Goal: Information Seeking & Learning: Learn about a topic

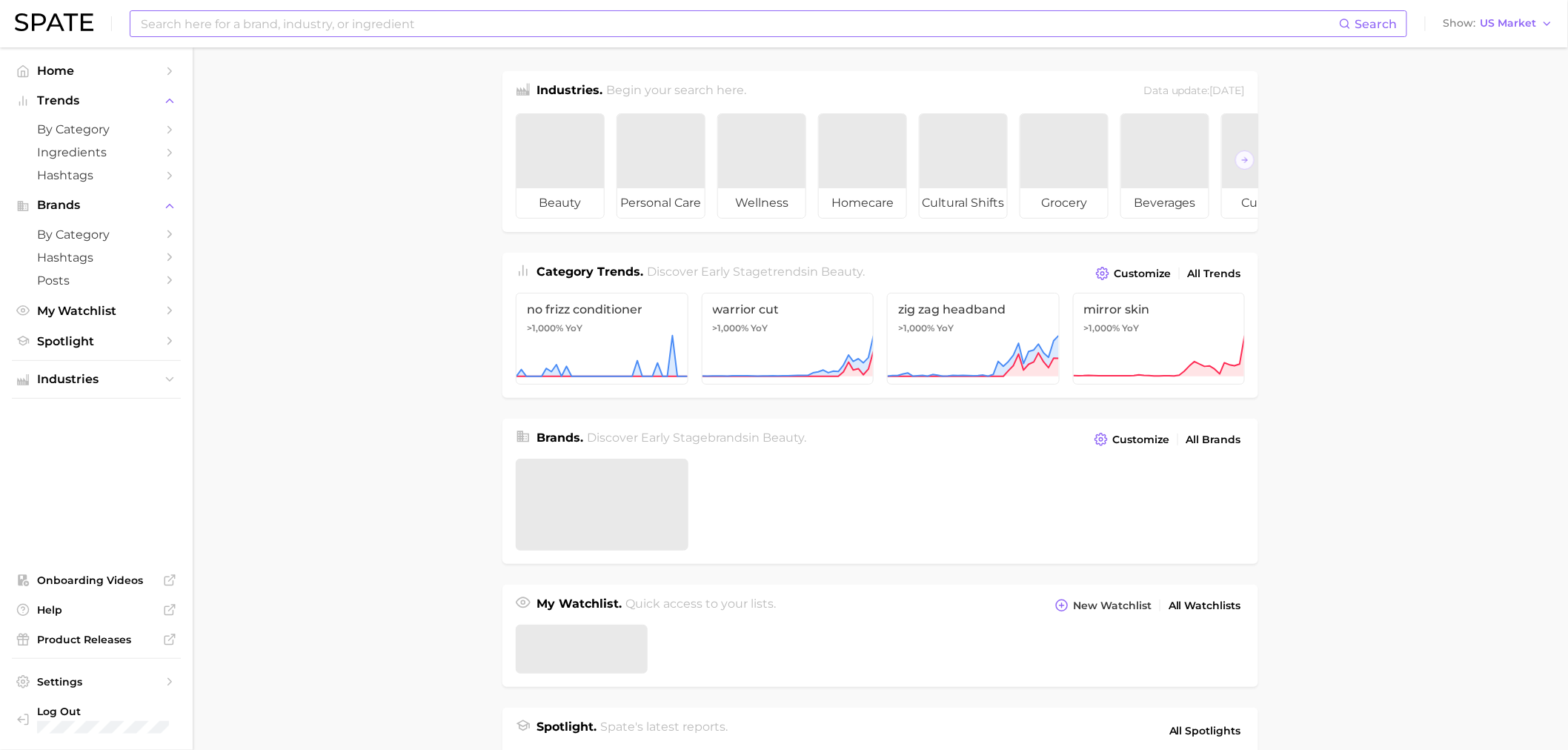
click at [298, 19] on input at bounding box center [739, 23] width 1200 height 25
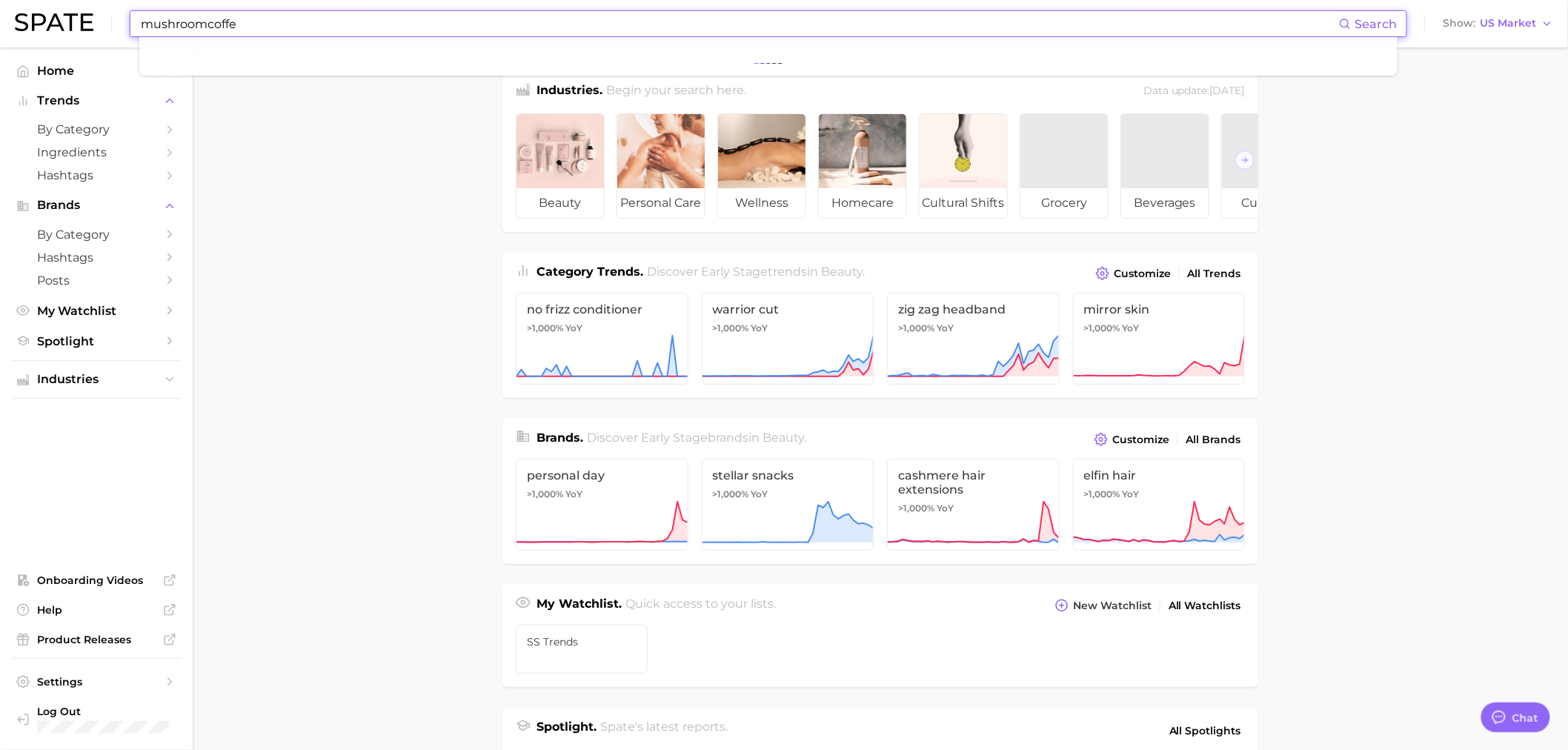
type input "mushroomcoffee"
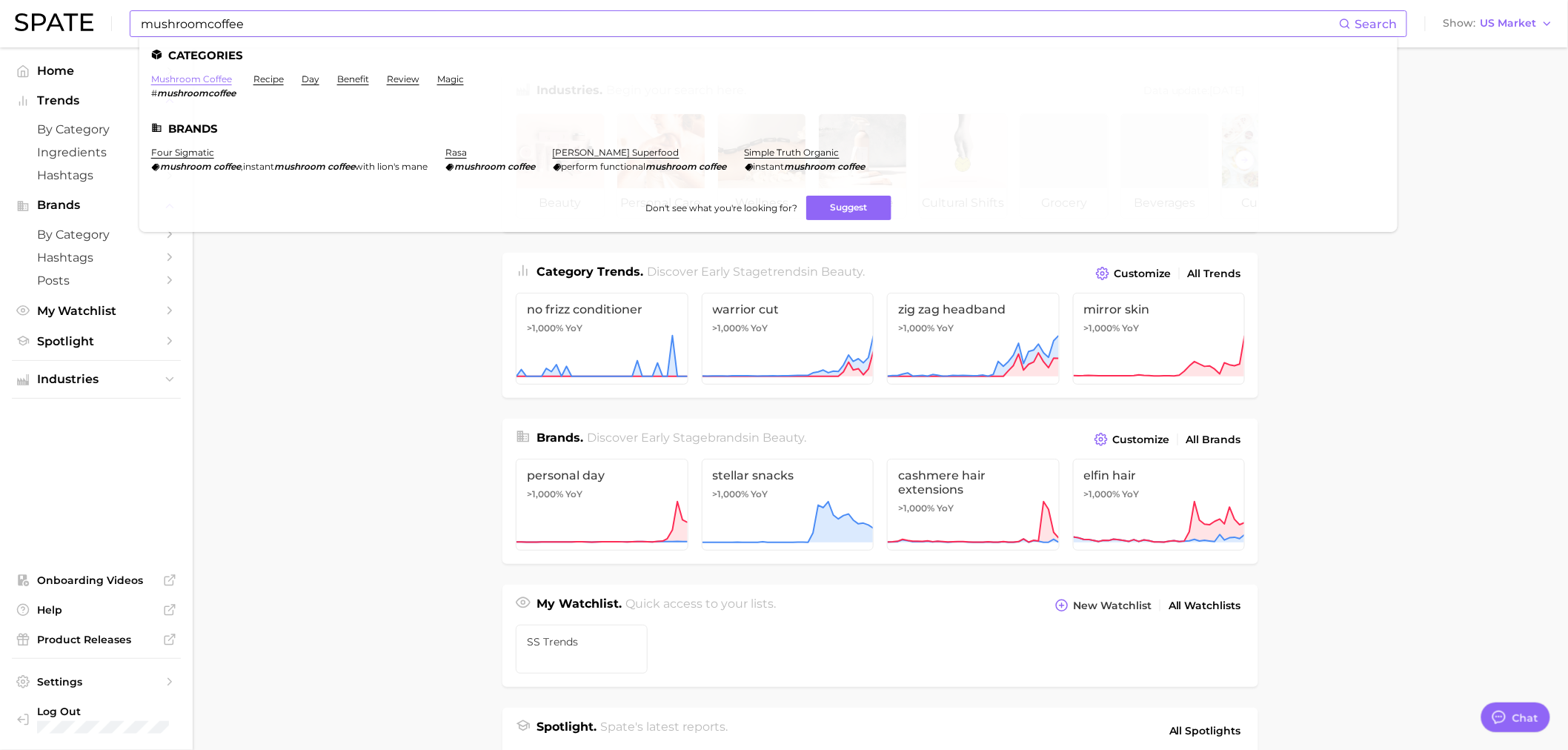
click at [197, 79] on link "mushroom coffee" at bounding box center [191, 79] width 81 height 11
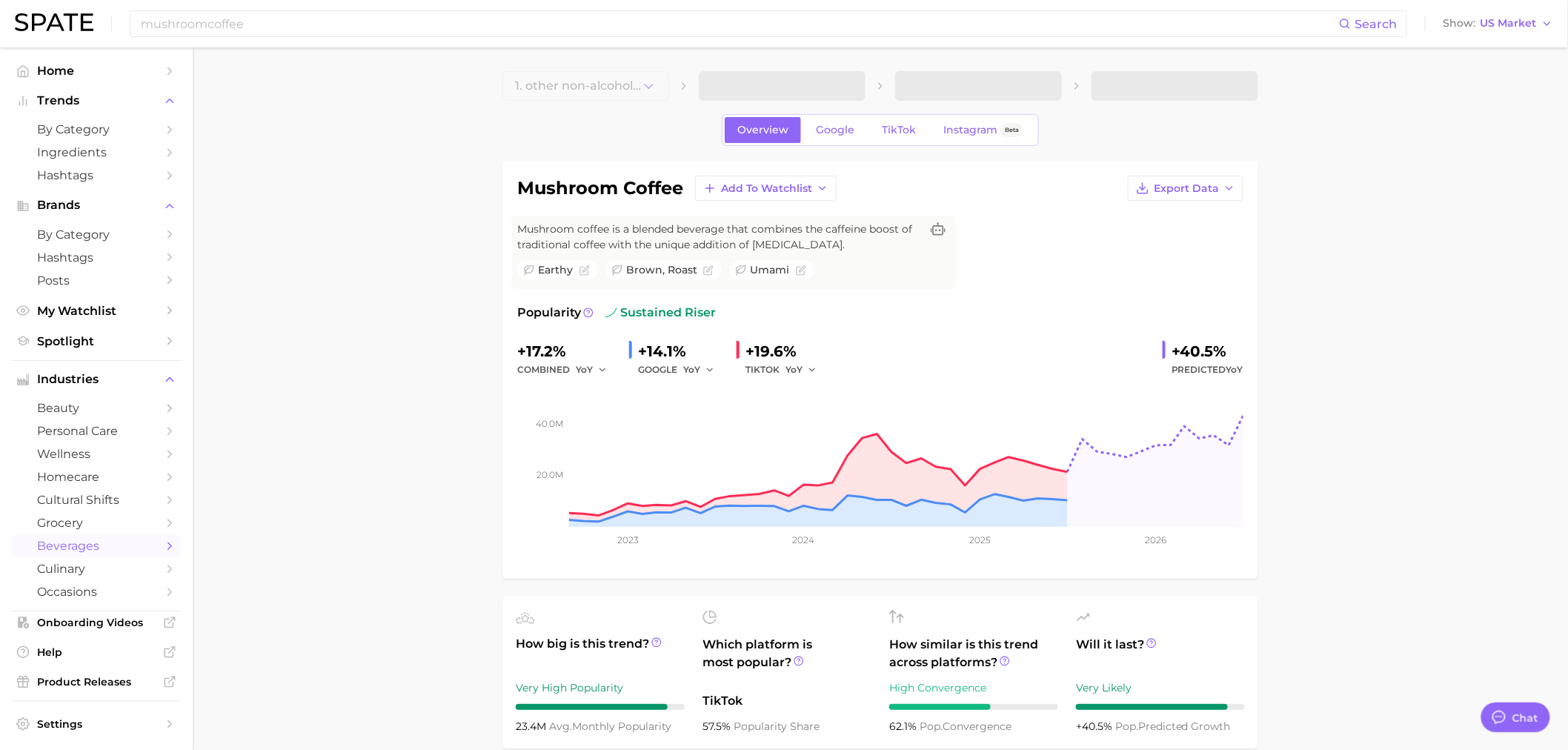
type textarea "x"
click at [897, 131] on span "TikTok" at bounding box center [899, 130] width 34 height 13
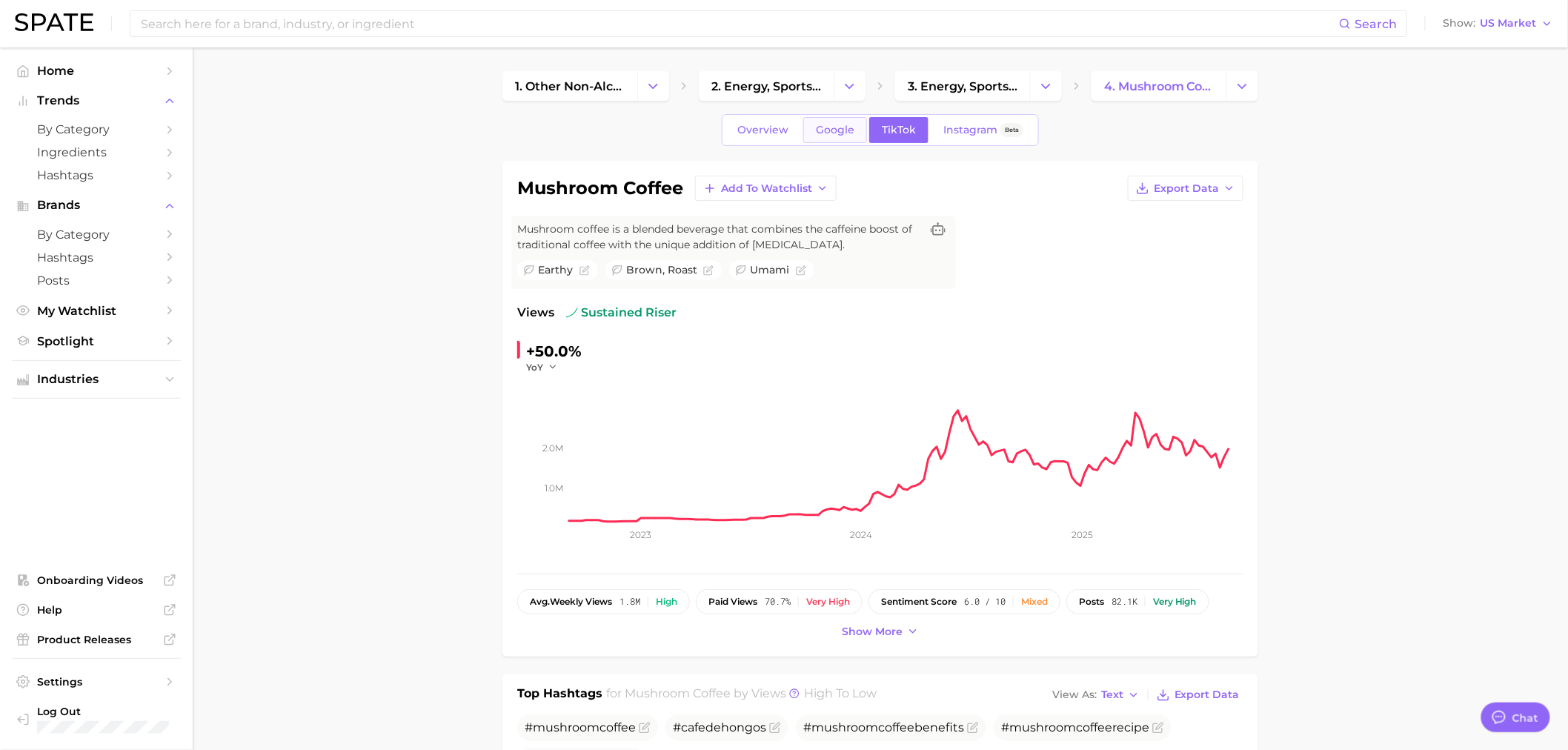
click at [843, 131] on span "Google" at bounding box center [835, 130] width 39 height 13
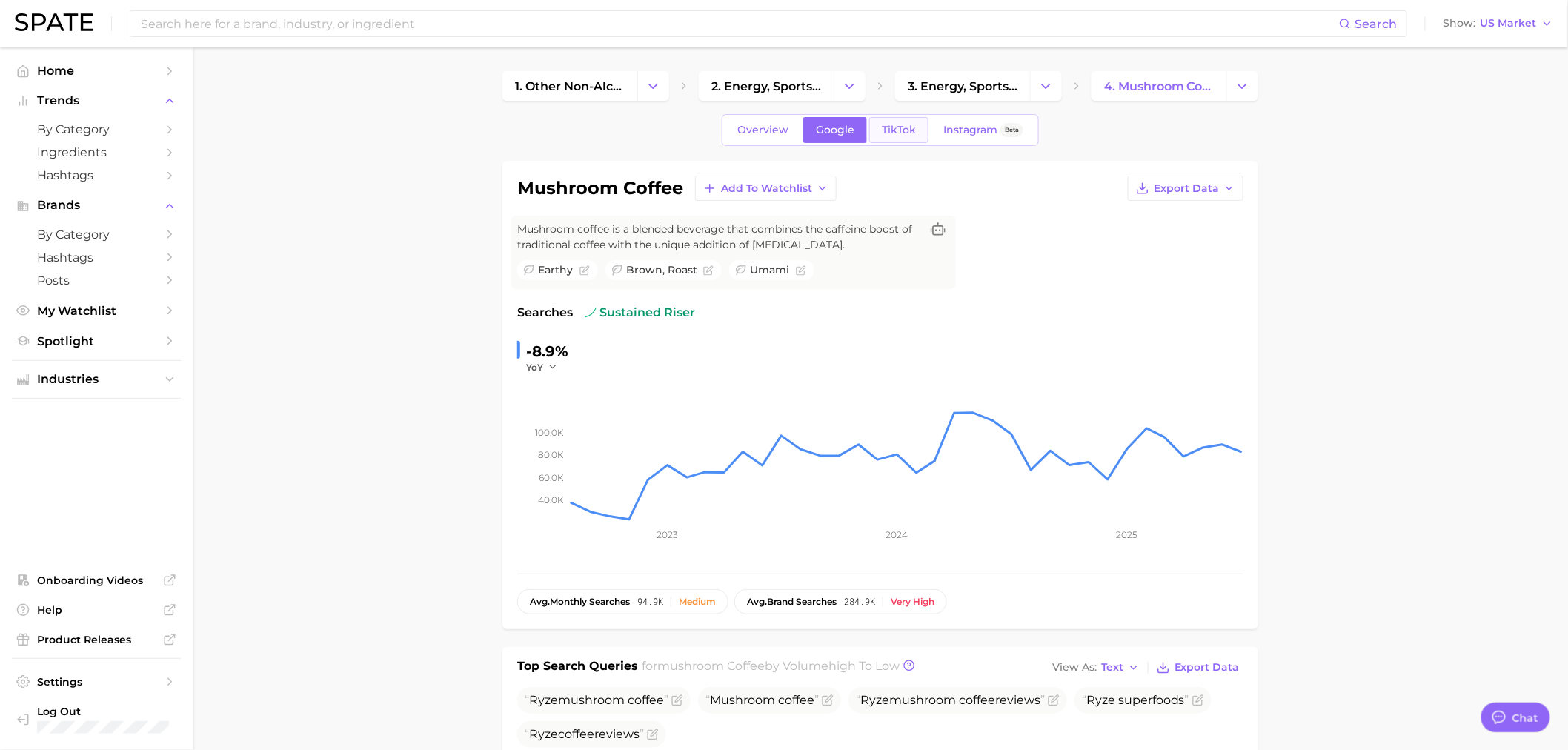
click at [917, 130] on link "TikTok" at bounding box center [899, 129] width 59 height 26
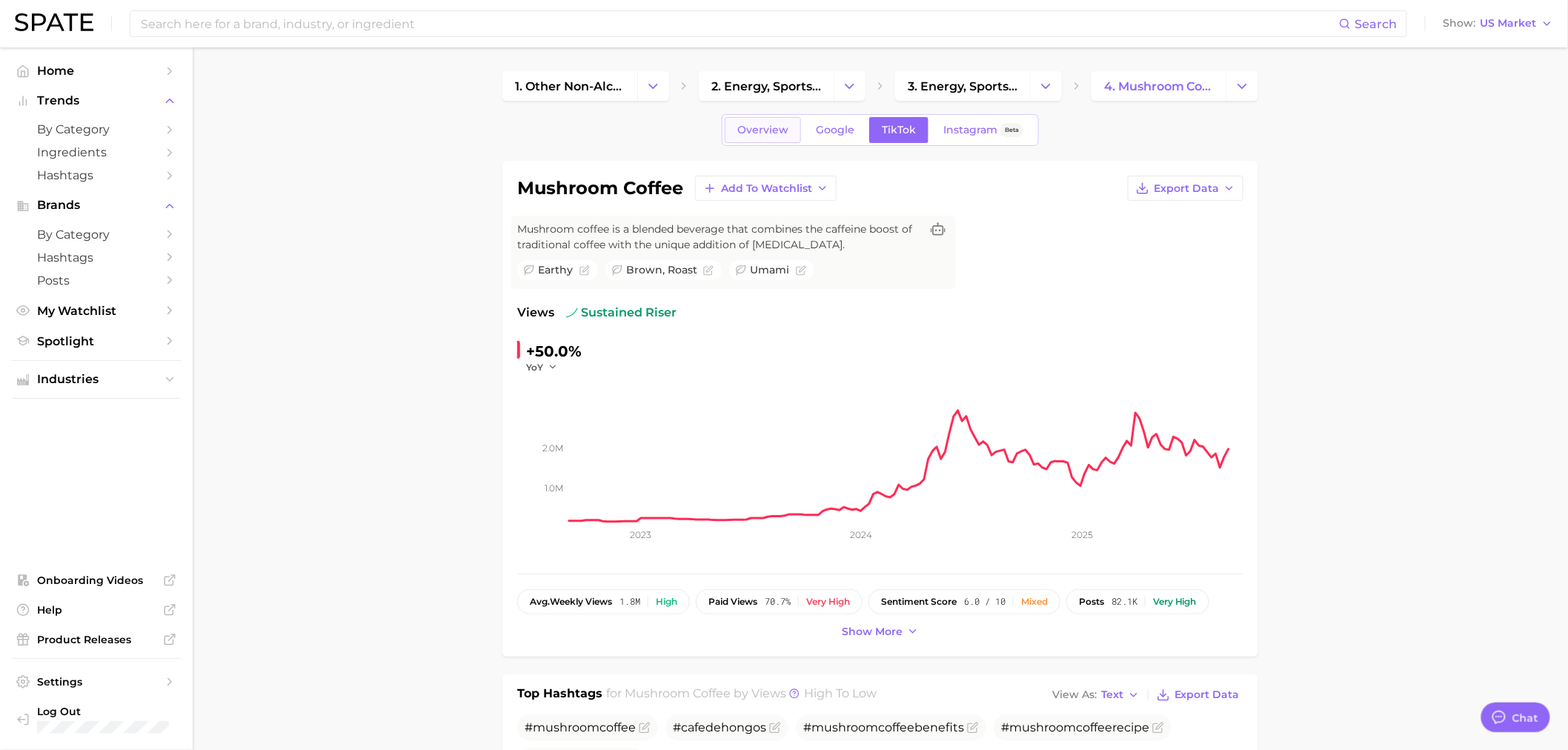
click at [772, 130] on span "Overview" at bounding box center [763, 130] width 51 height 13
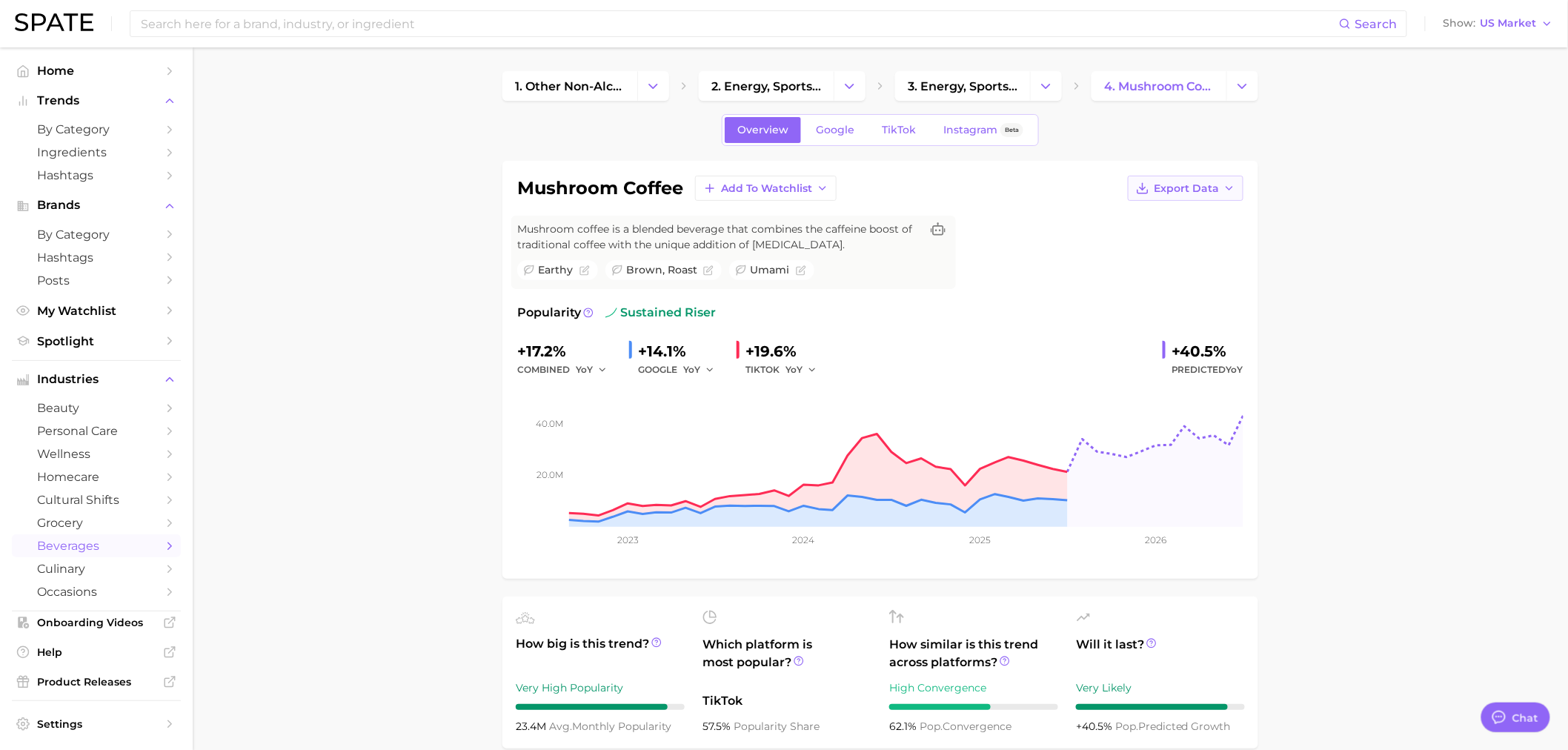
click at [1234, 189] on icon "button" at bounding box center [1228, 188] width 12 height 12
click at [1182, 242] on span "Time Series Image" at bounding box center [1155, 243] width 100 height 13
click at [810, 368] on icon "button" at bounding box center [812, 370] width 11 height 11
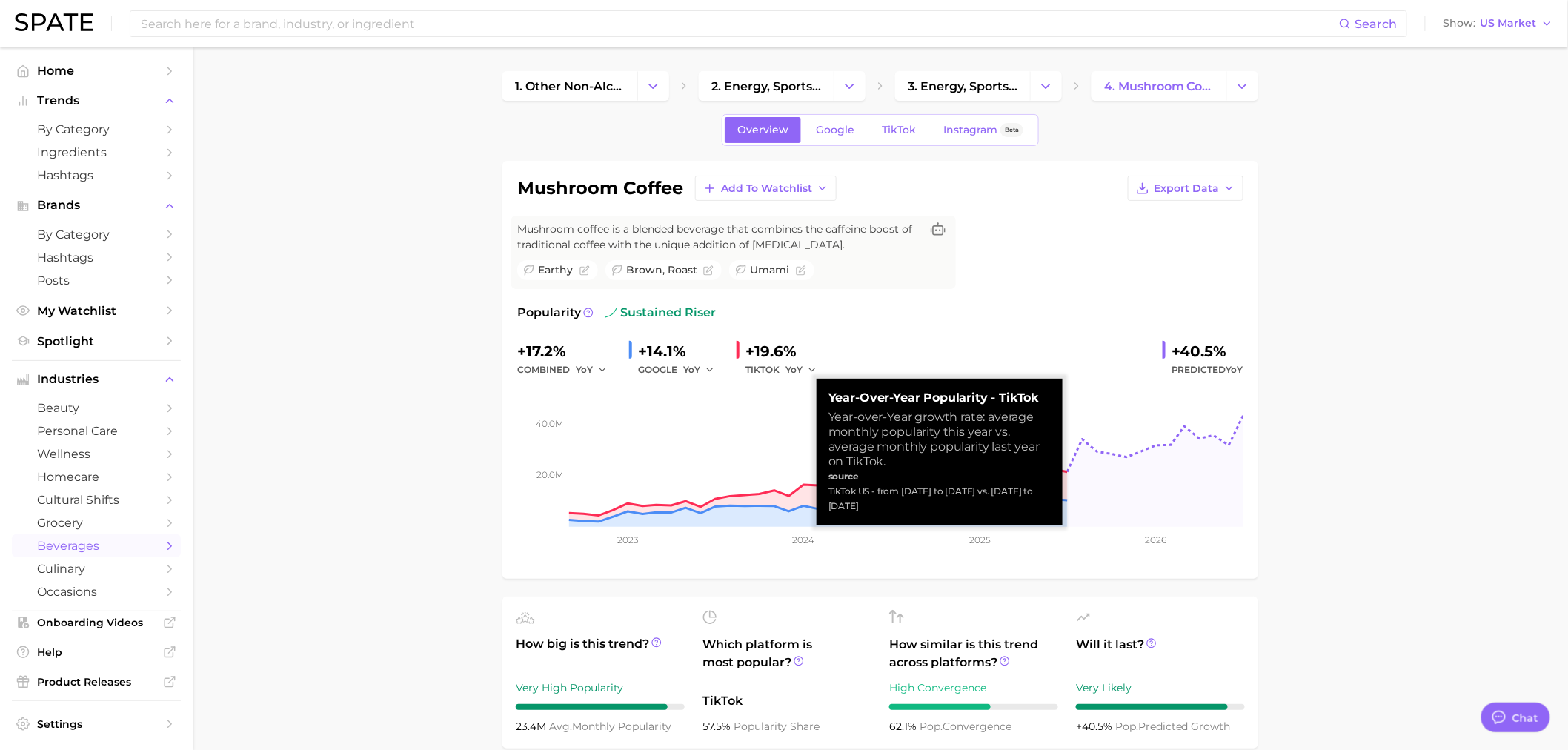
click at [1192, 368] on span "Predicted YoY" at bounding box center [1208, 370] width 72 height 18
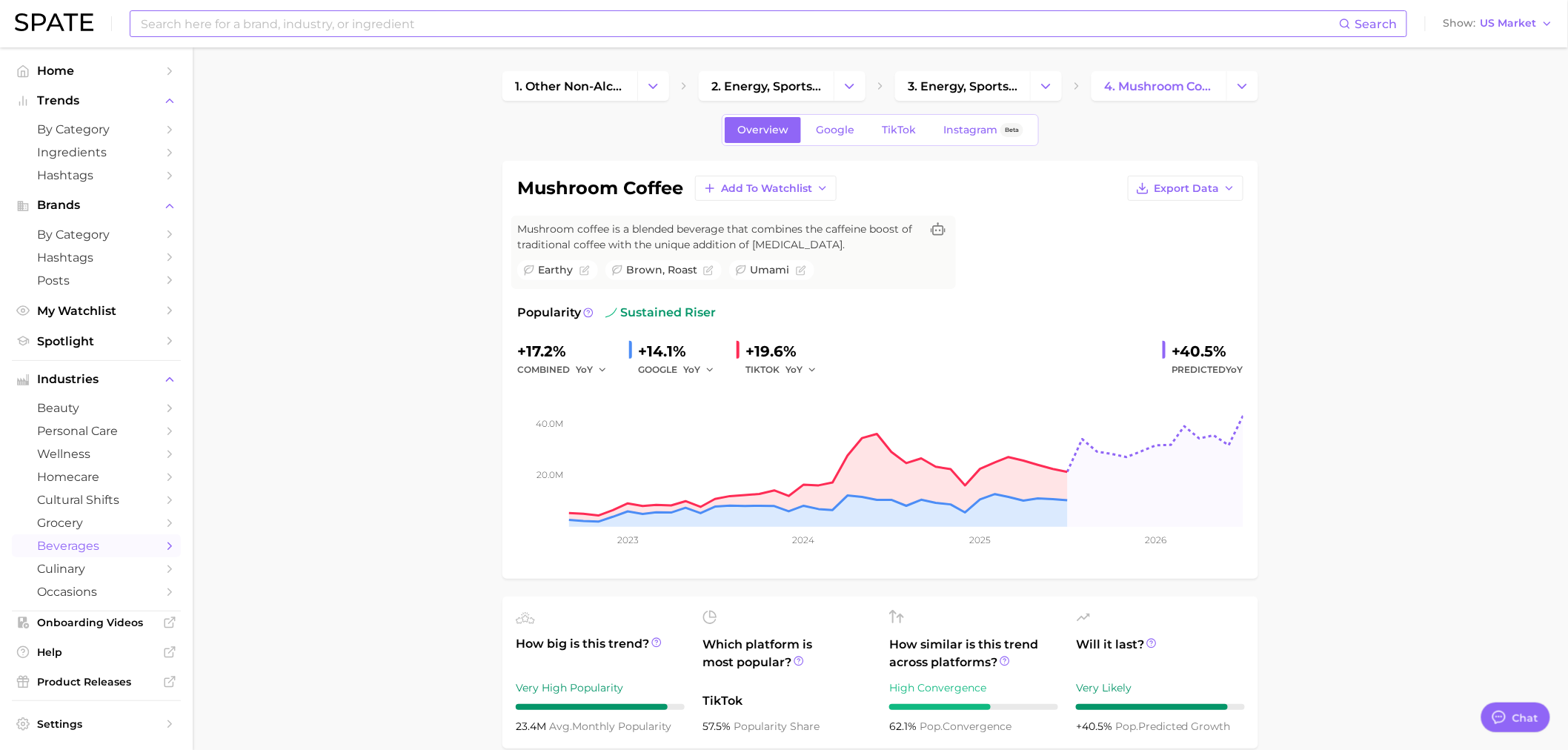
click at [298, 31] on input at bounding box center [739, 23] width 1200 height 25
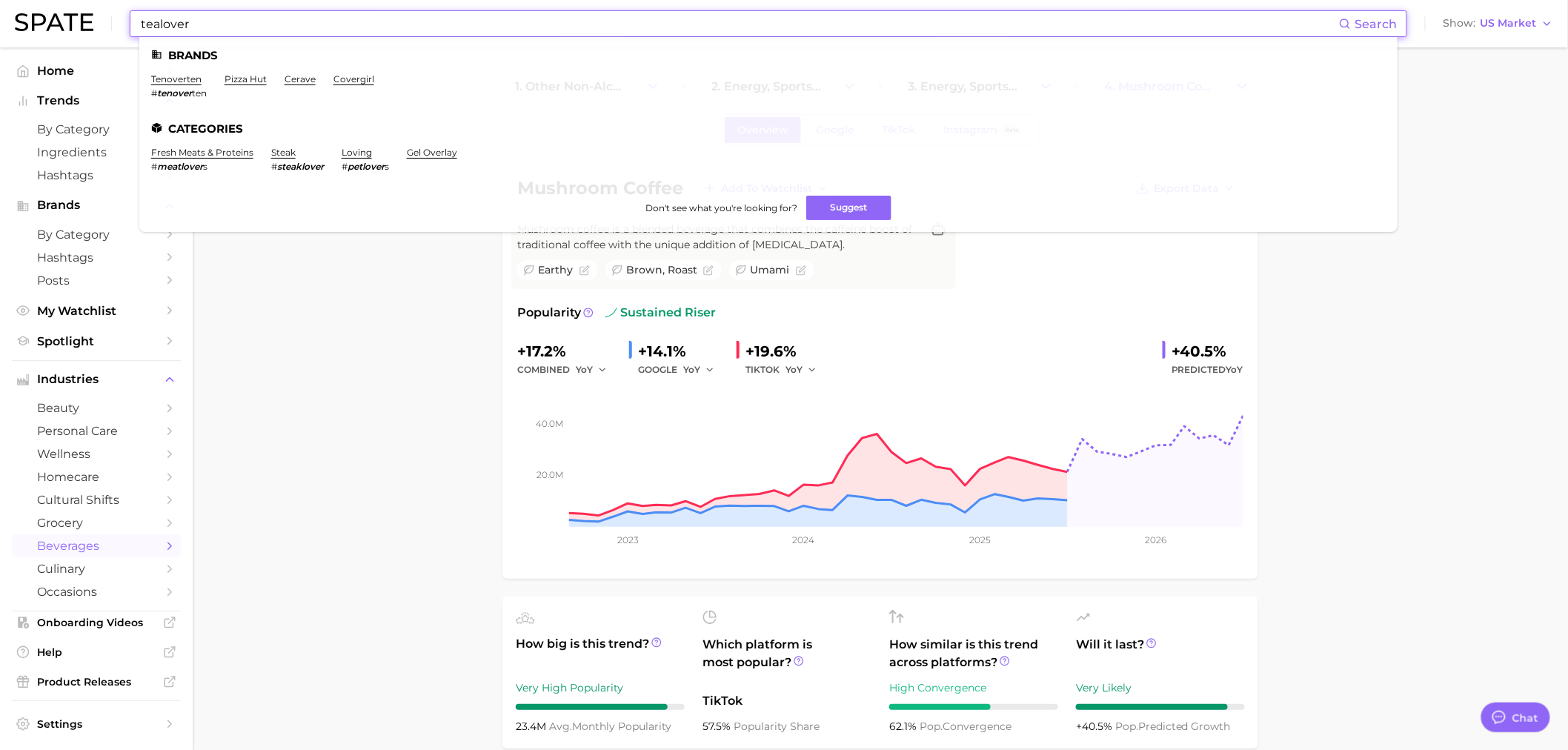
drag, startPoint x: 232, startPoint y: 23, endPoint x: 123, endPoint y: 21, distance: 109.0
click at [123, 21] on div "tealover Search Brands tenoverten # tenover ten pizza hut cerave covergirl Cate…" at bounding box center [784, 23] width 1538 height 48
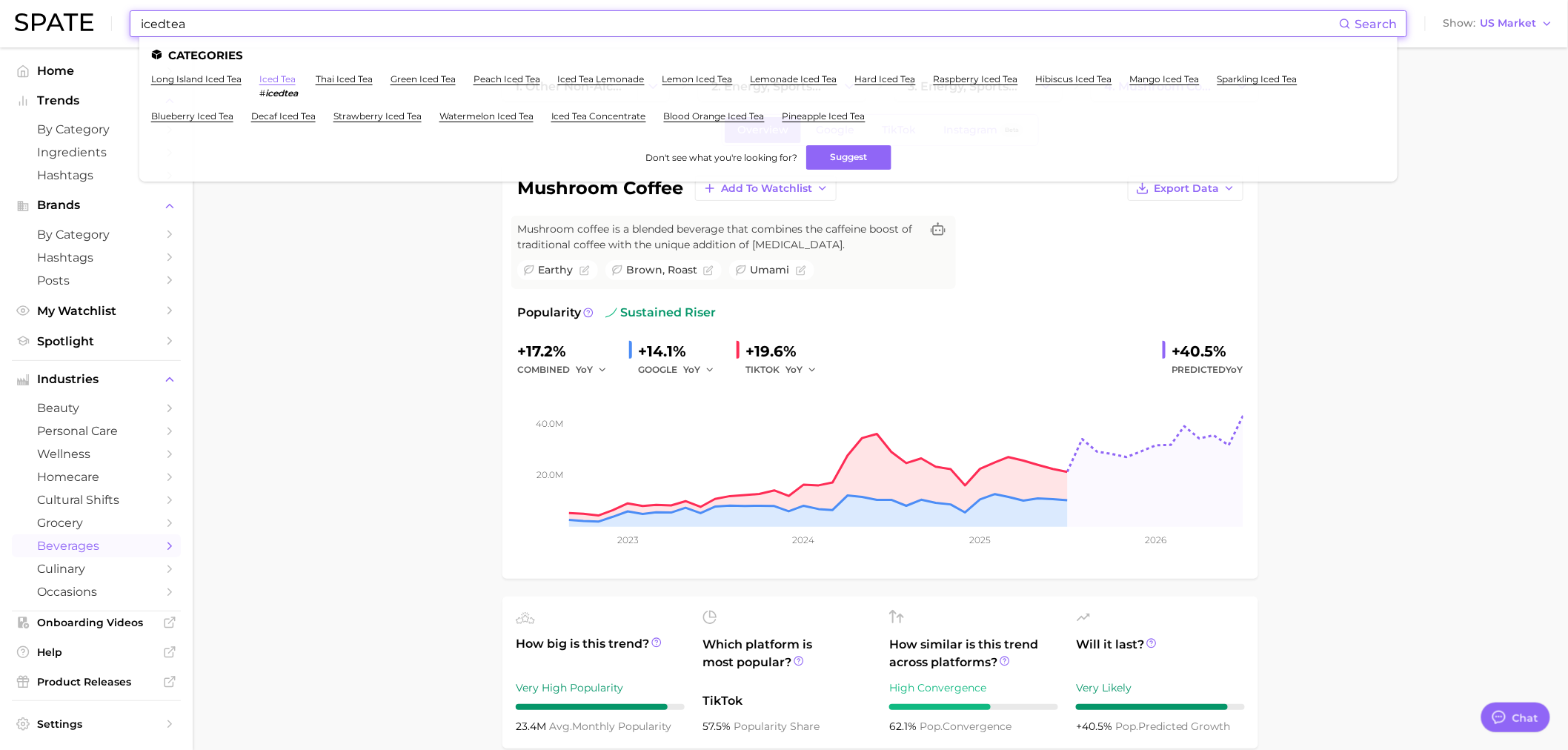
type input "icedtea"
click at [277, 75] on link "iced tea" at bounding box center [278, 79] width 36 height 11
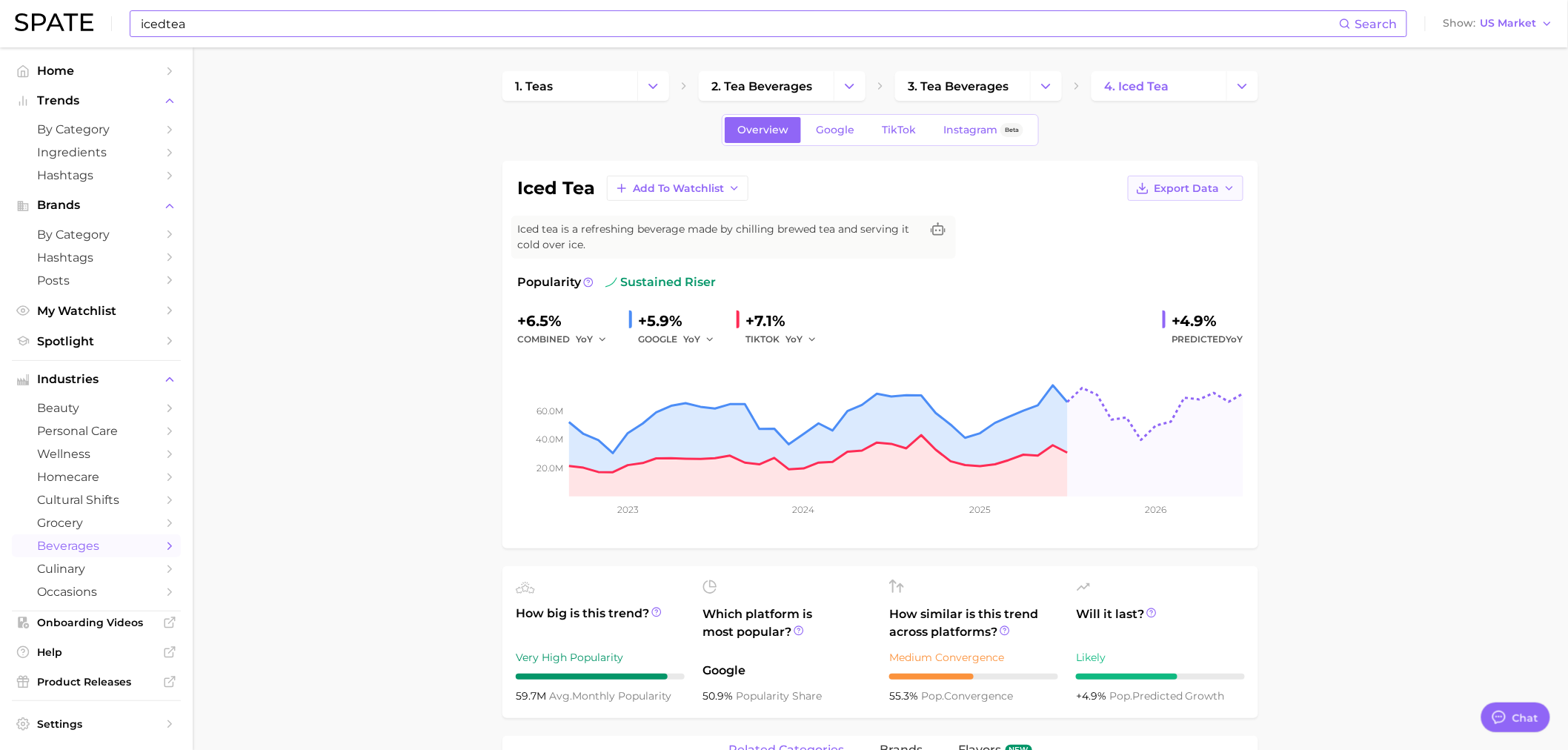
click at [1218, 181] on button "Export Data" at bounding box center [1185, 188] width 116 height 25
click at [1190, 239] on span "Time Series Image" at bounding box center [1155, 243] width 100 height 13
click at [1238, 86] on icon "Change Category" at bounding box center [1242, 85] width 15 height 15
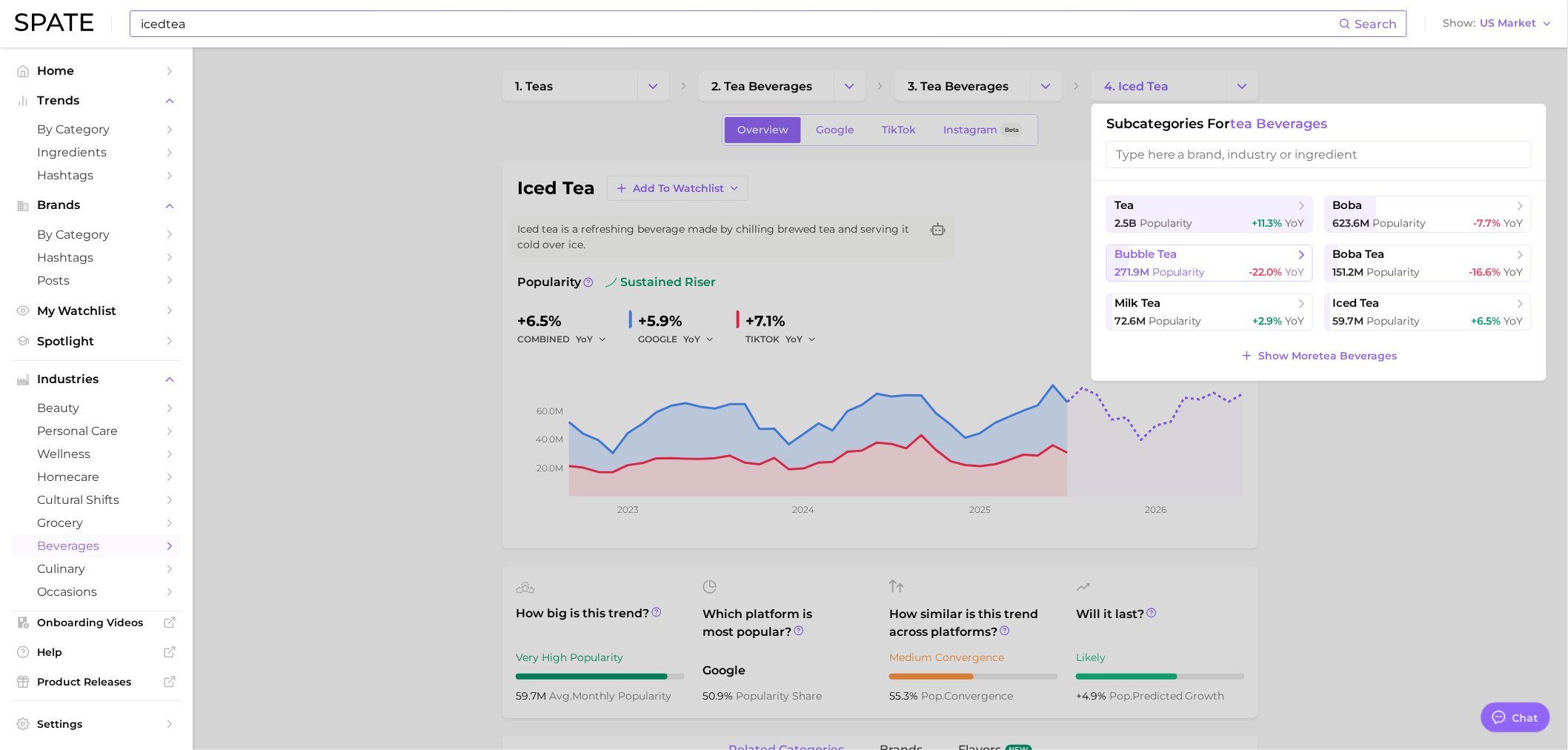
click at [1193, 260] on span "bubble tea" at bounding box center [1204, 254] width 180 height 14
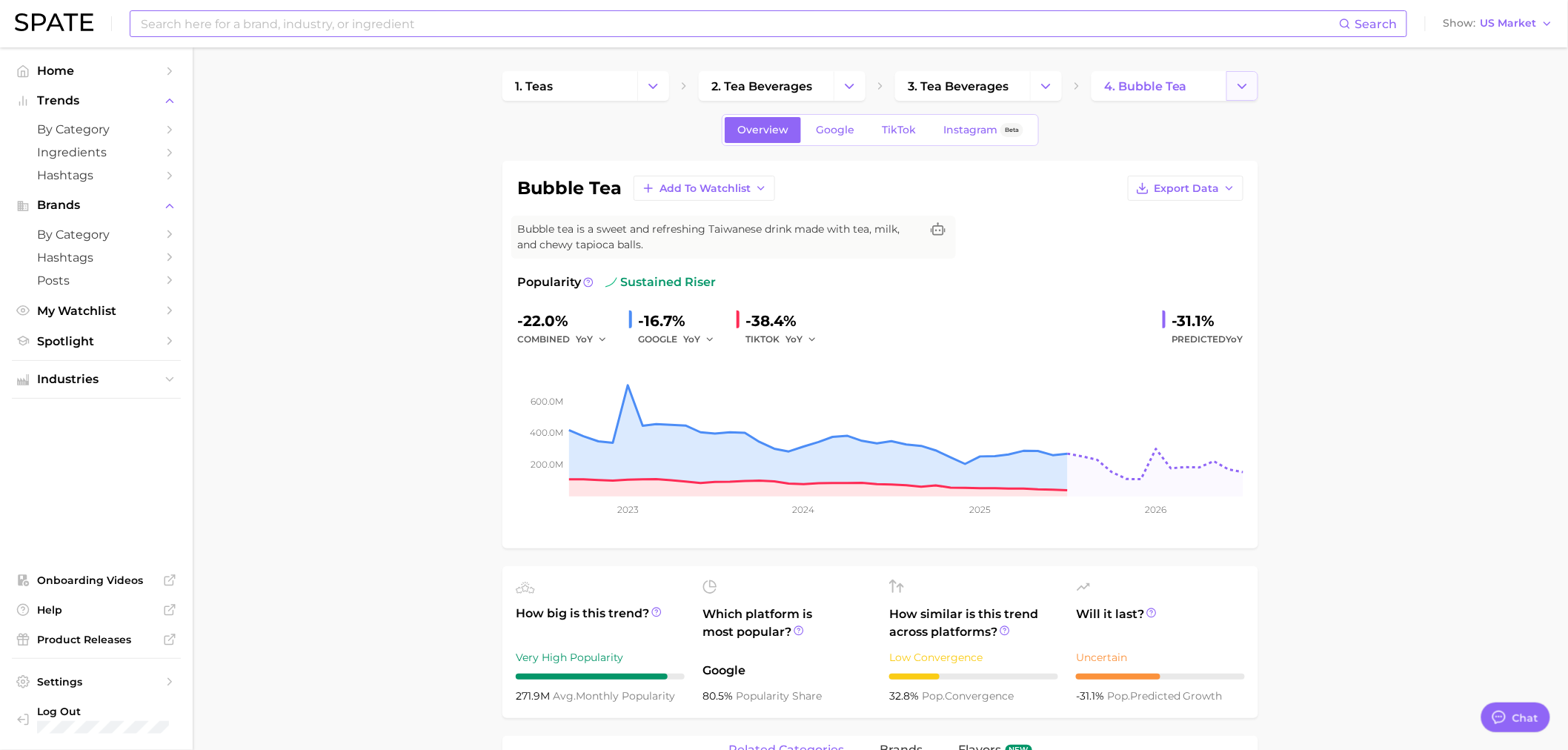
click at [1253, 86] on button "Change Category" at bounding box center [1242, 85] width 31 height 30
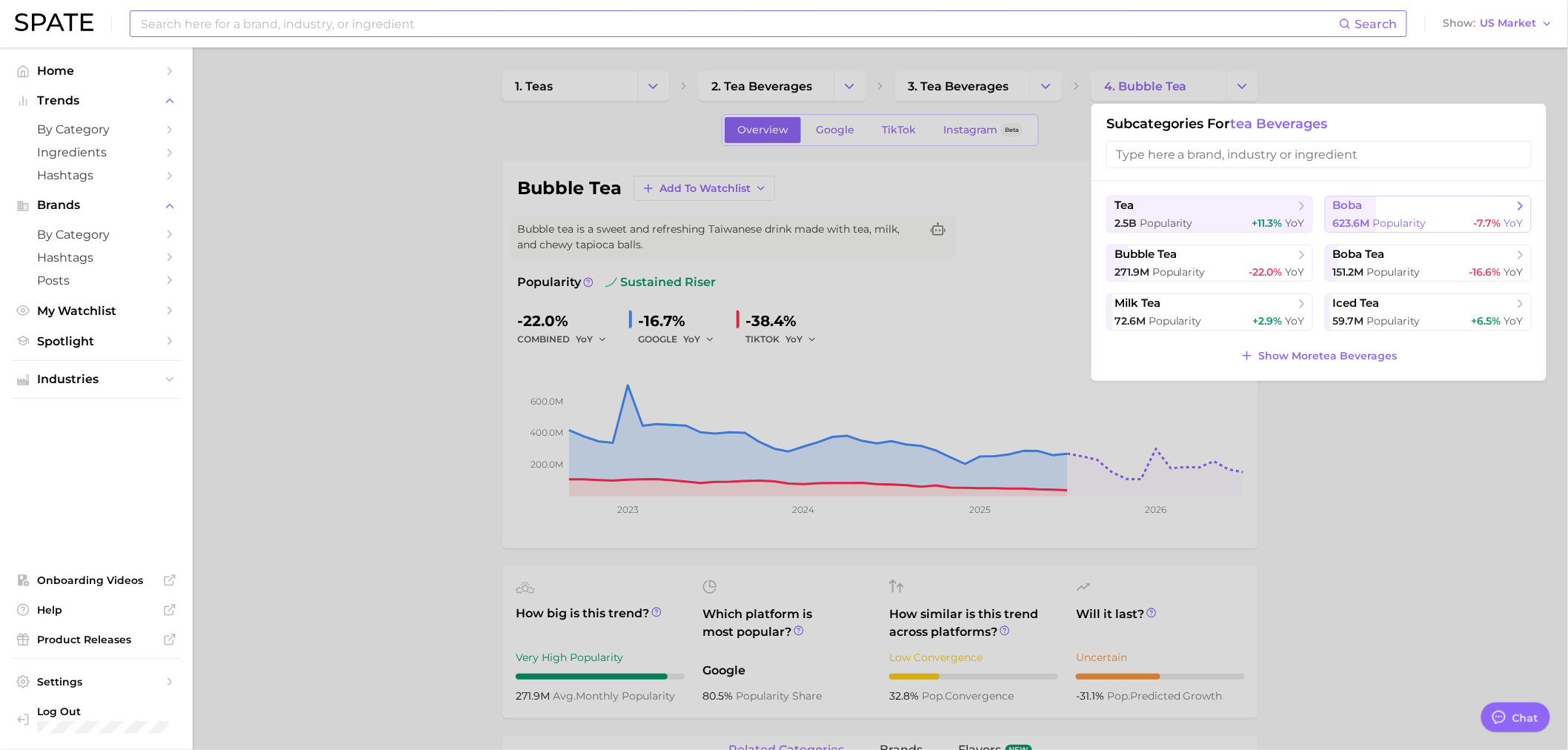
click at [1384, 218] on span "Popularity" at bounding box center [1399, 223] width 53 height 13
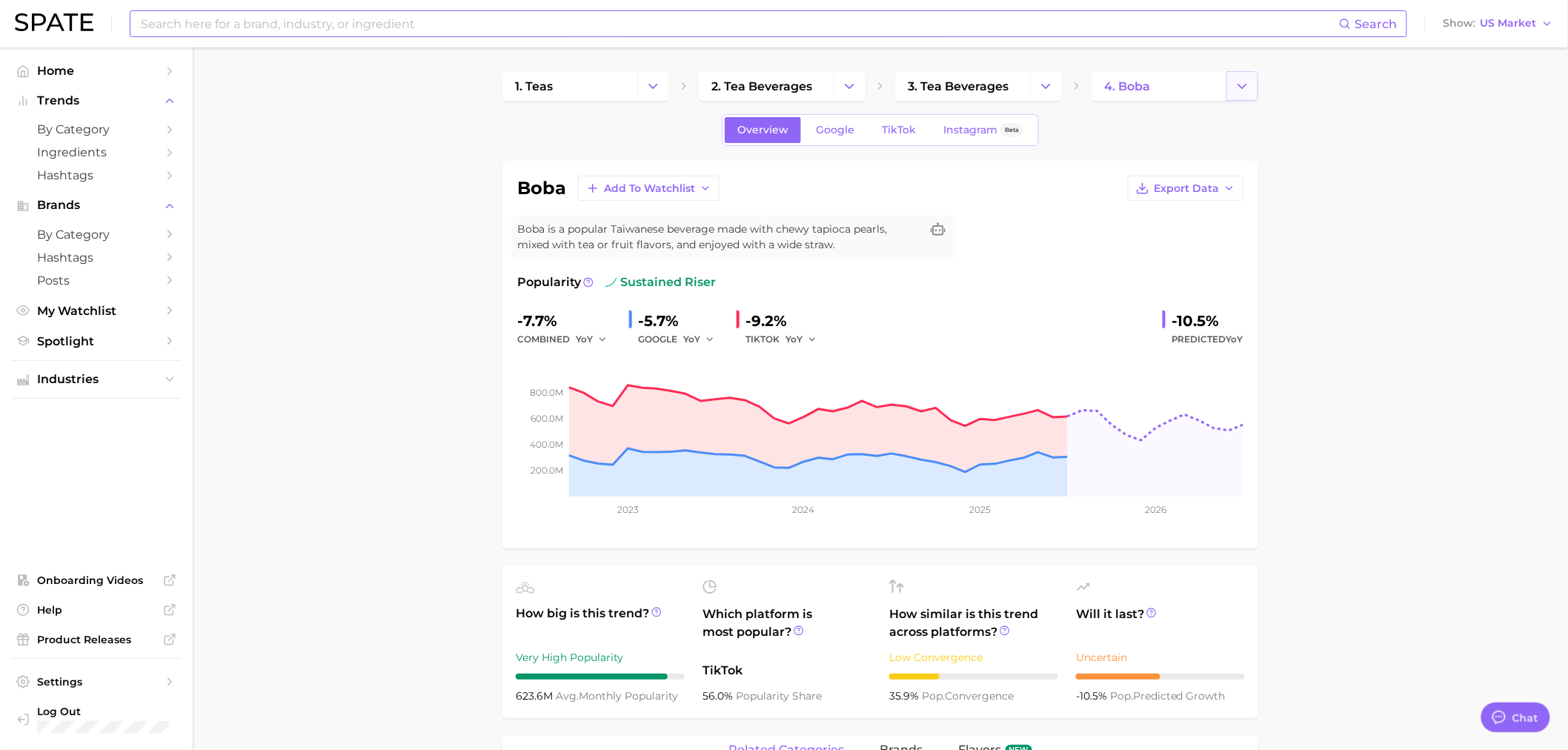
click at [1237, 90] on icon "Change Category" at bounding box center [1242, 85] width 15 height 15
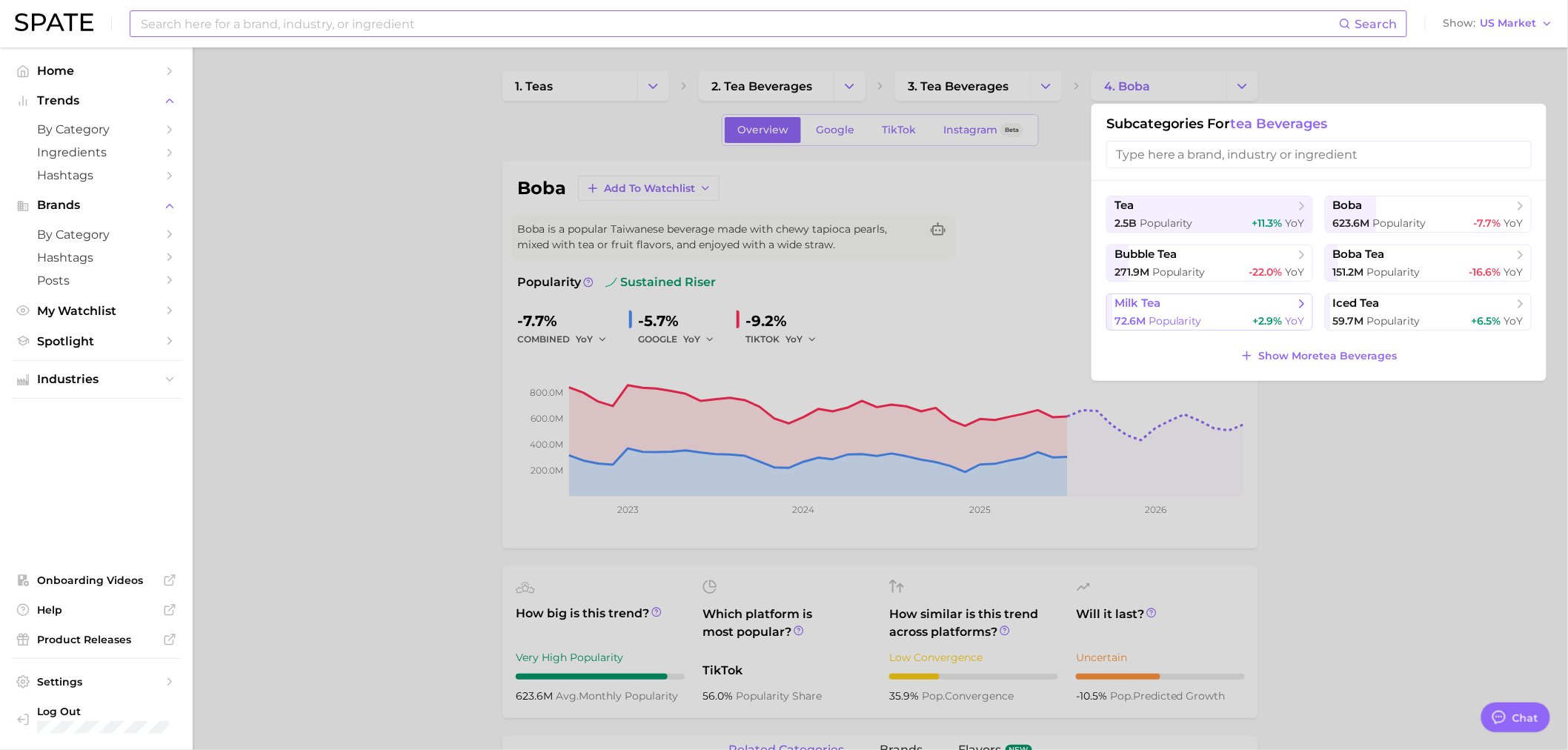
click at [1194, 319] on span "Popularity" at bounding box center [1174, 321] width 53 height 13
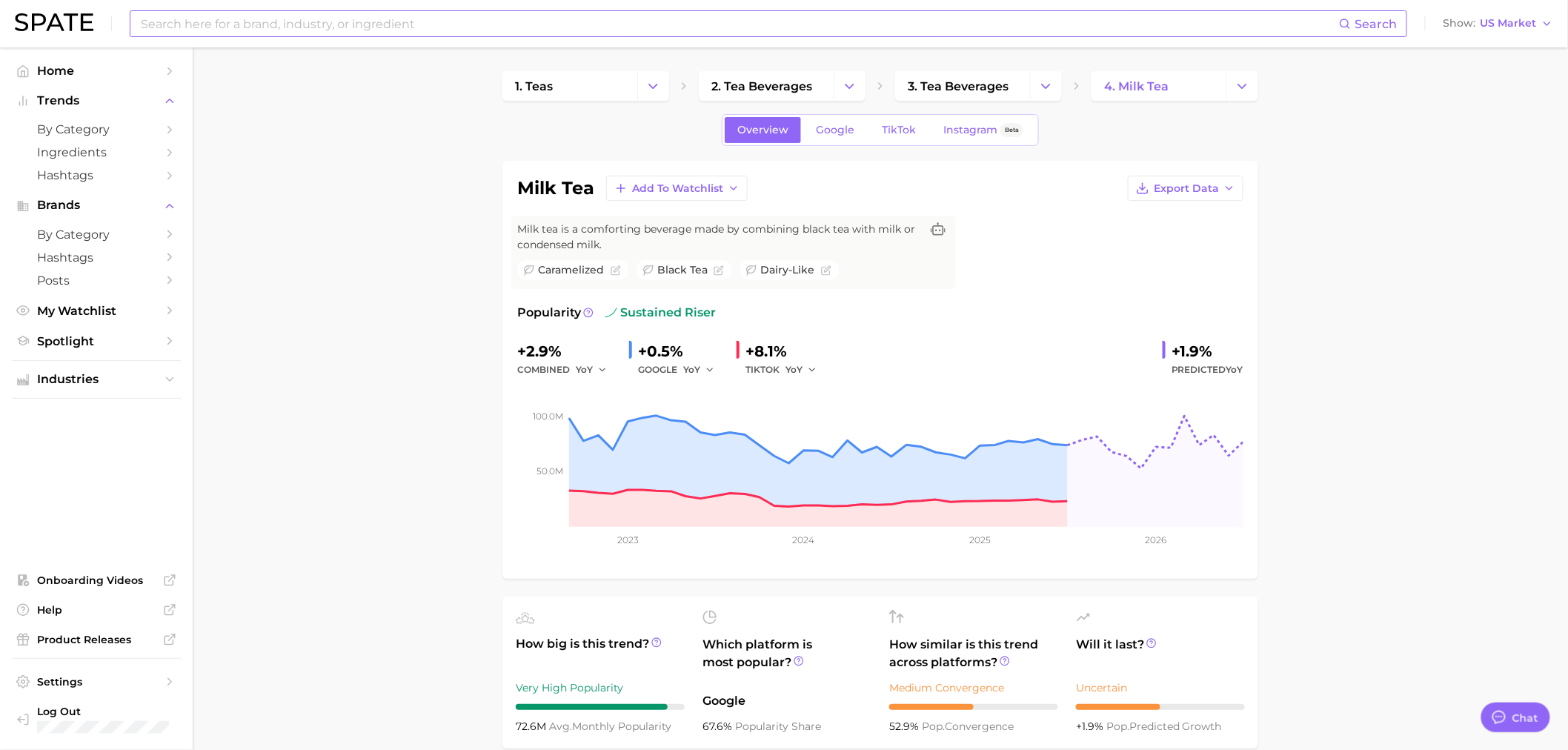
drag, startPoint x: 1223, startPoint y: 186, endPoint x: 1347, endPoint y: 120, distance: 140.5
click at [1249, 90] on button "Change Category" at bounding box center [1242, 85] width 31 height 30
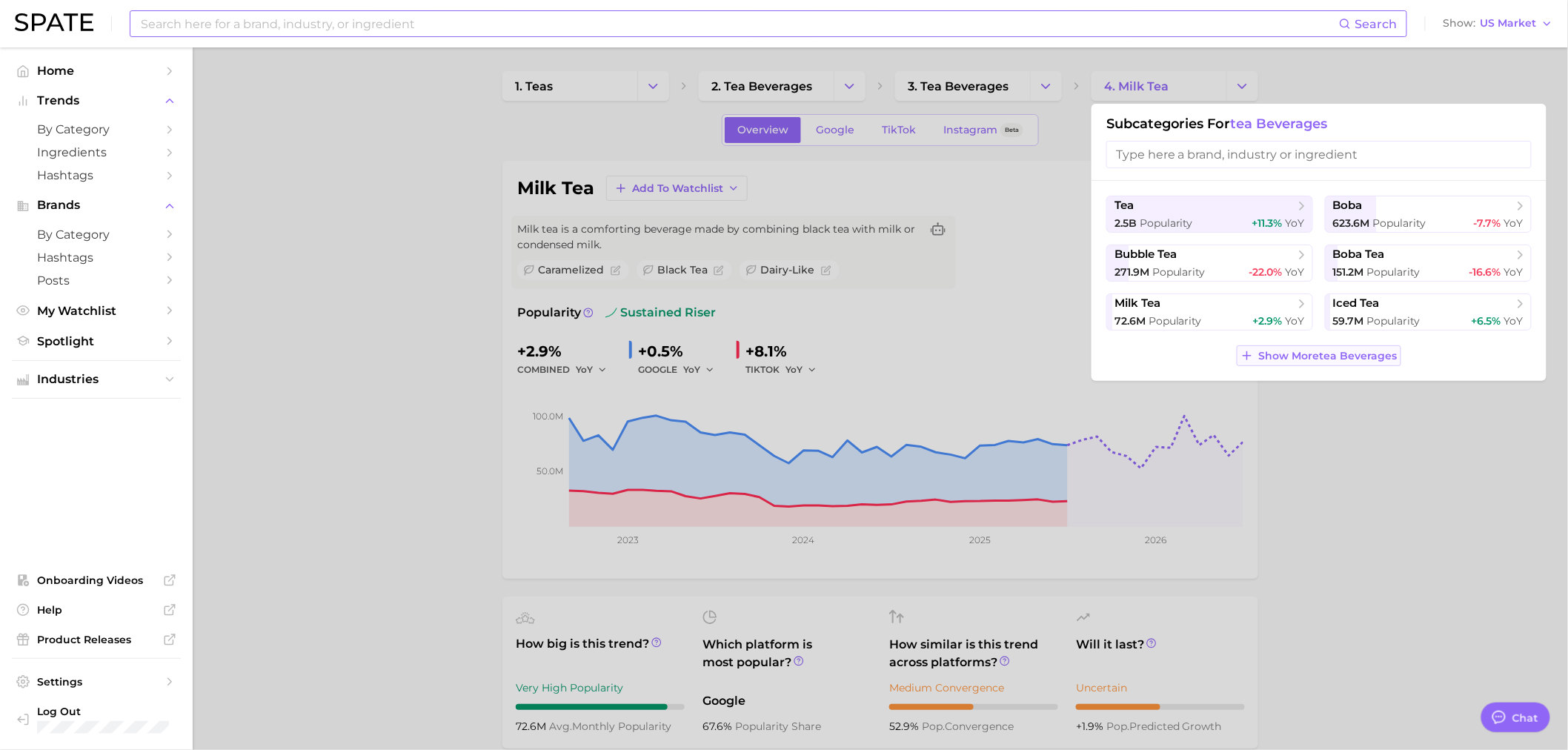
click at [1342, 354] on span "Show More tea beverages" at bounding box center [1328, 356] width 138 height 13
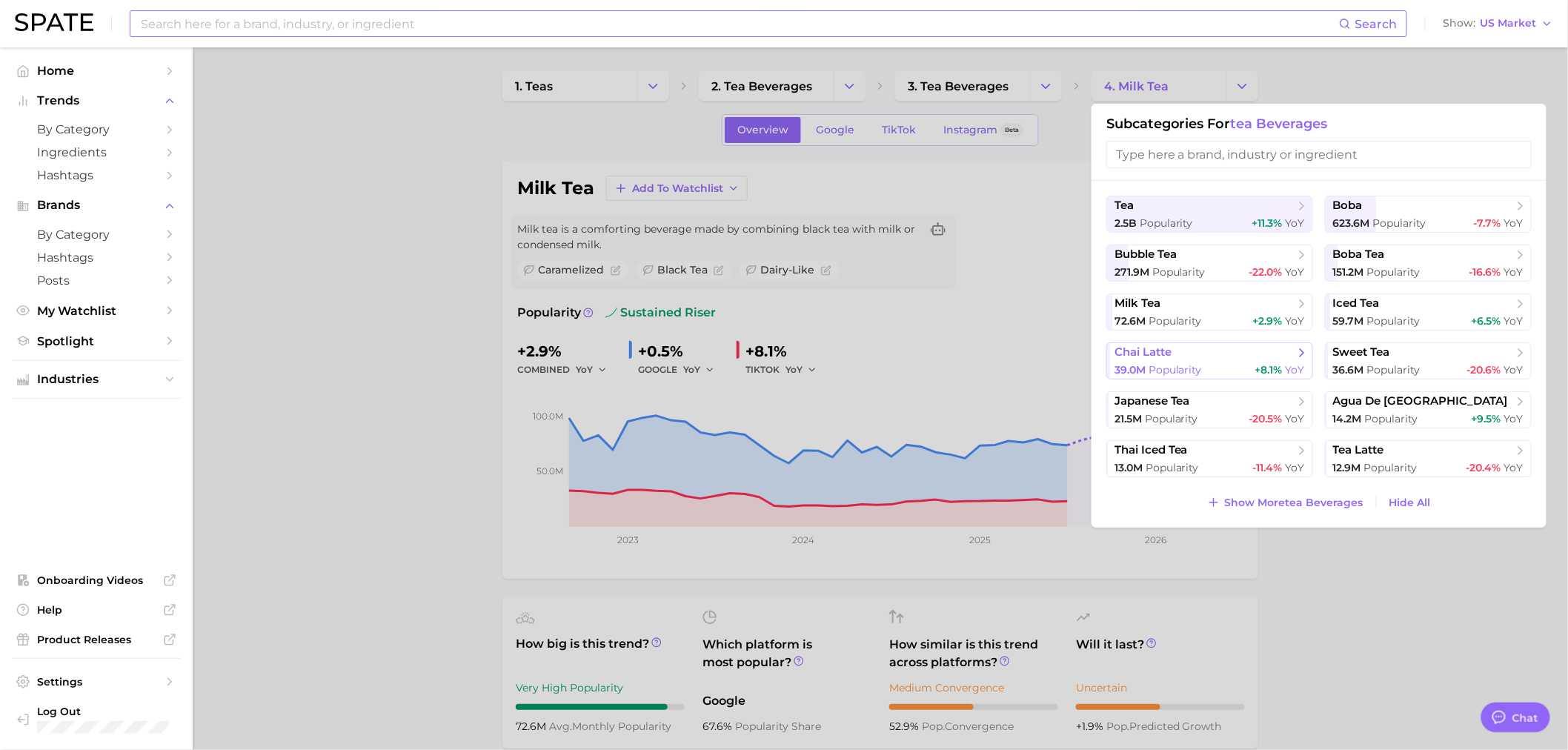
click at [1207, 370] on div "39.0m Popularity +8.1% YoY" at bounding box center [1209, 370] width 190 height 14
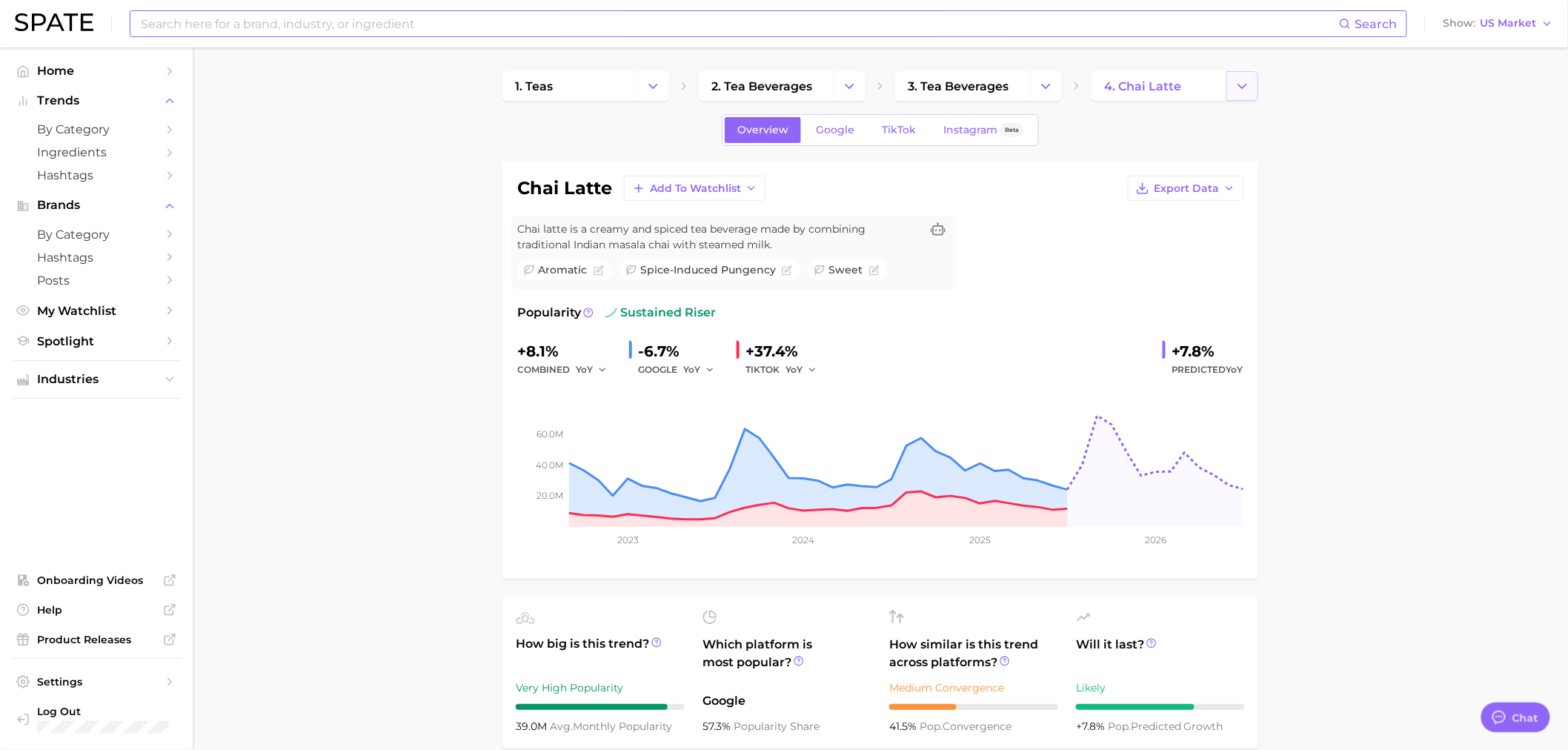
click at [1253, 84] on button "Change Category" at bounding box center [1242, 85] width 31 height 30
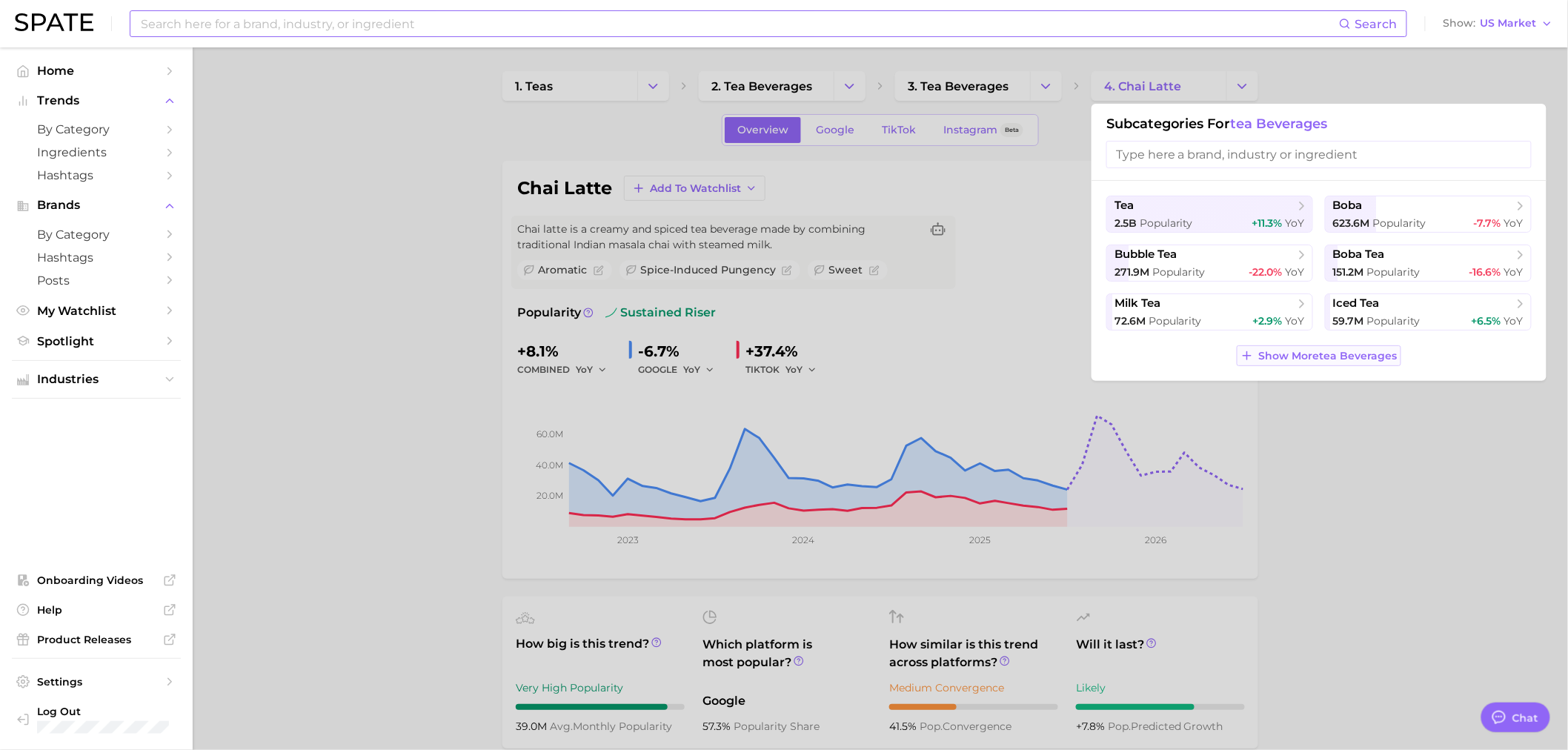
click at [1306, 357] on span "Show More tea beverages" at bounding box center [1328, 356] width 138 height 13
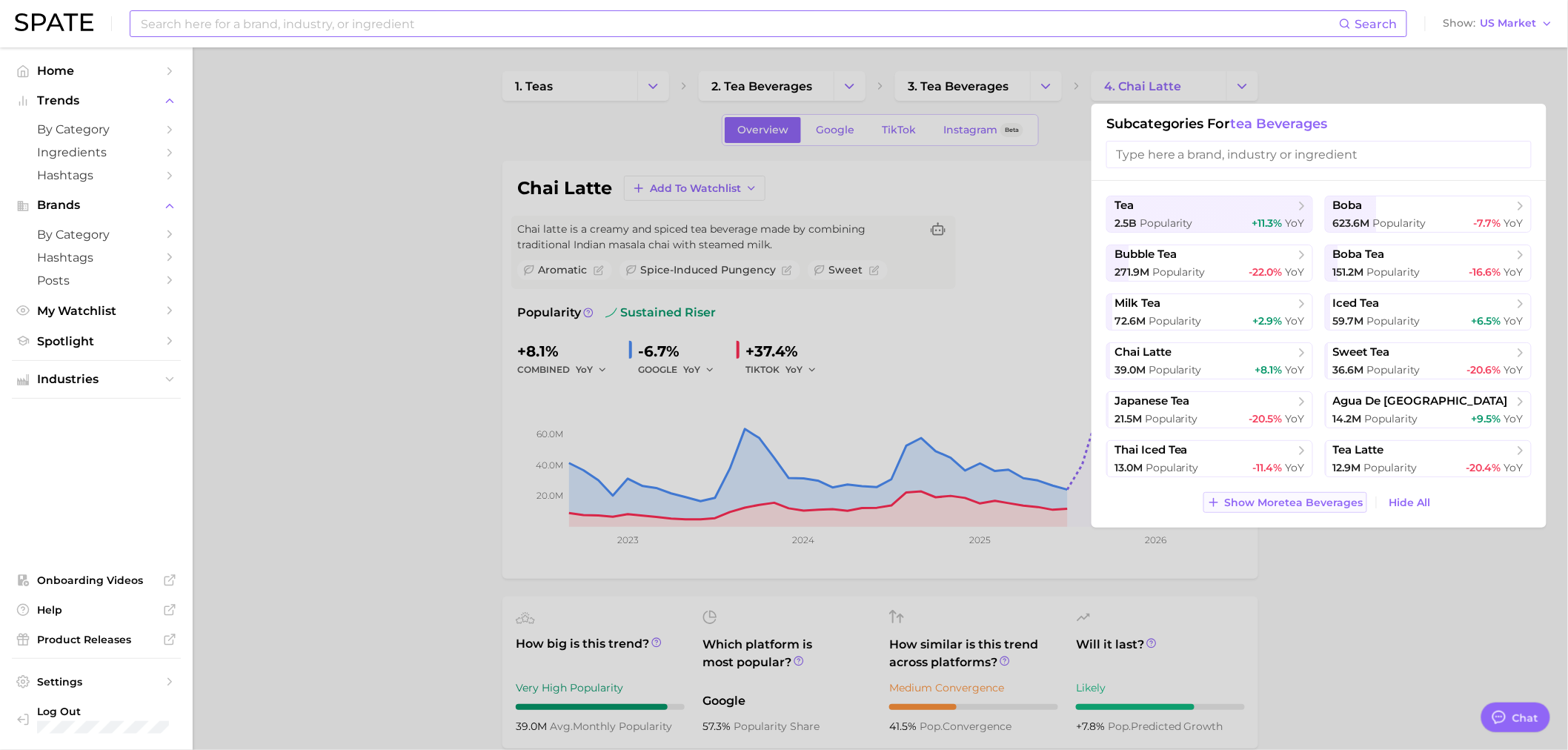
click at [1321, 506] on span "Show More tea beverages" at bounding box center [1294, 503] width 138 height 13
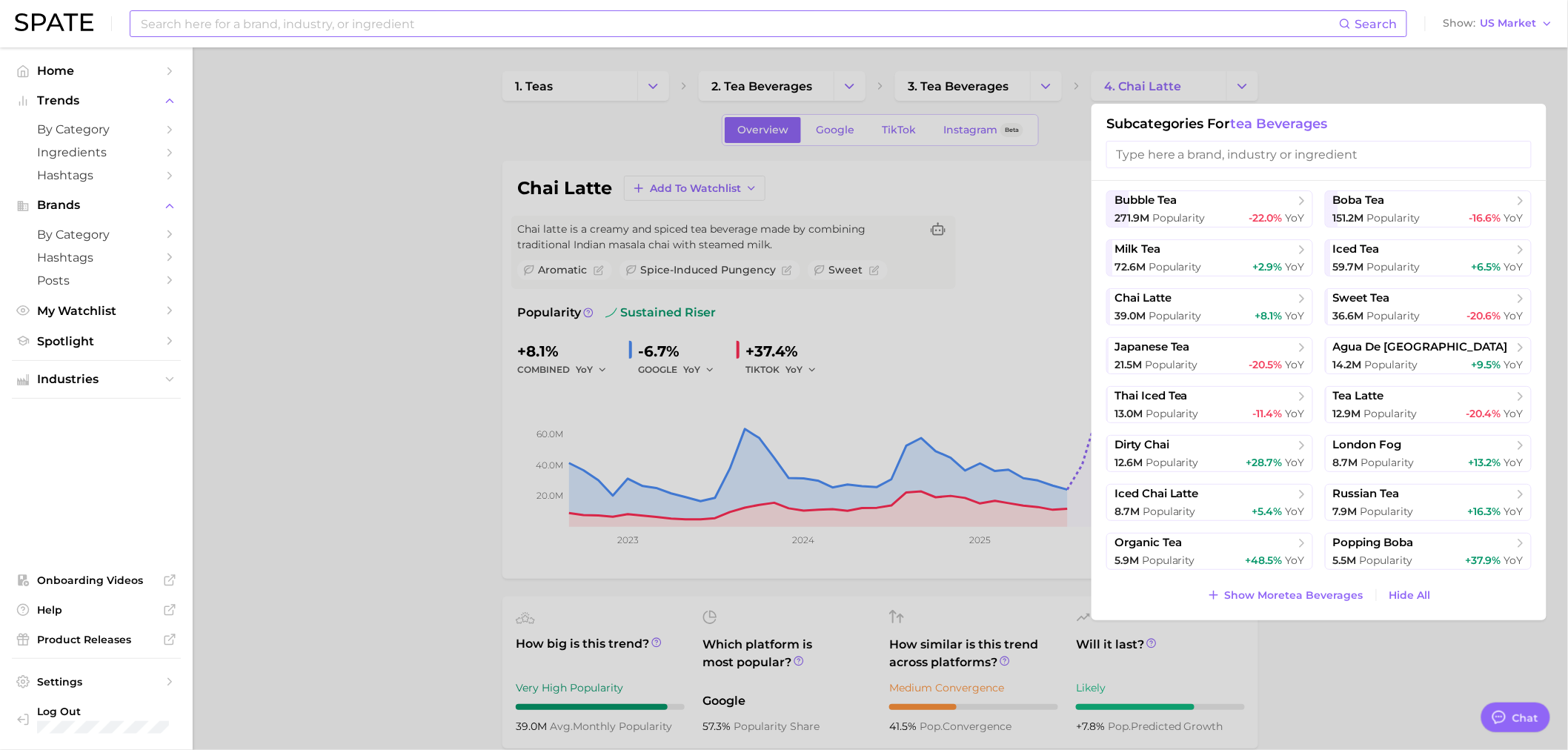
scroll to position [83, 0]
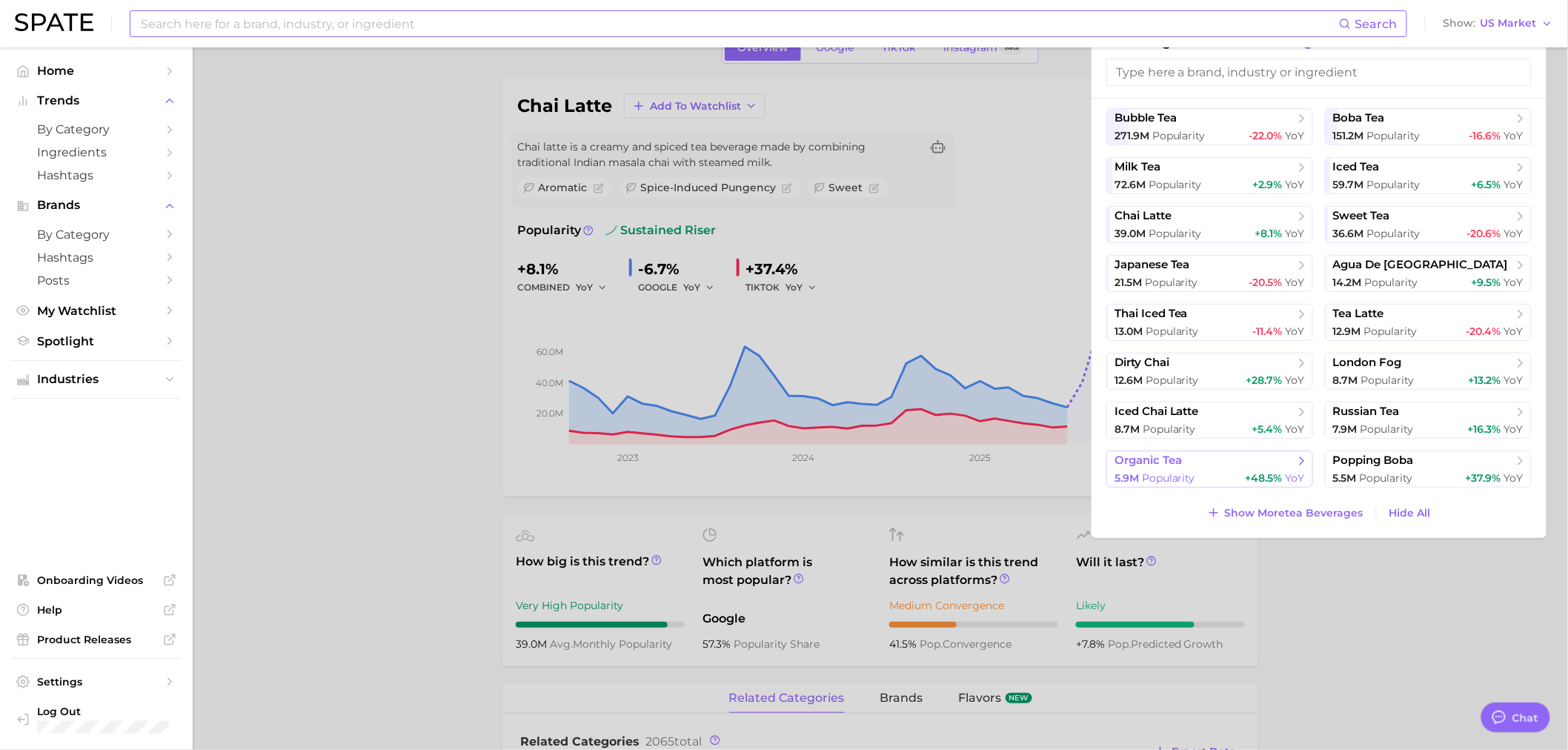
click at [1262, 480] on span "+48.5%" at bounding box center [1263, 477] width 37 height 13
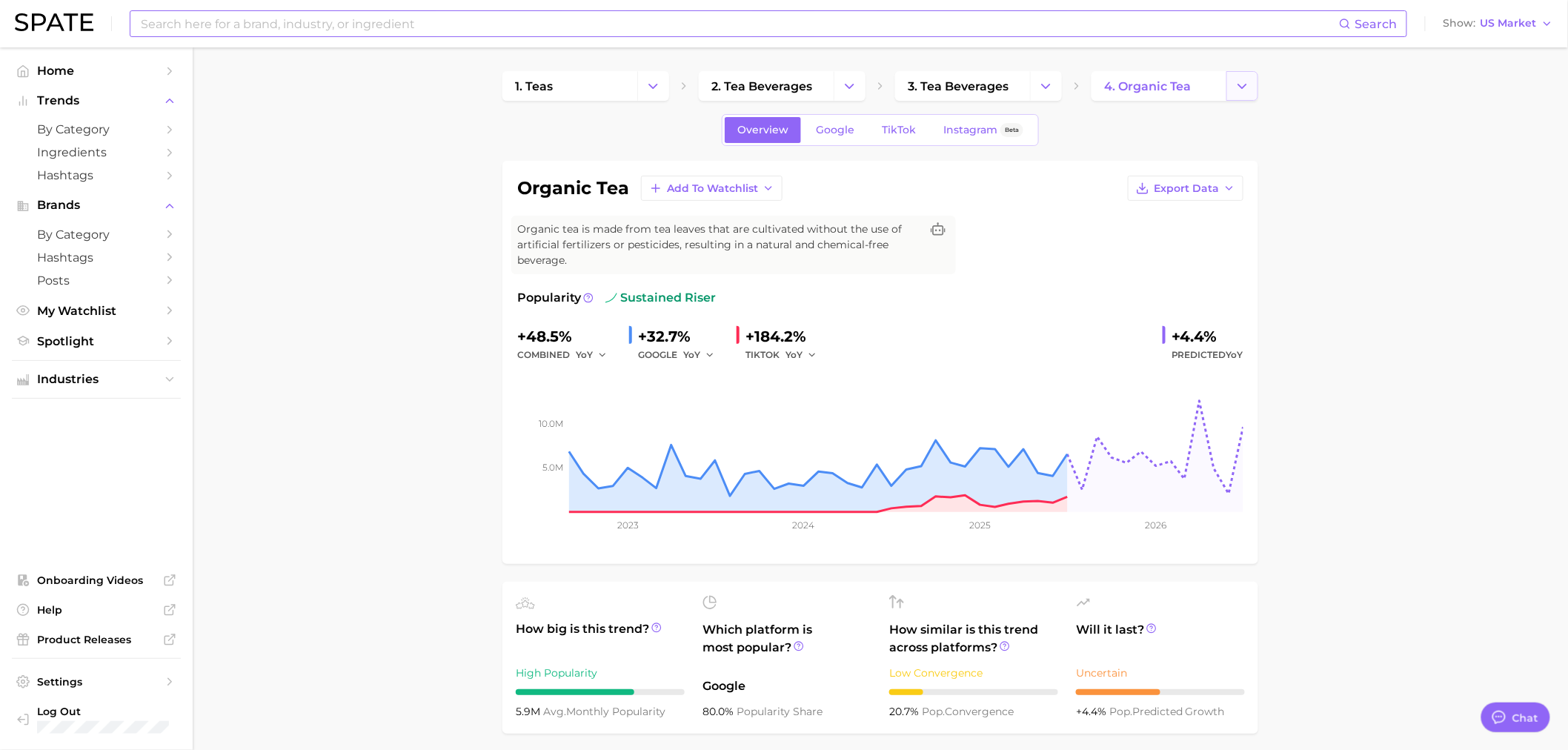
click at [1244, 91] on icon "Change Category" at bounding box center [1242, 85] width 15 height 15
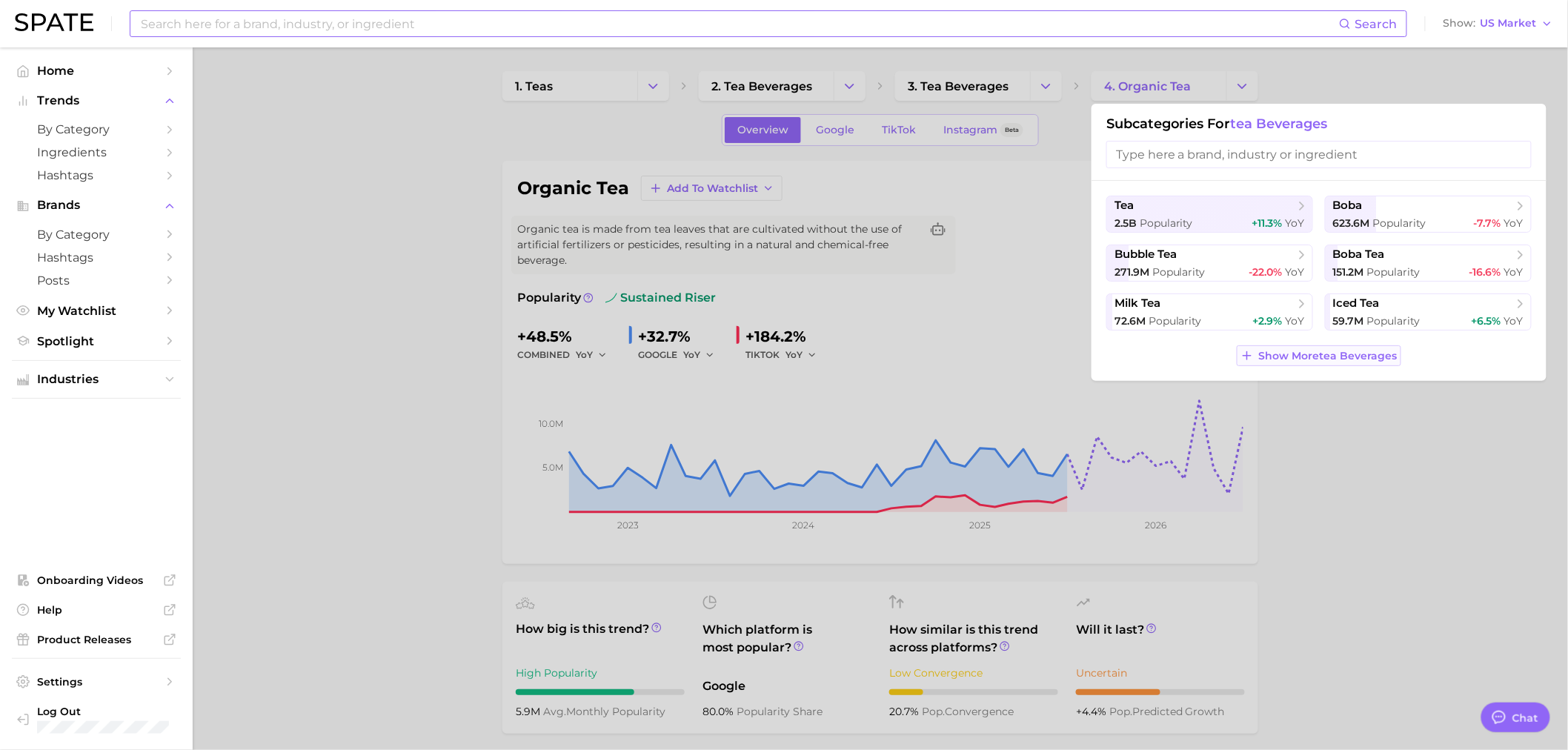
click at [1328, 353] on span "Show More tea beverages" at bounding box center [1328, 356] width 138 height 13
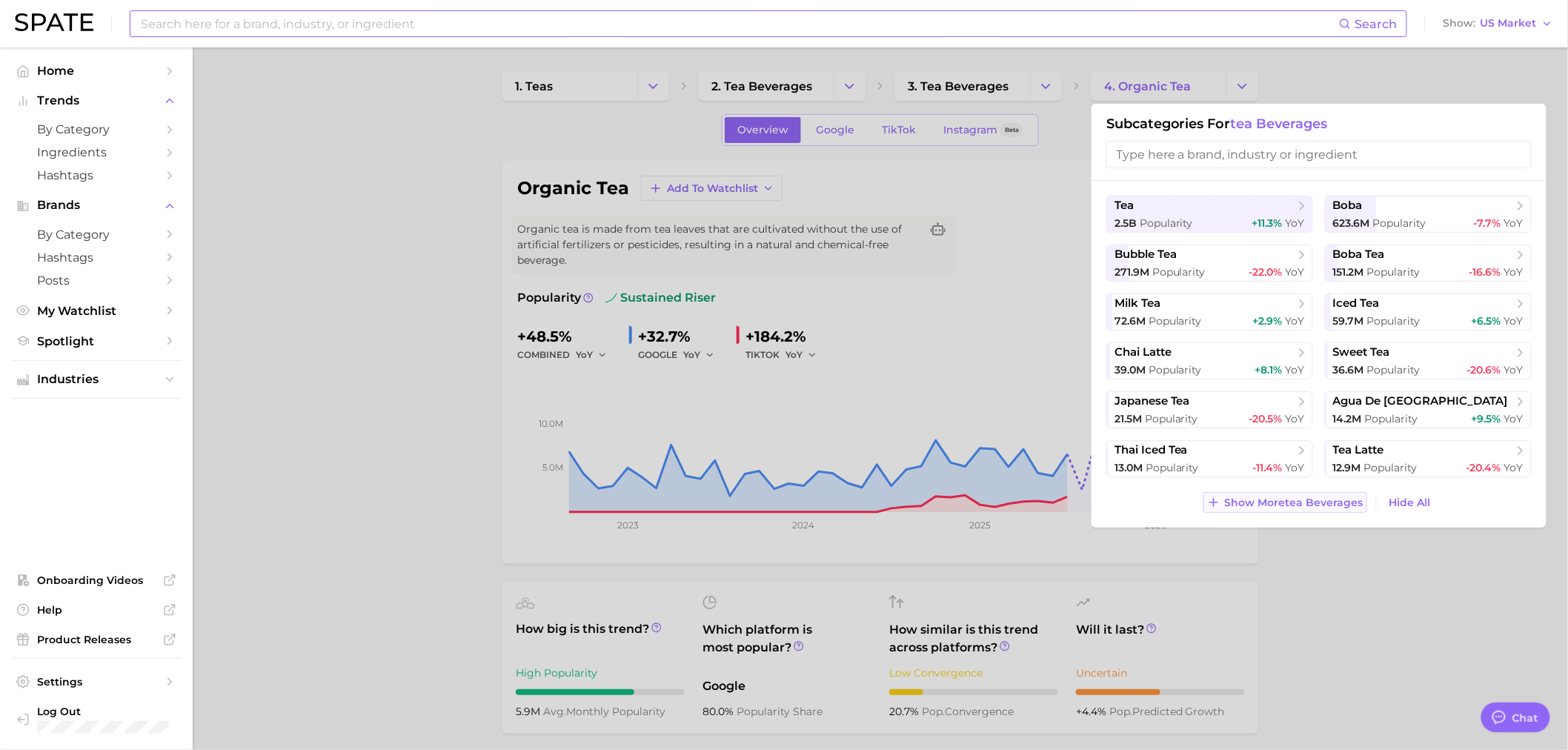
click at [1312, 493] on button "Show More tea beverages" at bounding box center [1285, 502] width 164 height 21
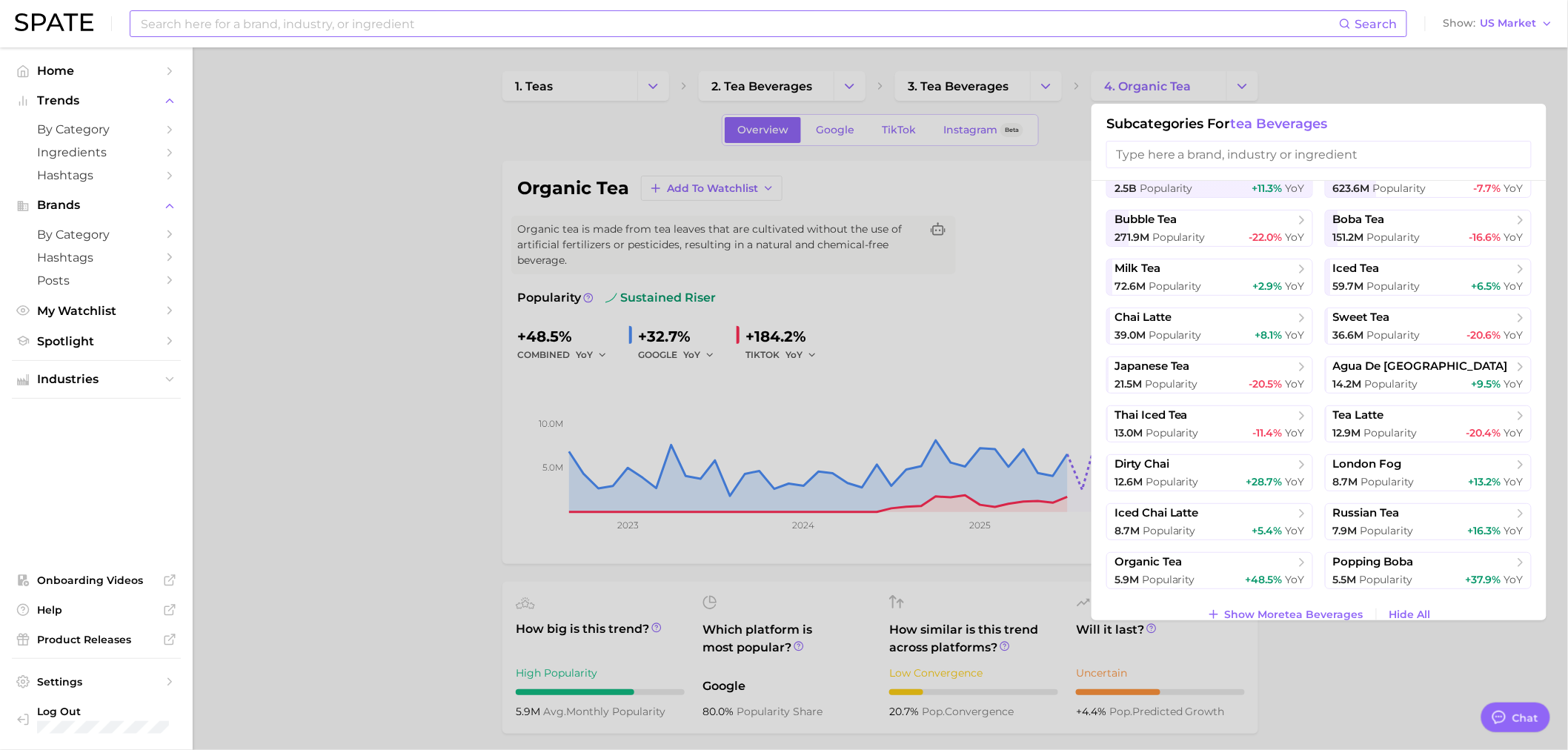
scroll to position [54, 0]
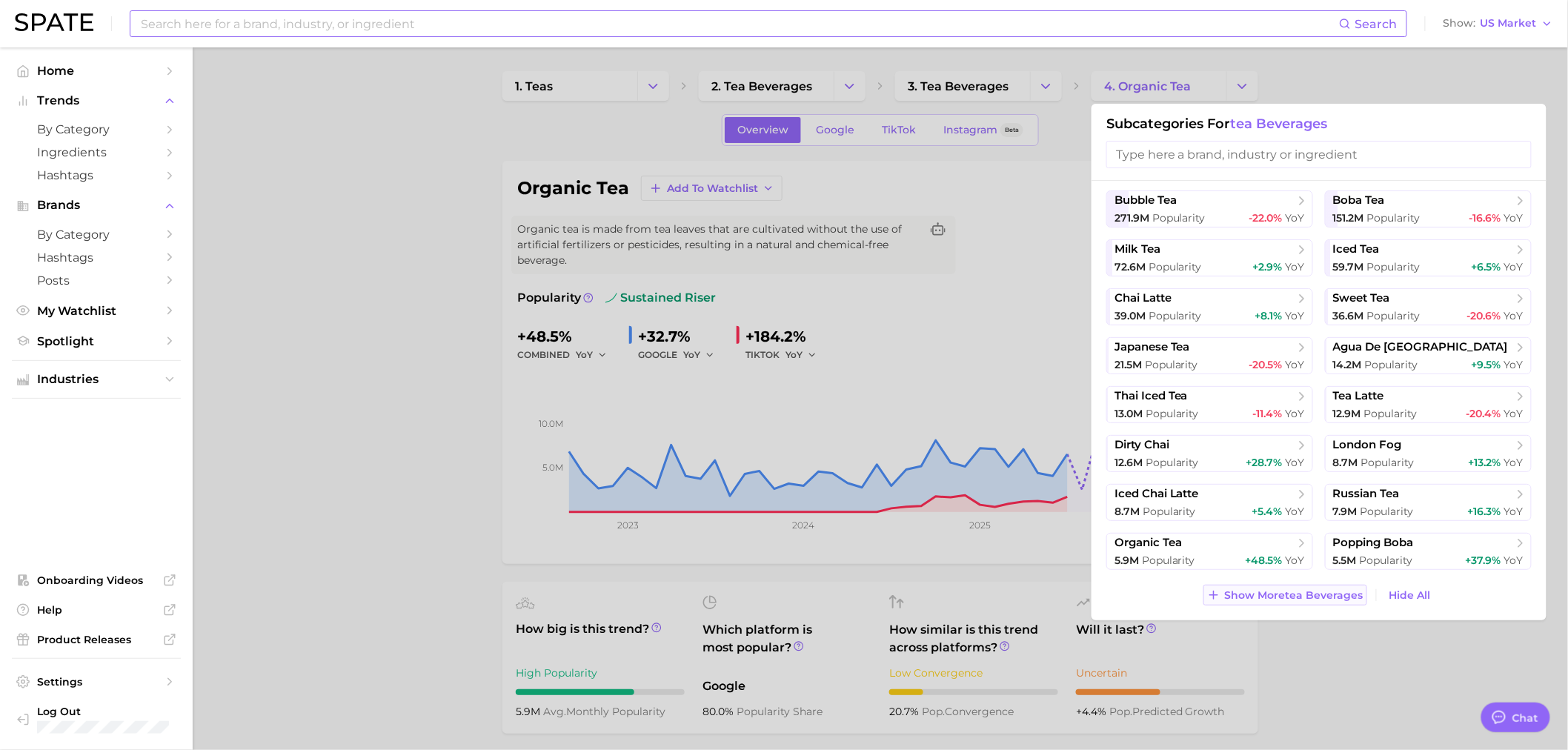
click at [1287, 602] on button "Show More tea beverages" at bounding box center [1285, 595] width 164 height 21
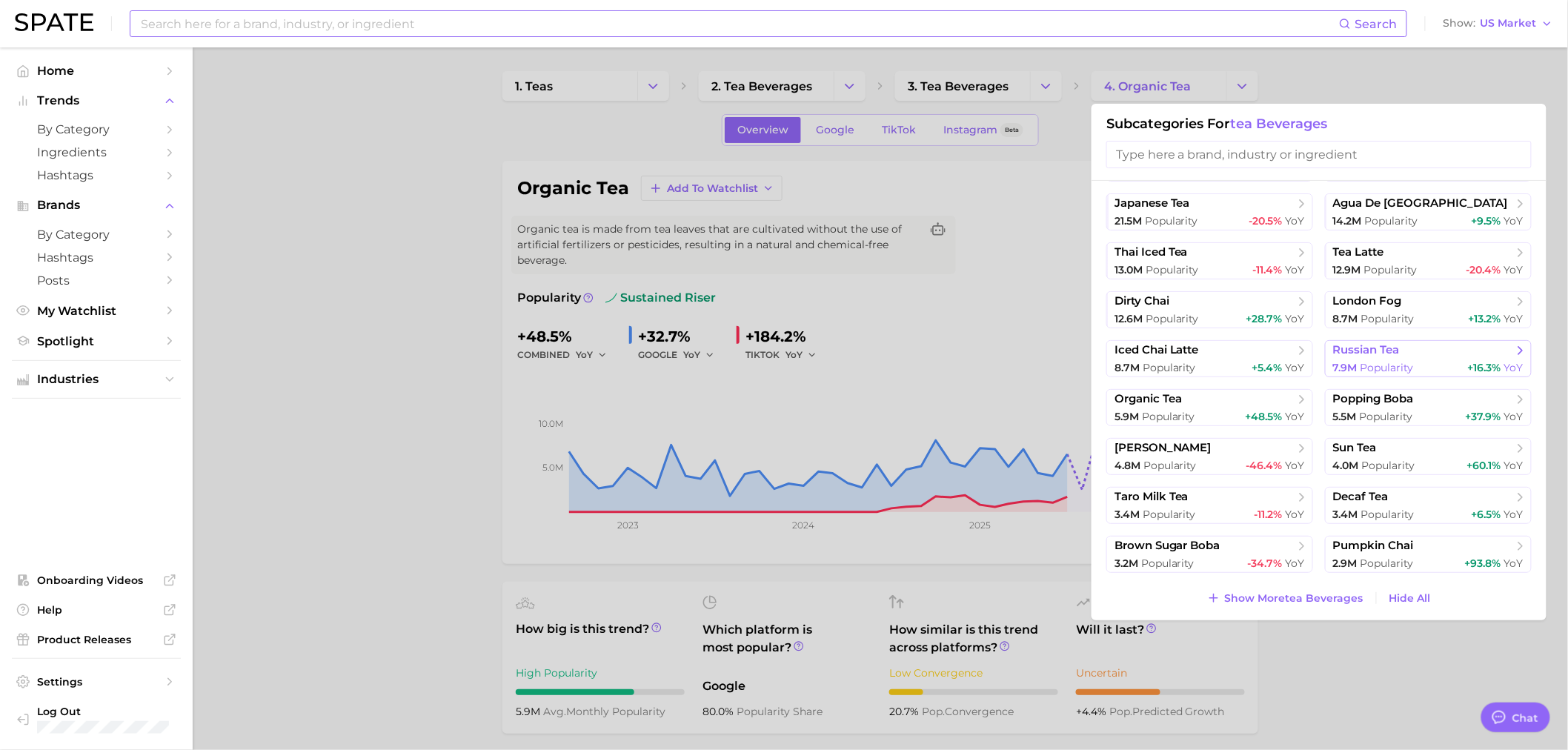
scroll to position [200, 0]
click at [1280, 595] on span "Show More tea beverages" at bounding box center [1294, 596] width 138 height 13
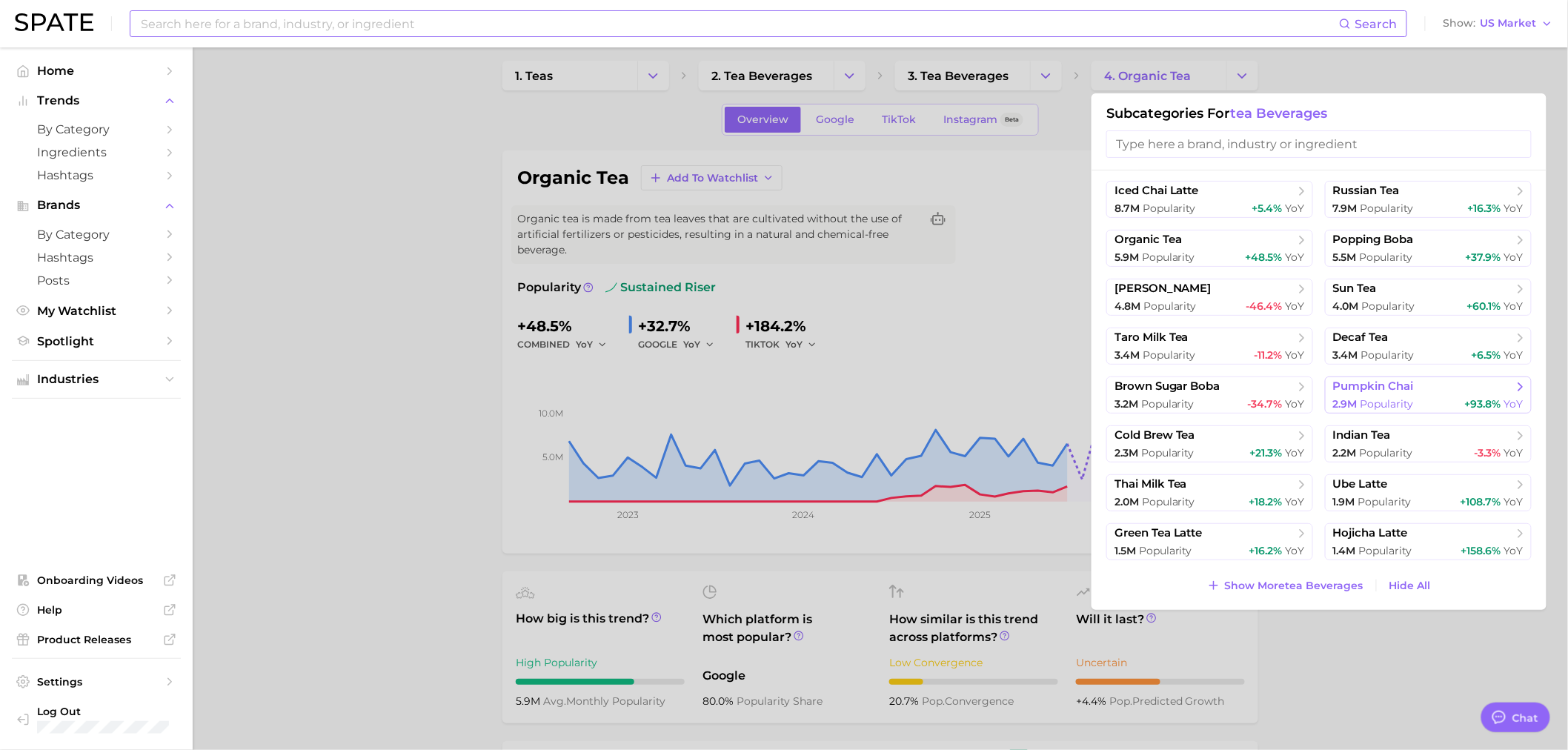
scroll to position [83, 0]
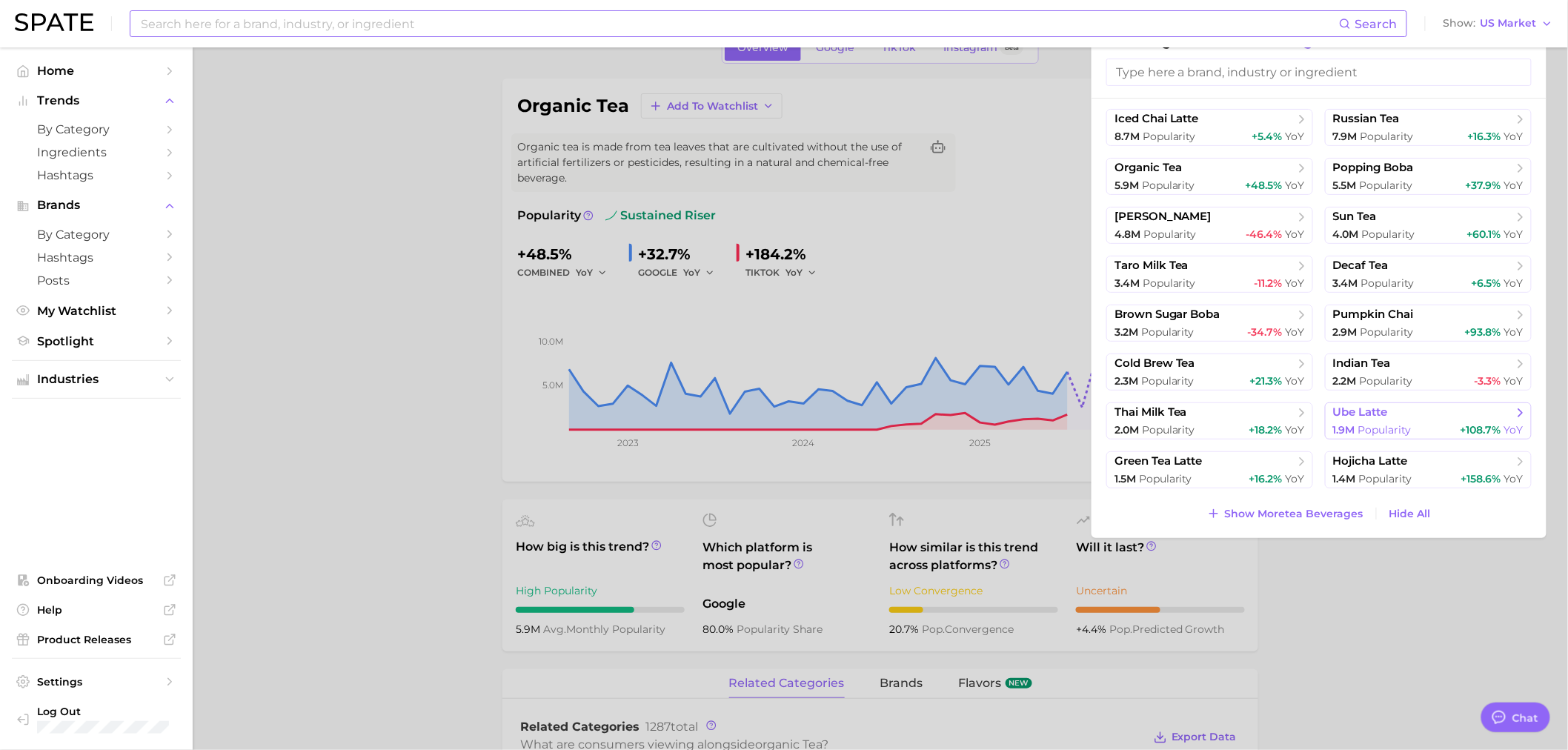
click at [1413, 420] on button "ube latte 1.9m Popularity +108.7% YoY" at bounding box center [1428, 420] width 207 height 37
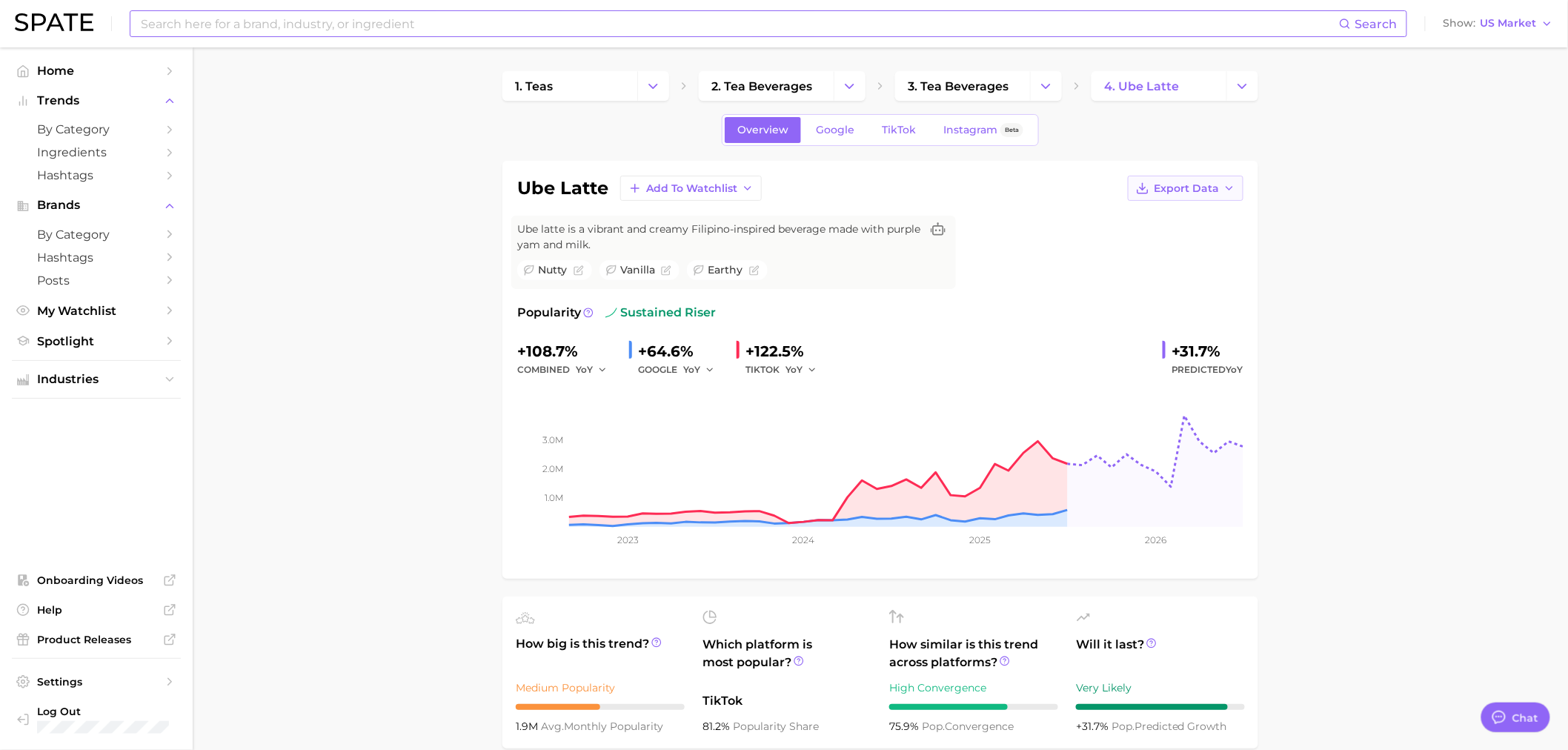
click at [1236, 186] on button "Export Data" at bounding box center [1185, 188] width 116 height 25
click at [1190, 241] on span "Time Series Image" at bounding box center [1155, 243] width 100 height 13
click at [1053, 87] on icon "Change Category" at bounding box center [1045, 85] width 15 height 15
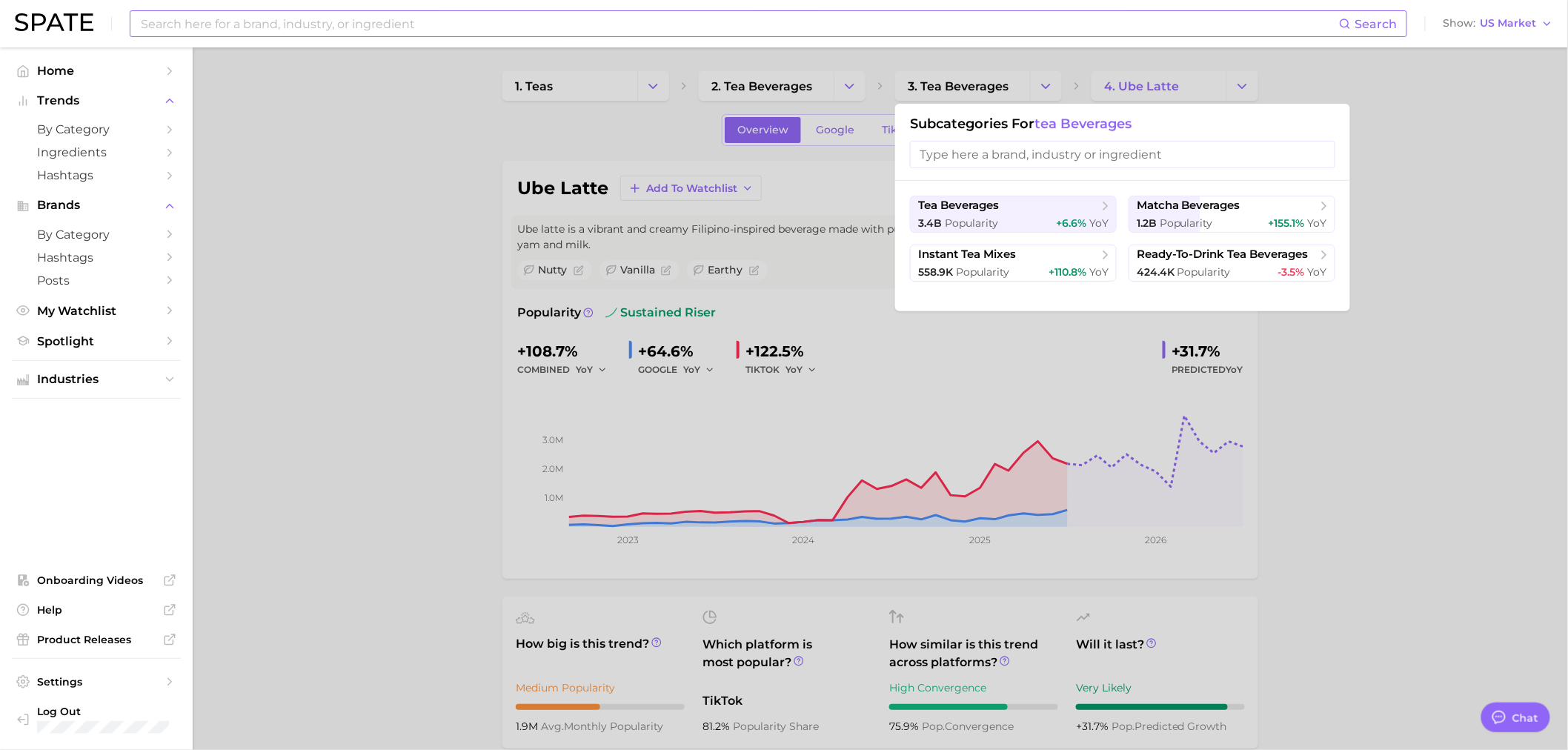
click at [846, 91] on div at bounding box center [784, 375] width 1568 height 750
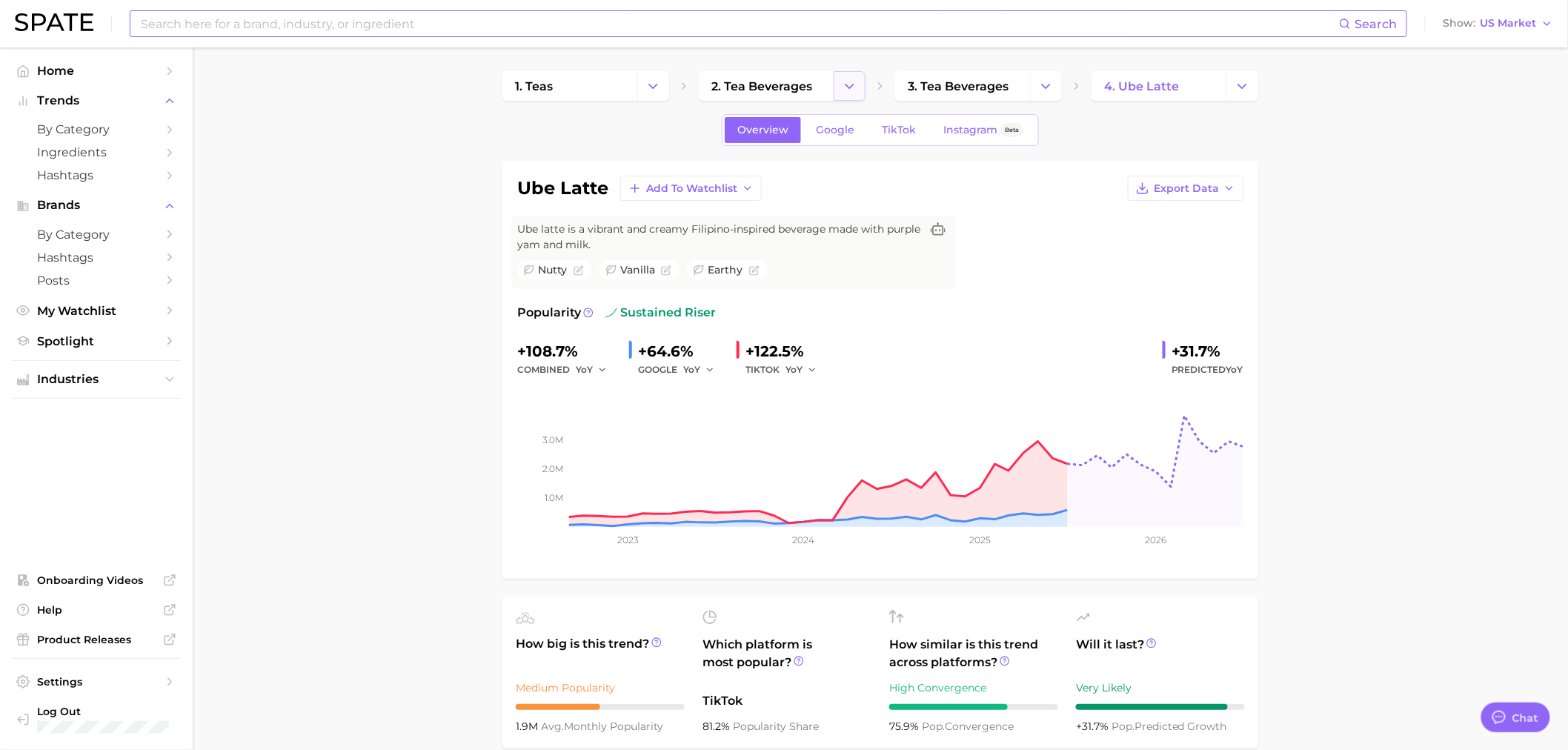
click at [851, 83] on icon "Change Category" at bounding box center [849, 85] width 15 height 15
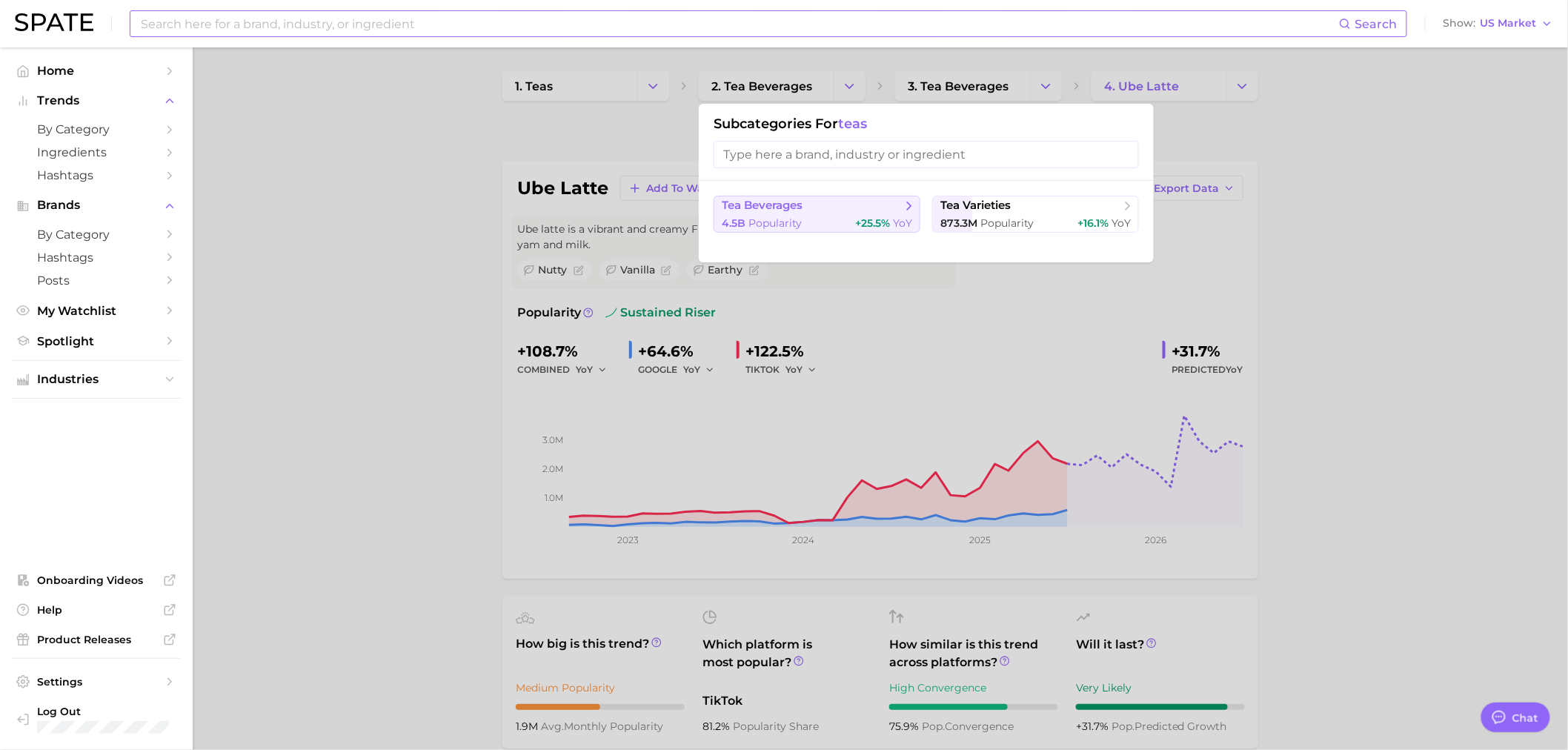
click at [856, 215] on button "tea beverages 4.5b Popularity +25.5% YoY" at bounding box center [817, 214] width 207 height 37
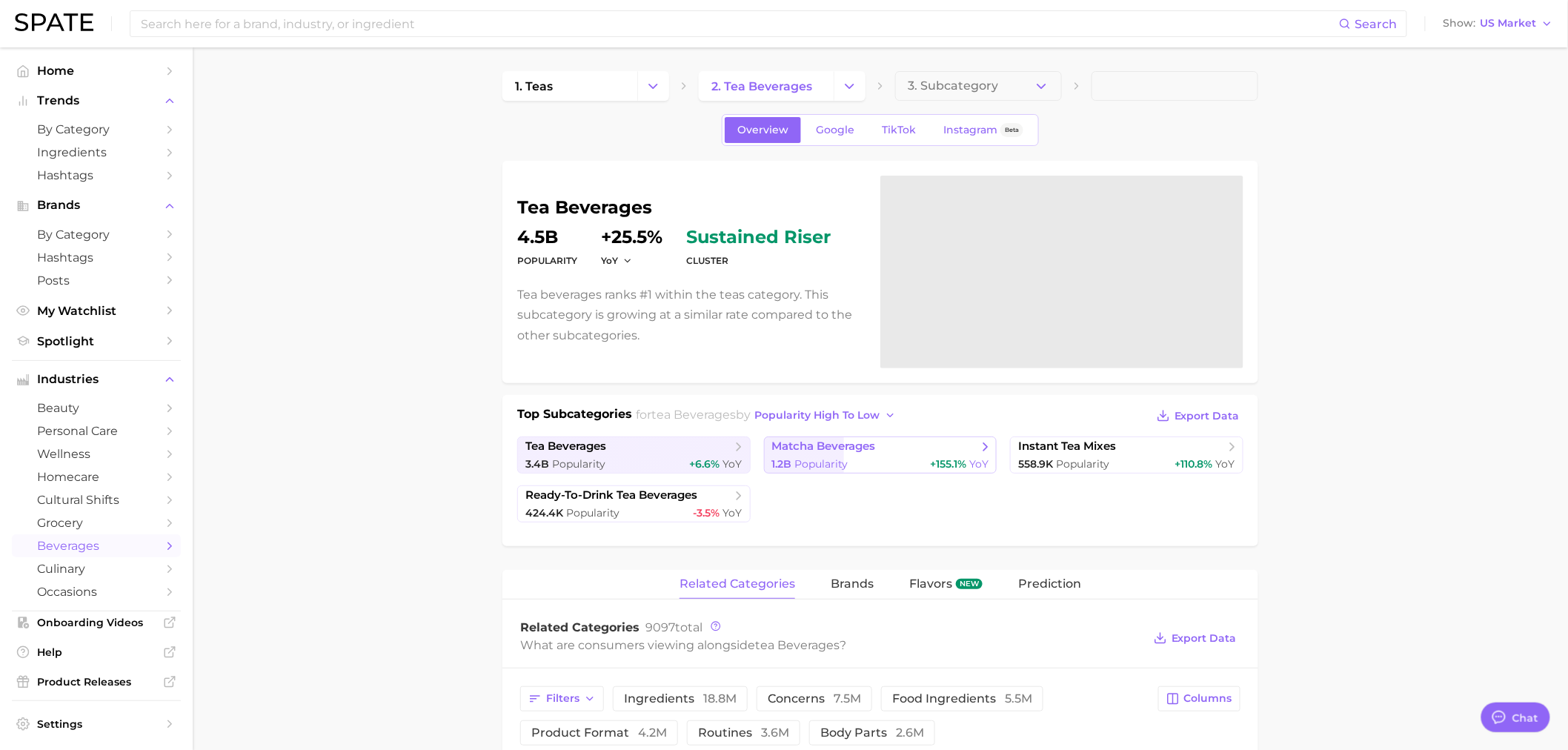
click at [827, 463] on span "Popularity" at bounding box center [821, 463] width 53 height 13
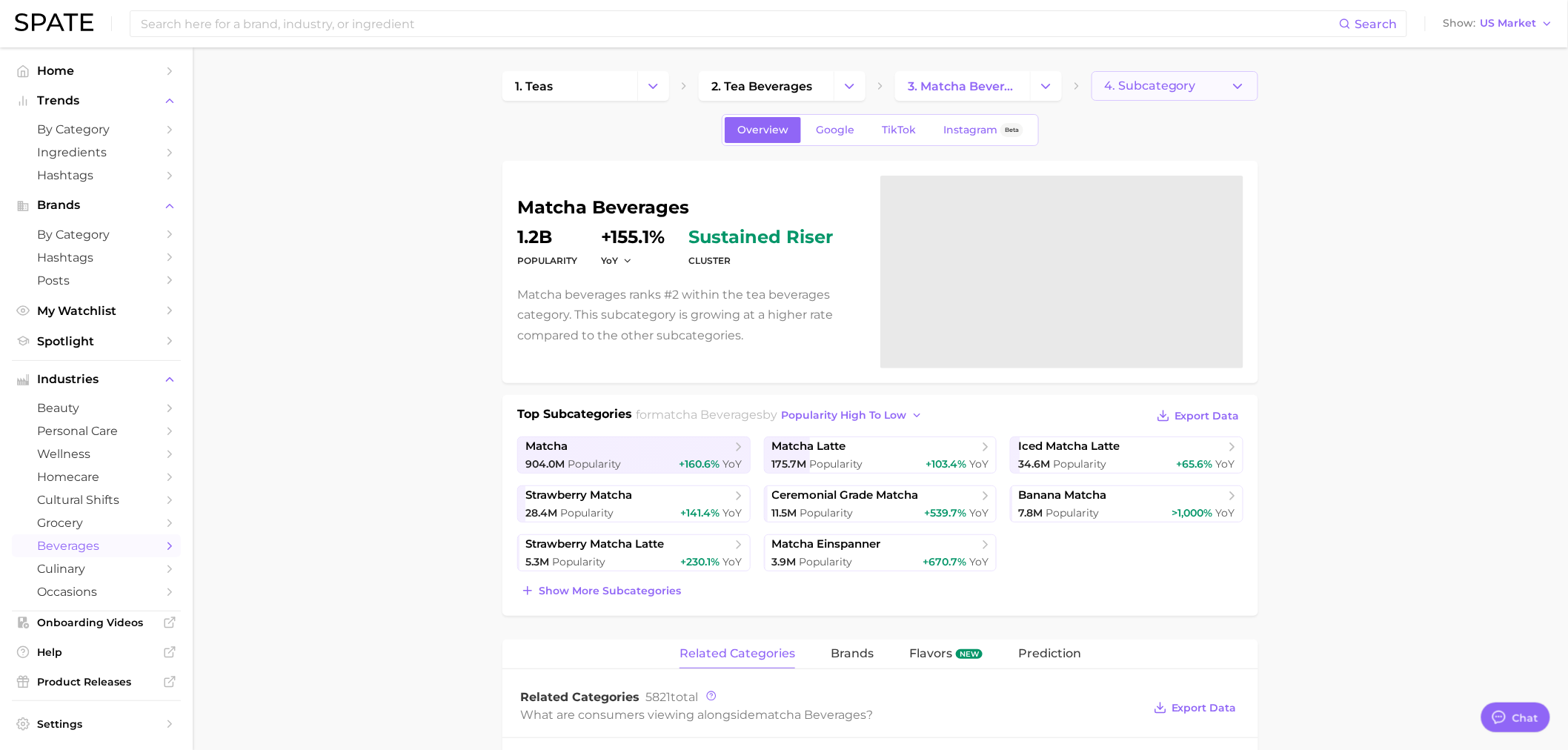
click at [1181, 84] on span "4. Subcategory" at bounding box center [1150, 85] width 92 height 13
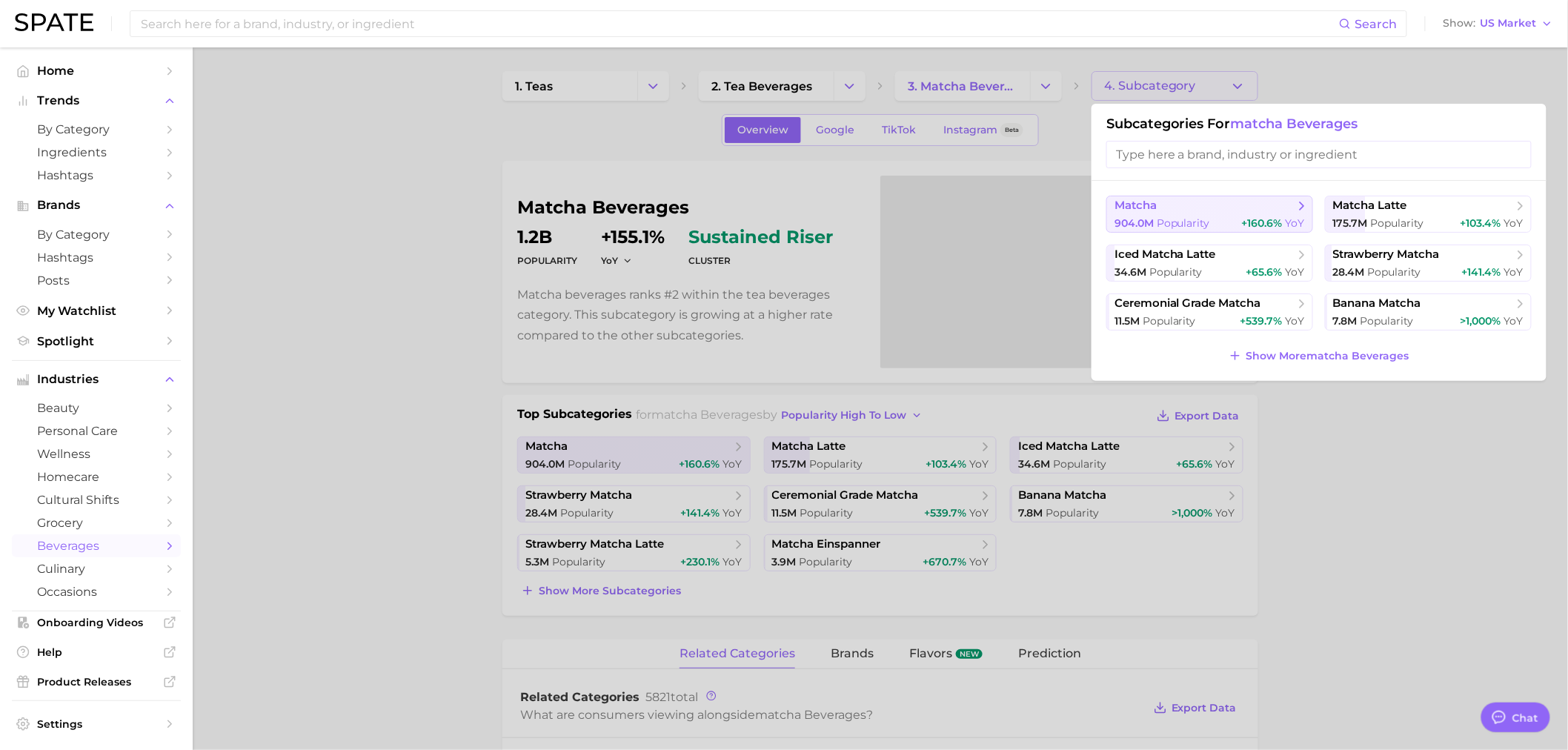
click at [1217, 222] on div "904.0m Popularity +160.6% YoY" at bounding box center [1209, 224] width 190 height 14
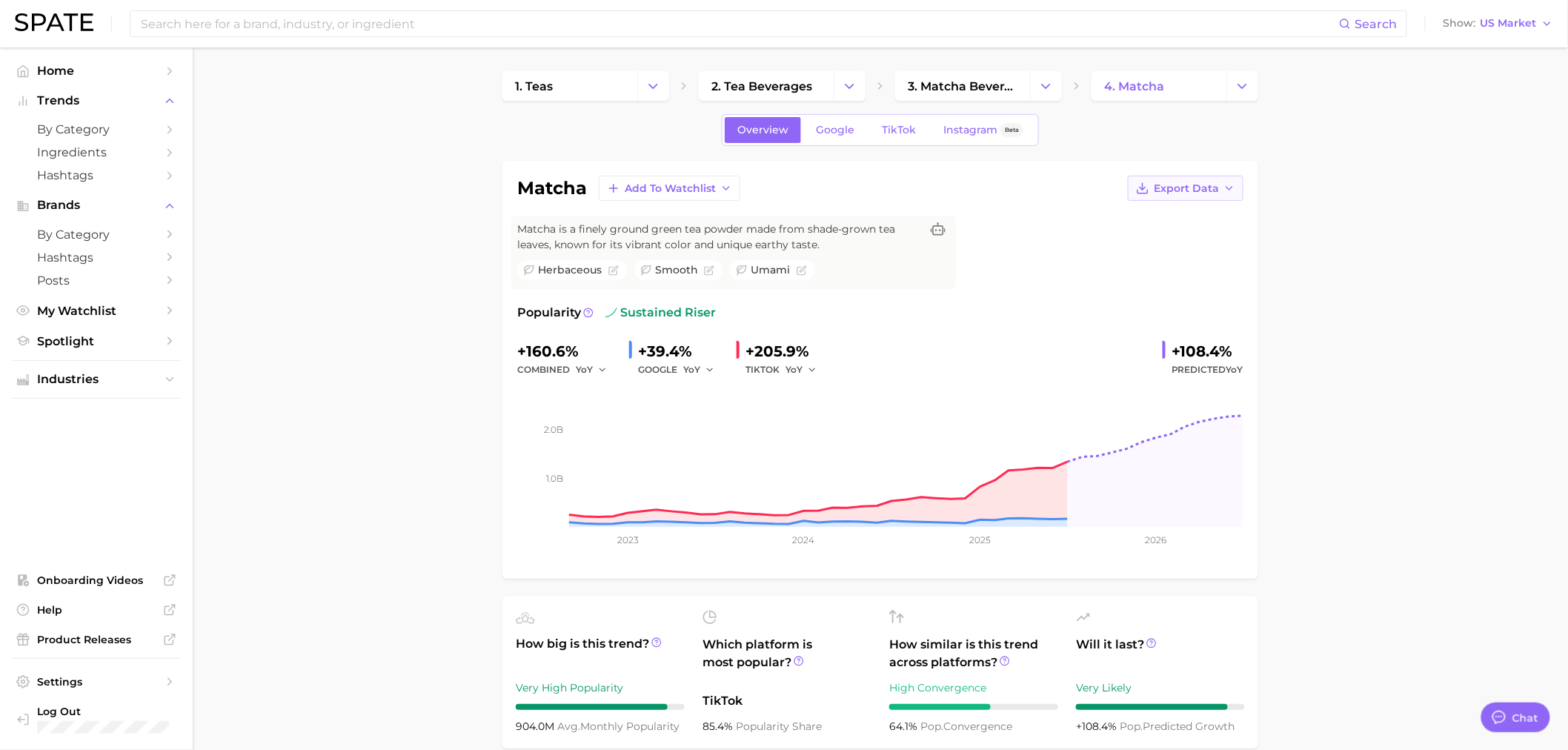
click at [1213, 194] on span "Export Data" at bounding box center [1186, 189] width 66 height 13
click at [1208, 241] on button "Time Series Image" at bounding box center [1161, 243] width 163 height 27
click at [1172, 83] on link "4. matcha" at bounding box center [1159, 85] width 135 height 30
click at [1232, 93] on button "Change Category" at bounding box center [1242, 85] width 31 height 30
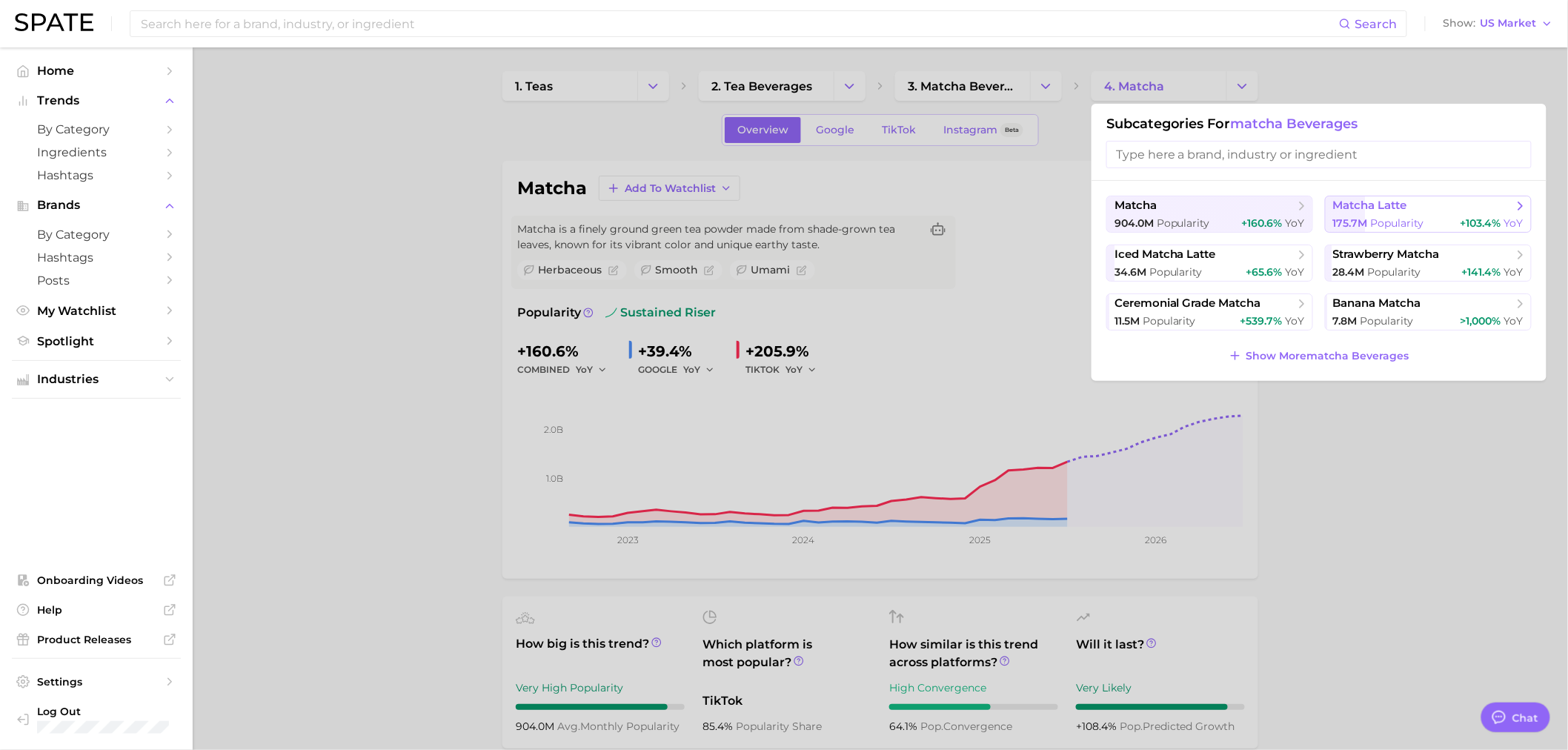
click at [1378, 215] on button "matcha latte 175.7m Popularity +103.4% YoY" at bounding box center [1428, 214] width 207 height 37
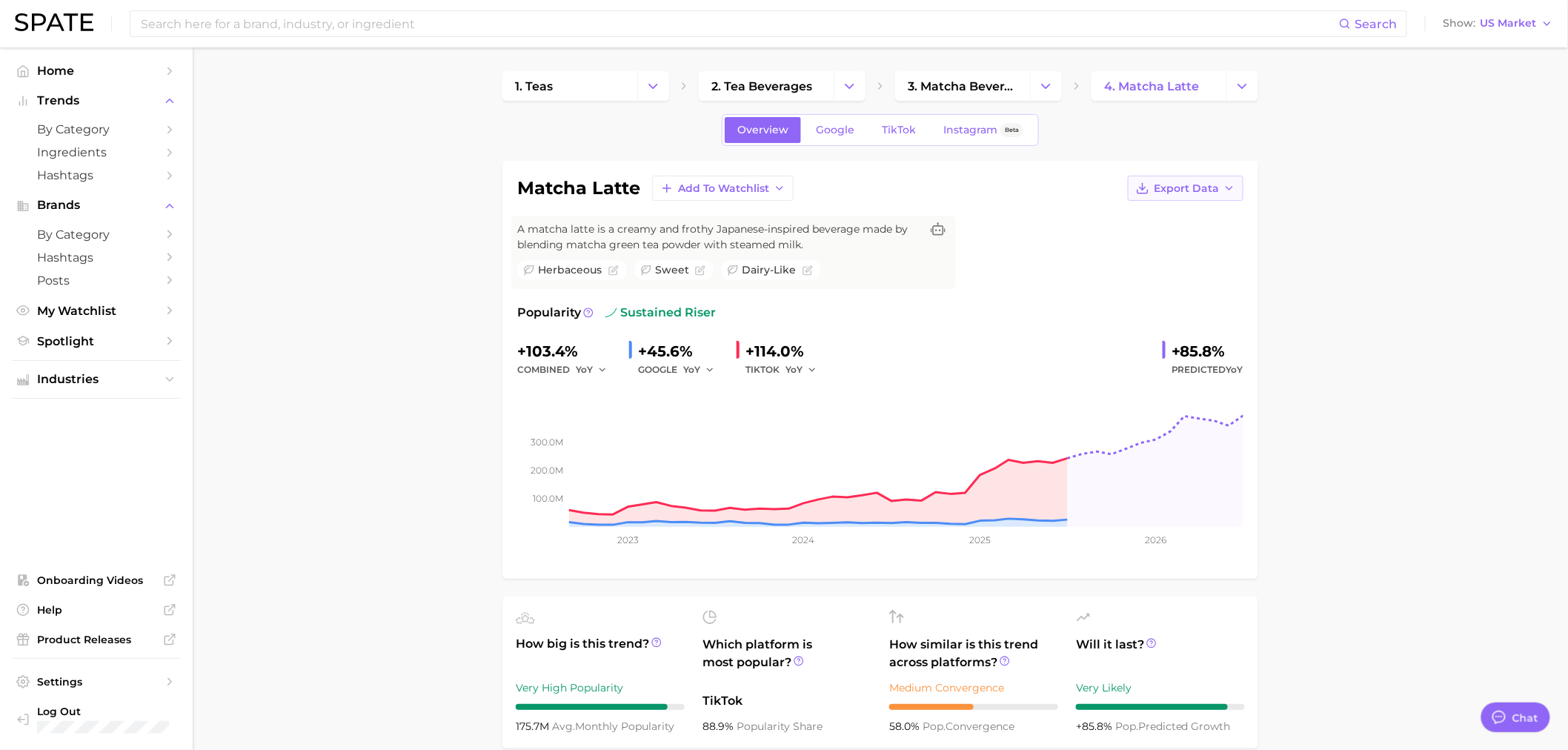
click at [1230, 190] on icon "button" at bounding box center [1228, 188] width 12 height 12
click at [1183, 244] on span "Time Series Image" at bounding box center [1155, 243] width 100 height 13
click at [1247, 83] on icon "Change Category" at bounding box center [1242, 85] width 15 height 15
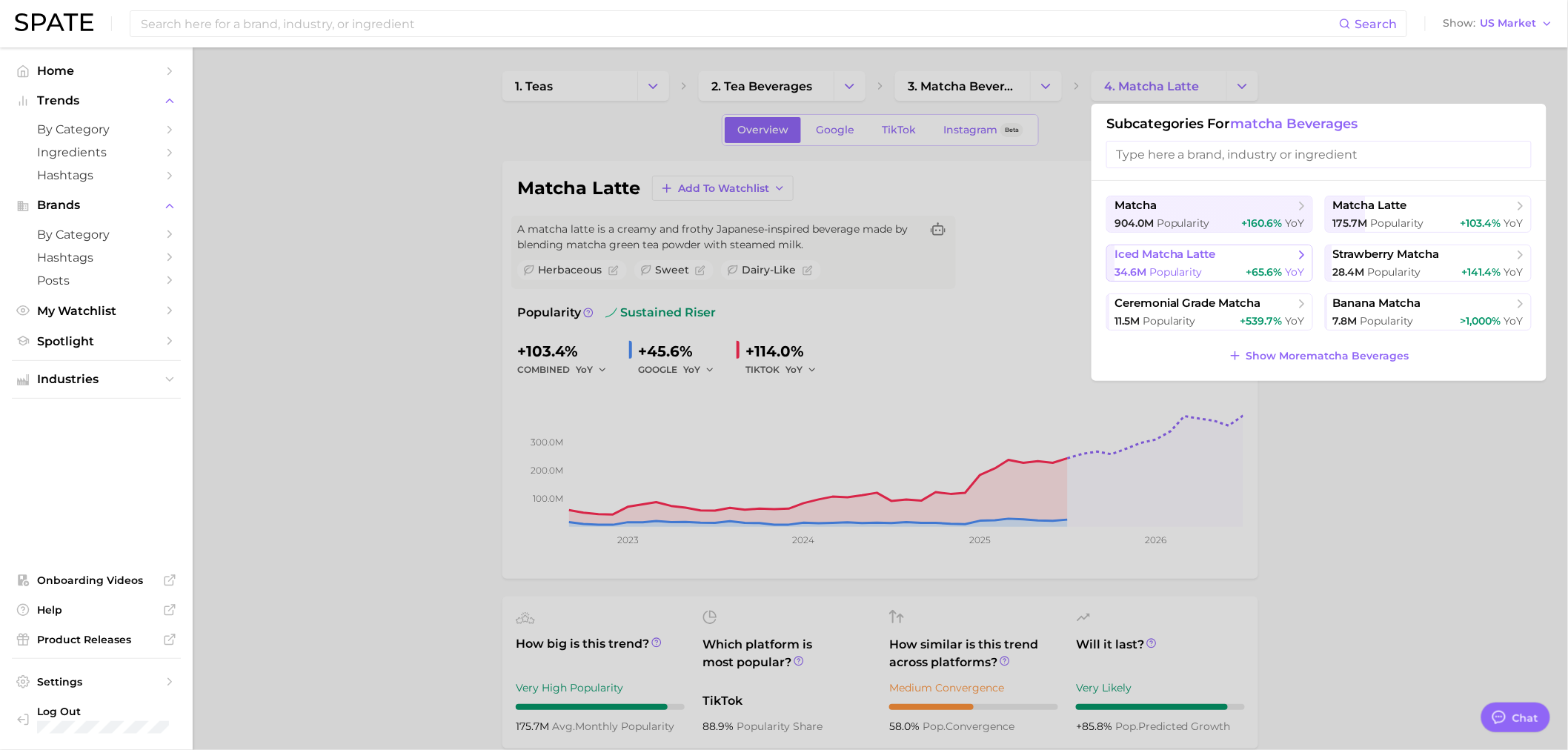
click at [1202, 265] on div "34.6m Popularity +65.6% YoY" at bounding box center [1209, 272] width 190 height 14
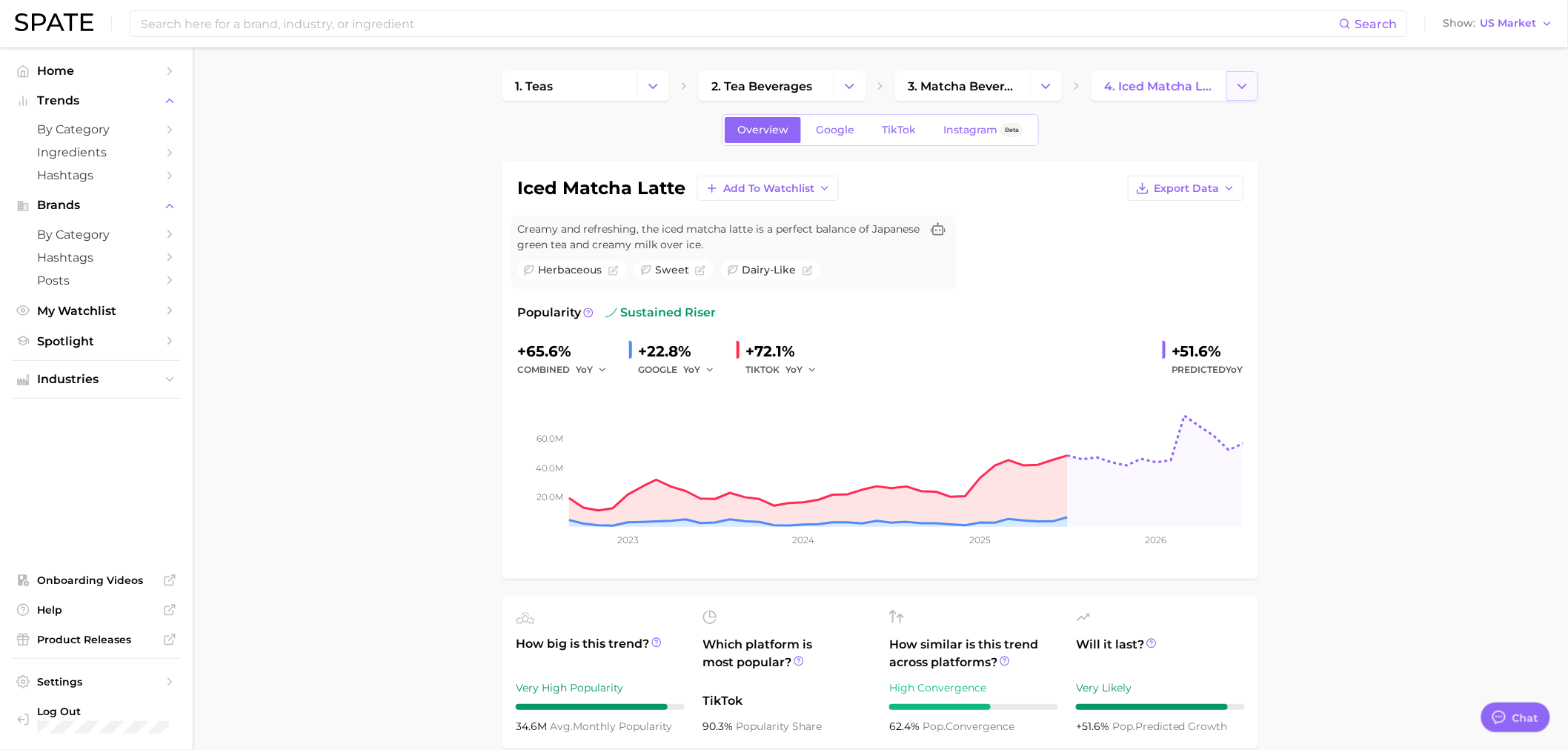
click at [1244, 83] on icon "Change Category" at bounding box center [1242, 85] width 15 height 15
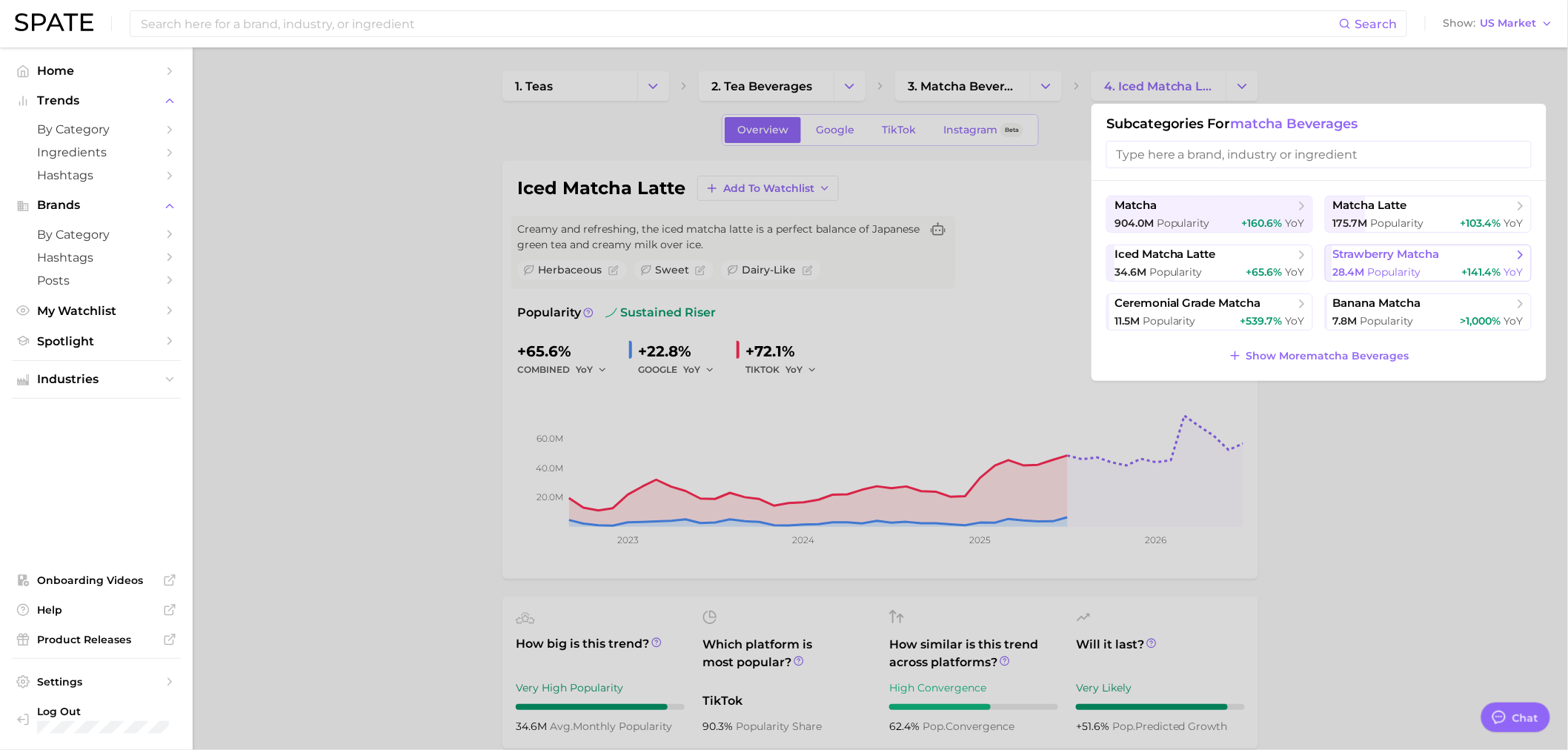
click at [1399, 261] on span "strawberry matcha" at bounding box center [1386, 254] width 107 height 14
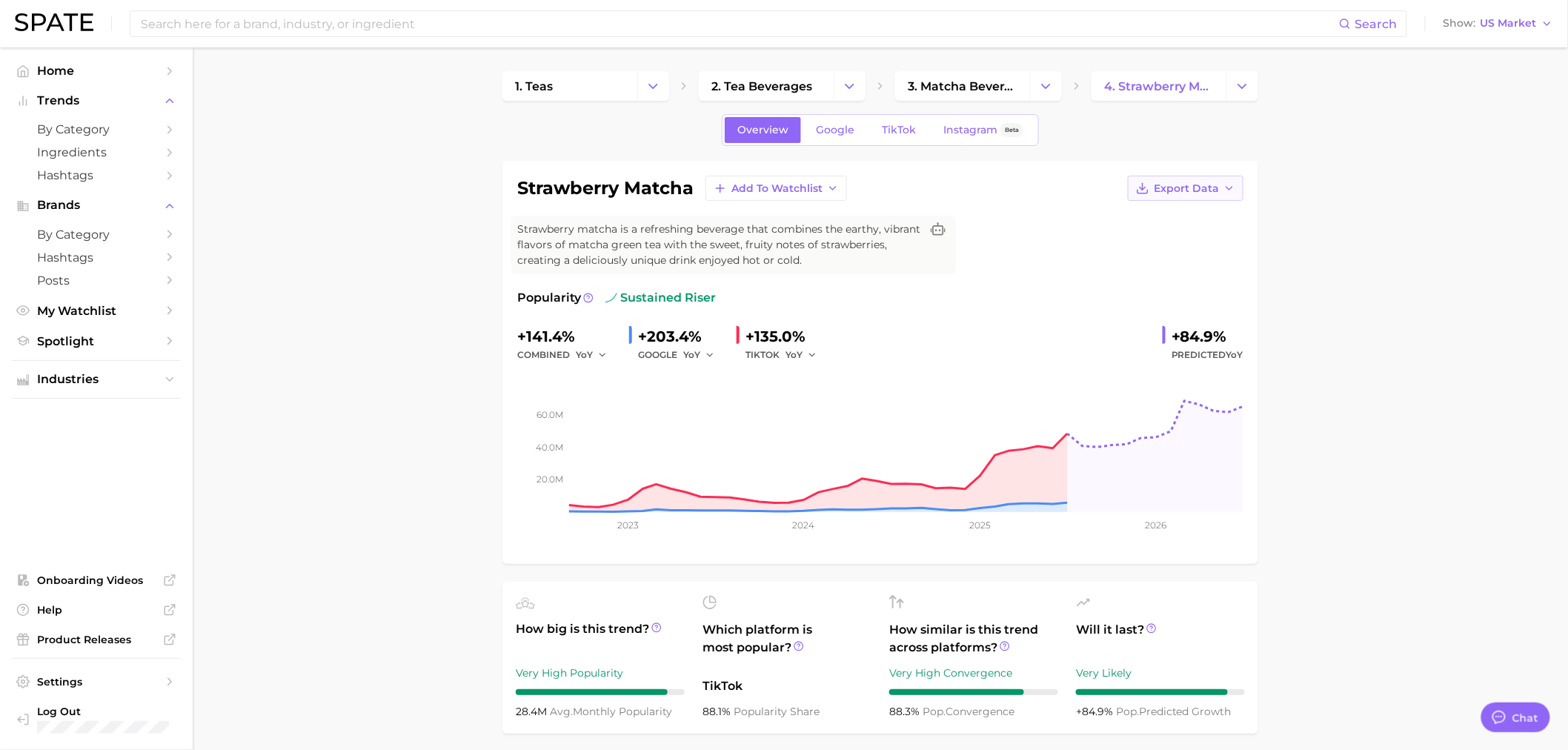
click at [1216, 197] on button "Export Data" at bounding box center [1185, 188] width 116 height 25
click at [1202, 247] on span "Time Series Image" at bounding box center [1155, 243] width 100 height 13
click at [1226, 186] on icon "button" at bounding box center [1228, 188] width 12 height 12
click at [900, 125] on span "TikTok" at bounding box center [899, 130] width 34 height 13
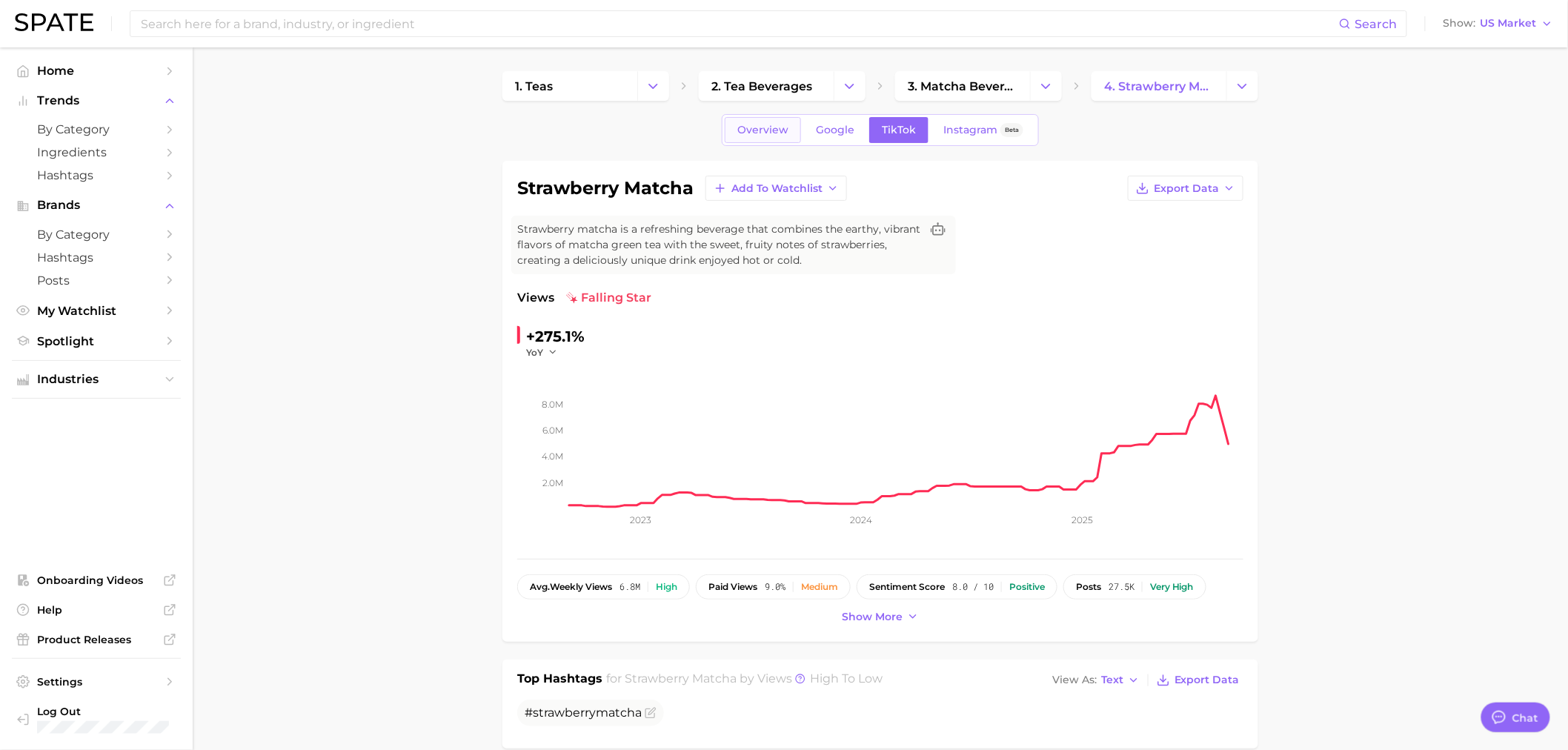
click at [772, 128] on span "Overview" at bounding box center [763, 130] width 51 height 13
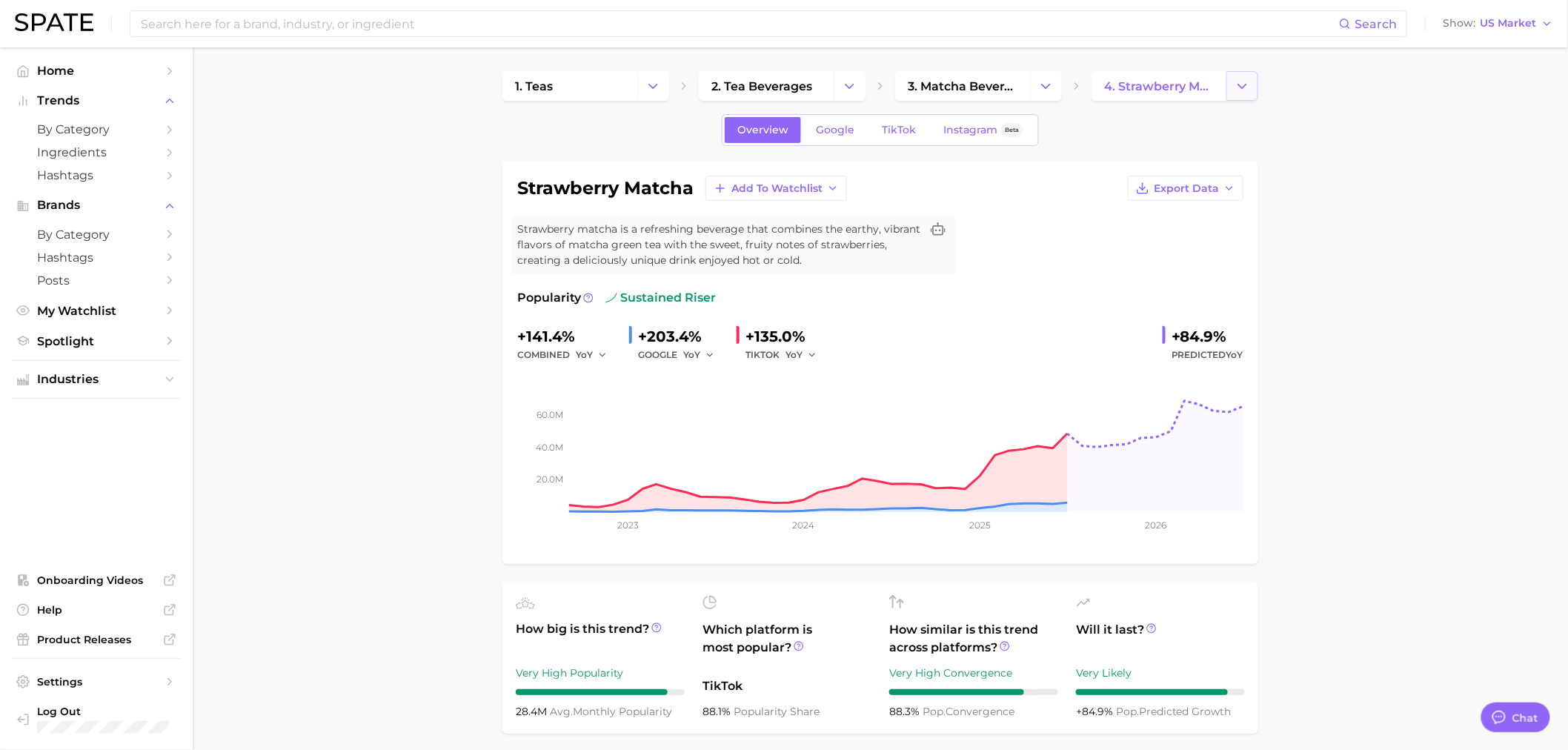
click at [1254, 86] on button "Change Category" at bounding box center [1242, 85] width 31 height 30
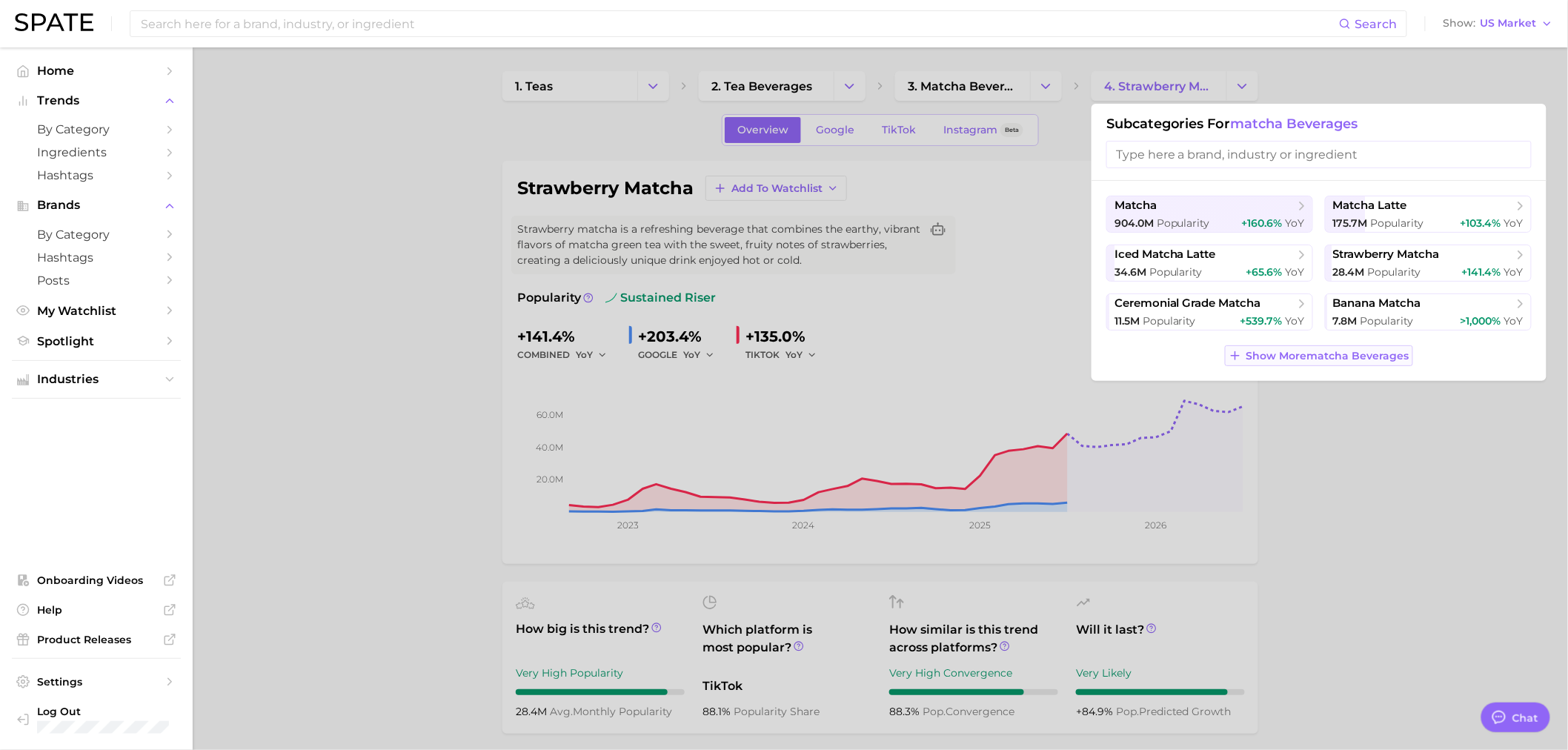
click at [1342, 358] on span "Show More matcha beverages" at bounding box center [1327, 356] width 163 height 13
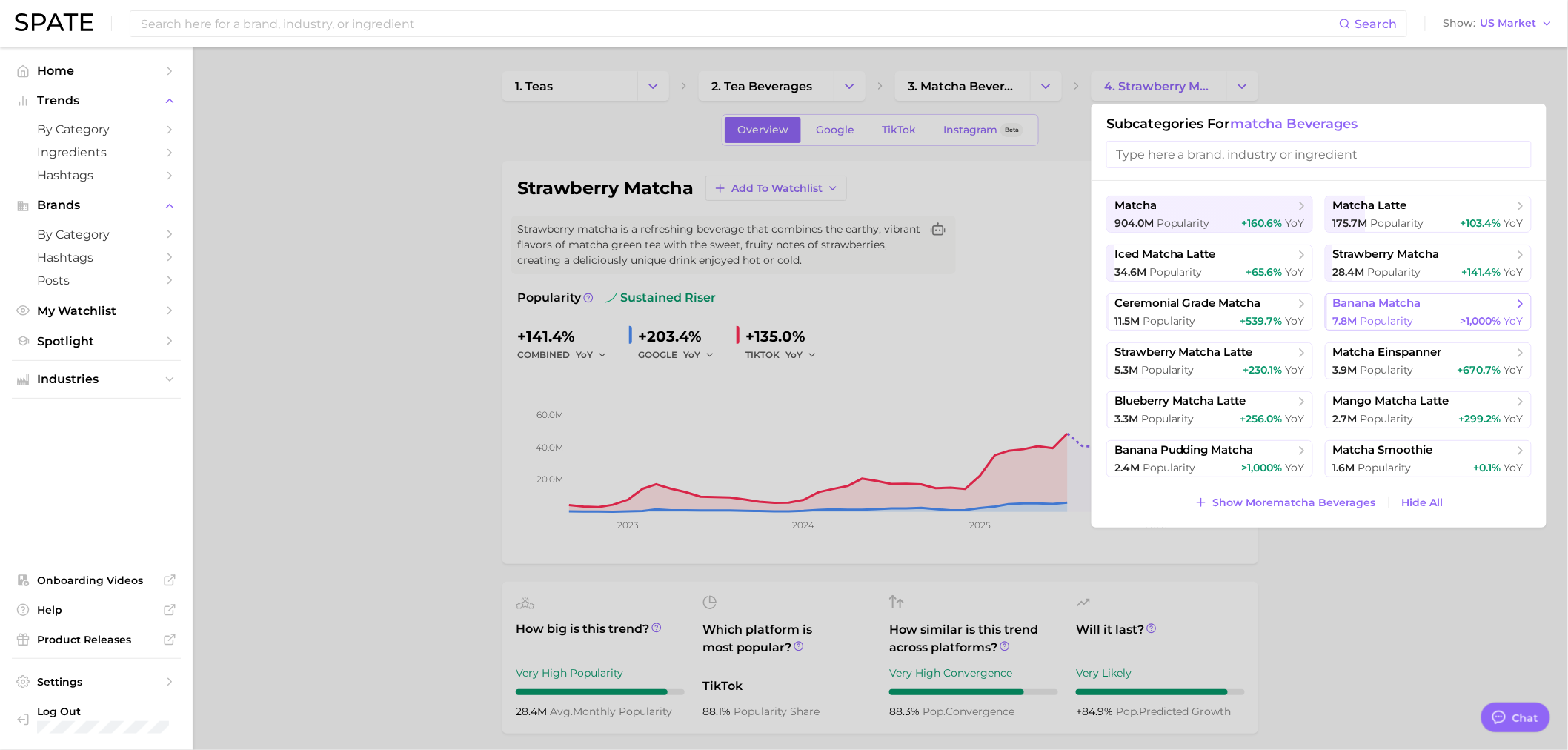
click at [1431, 319] on div "7.8m Popularity >1,000% YoY" at bounding box center [1429, 322] width 190 height 14
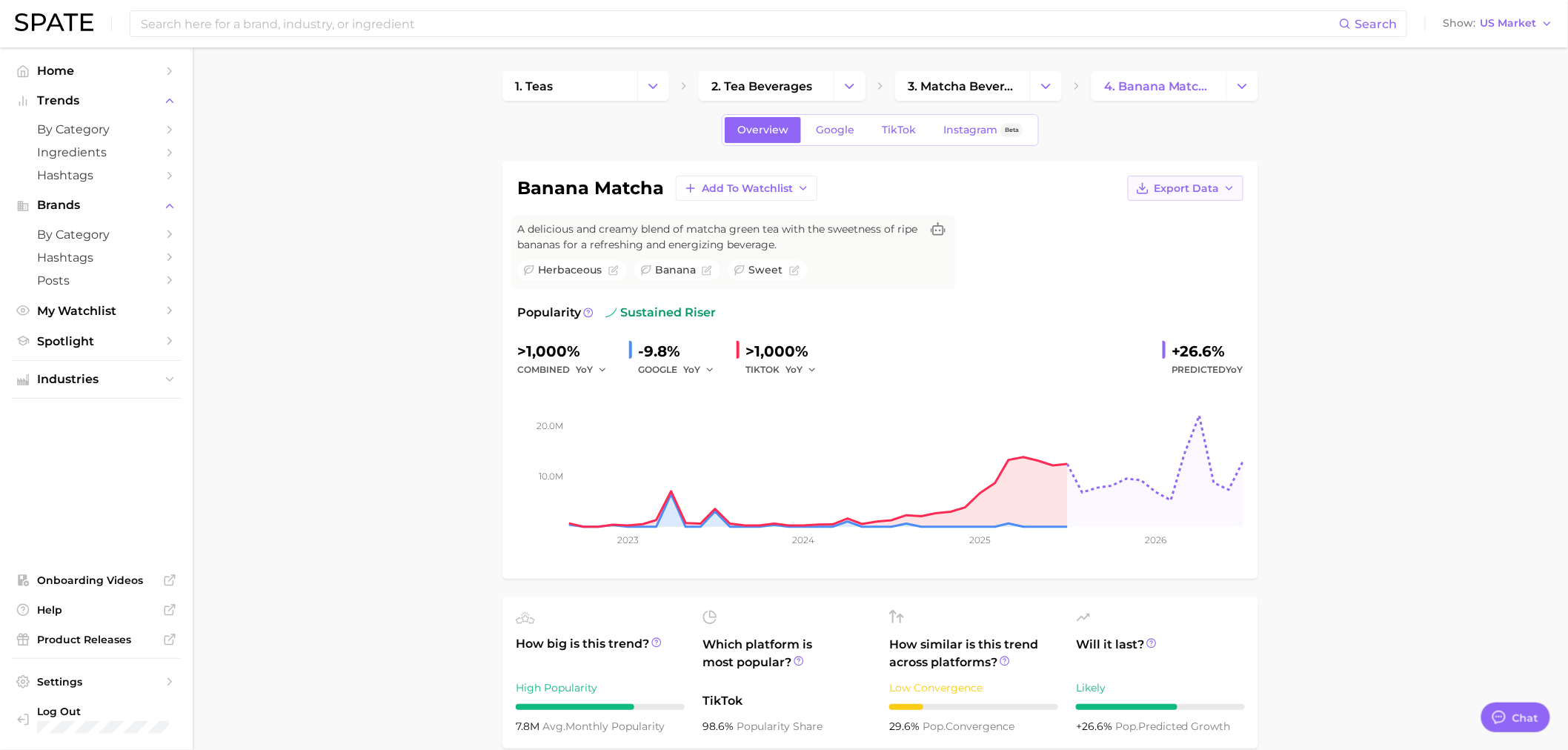
click at [1221, 187] on button "Export Data" at bounding box center [1185, 188] width 116 height 25
click at [1237, 84] on icon "Change Category" at bounding box center [1242, 85] width 15 height 15
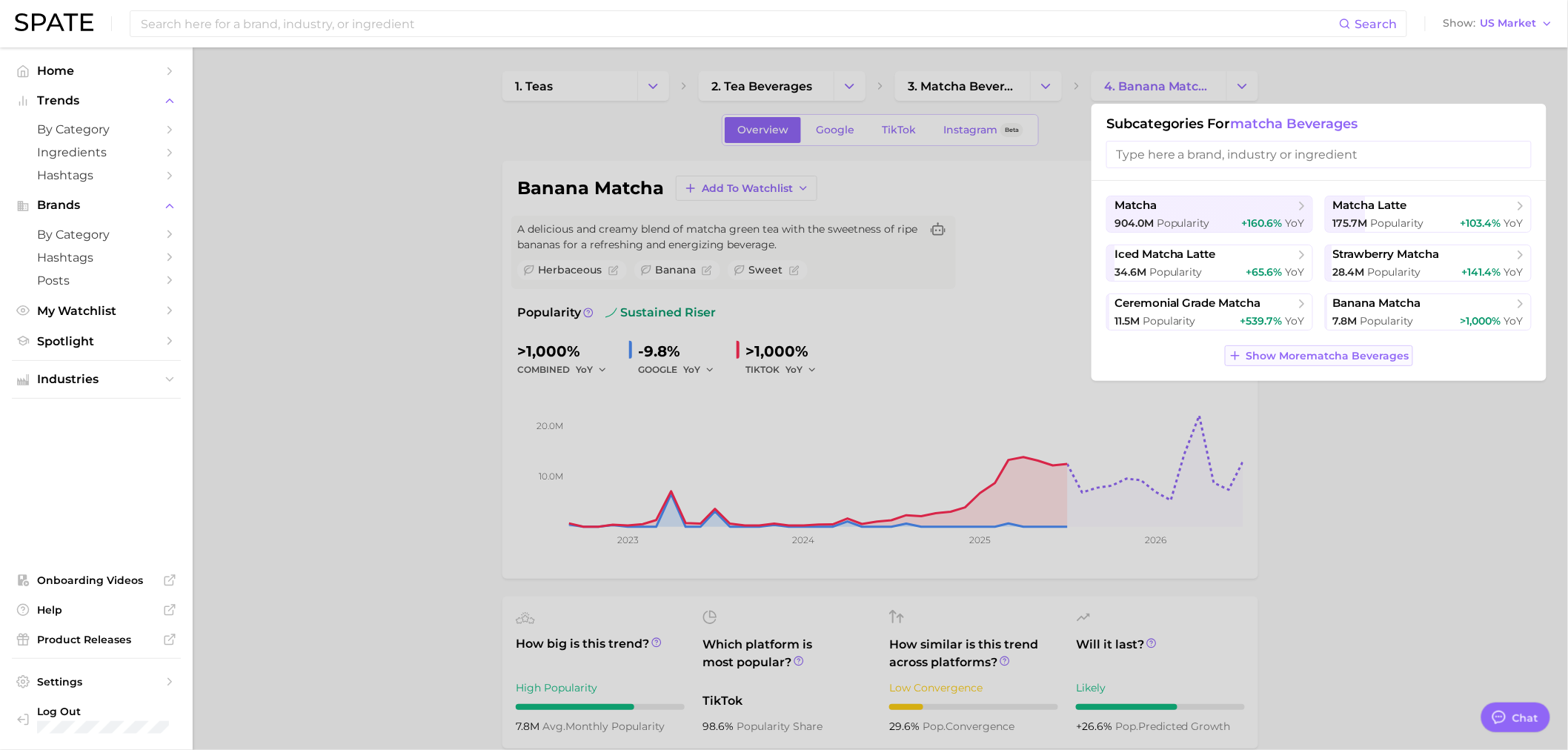
click at [1285, 347] on button "Show More matcha beverages" at bounding box center [1318, 355] width 188 height 21
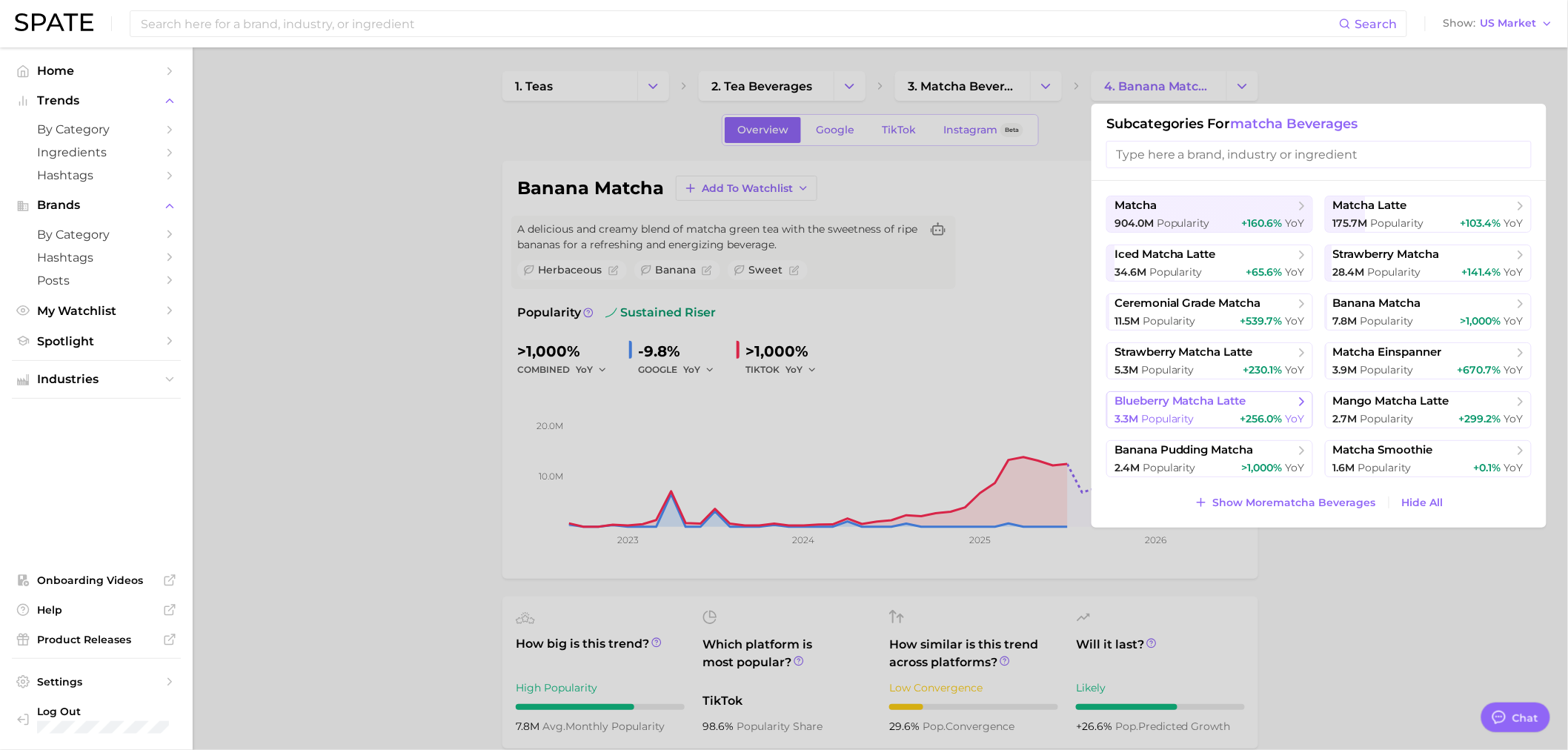
click at [1210, 416] on div "3.3m Popularity +256.0% YoY" at bounding box center [1209, 419] width 190 height 14
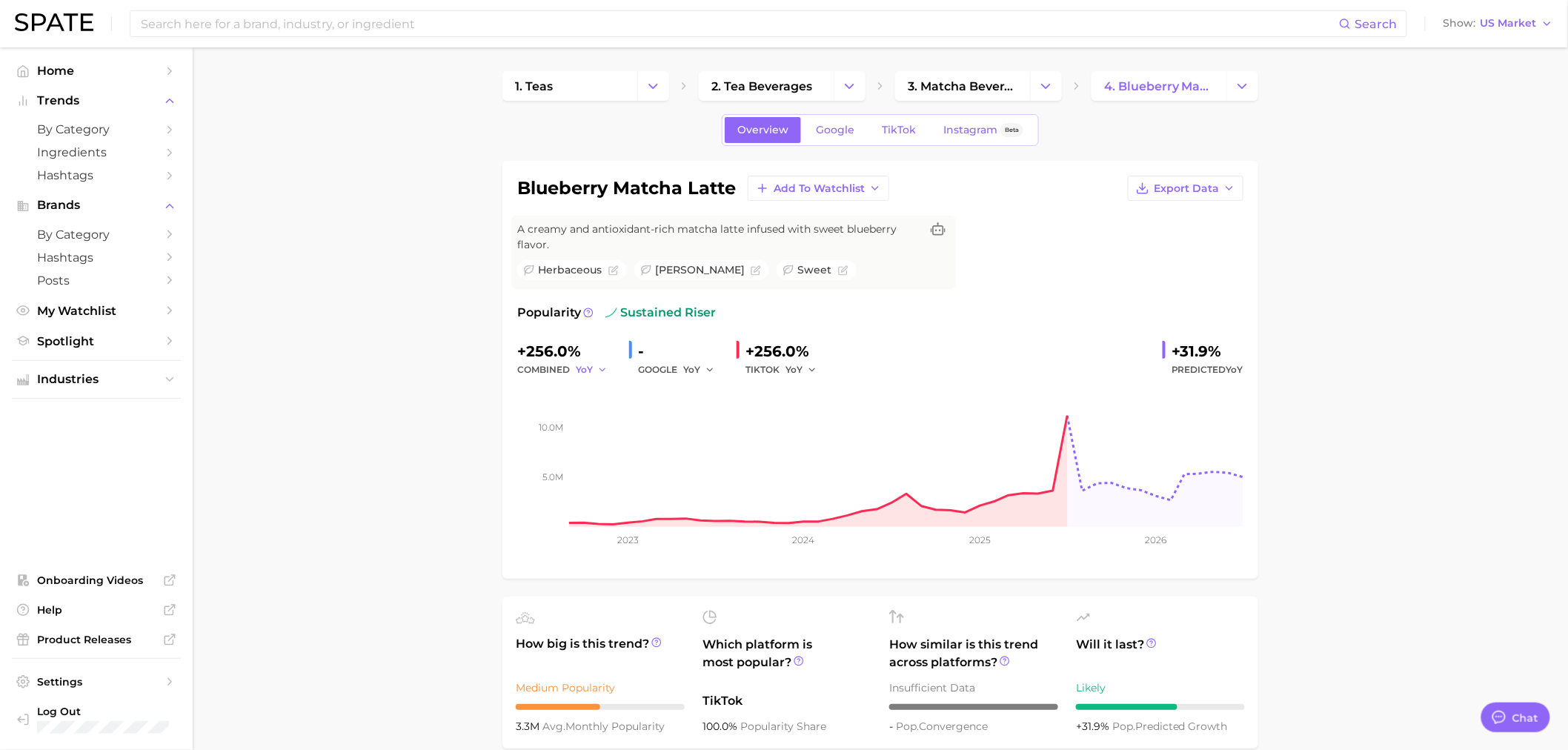
click at [598, 370] on icon "button" at bounding box center [603, 370] width 11 height 11
click at [1242, 86] on icon "Change Category" at bounding box center [1242, 85] width 15 height 15
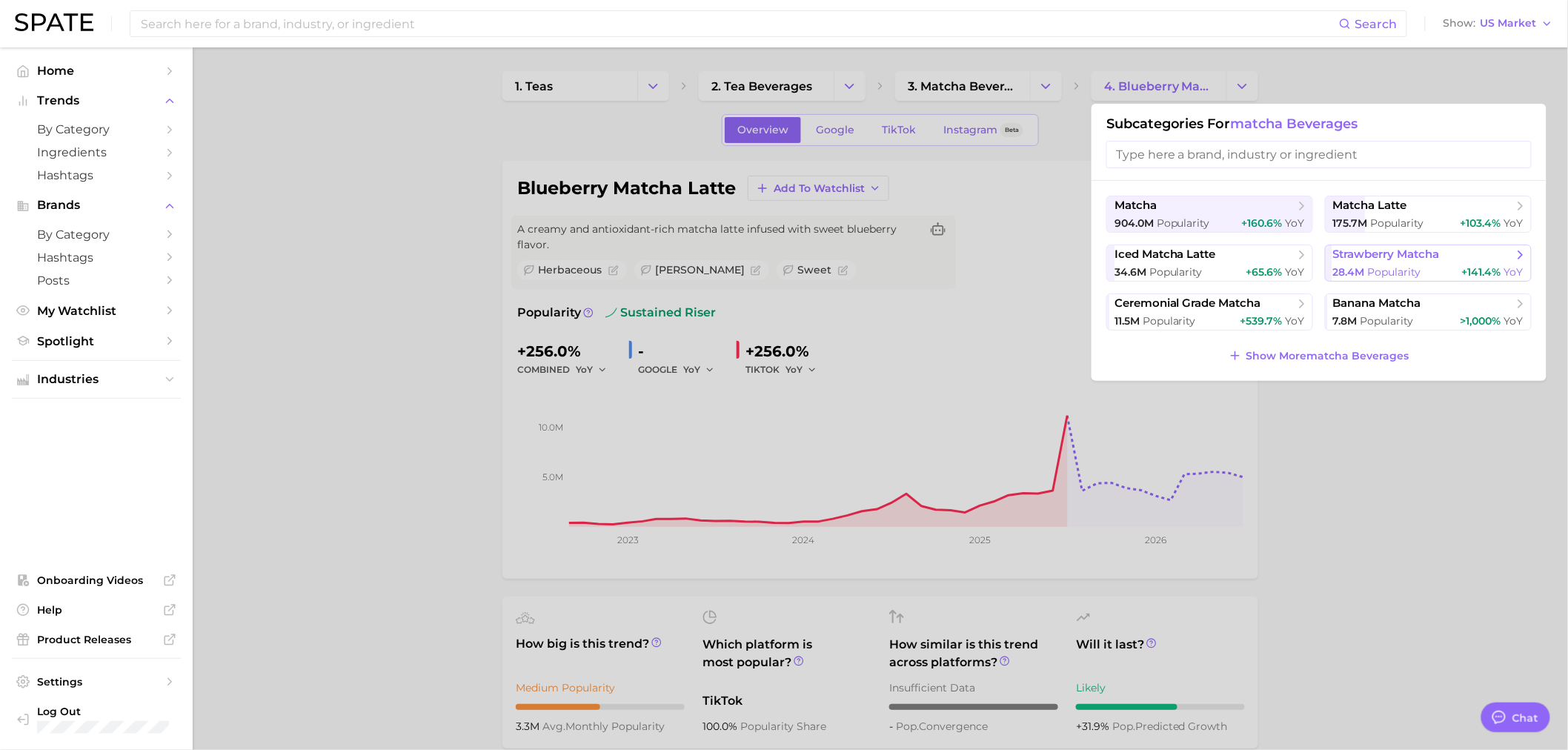
click at [1386, 260] on span "strawberry matcha" at bounding box center [1386, 254] width 107 height 14
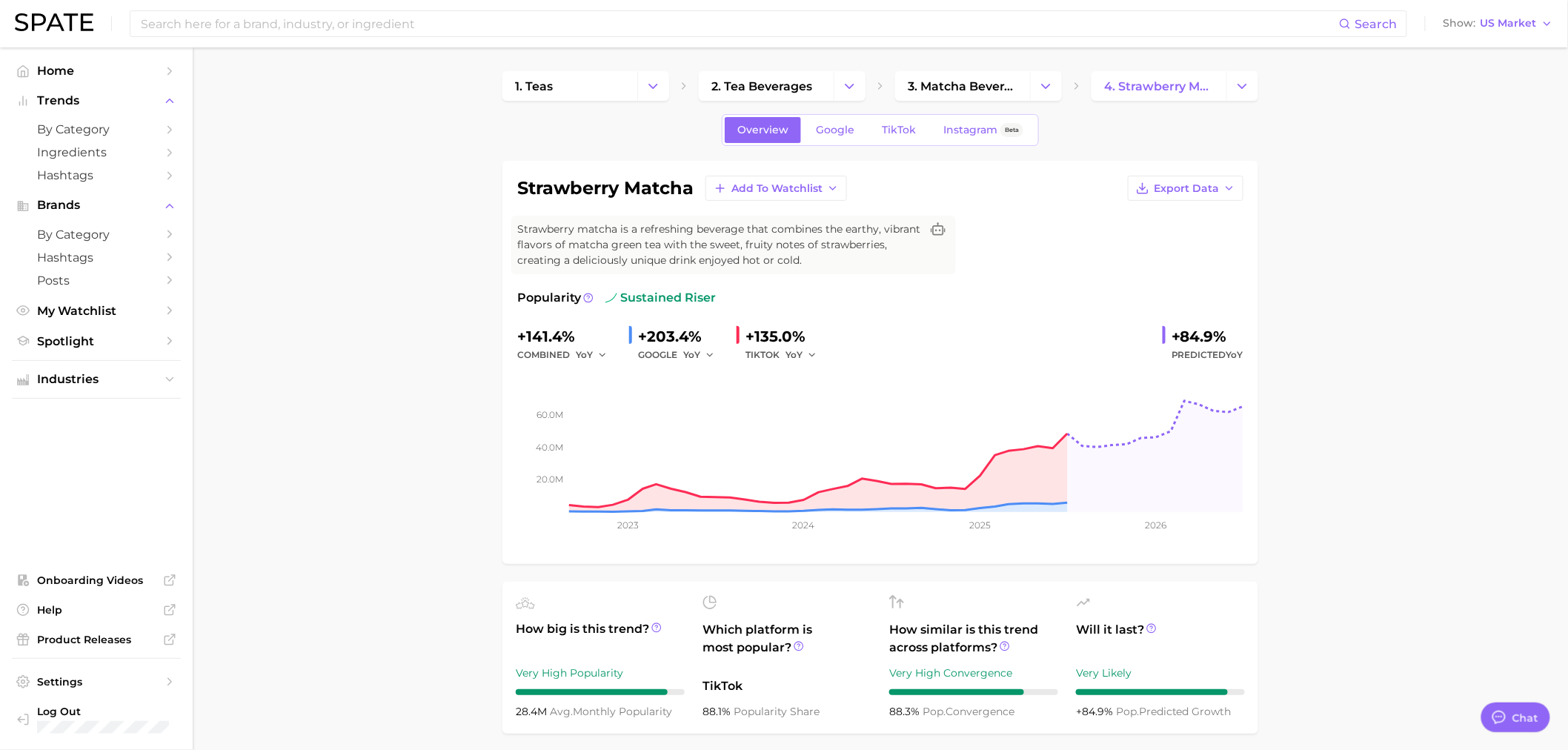
click at [1251, 83] on button "Change Category" at bounding box center [1242, 85] width 31 height 30
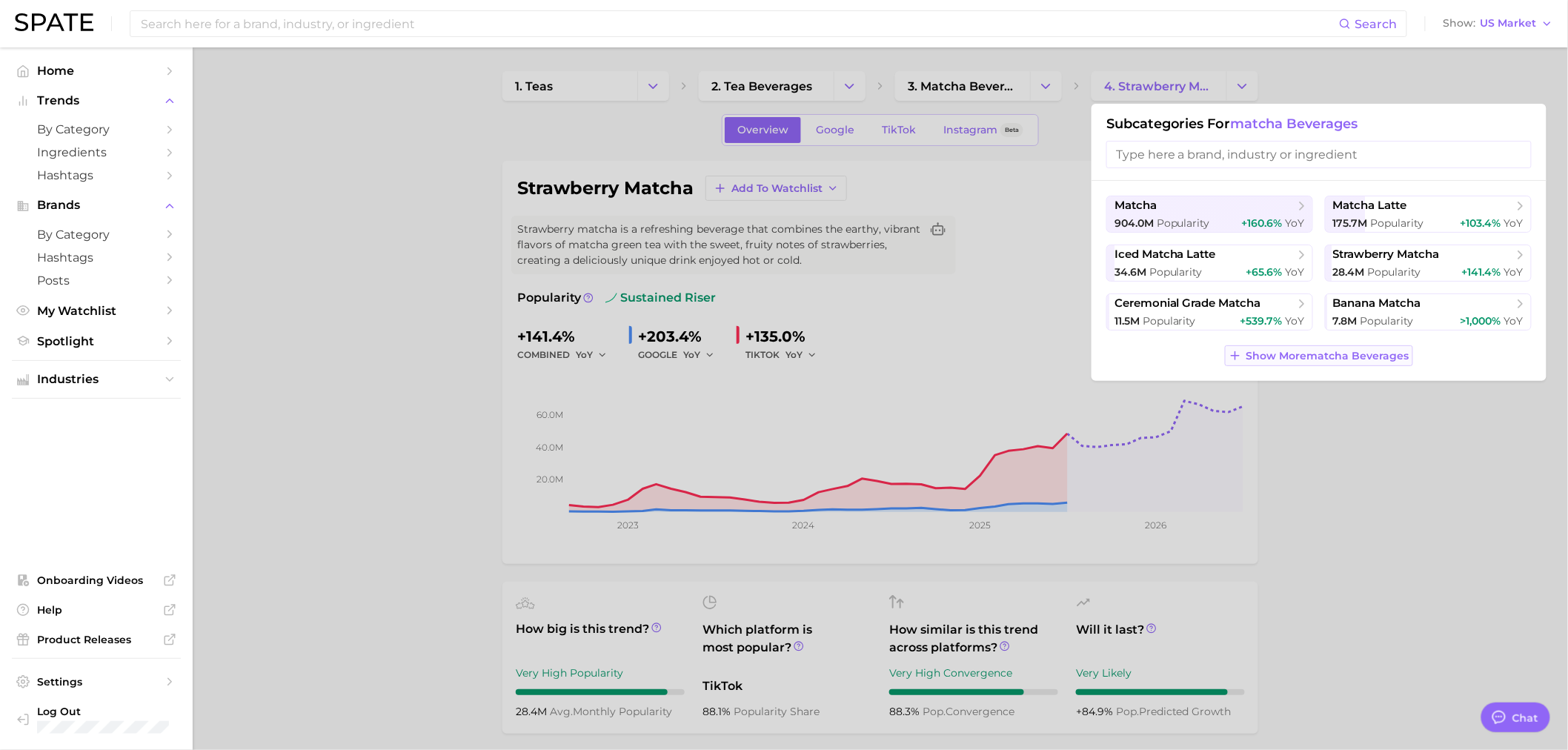
click at [1304, 353] on span "Show More matcha beverages" at bounding box center [1327, 356] width 163 height 13
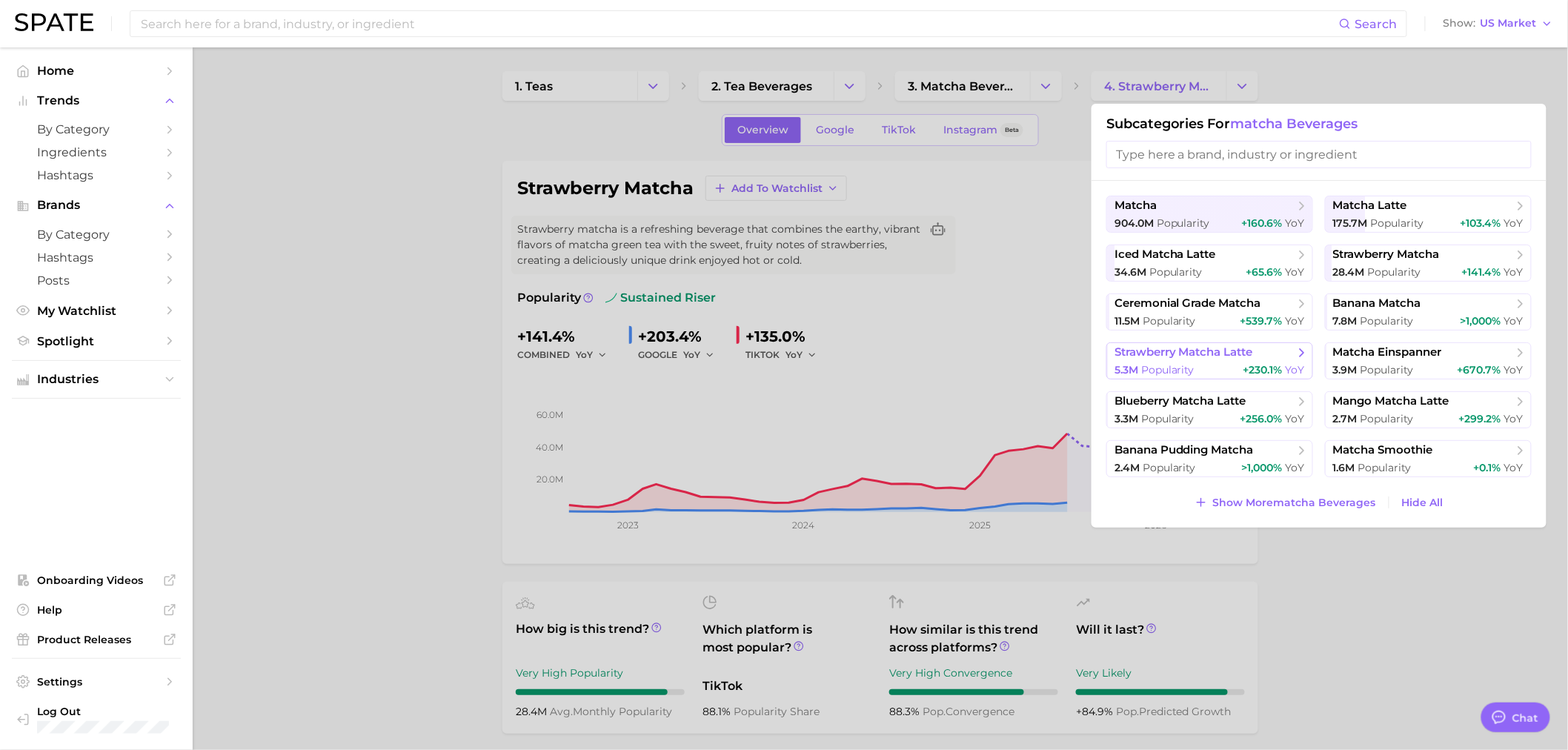
click at [1197, 364] on div "5.3m Popularity +230.1% YoY" at bounding box center [1209, 370] width 190 height 14
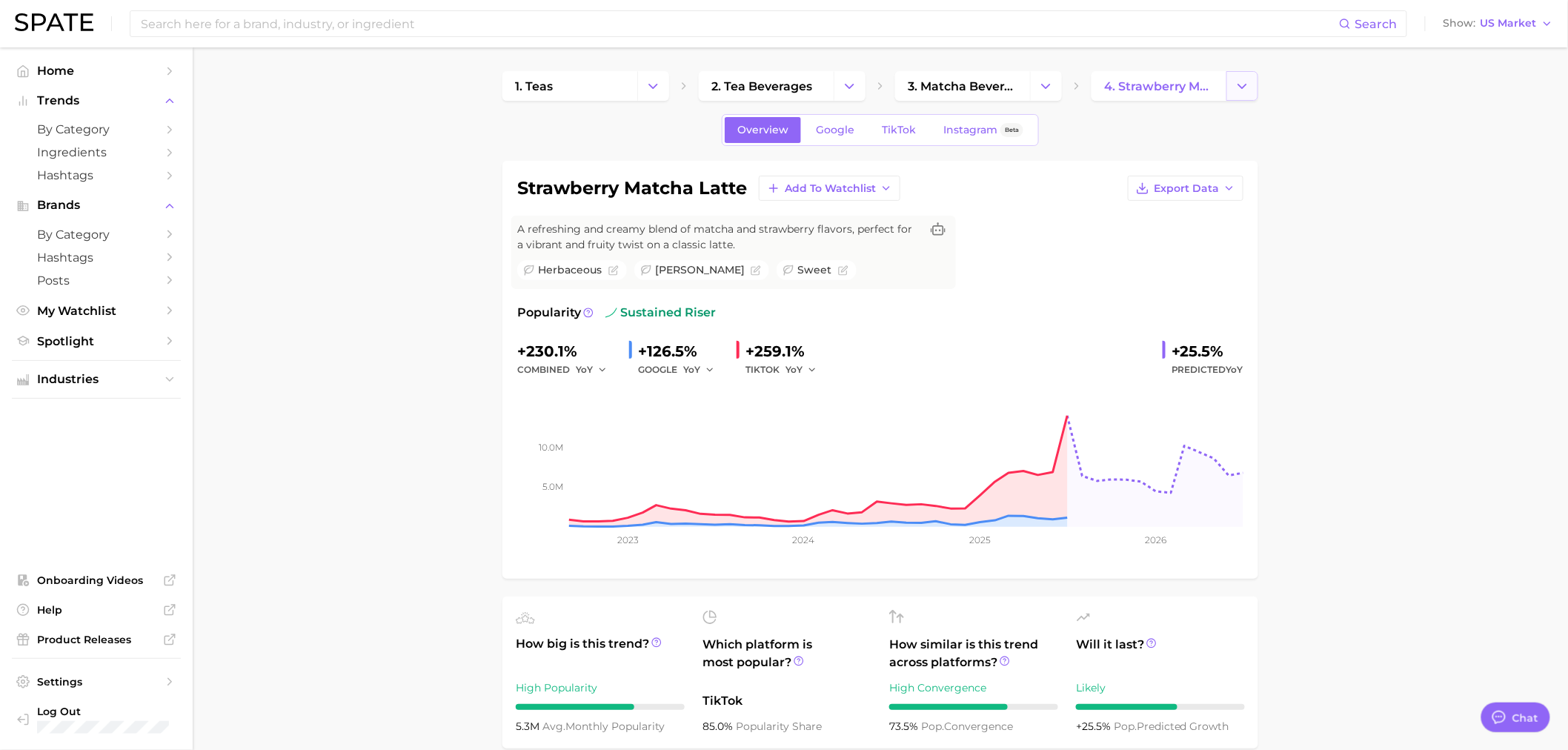
click at [1236, 79] on icon "Change Category" at bounding box center [1242, 85] width 15 height 15
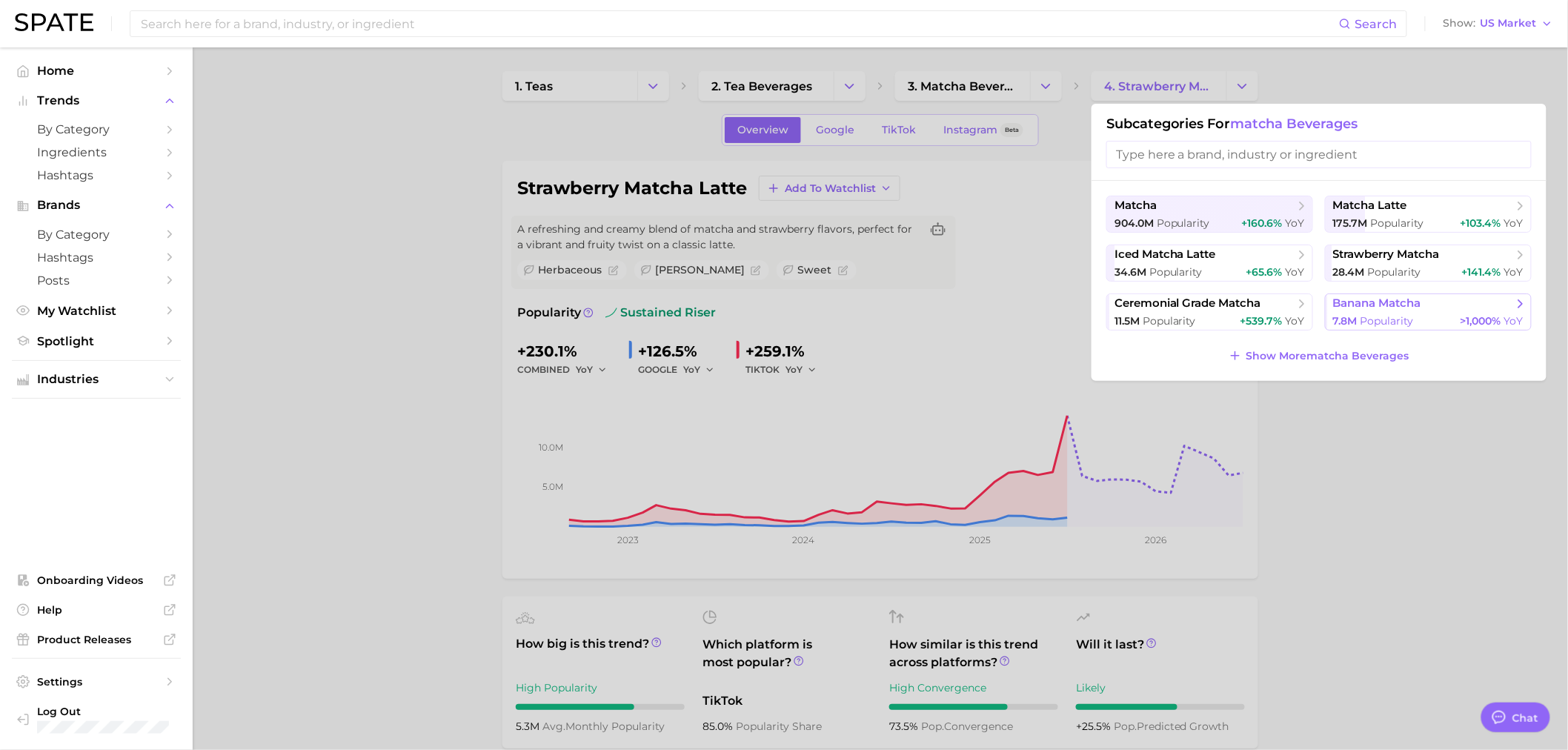
click at [1388, 306] on span "banana matcha" at bounding box center [1378, 304] width 88 height 14
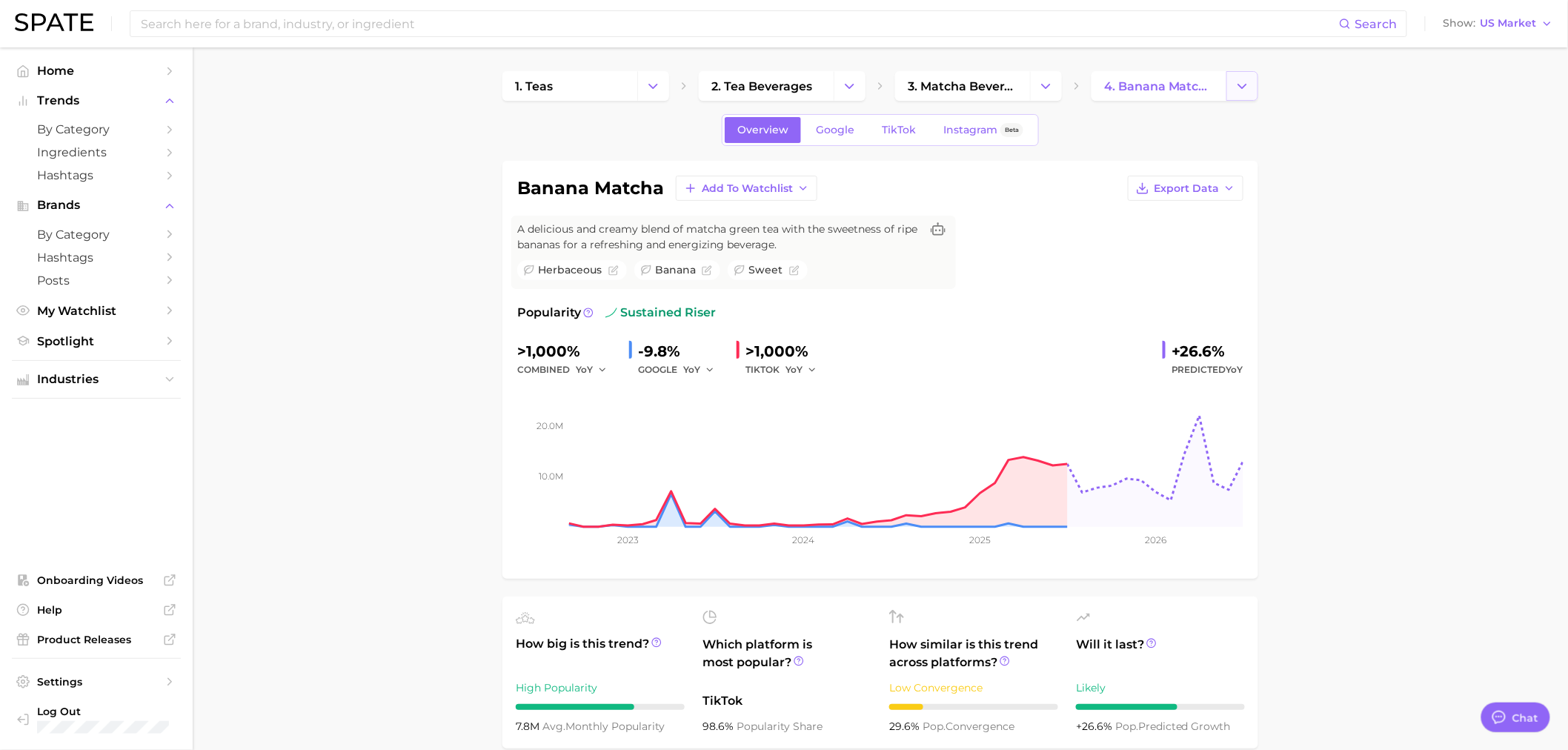
click at [1247, 91] on icon "Change Category" at bounding box center [1242, 85] width 15 height 15
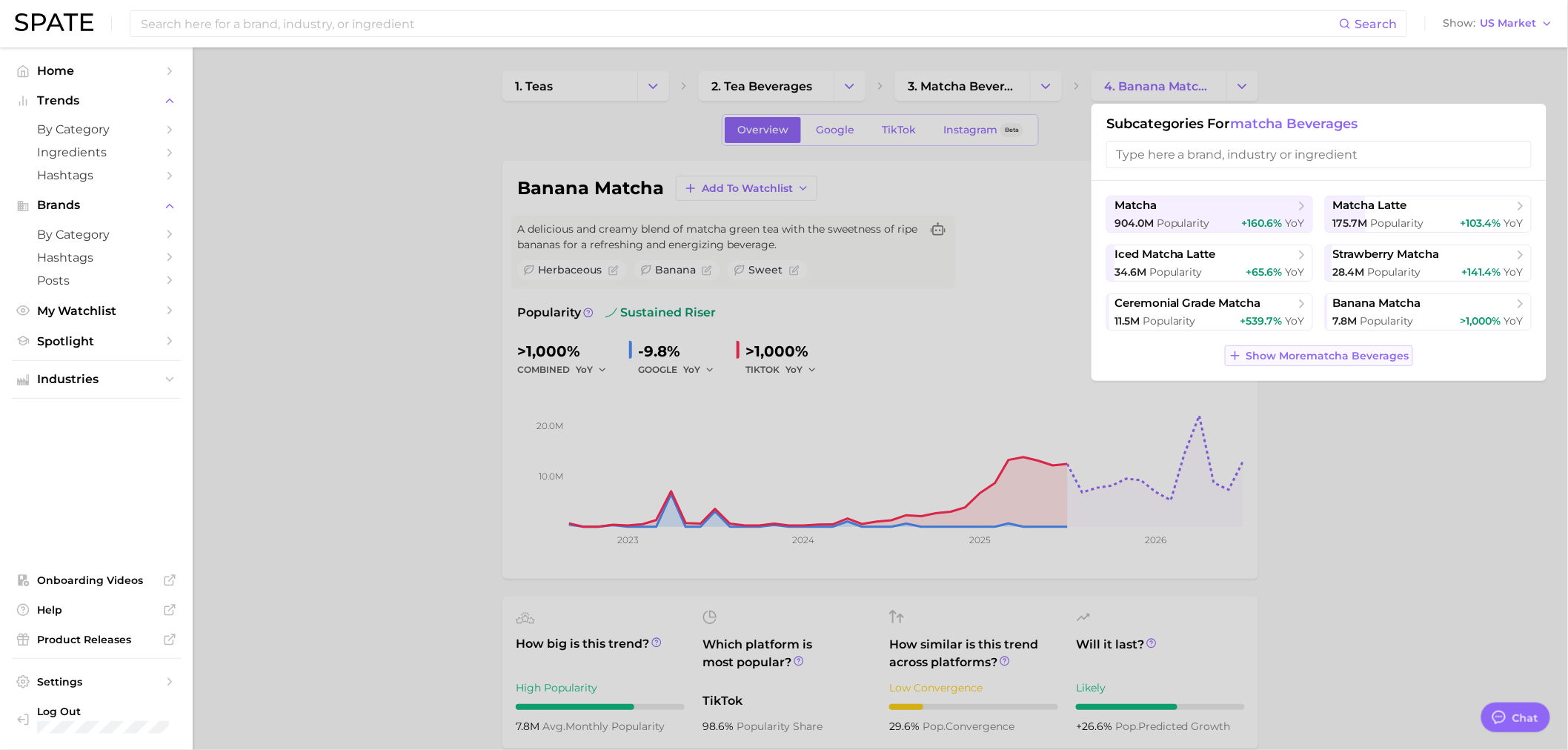
click at [1374, 357] on span "Show More matcha beverages" at bounding box center [1327, 356] width 163 height 13
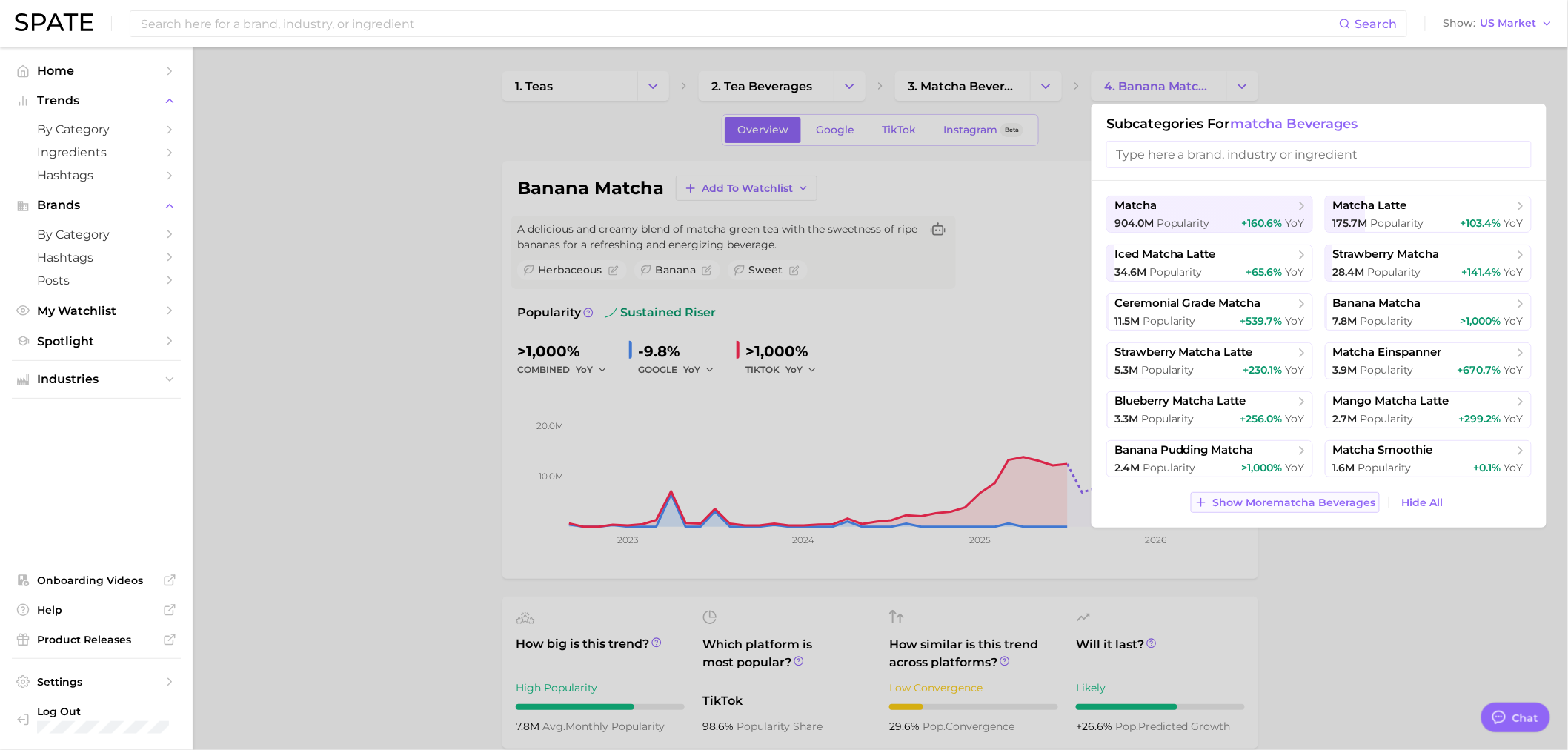
click at [1283, 505] on span "Show More matcha beverages" at bounding box center [1294, 503] width 163 height 13
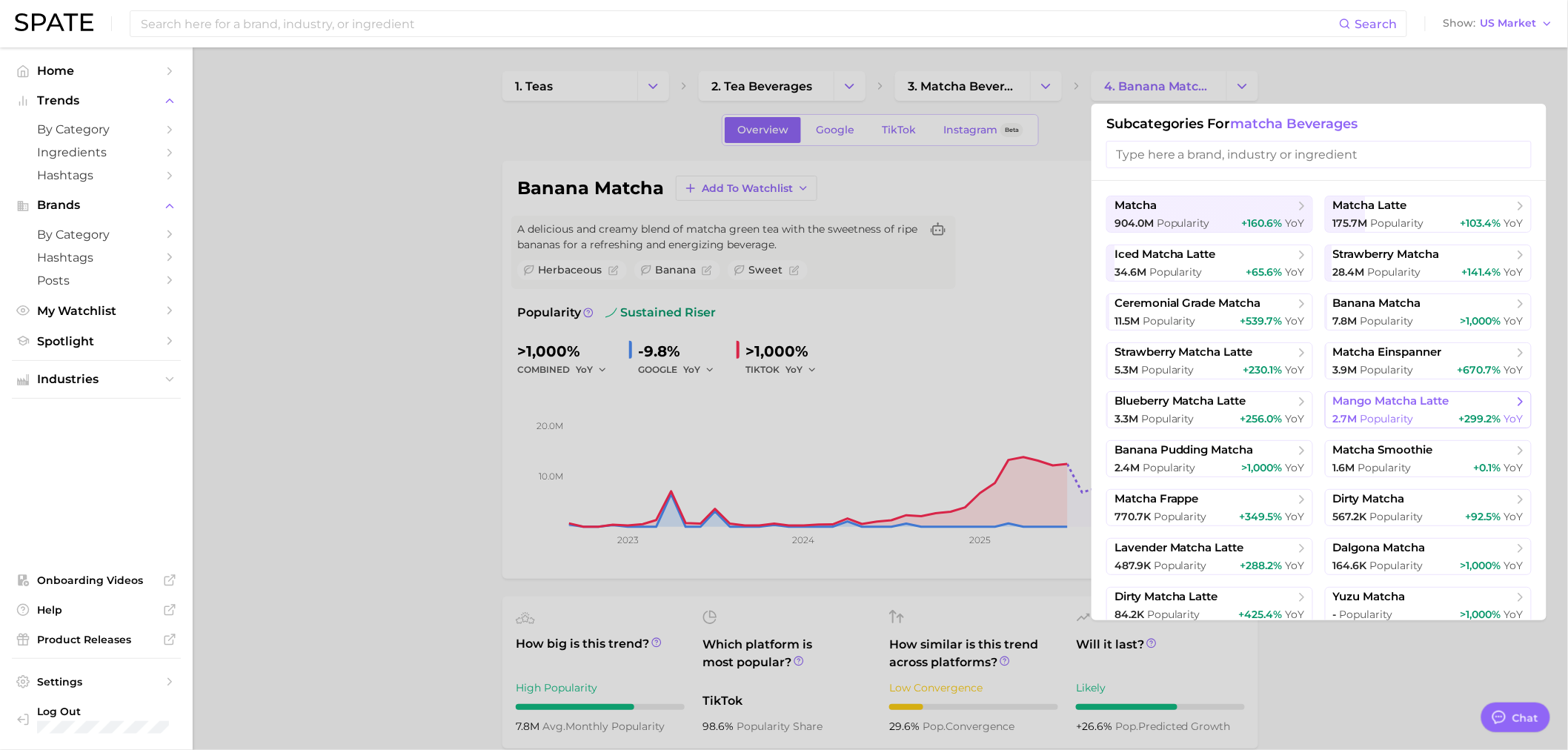
click at [1393, 410] on button "mango matcha latte 2.7m Popularity +299.2% YoY" at bounding box center [1428, 409] width 207 height 37
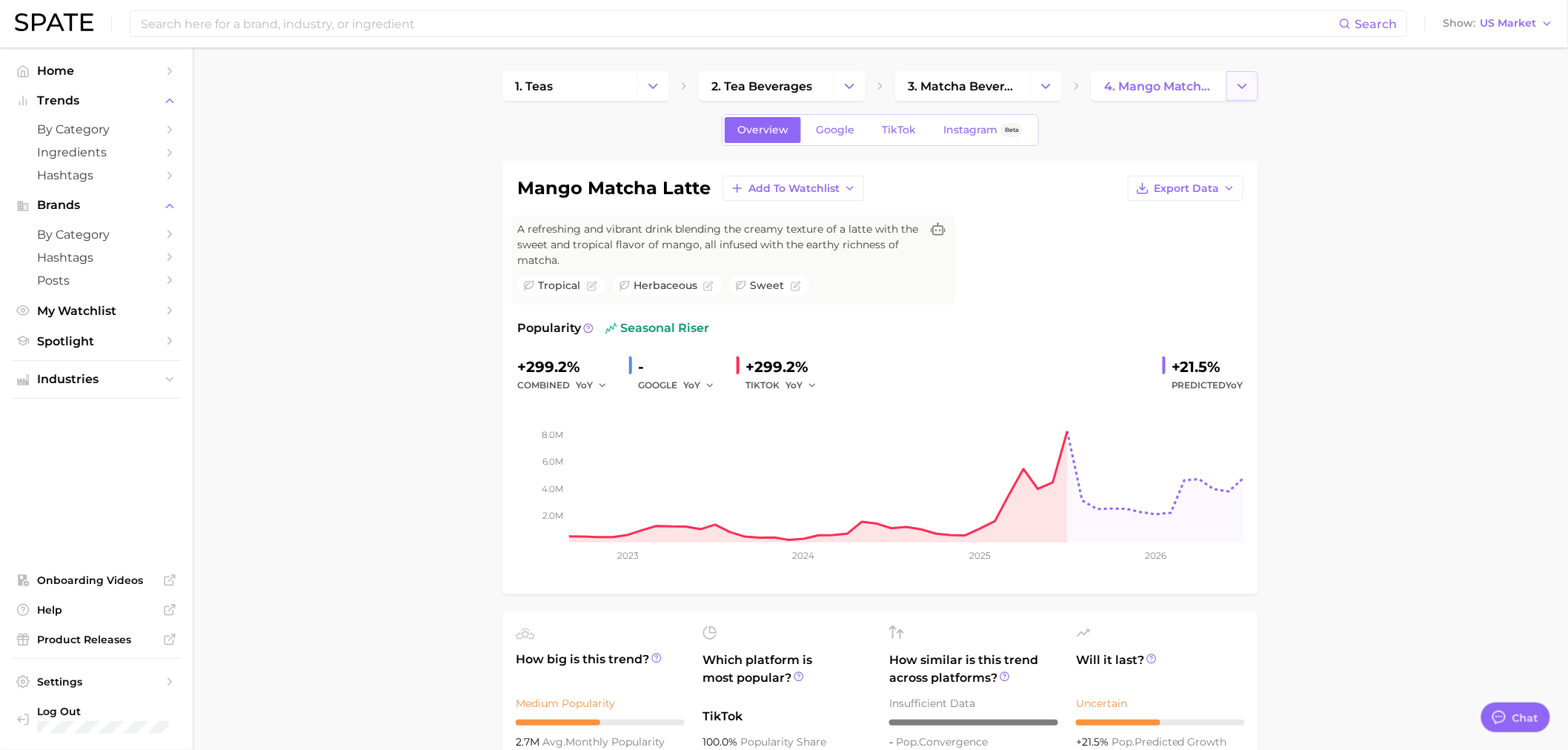
click at [1236, 84] on icon "Change Category" at bounding box center [1242, 85] width 15 height 15
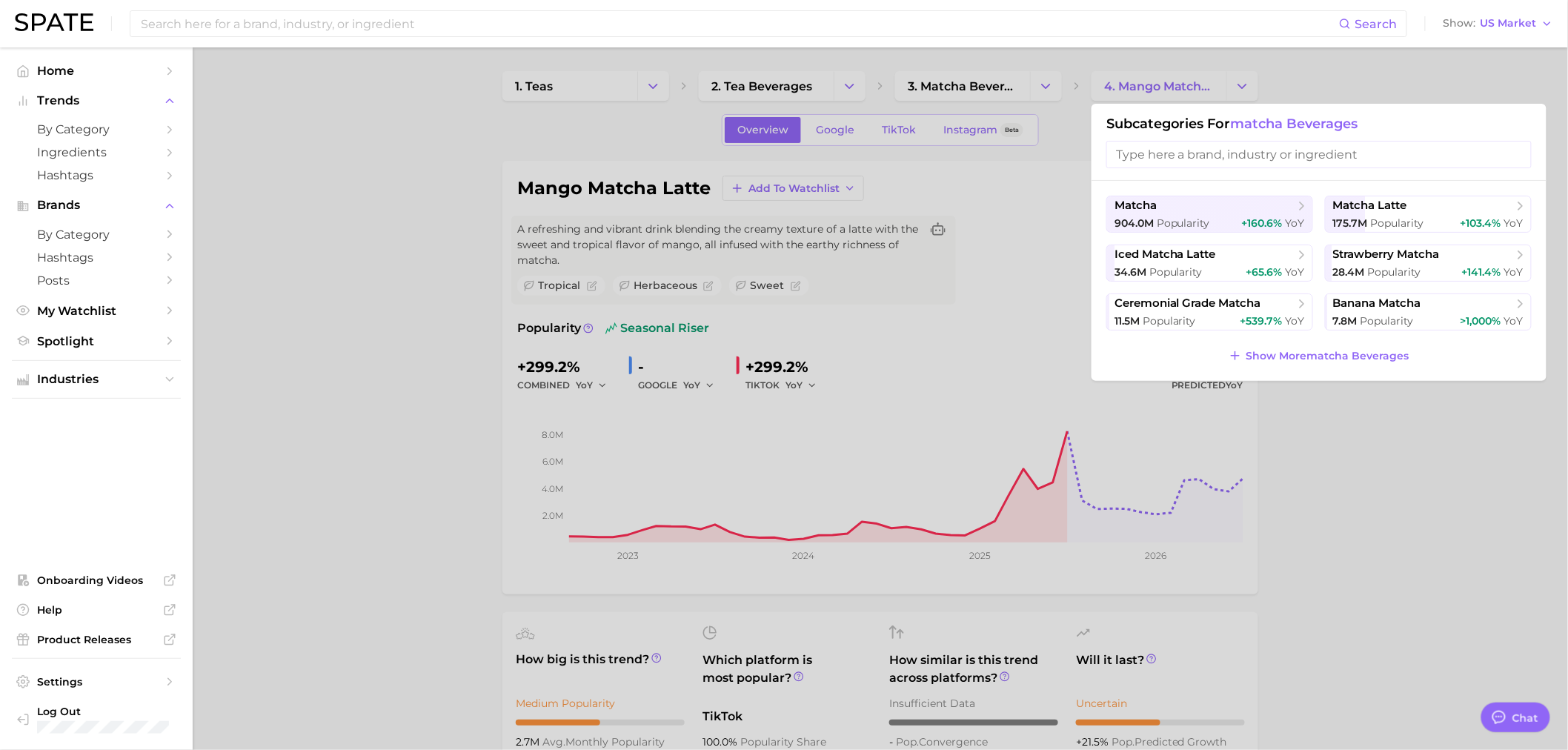
click at [1306, 344] on div "matcha 904.0m Popularity +160.6% YoY matcha latte 175.7m Popularity +103.4% YoY…" at bounding box center [1319, 280] width 455 height 200
click at [1310, 353] on span "Show More matcha beverages" at bounding box center [1327, 356] width 163 height 13
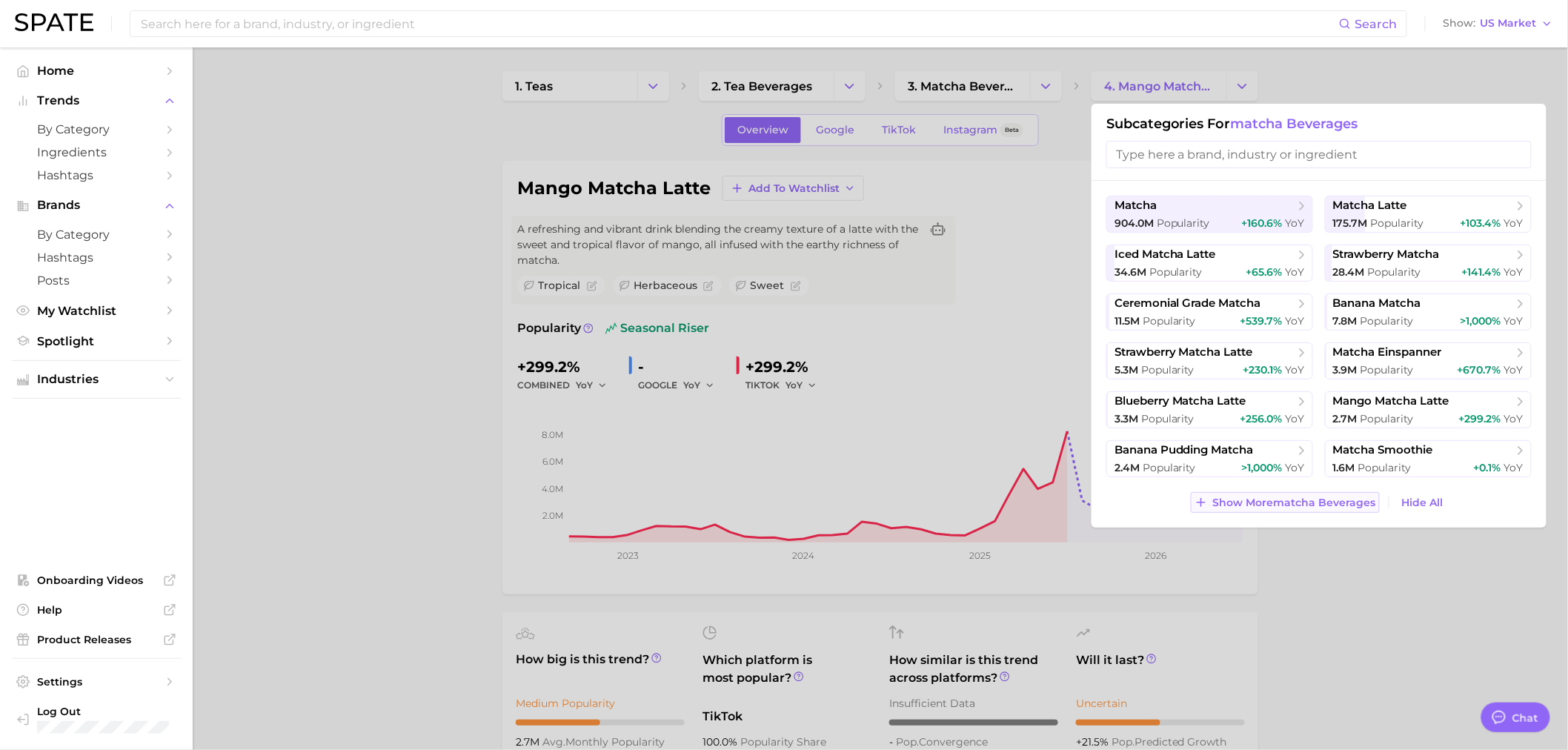
click at [1329, 502] on span "Show More matcha beverages" at bounding box center [1294, 503] width 163 height 13
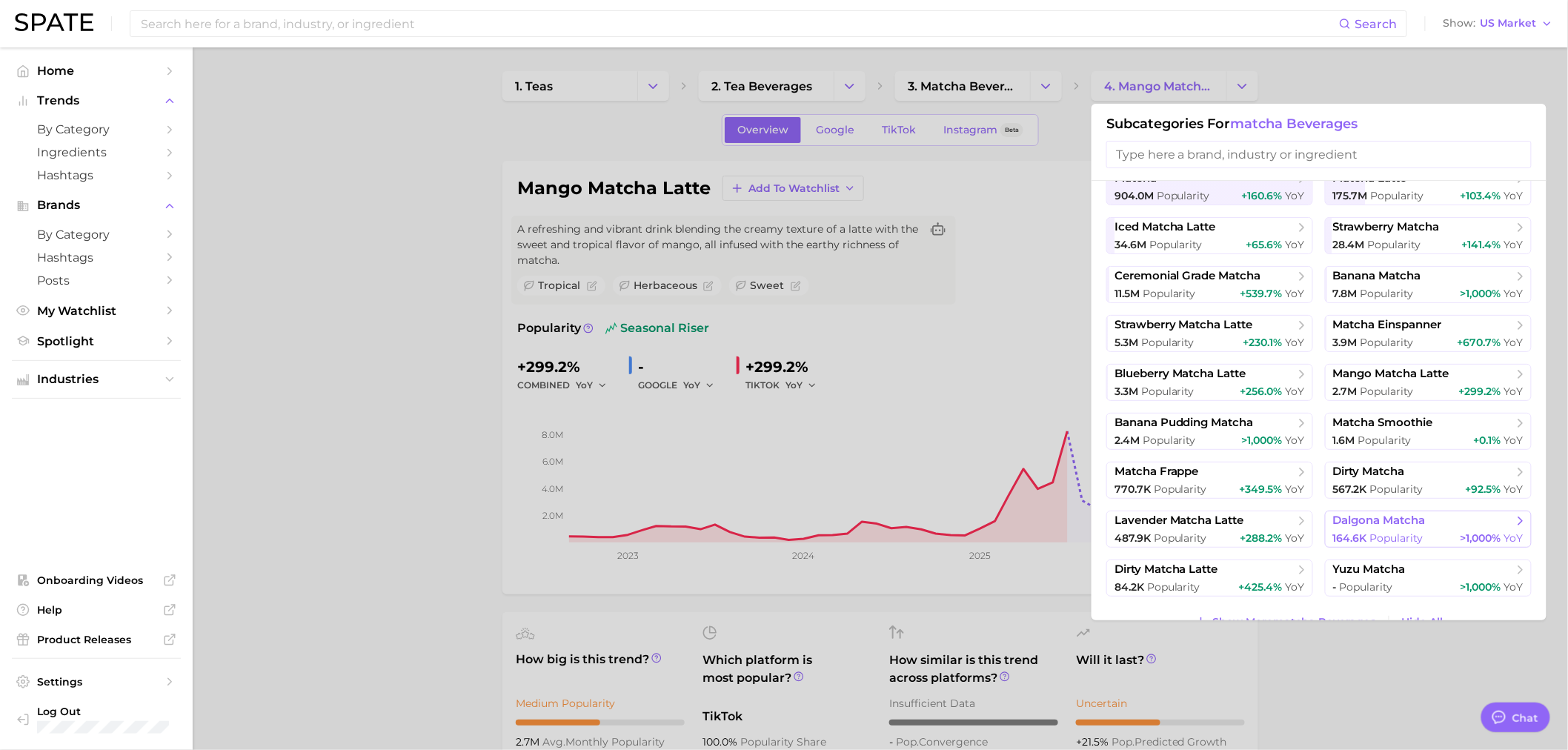
scroll to position [54, 0]
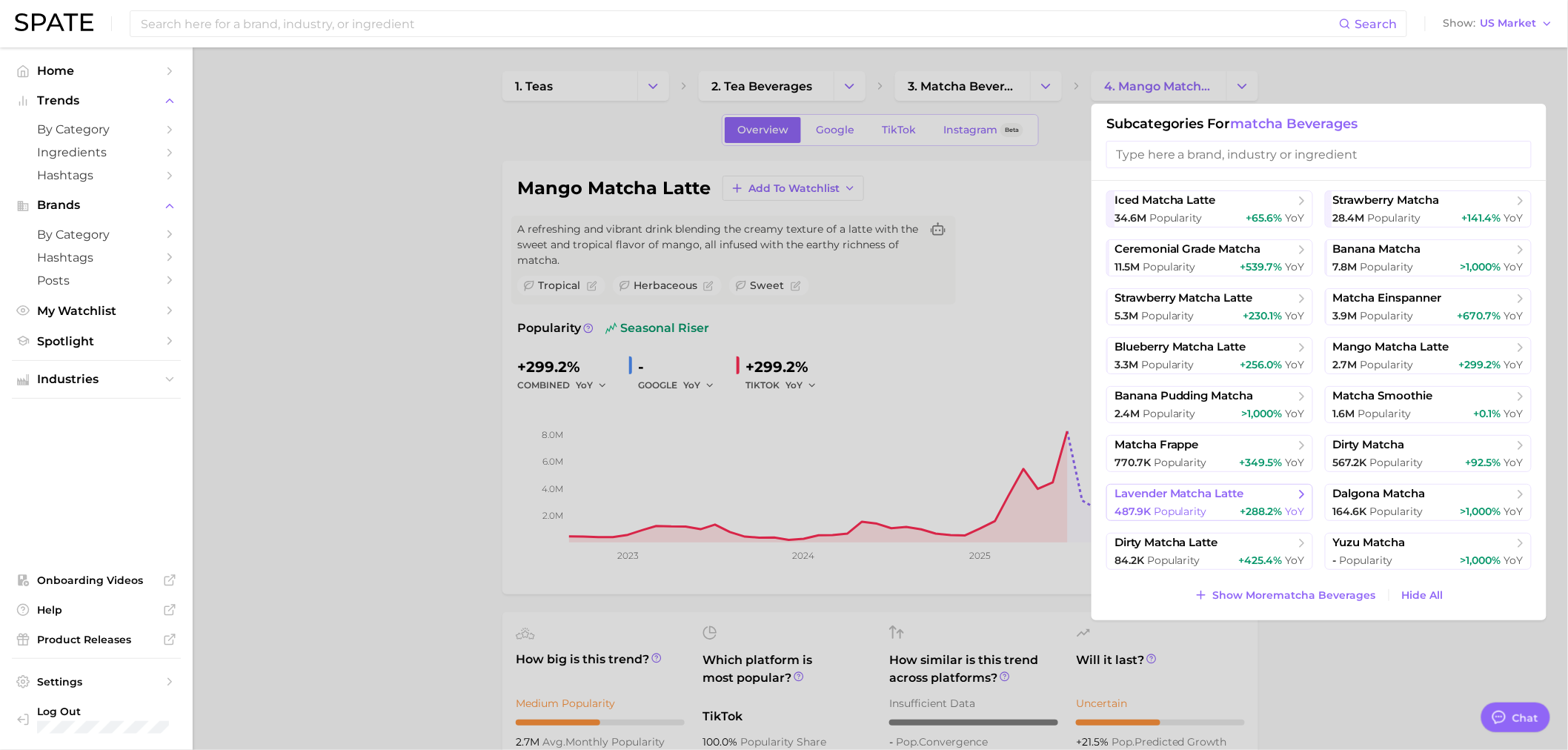
click at [1195, 501] on button "lavender matcha latte 487.9k Popularity +288.2% YoY" at bounding box center [1209, 501] width 207 height 37
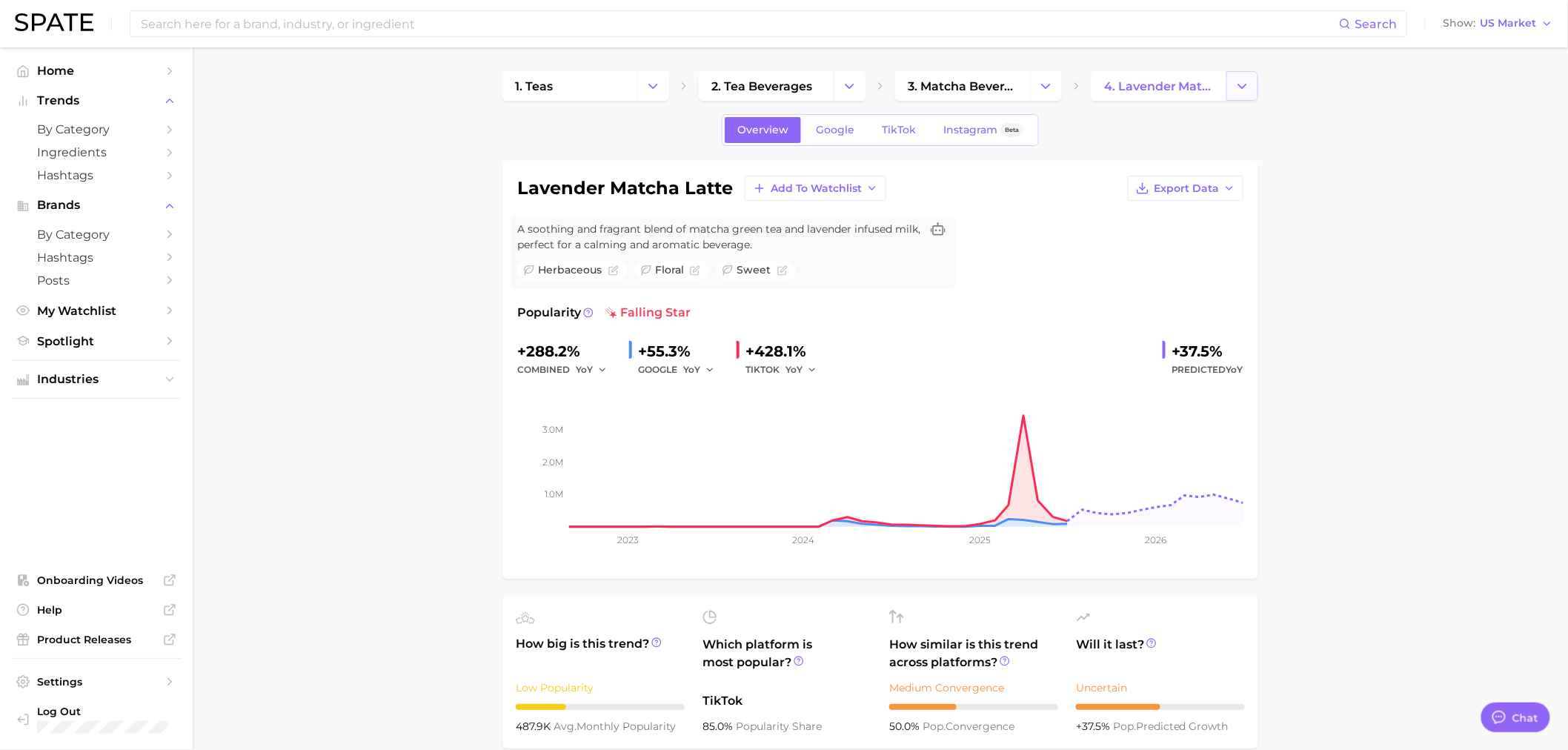
click at [1235, 86] on icon "Change Category" at bounding box center [1242, 85] width 15 height 15
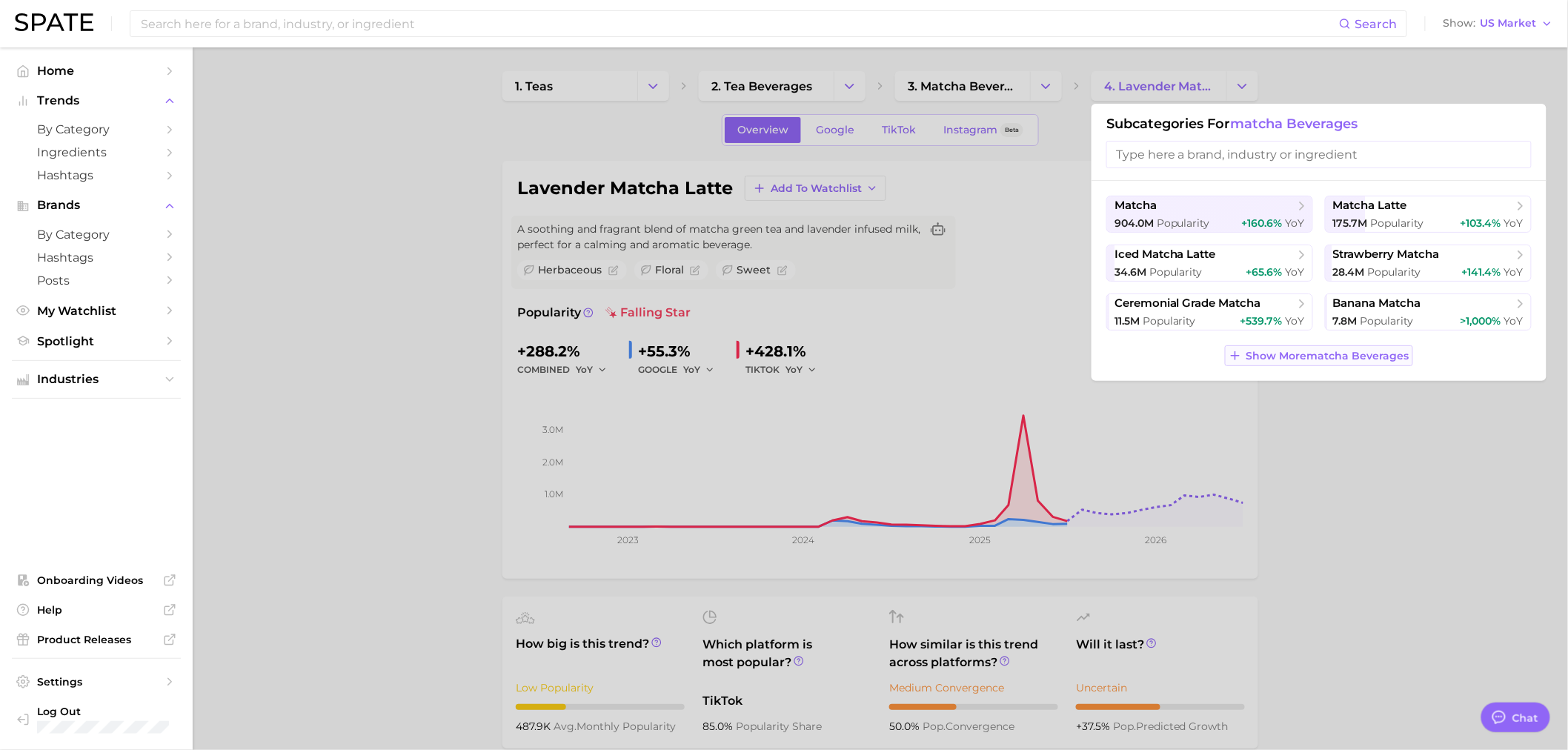
click at [1351, 349] on button "Show More matcha beverages" at bounding box center [1318, 355] width 188 height 21
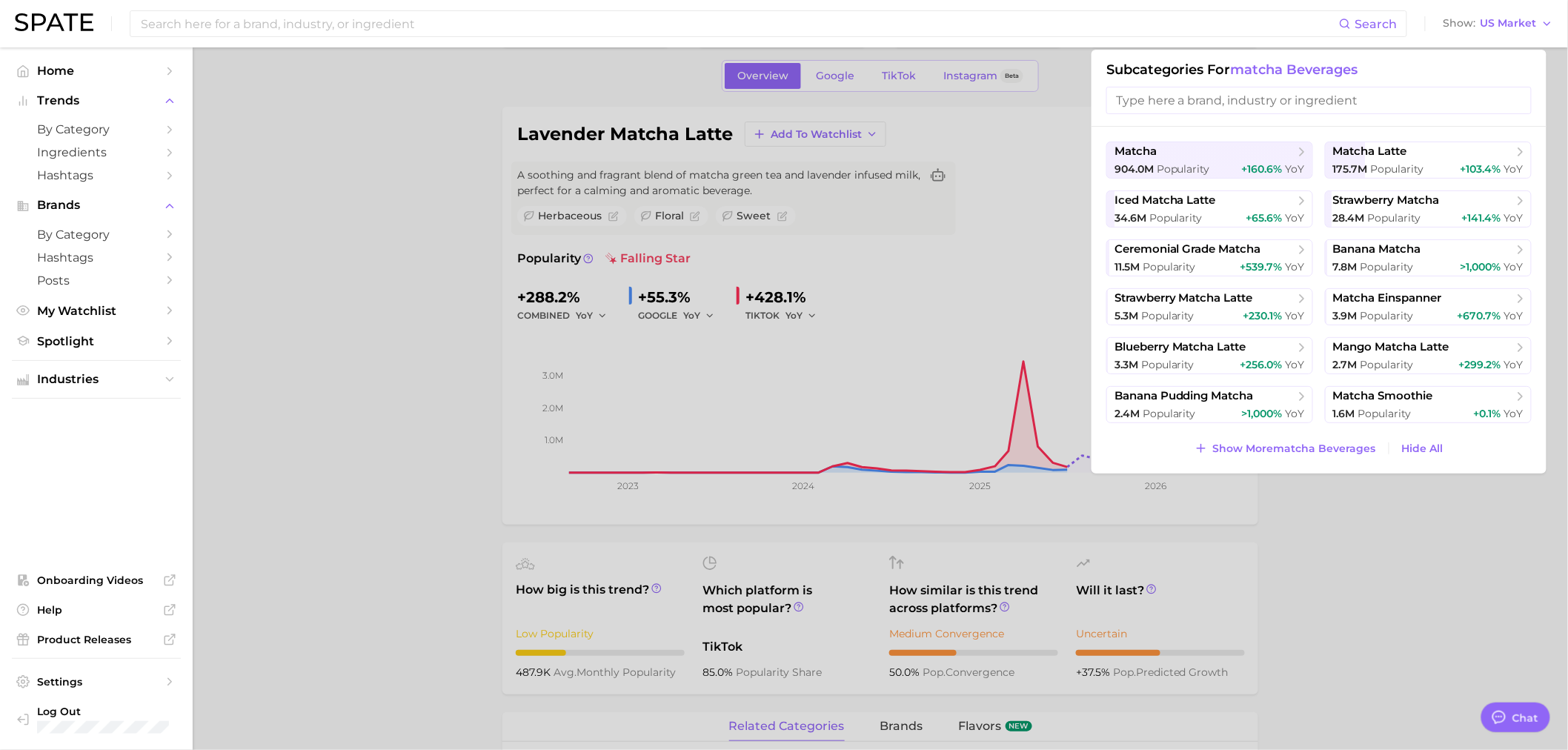
scroll to position [83, 0]
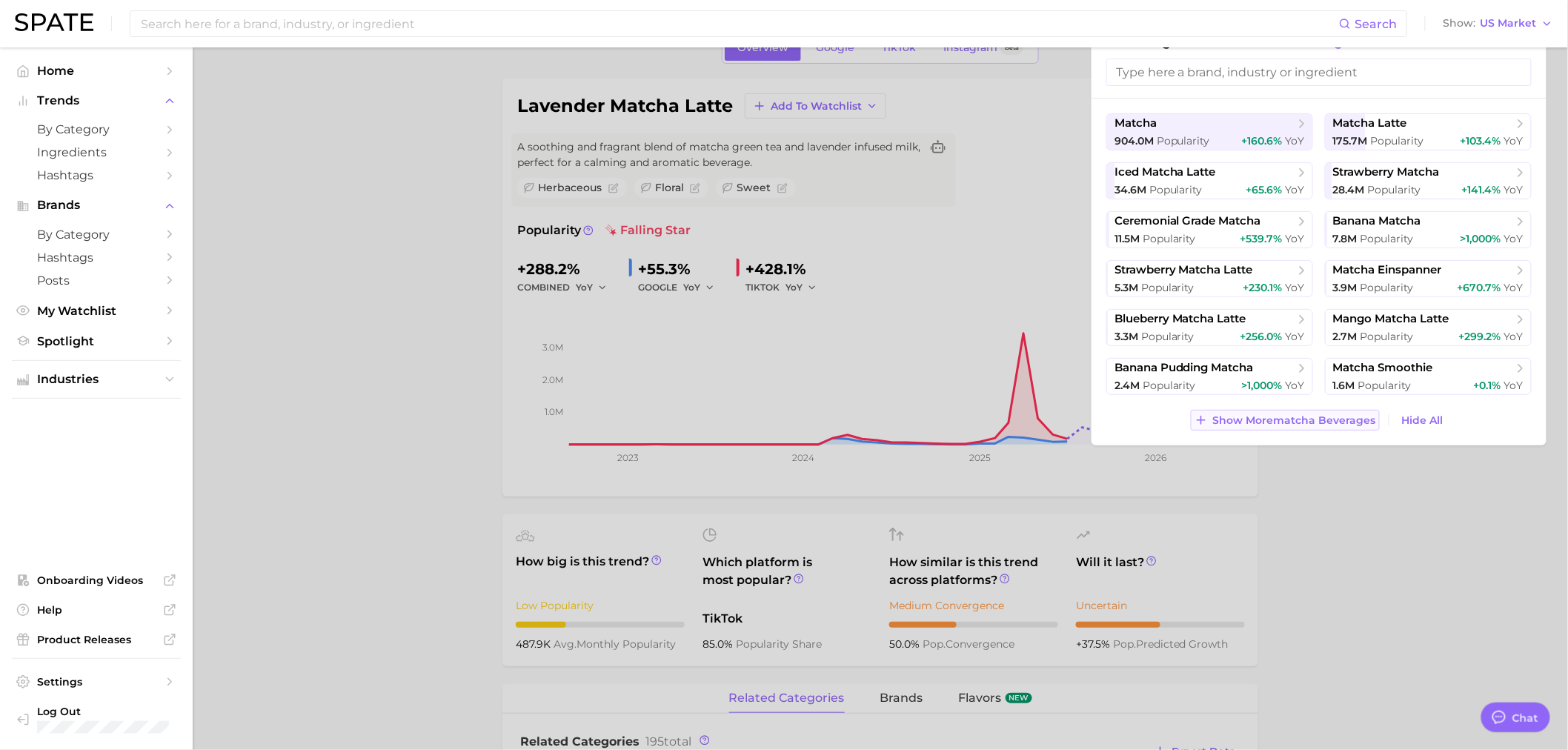
click at [1327, 418] on span "Show More matcha beverages" at bounding box center [1294, 420] width 163 height 13
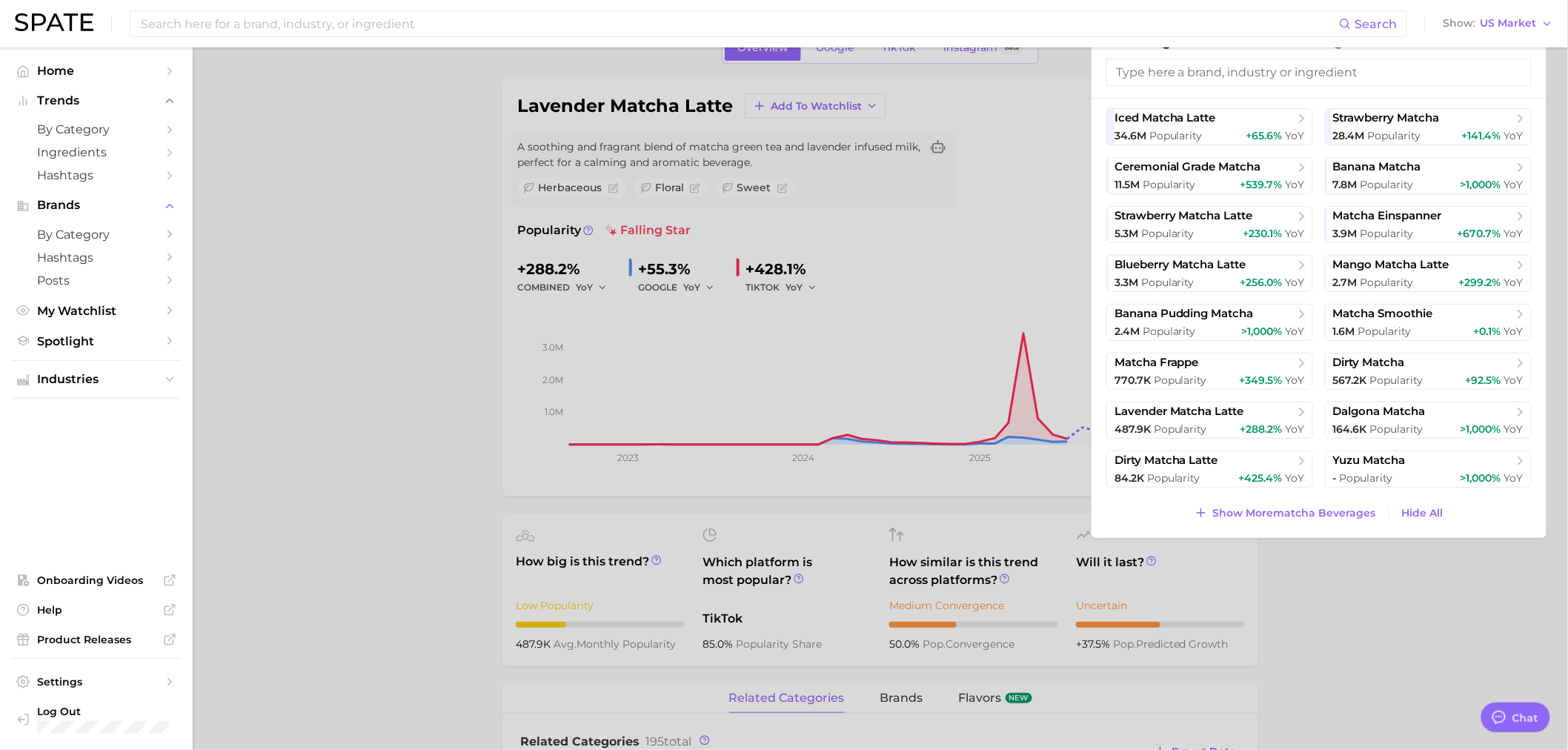
scroll to position [164, 0]
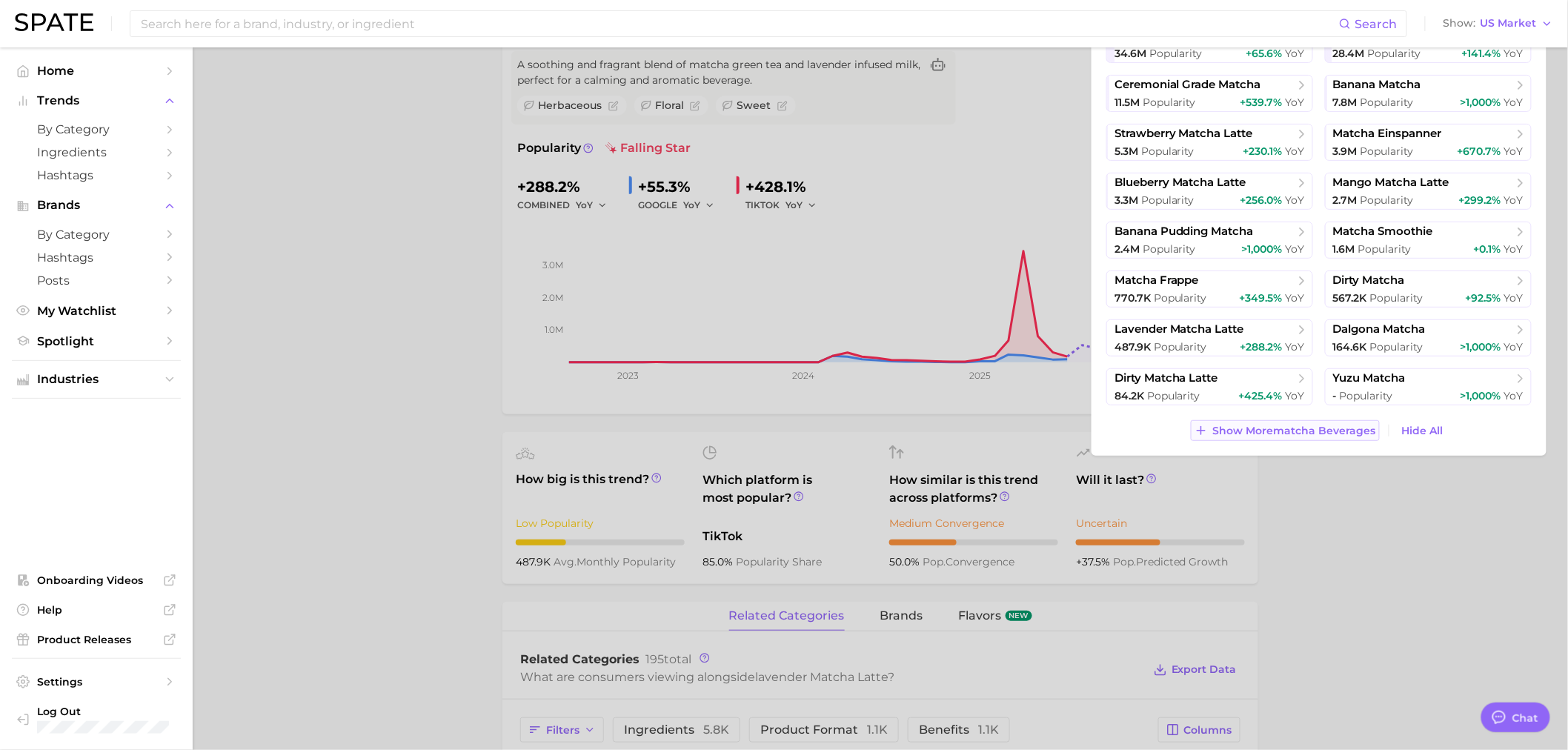
click at [1295, 429] on span "Show More matcha beverages" at bounding box center [1294, 431] width 163 height 13
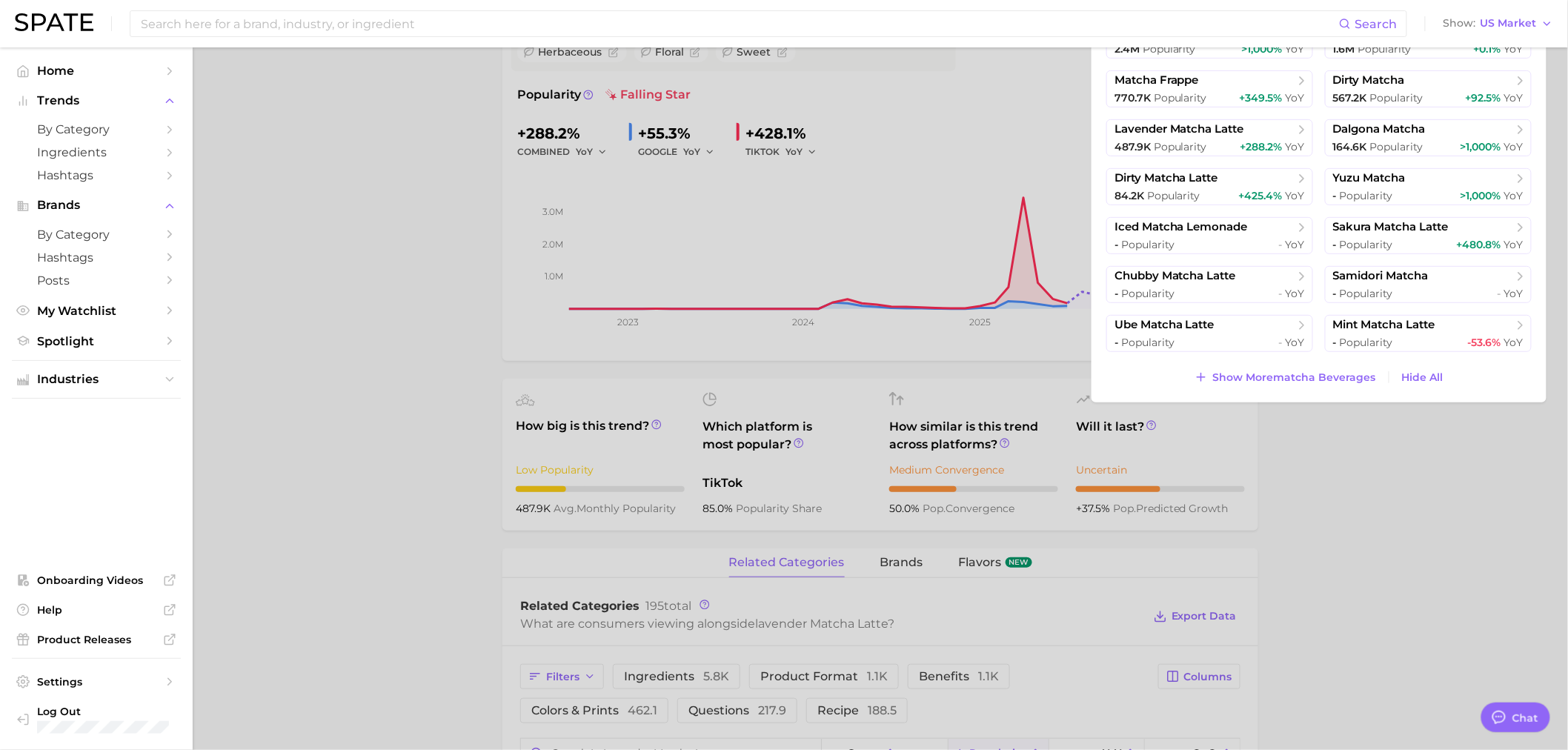
scroll to position [247, 0]
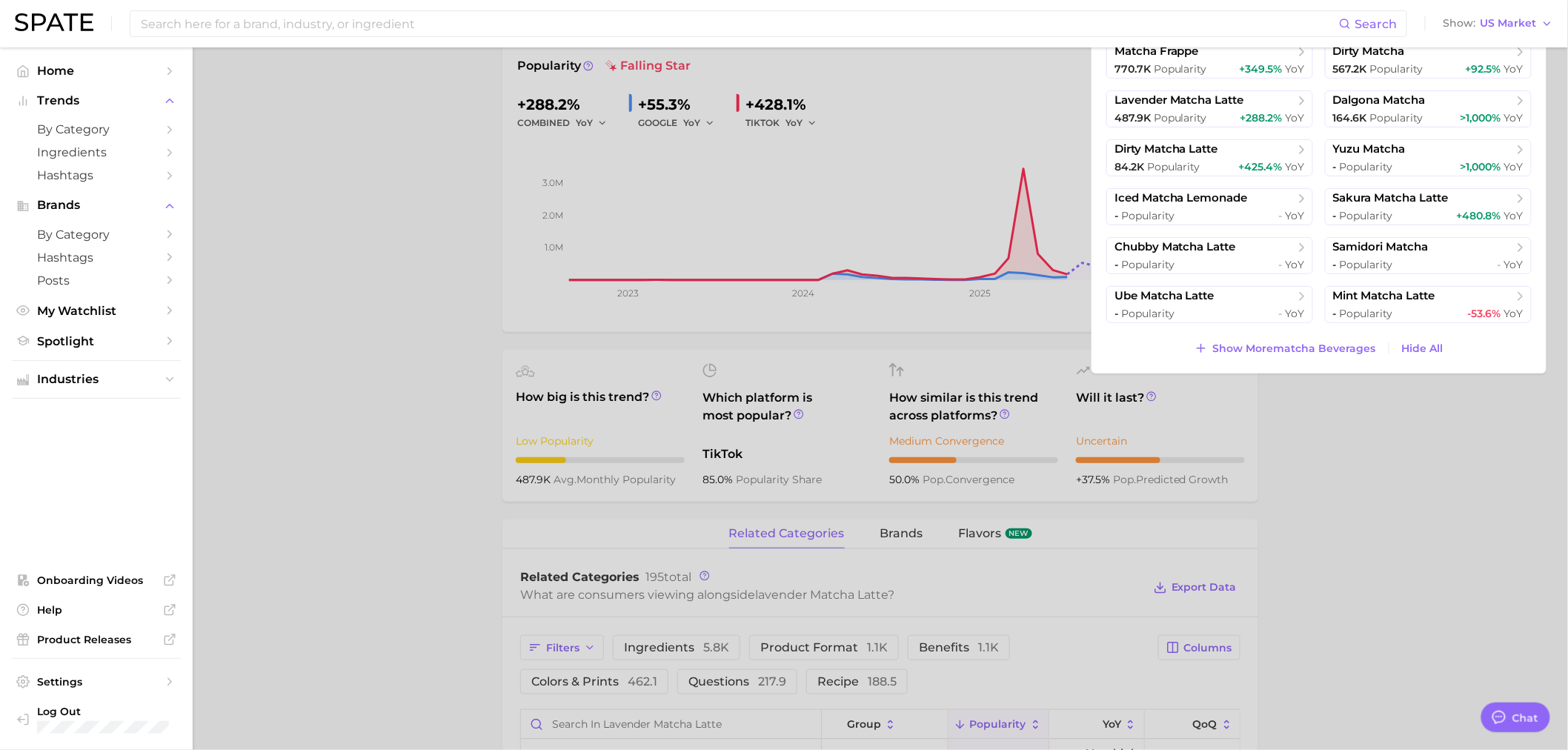
click at [1413, 456] on div at bounding box center [784, 375] width 1568 height 750
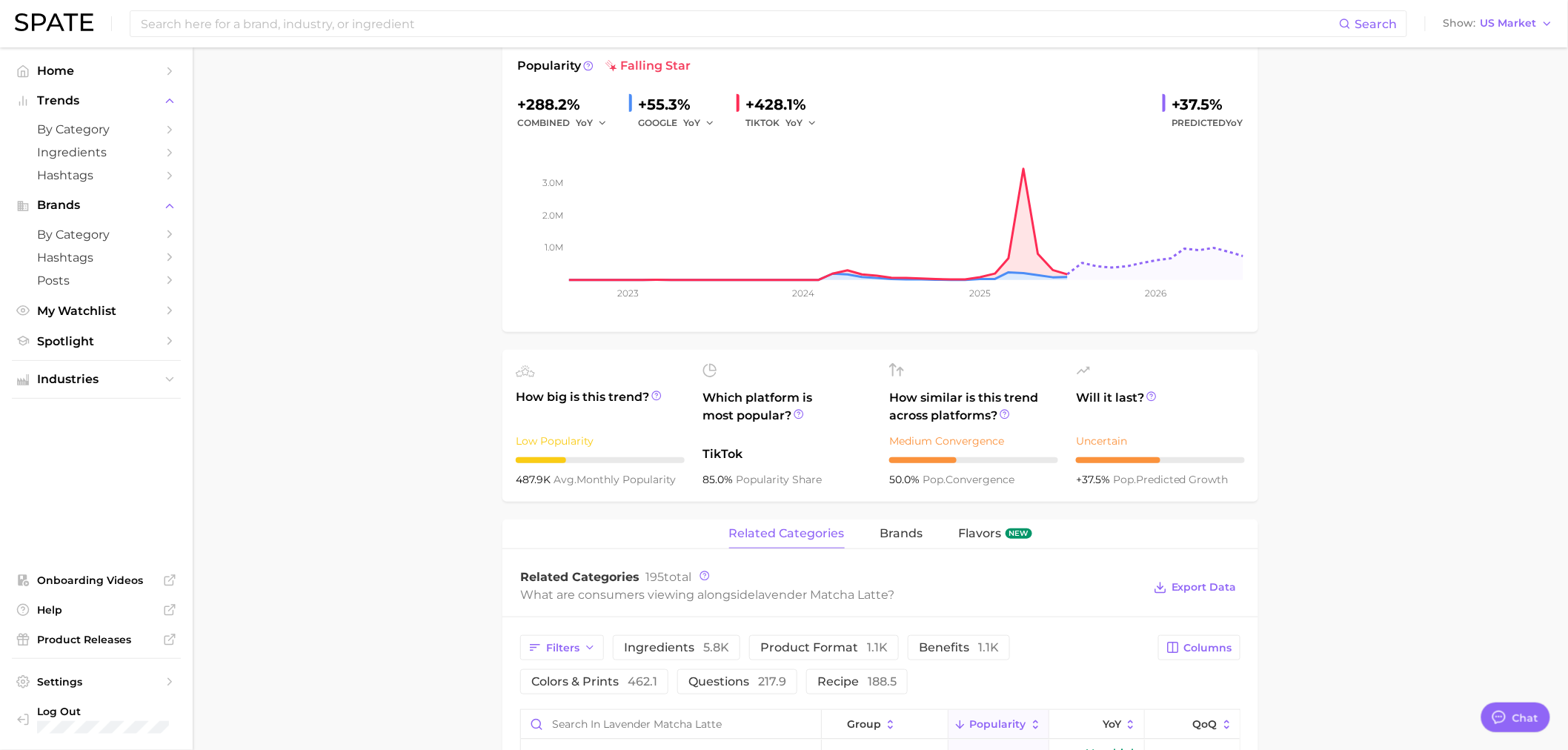
scroll to position [0, 0]
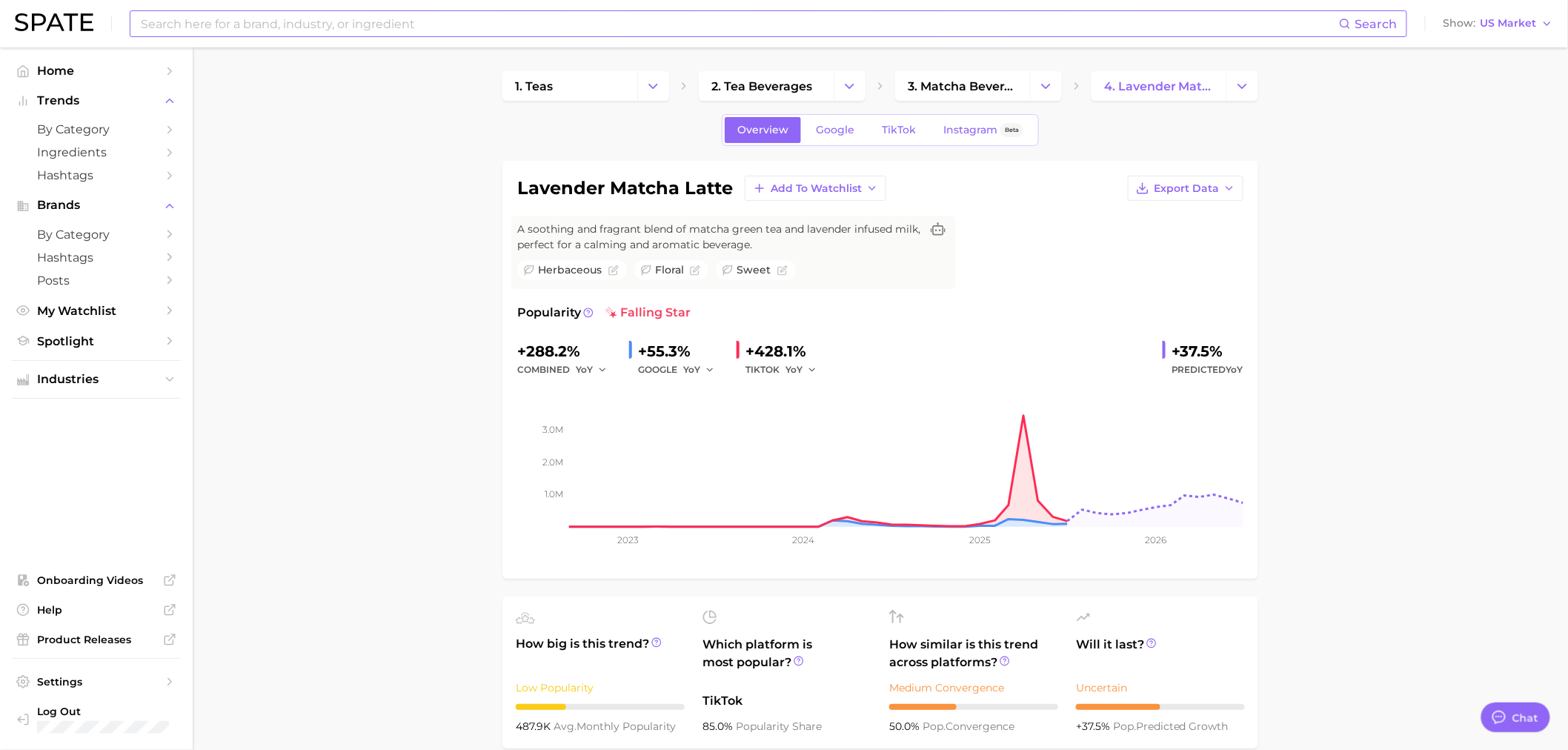
click at [445, 31] on input at bounding box center [739, 23] width 1200 height 25
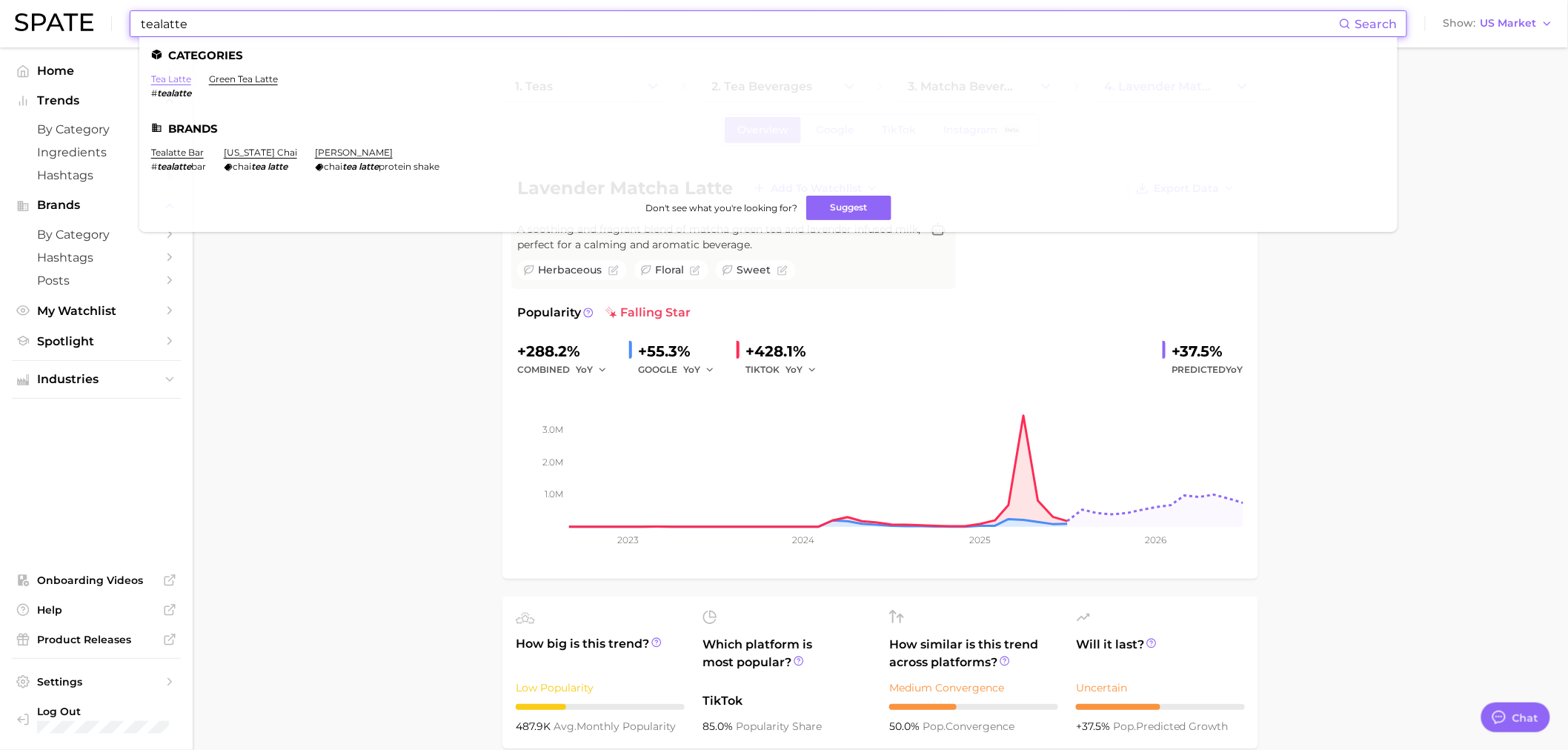
type input "tealatte"
click at [181, 79] on link "tea latte" at bounding box center [171, 79] width 40 height 11
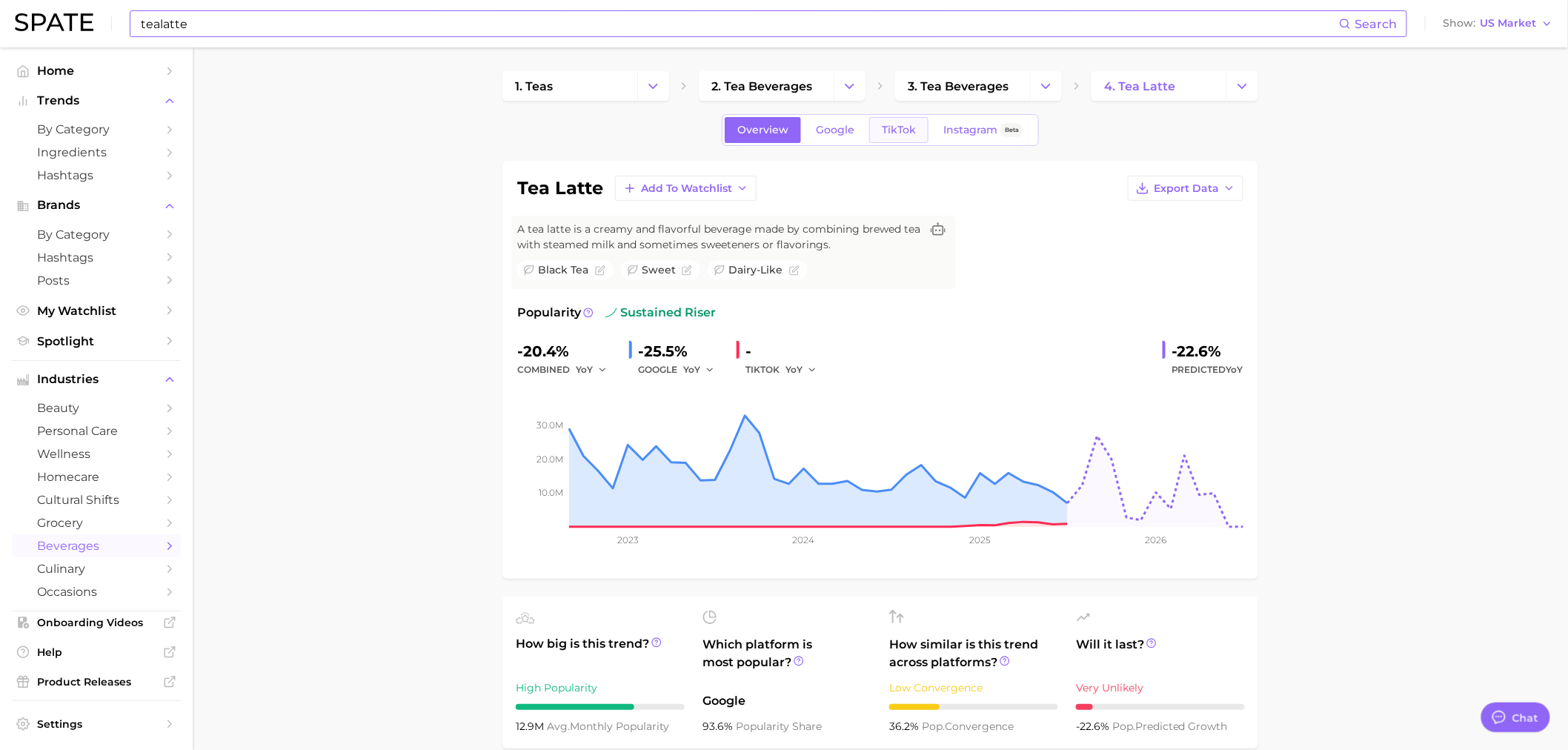
click at [885, 127] on span "TikTok" at bounding box center [899, 130] width 34 height 13
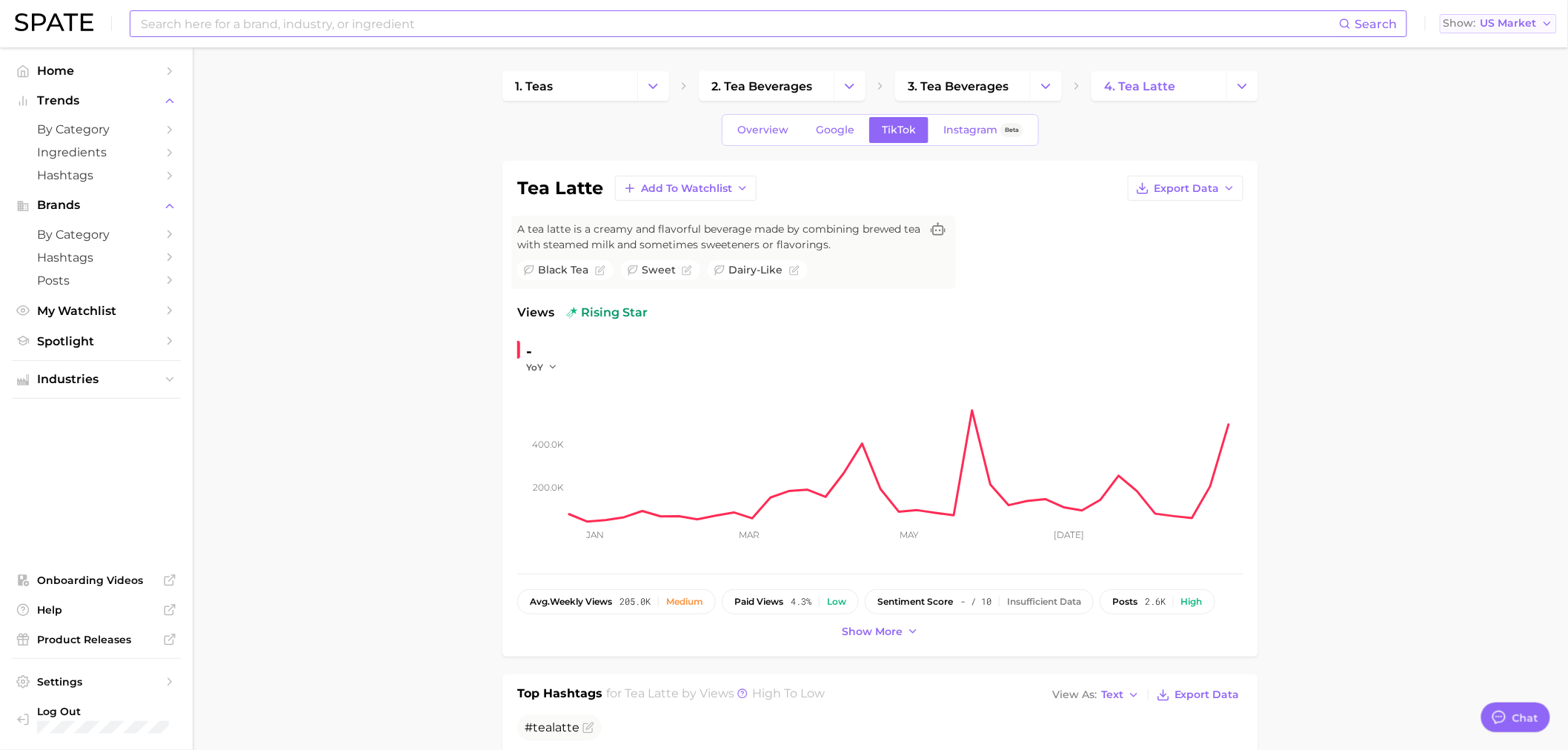
click at [1539, 28] on button "Show US Market" at bounding box center [1498, 23] width 117 height 19
click at [1494, 182] on button "Global" at bounding box center [1504, 181] width 129 height 27
click at [908, 631] on icon at bounding box center [912, 631] width 12 height 12
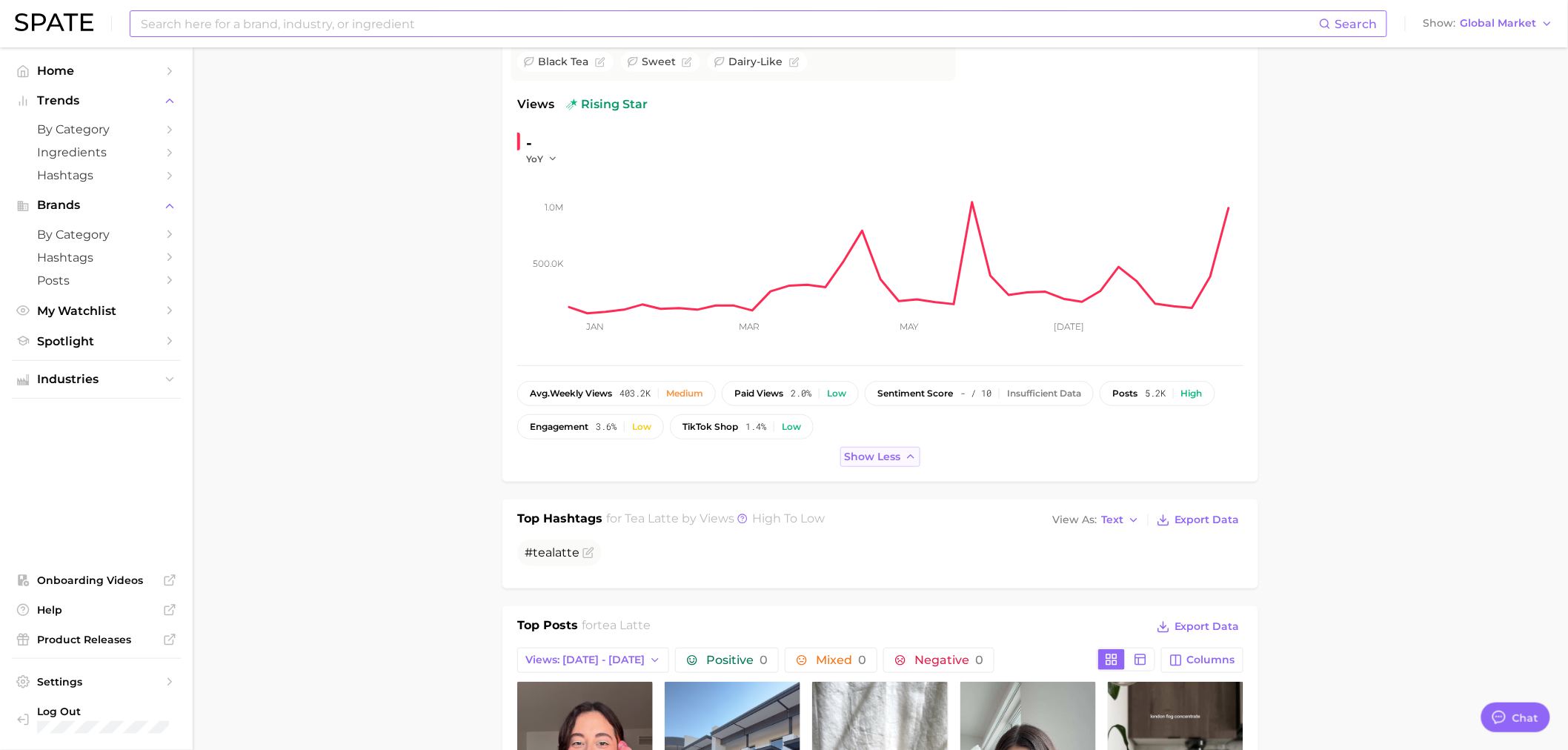
scroll to position [247, 0]
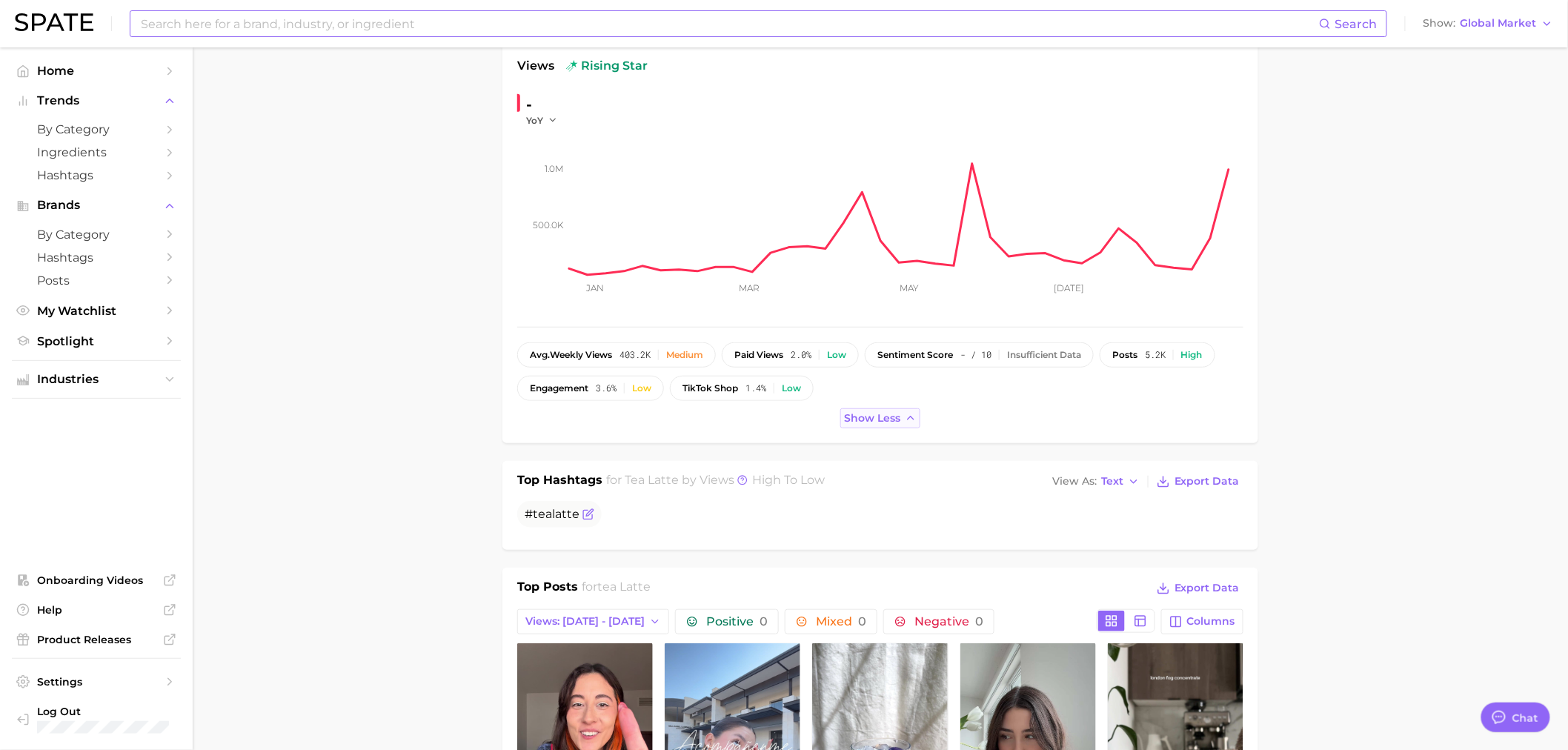
click at [548, 516] on span "tea" at bounding box center [542, 514] width 19 height 14
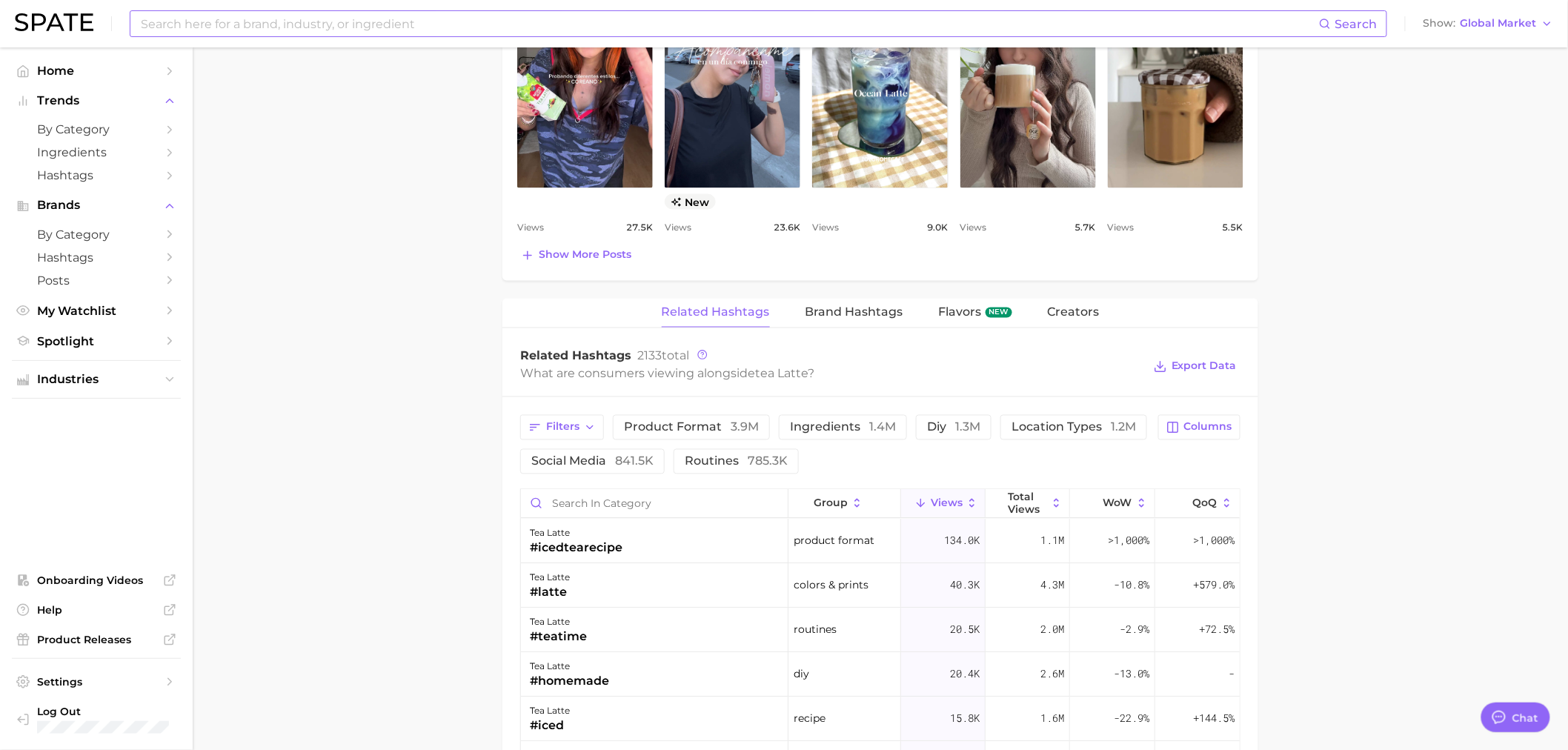
scroll to position [987, 0]
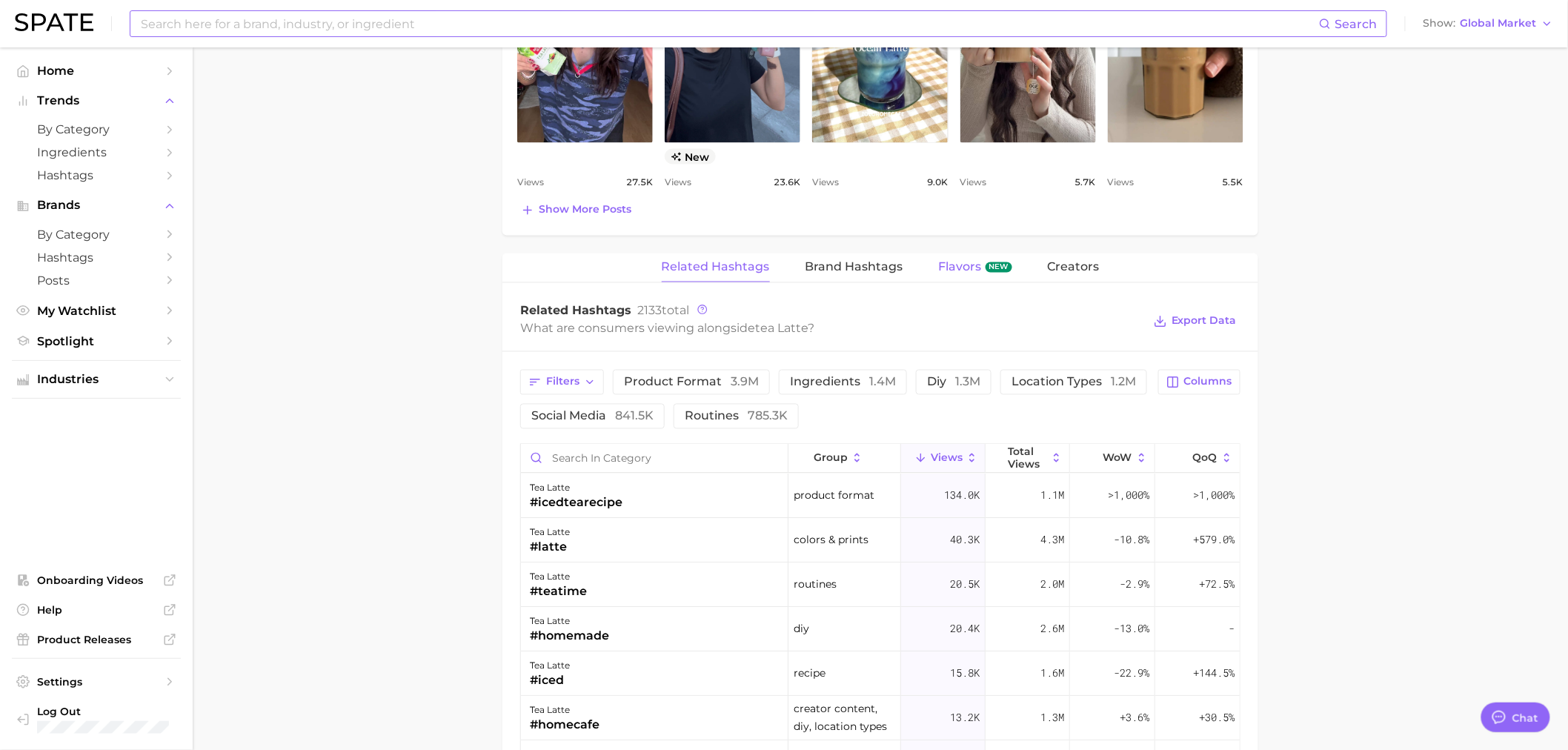
click at [980, 272] on button "Flavors new" at bounding box center [976, 268] width 74 height 29
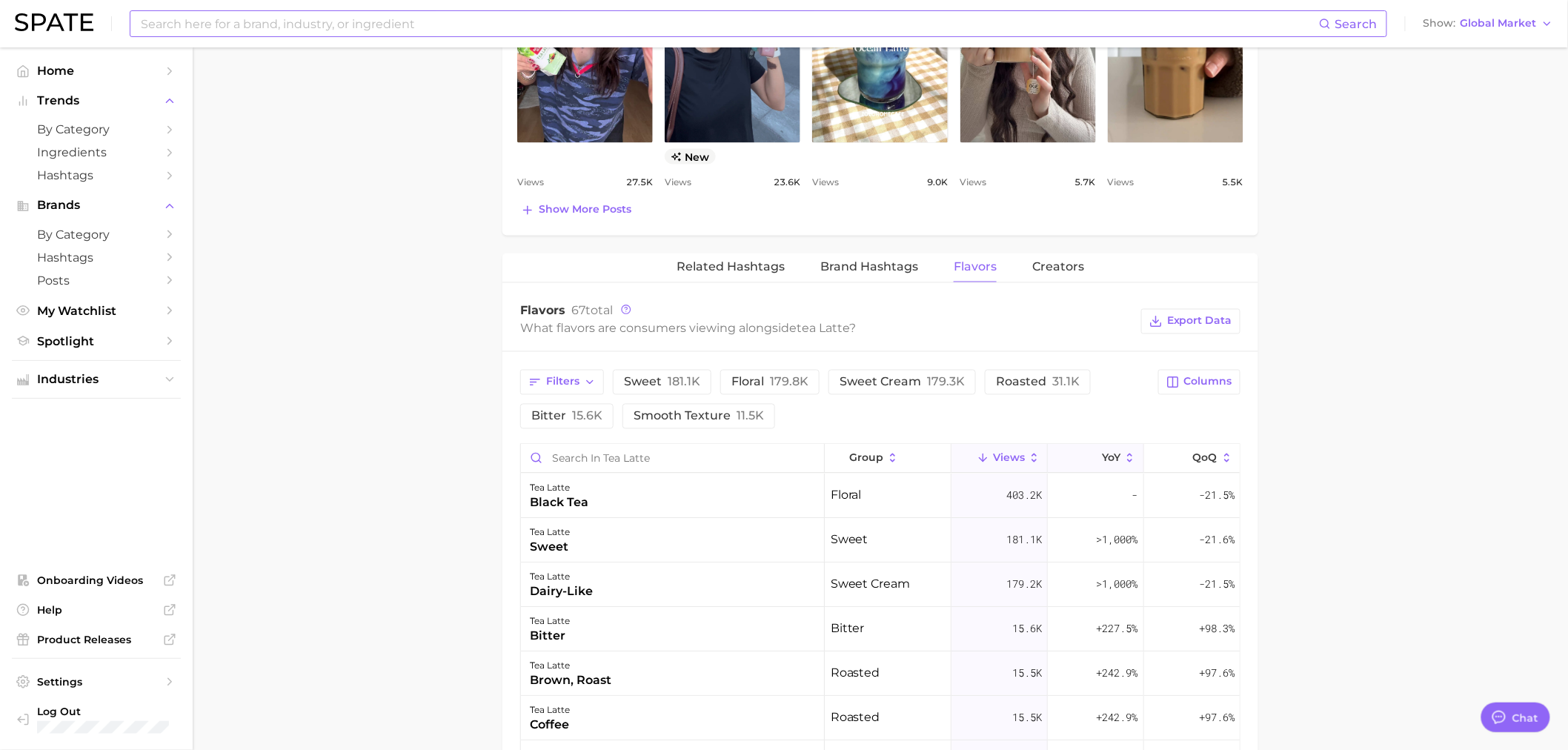
click at [1086, 457] on icon at bounding box center [1093, 458] width 13 height 13
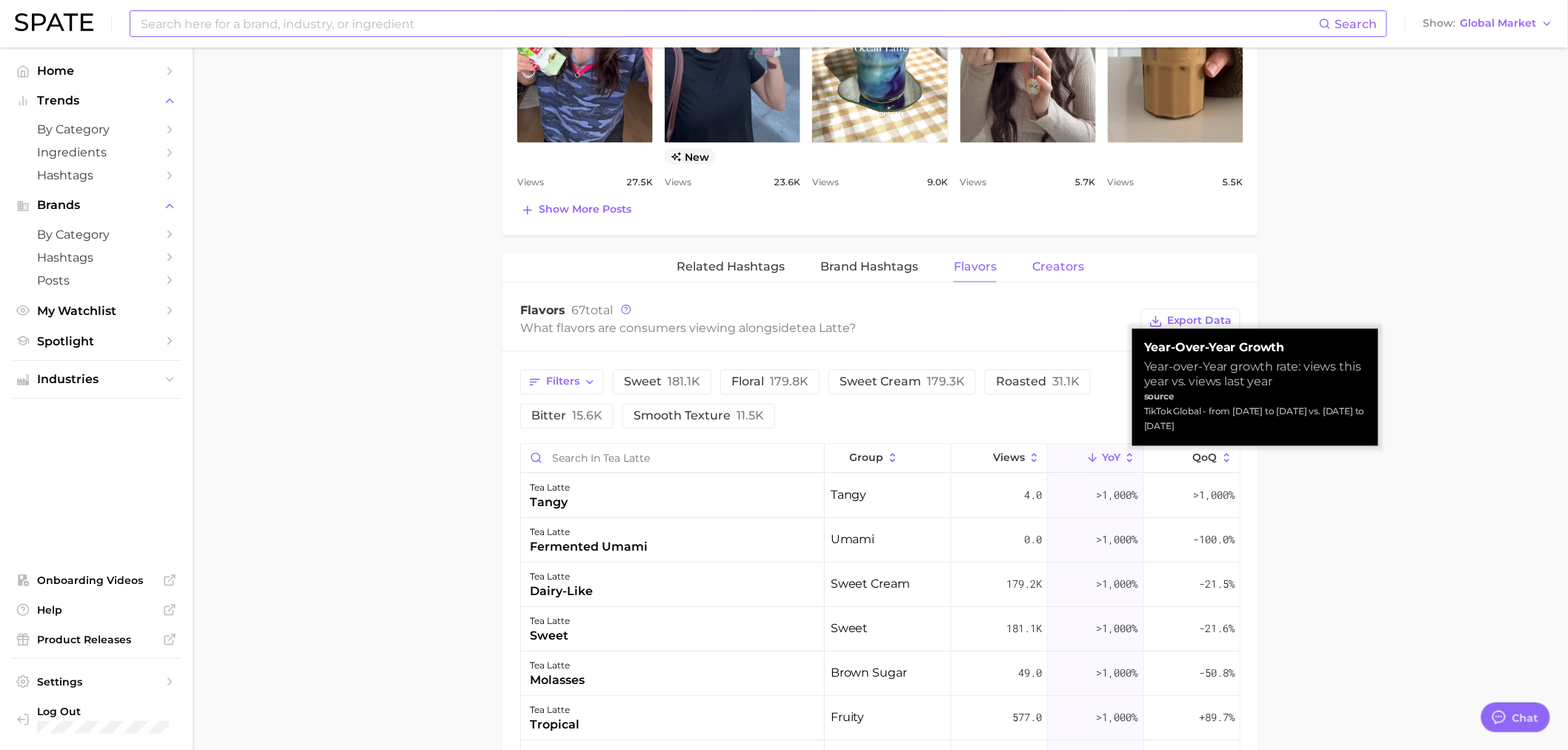
click at [1048, 274] on span "Creators" at bounding box center [1059, 267] width 52 height 13
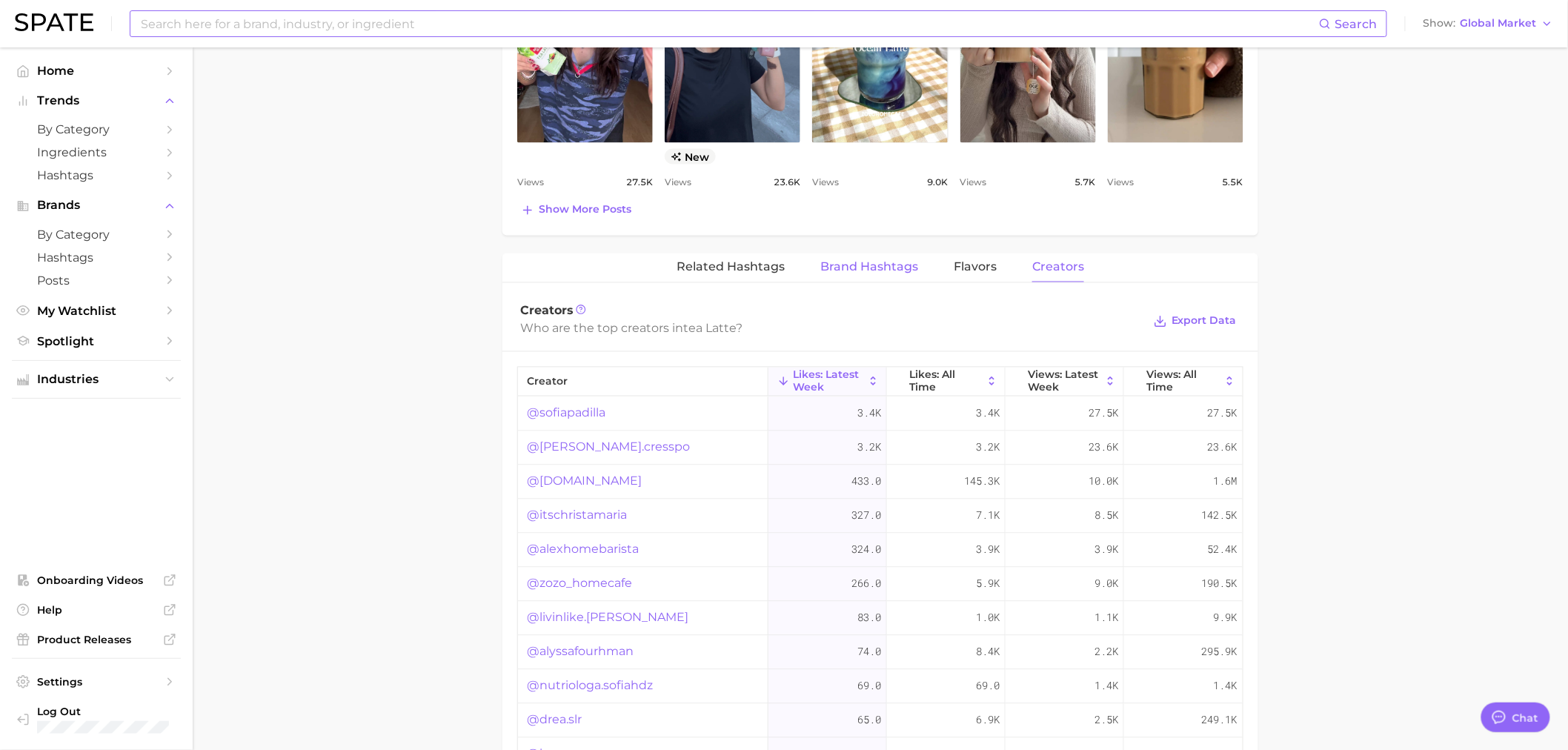
click at [869, 265] on span "Brand Hashtags" at bounding box center [869, 267] width 98 height 13
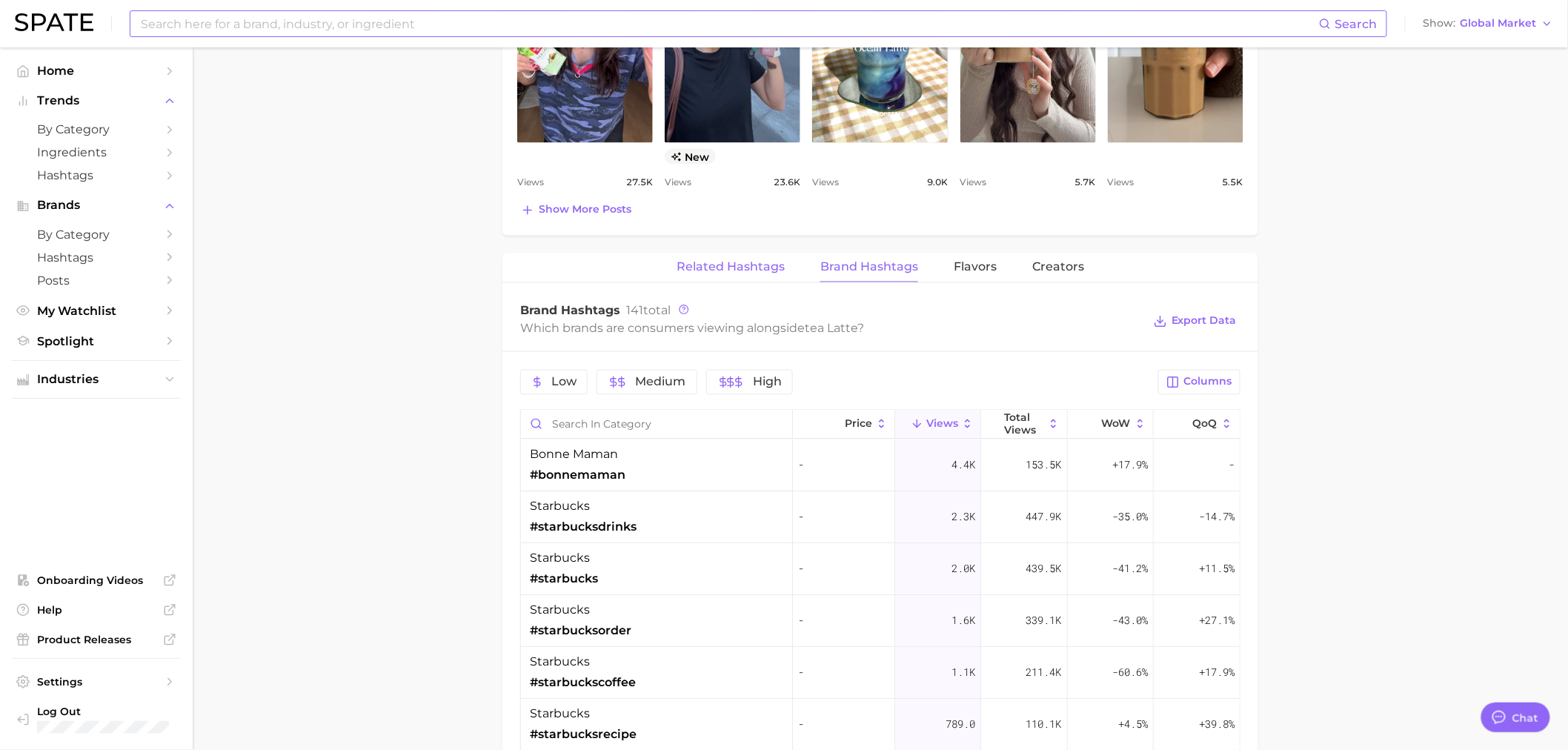
click at [749, 272] on span "Related Hashtags" at bounding box center [731, 267] width 108 height 13
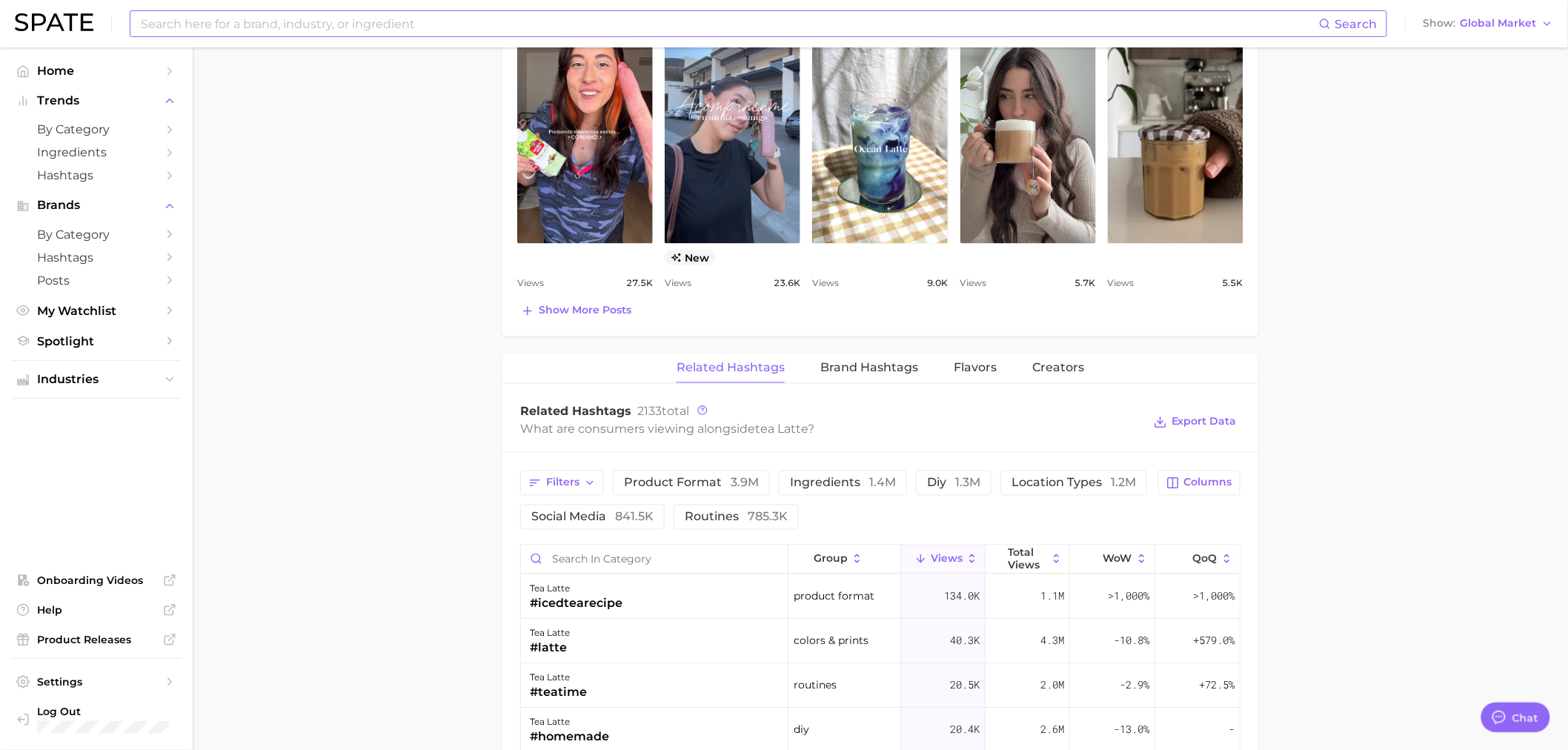
scroll to position [823, 0]
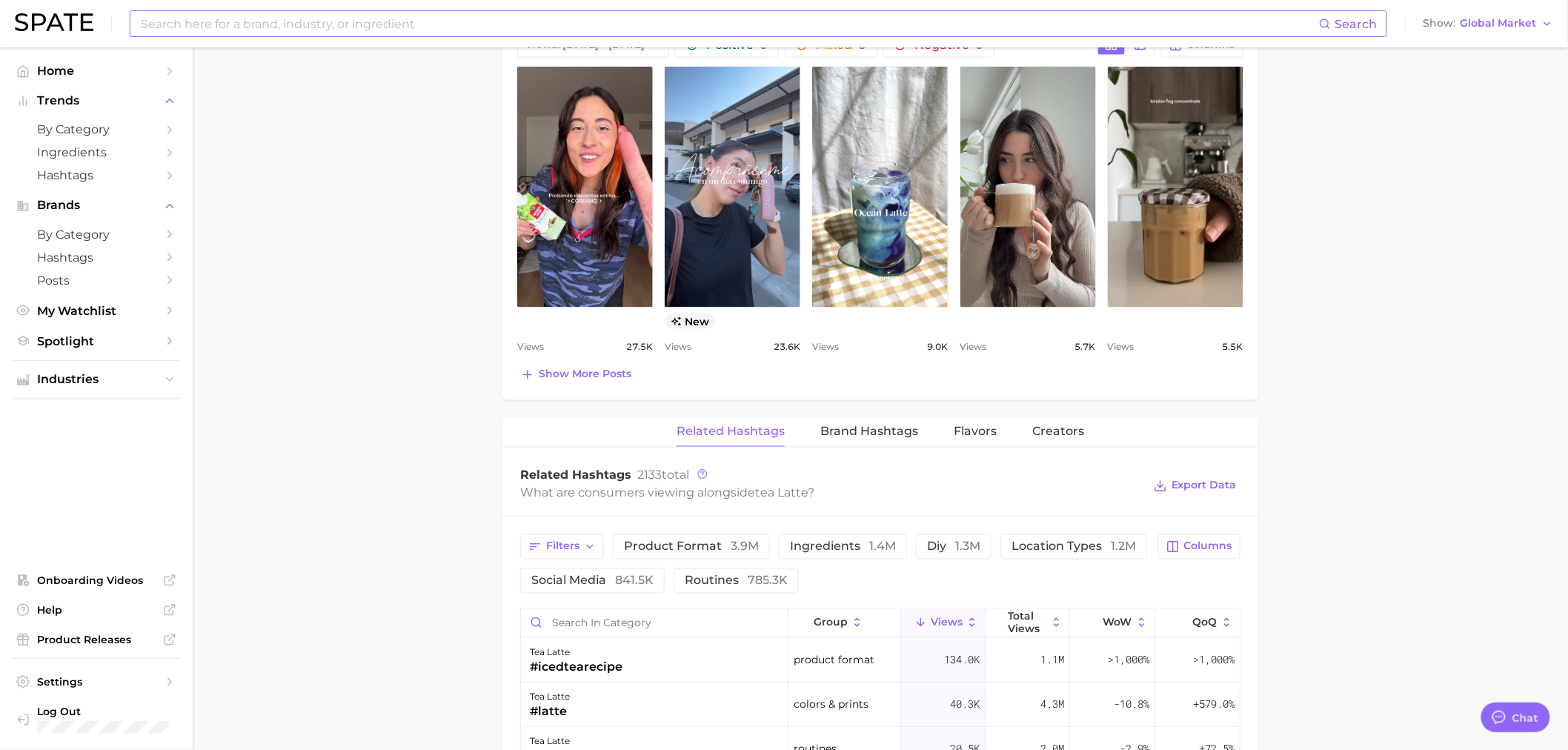
click at [249, 19] on input at bounding box center [729, 23] width 1180 height 25
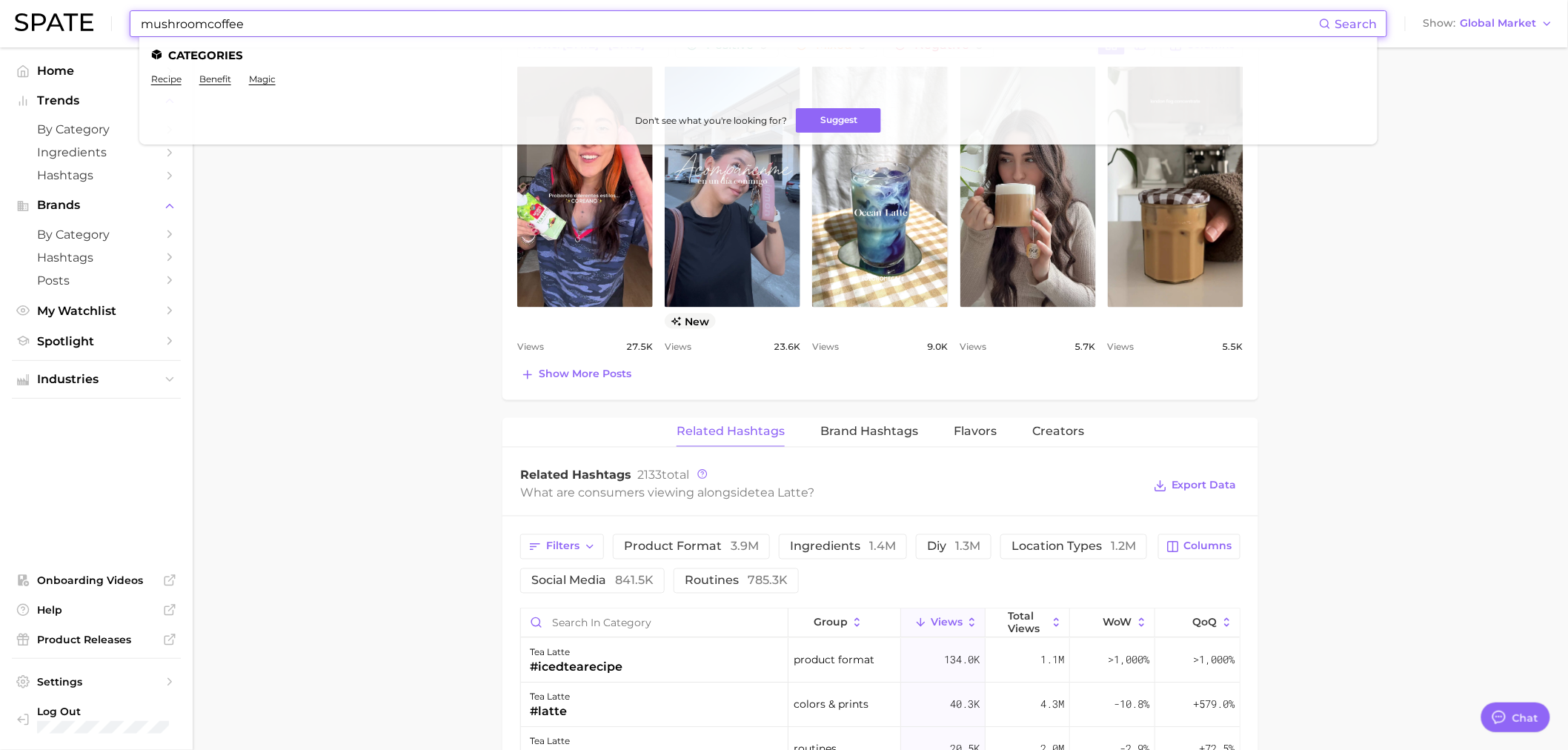
click at [276, 25] on input "mushroomcoffee" at bounding box center [729, 23] width 1180 height 25
click at [204, 21] on input "mushroomcoffee" at bounding box center [729, 23] width 1180 height 25
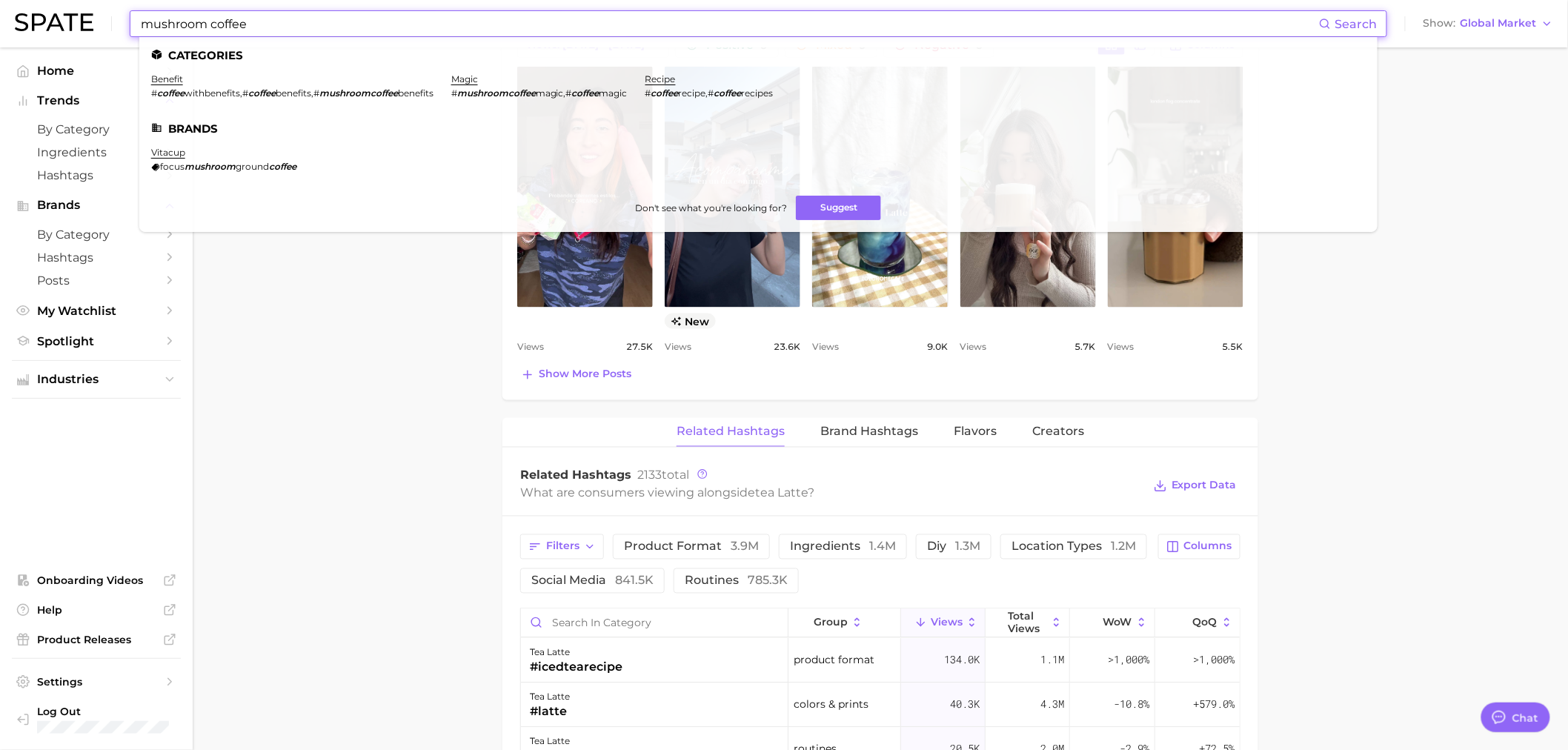
drag, startPoint x: 258, startPoint y: 26, endPoint x: 112, endPoint y: 13, distance: 146.6
click at [108, 13] on div "mushroom coffee Search Categories benefit # coffee withbenefits , # coffee bene…" at bounding box center [784, 23] width 1538 height 48
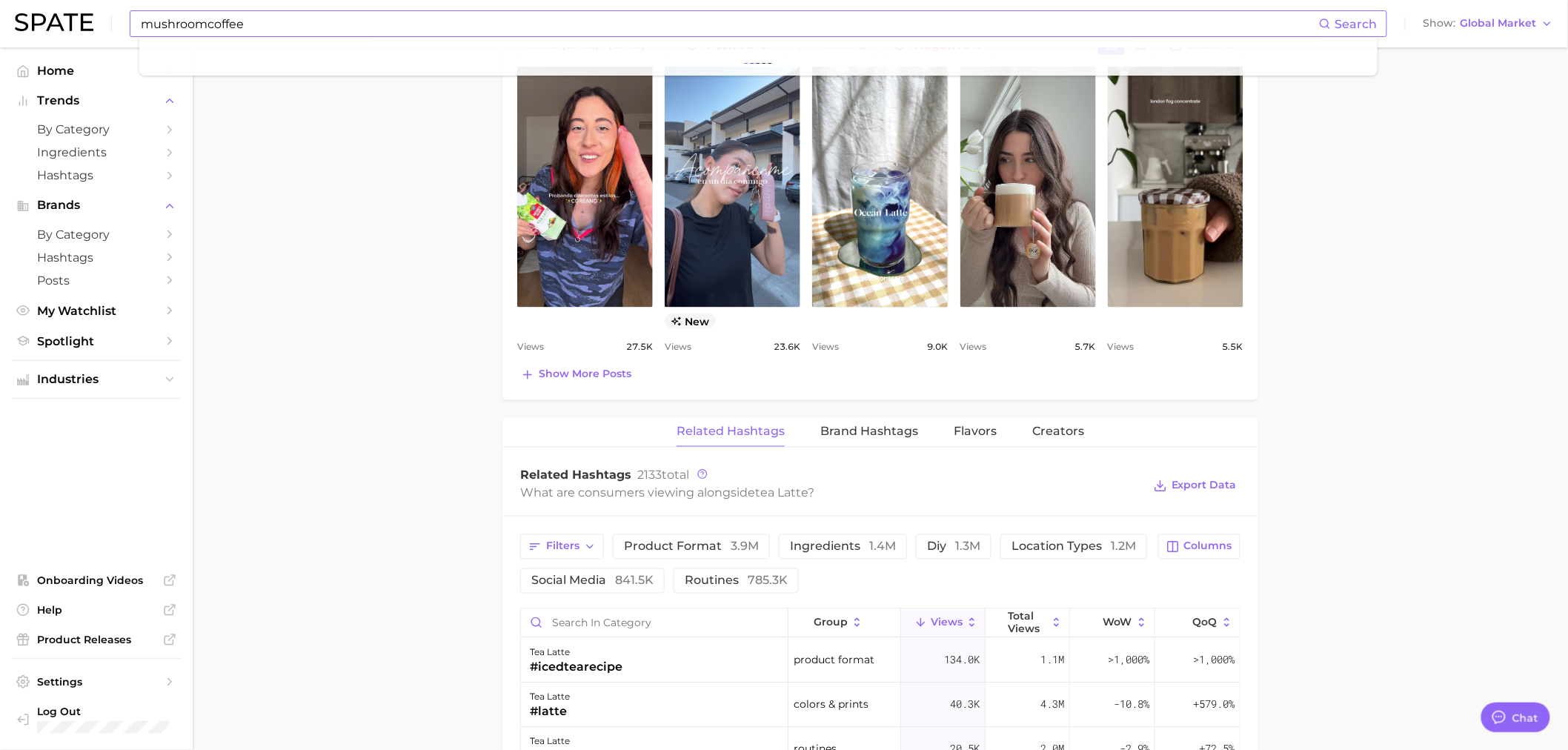
click at [298, 14] on input "mushroomcoffee" at bounding box center [729, 23] width 1180 height 25
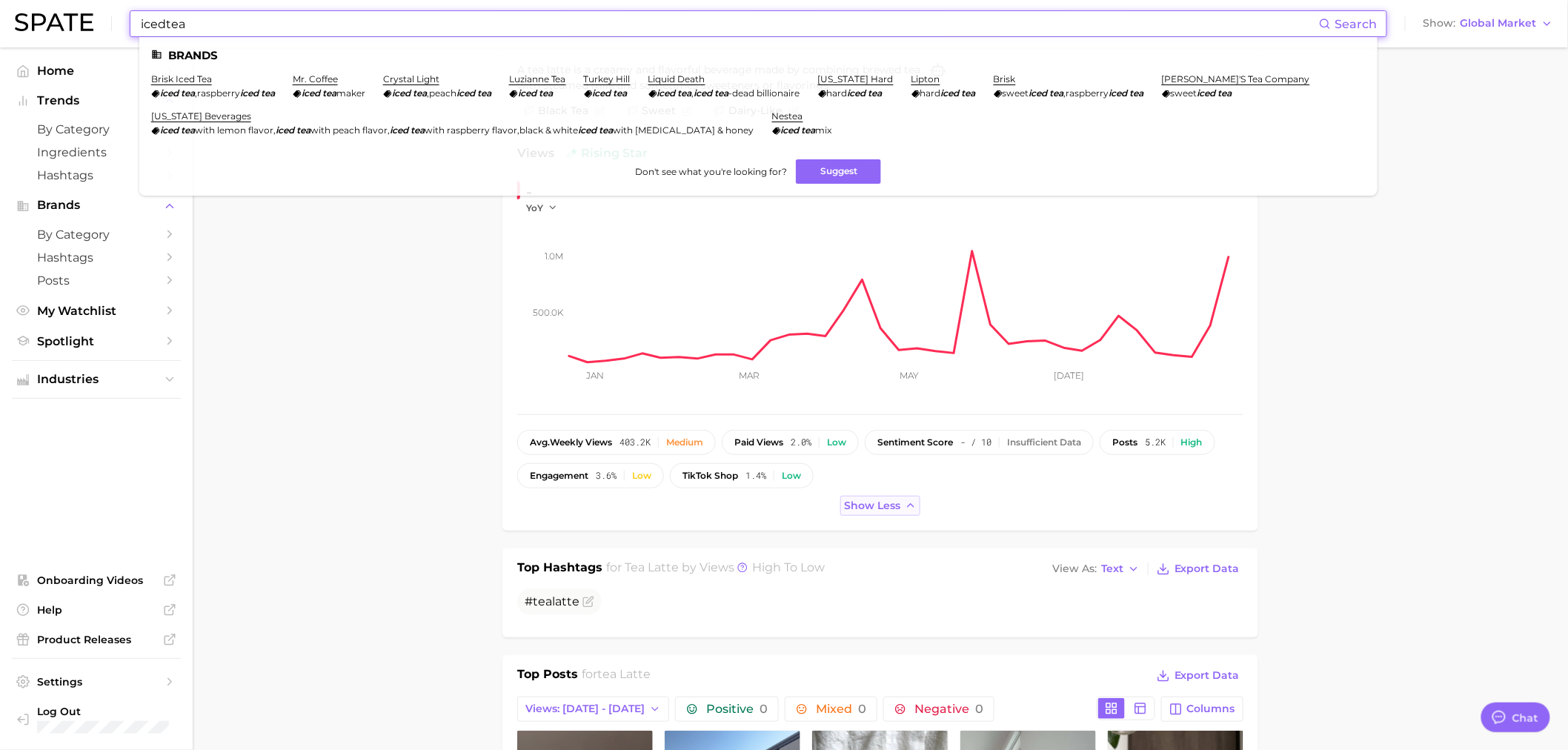
scroll to position [83, 0]
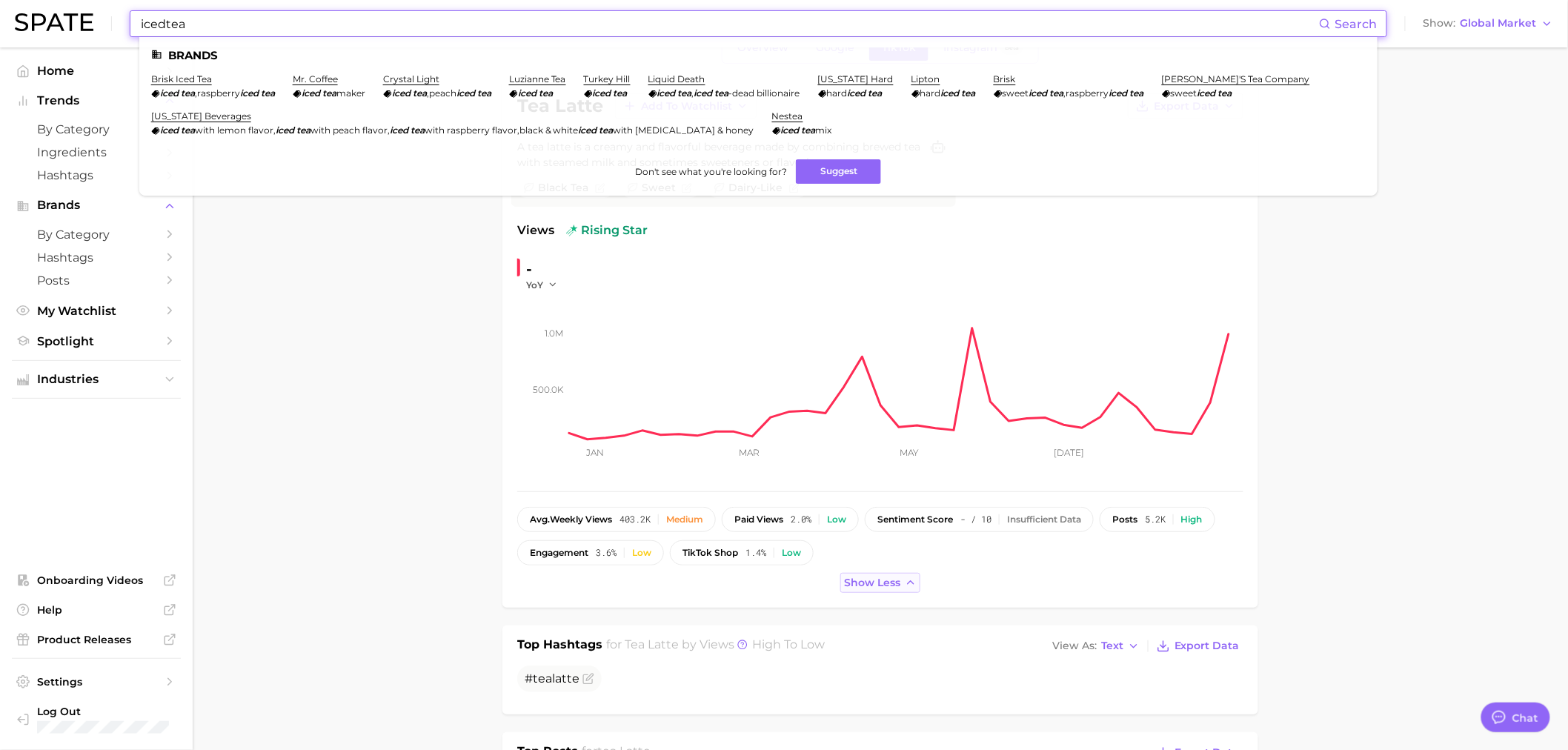
click at [165, 22] on input "icedtea" at bounding box center [729, 23] width 1180 height 25
click at [1508, 34] on div "iced tea Search Brands brisk iced tea iced tea , raspberry iced tea mr. coffee …" at bounding box center [784, 23] width 1538 height 48
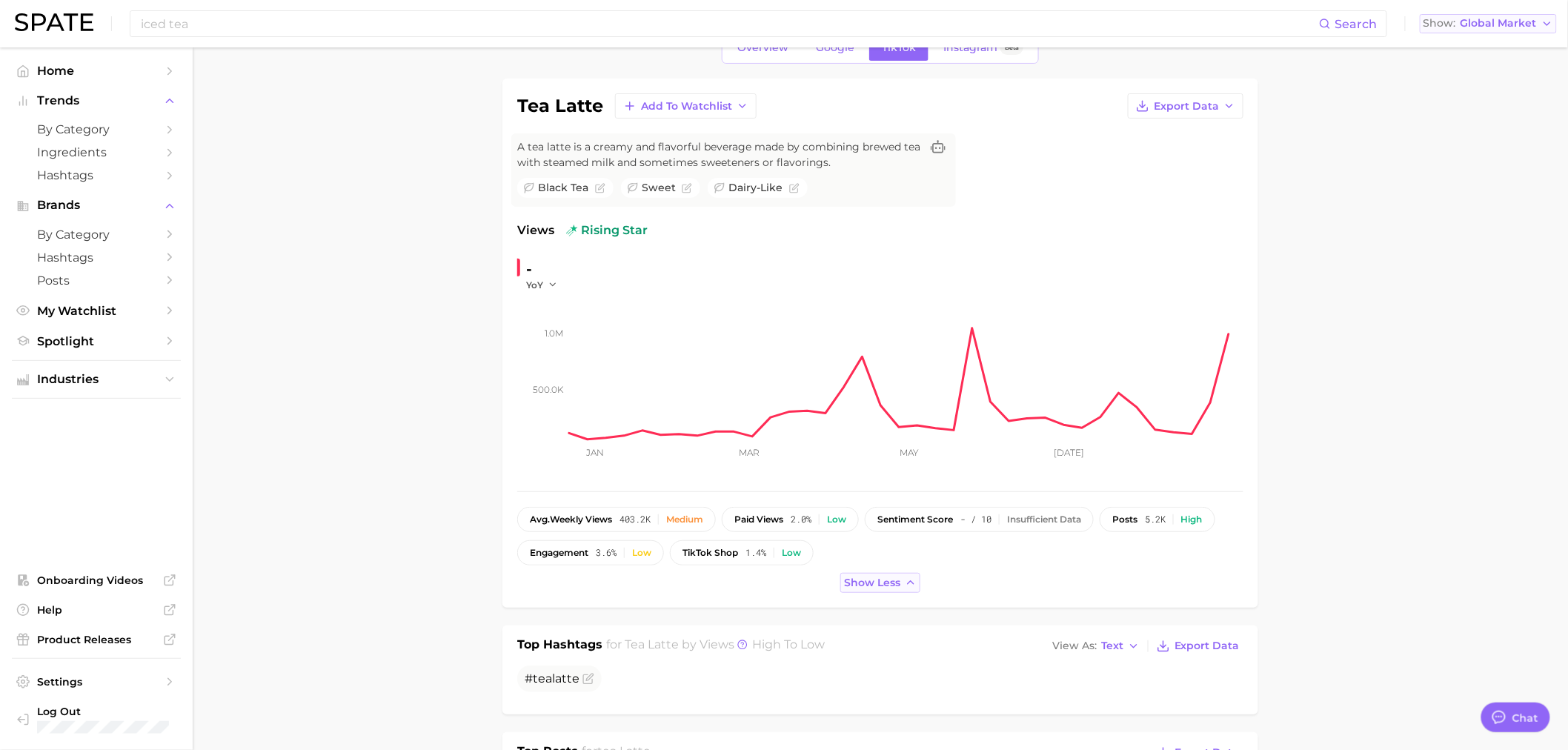
click at [1509, 28] on span "Global Market" at bounding box center [1498, 22] width 76 height 8
click at [1487, 49] on span "[GEOGRAPHIC_DATA]" at bounding box center [1484, 48] width 115 height 13
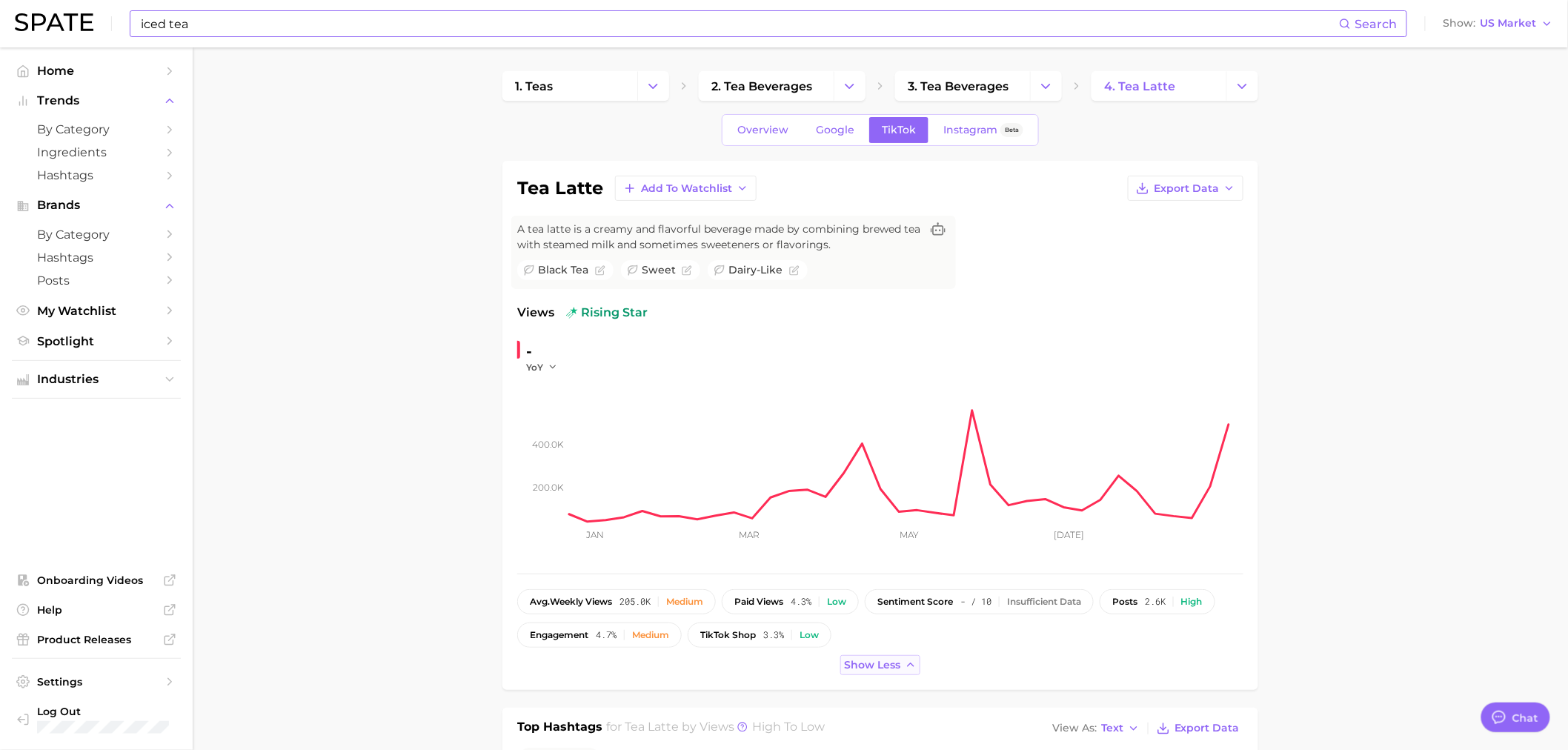
click at [243, 22] on input "iced tea" at bounding box center [739, 23] width 1200 height 25
click at [1236, 90] on icon "Change Category" at bounding box center [1242, 85] width 15 height 15
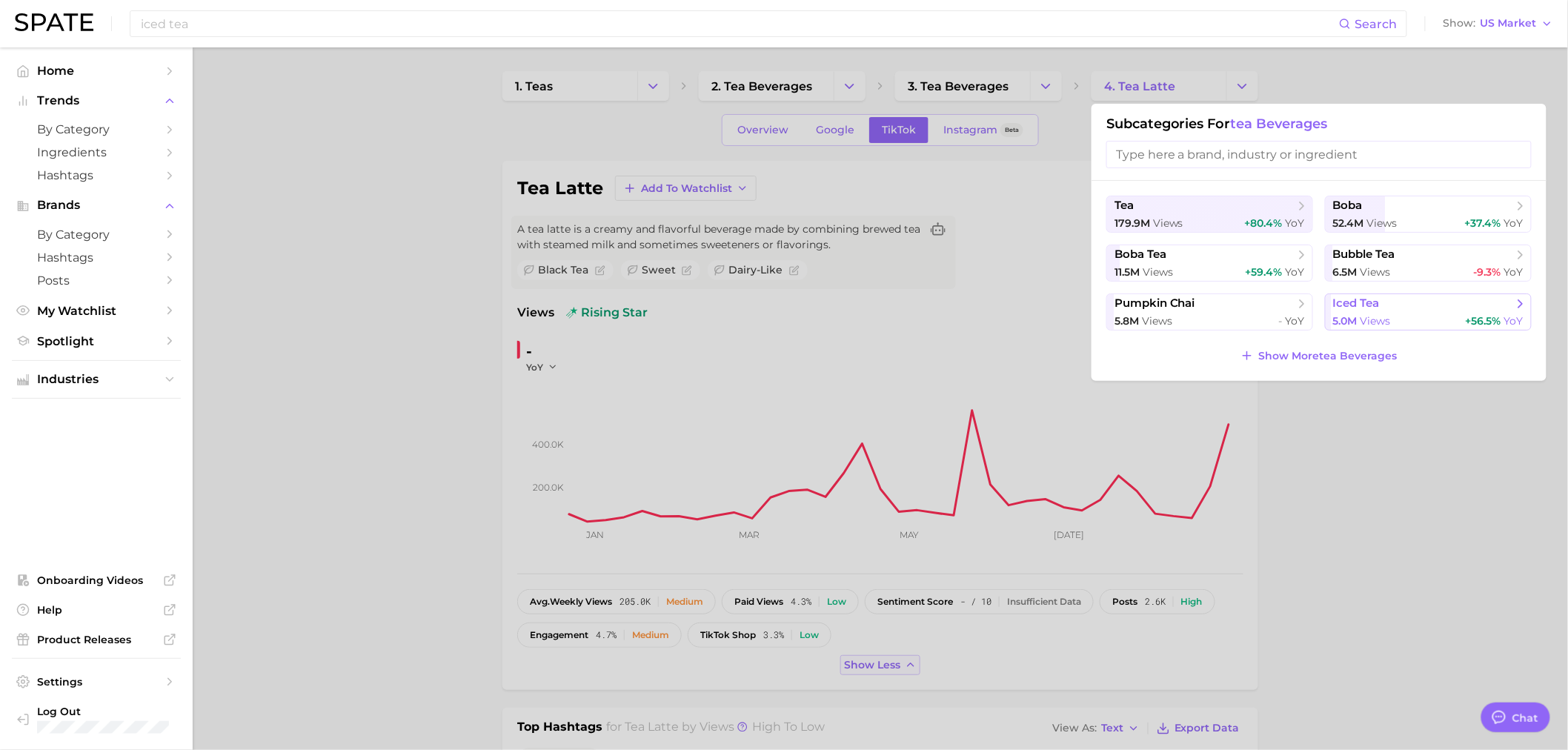
click at [1369, 305] on span "iced tea" at bounding box center [1357, 304] width 47 height 14
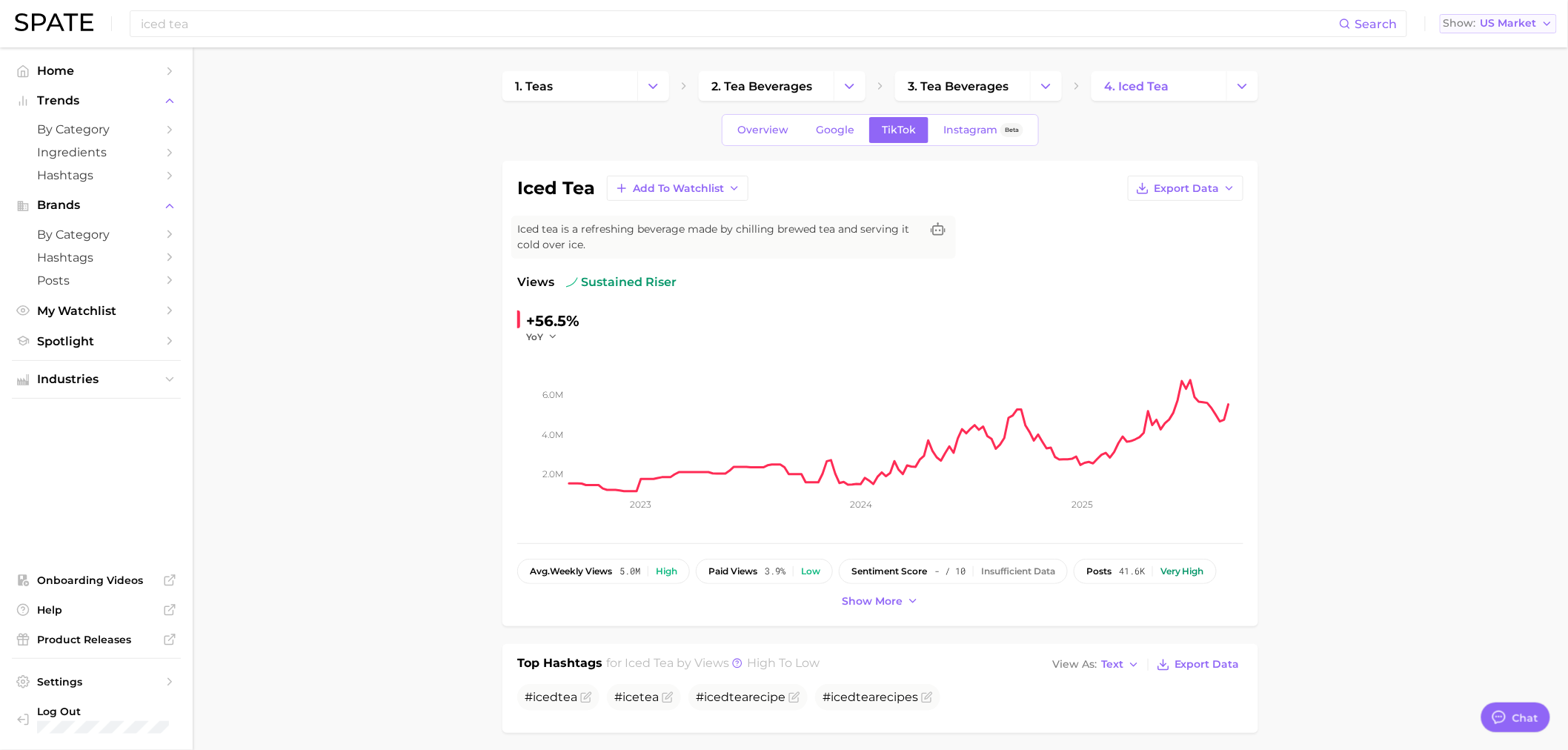
click at [1532, 23] on span "US Market" at bounding box center [1509, 22] width 57 height 8
click at [1484, 172] on button "Global" at bounding box center [1504, 181] width 129 height 27
click at [775, 131] on span "Overview" at bounding box center [763, 130] width 51 height 13
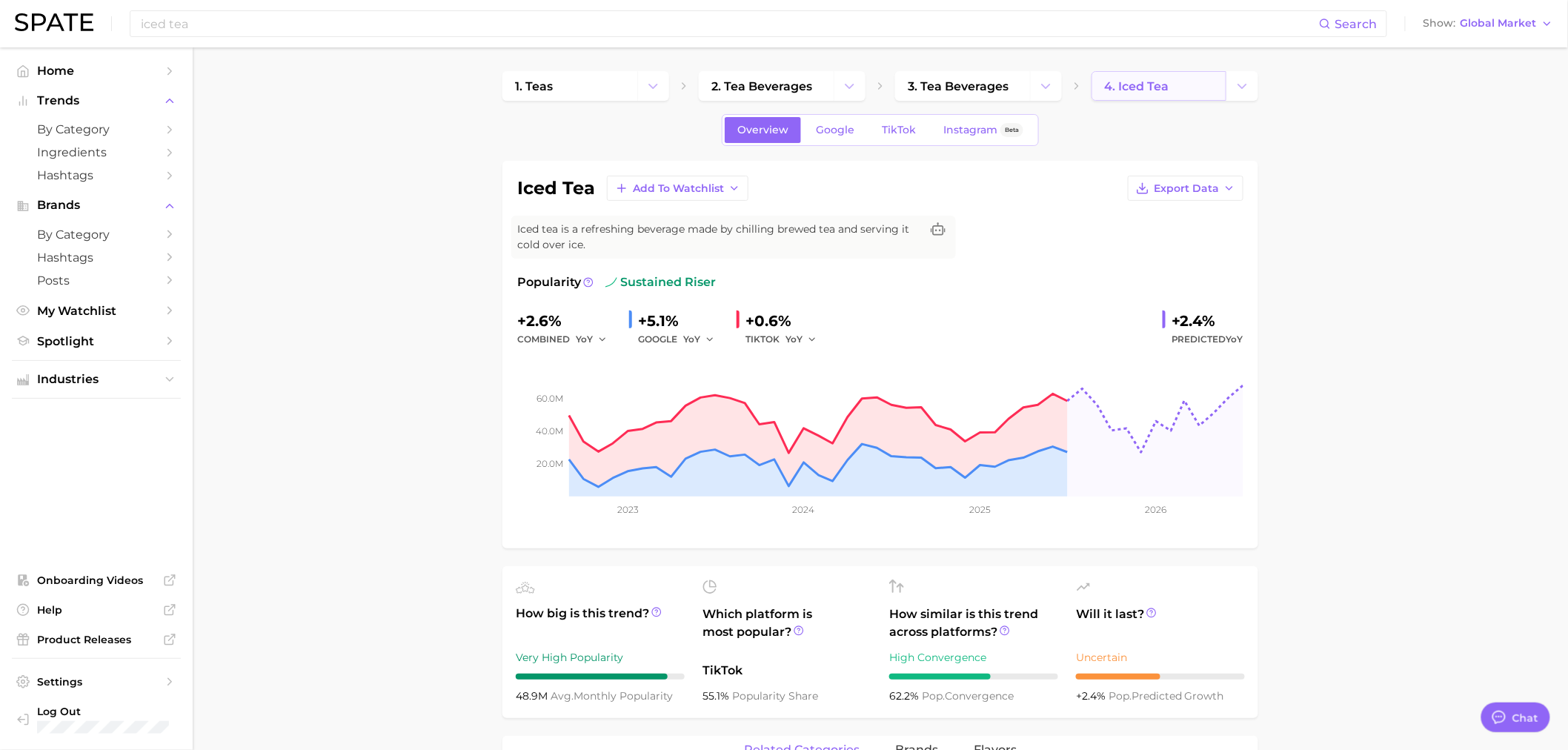
click at [1204, 77] on link "4. iced tea" at bounding box center [1159, 85] width 135 height 30
click at [1202, 91] on link "4. iced tea" at bounding box center [1159, 85] width 135 height 30
click at [1245, 86] on icon "Change Category" at bounding box center [1242, 85] width 15 height 15
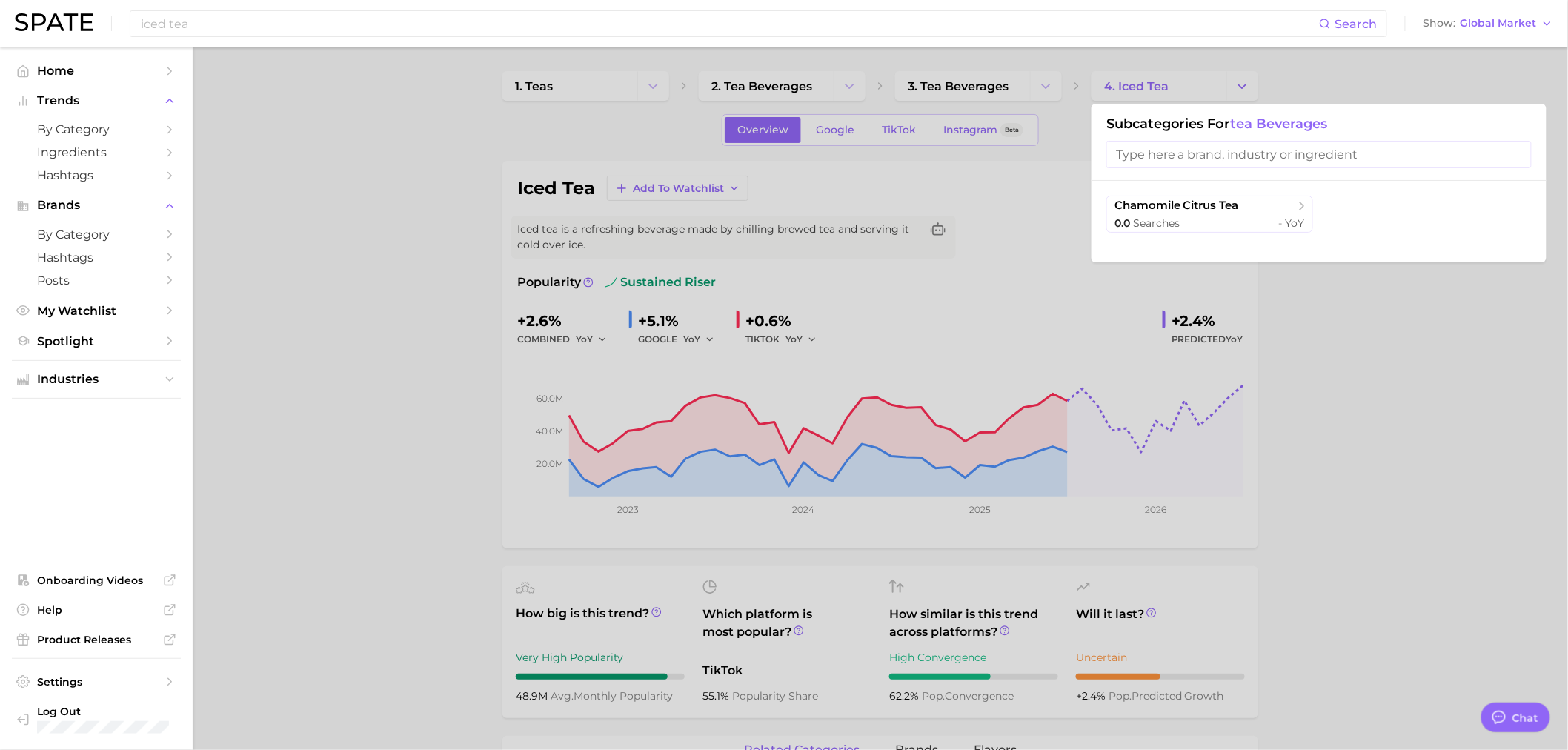
drag, startPoint x: 1063, startPoint y: 86, endPoint x: 1041, endPoint y: 95, distance: 23.8
click at [1063, 86] on div at bounding box center [784, 375] width 1568 height 750
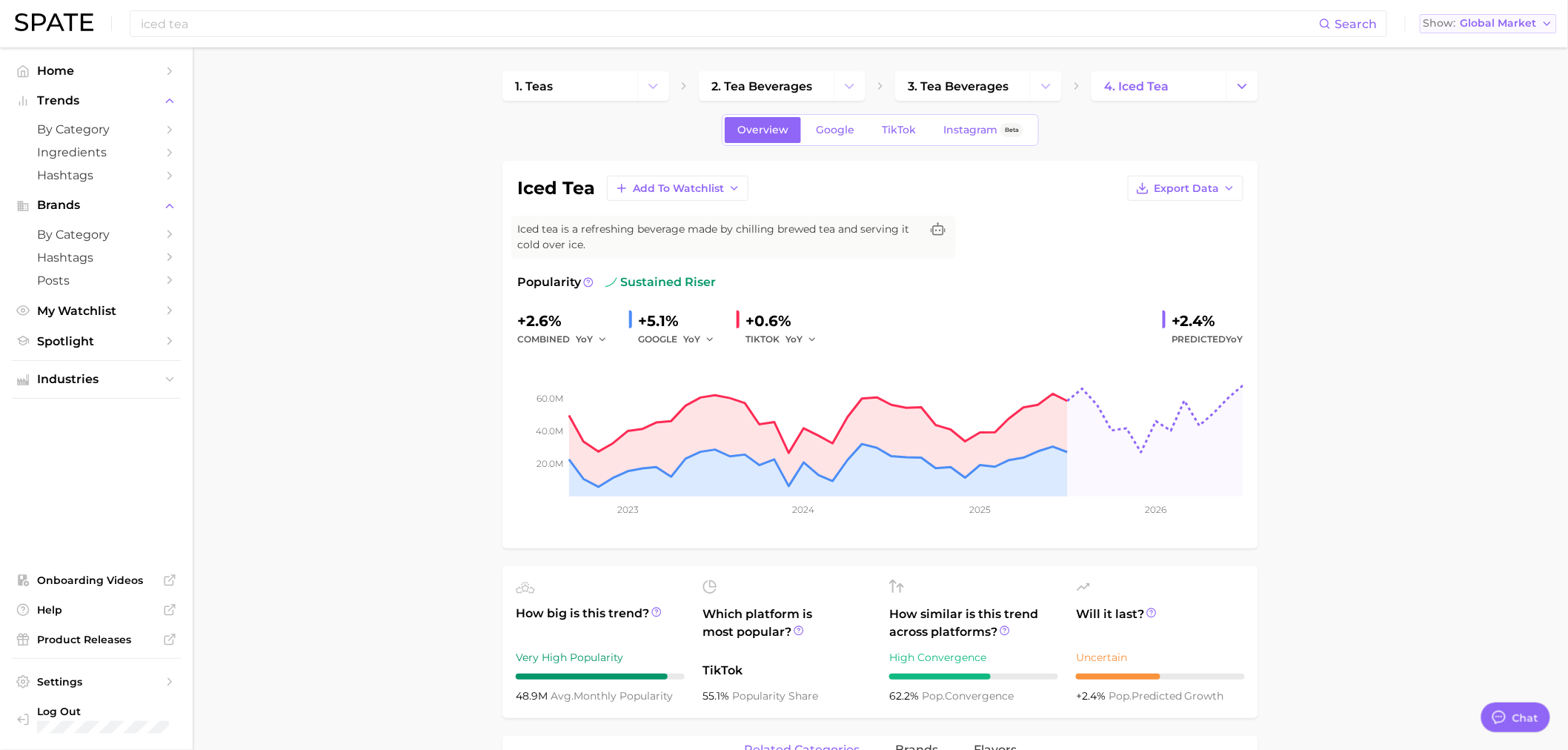
click at [1504, 24] on span "Global Market" at bounding box center [1498, 22] width 76 height 8
click at [1500, 54] on span "[GEOGRAPHIC_DATA]" at bounding box center [1484, 48] width 115 height 13
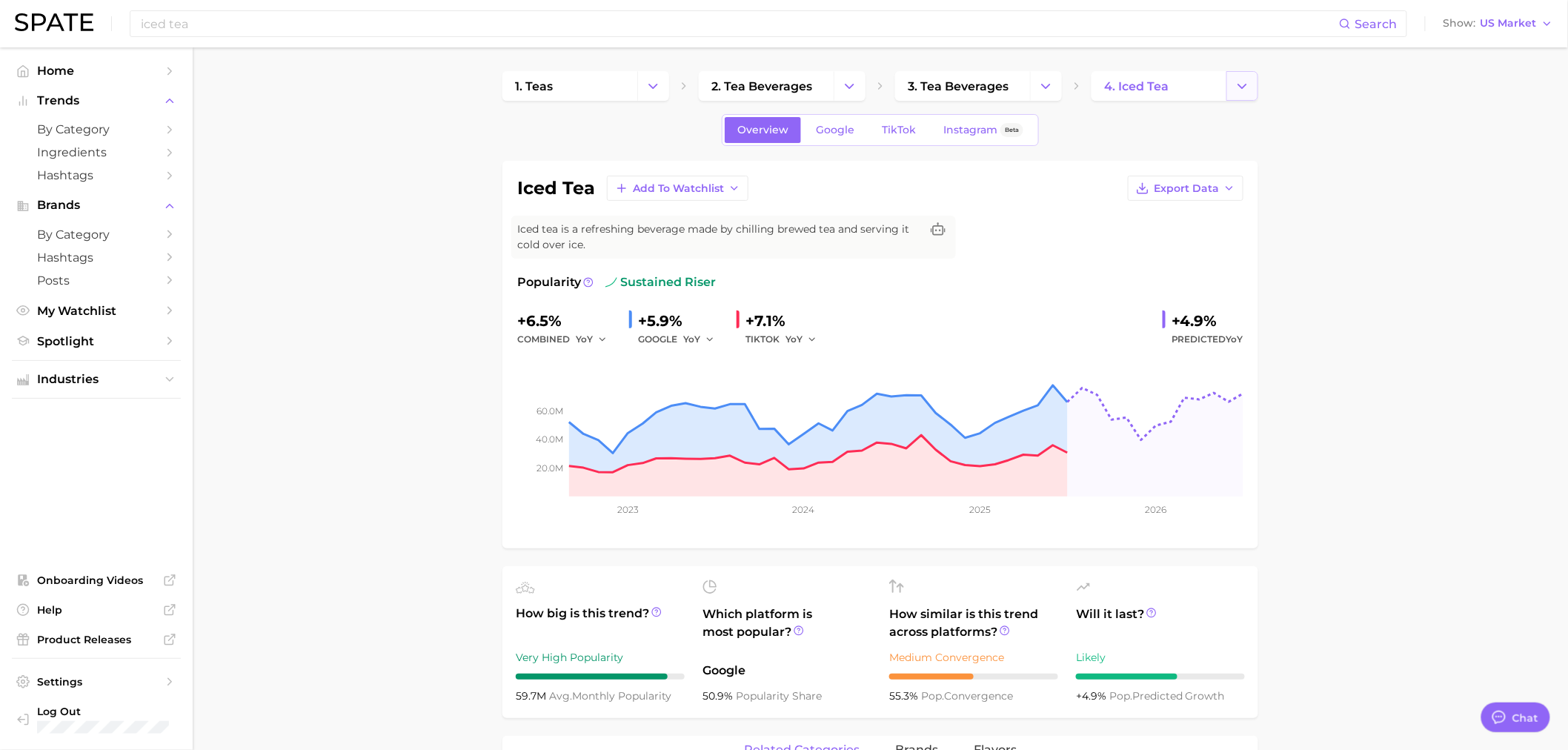
click at [1244, 83] on icon "Change Category" at bounding box center [1242, 85] width 15 height 15
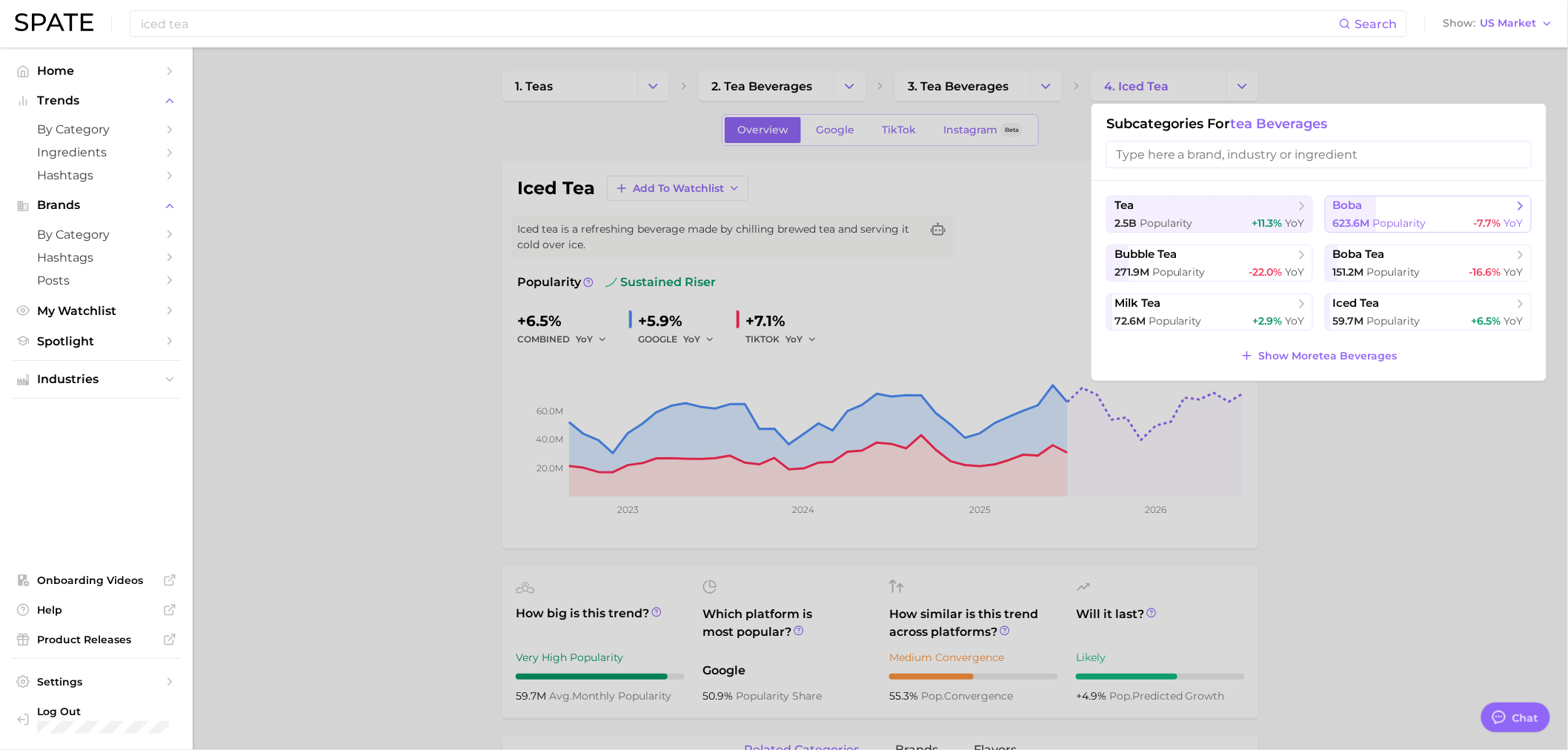
click at [1381, 213] on button "boba 623.6m Popularity -7.7% YoY" at bounding box center [1428, 214] width 207 height 37
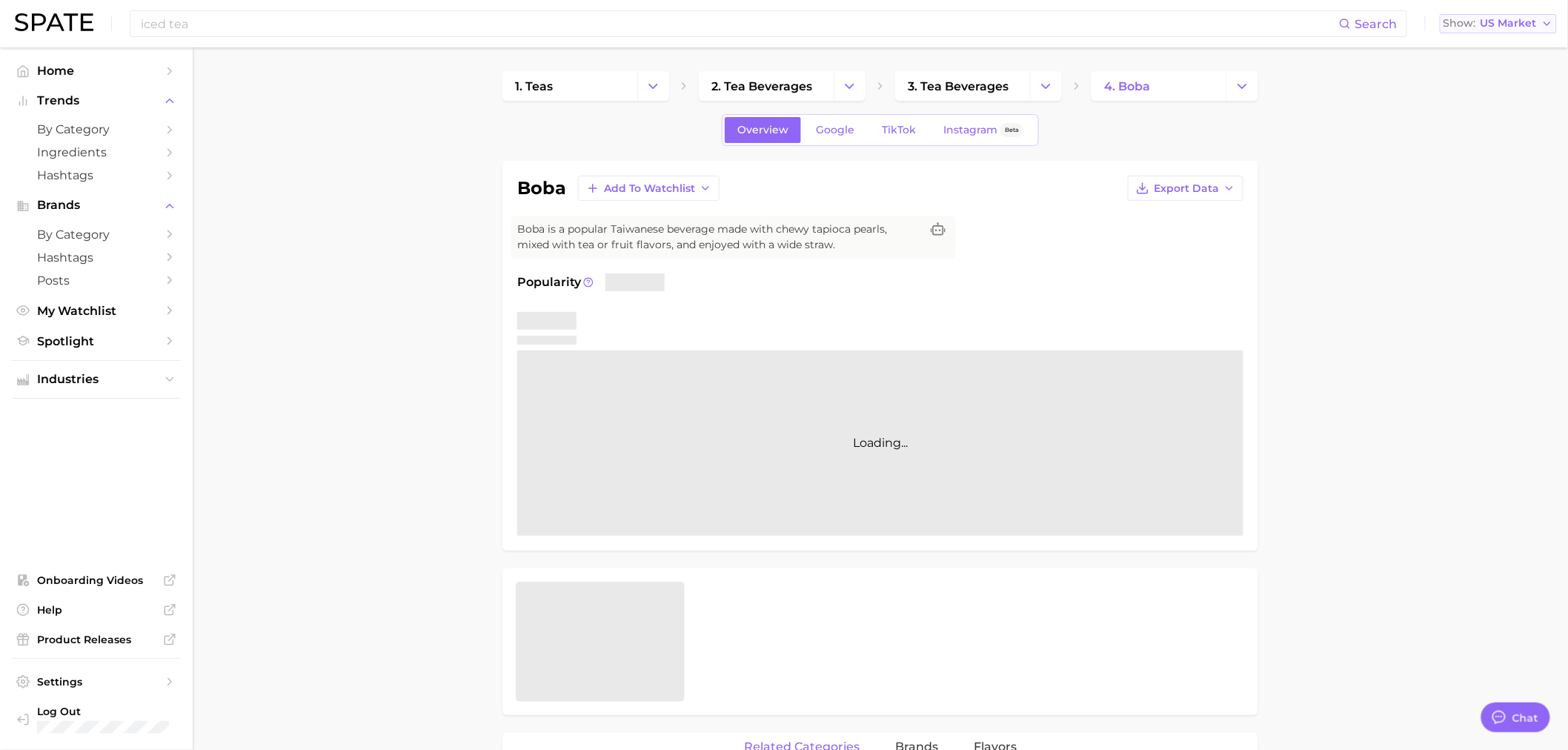
click at [1518, 19] on span "US Market" at bounding box center [1509, 22] width 57 height 8
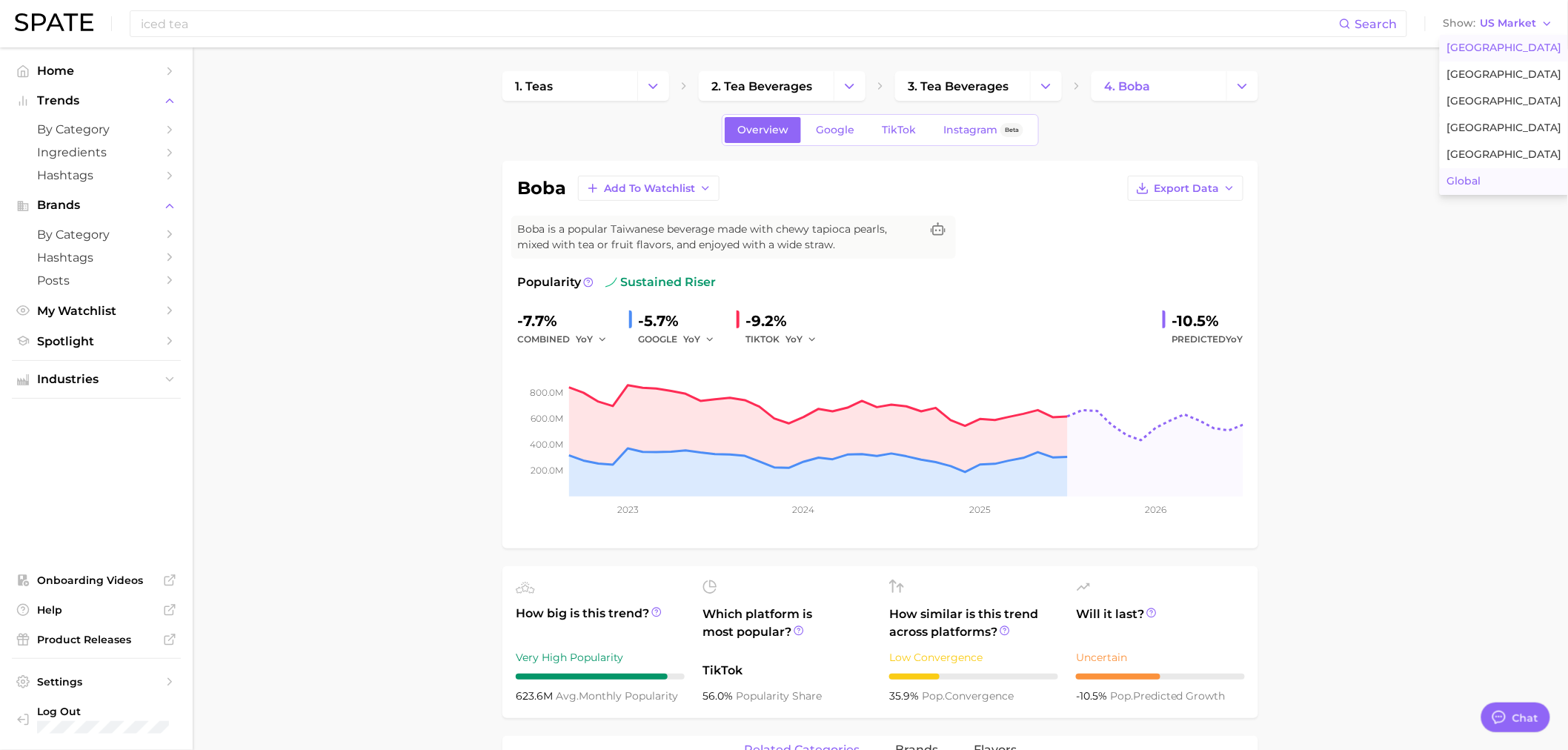
click at [1502, 181] on button "Global" at bounding box center [1504, 181] width 129 height 27
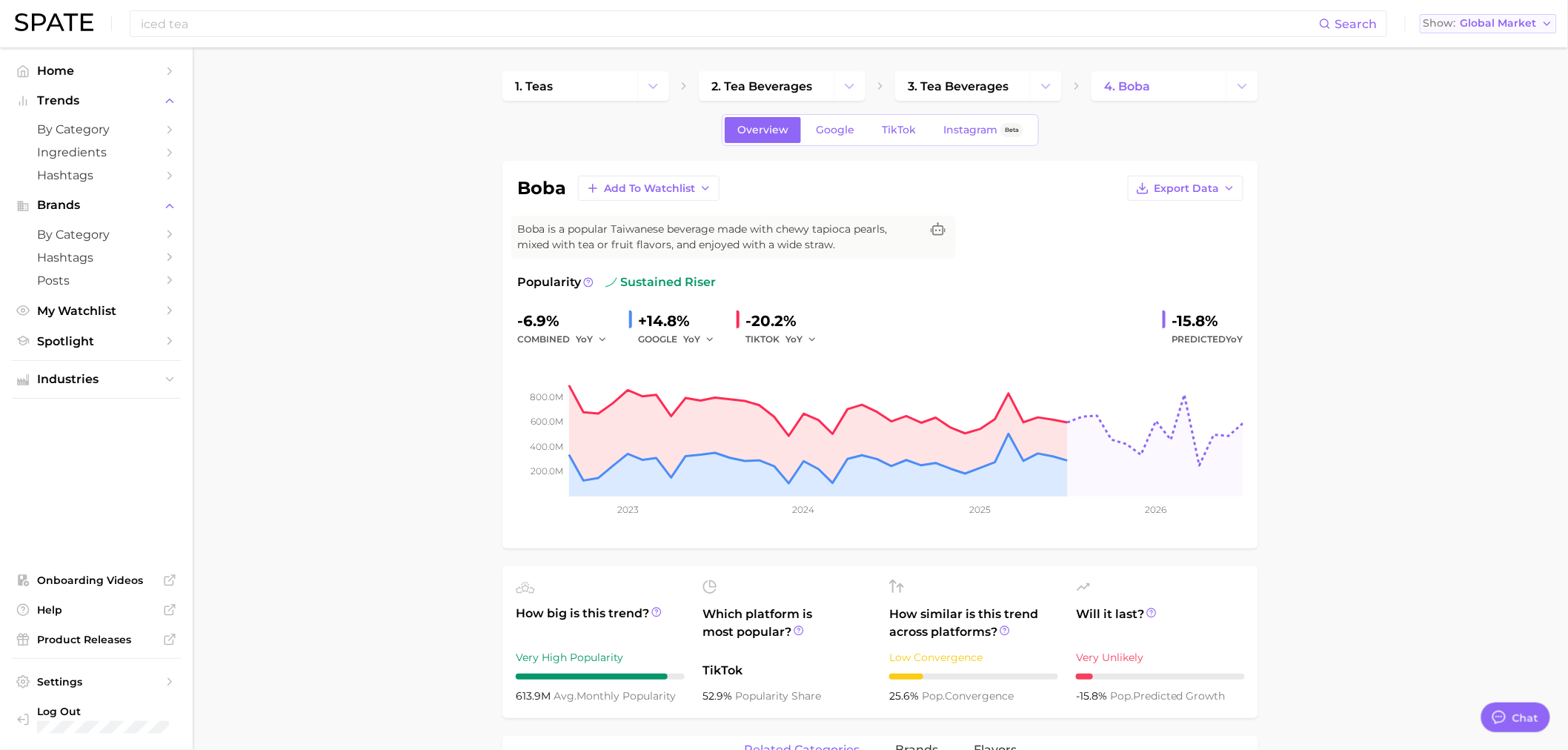
click at [1555, 26] on button "Show Global Market" at bounding box center [1488, 23] width 137 height 19
click at [1223, 93] on link "4. boba" at bounding box center [1159, 85] width 135 height 30
click at [1237, 84] on icon "Change Category" at bounding box center [1242, 85] width 15 height 15
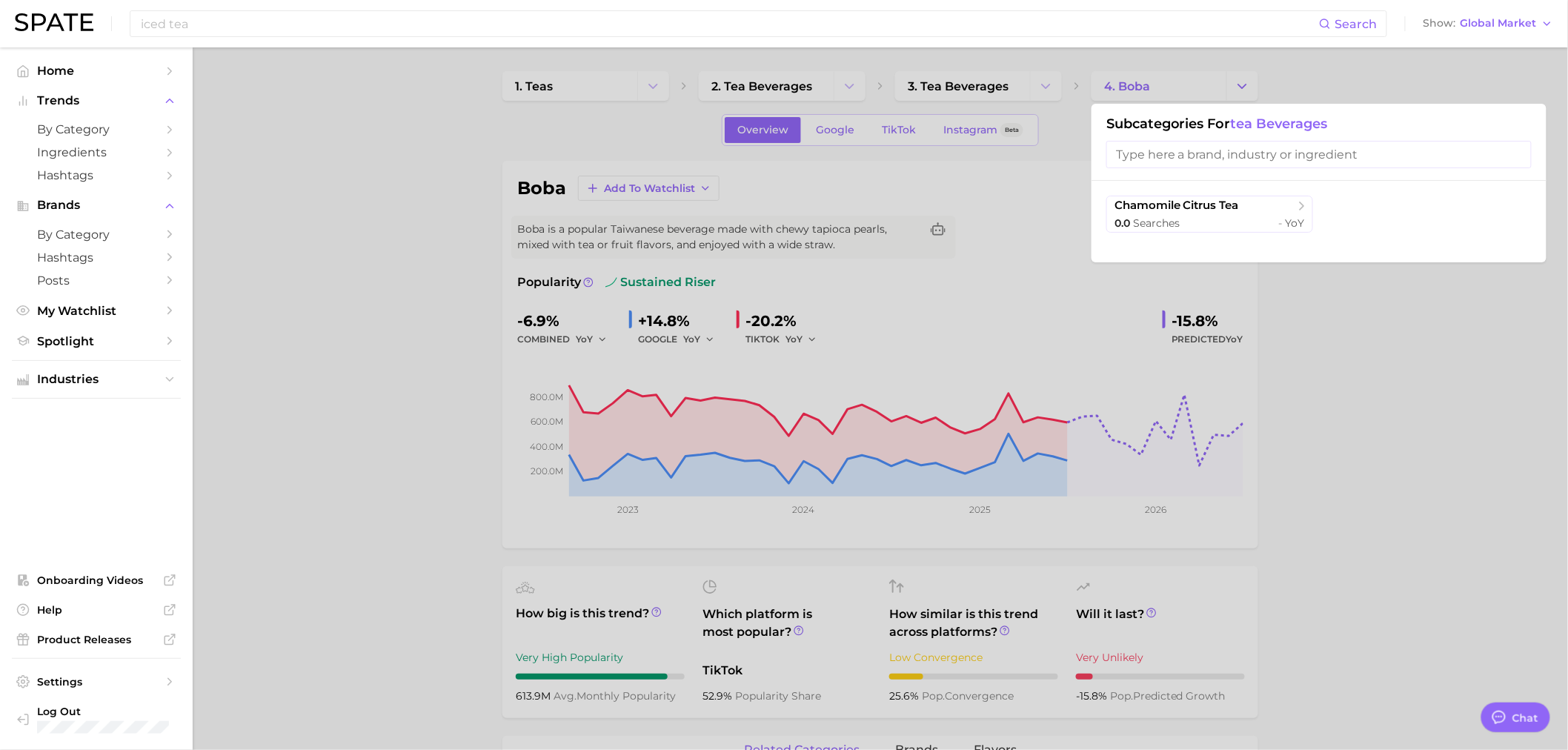
click at [1540, 38] on div "iced tea Search Show Global Market" at bounding box center [784, 23] width 1538 height 48
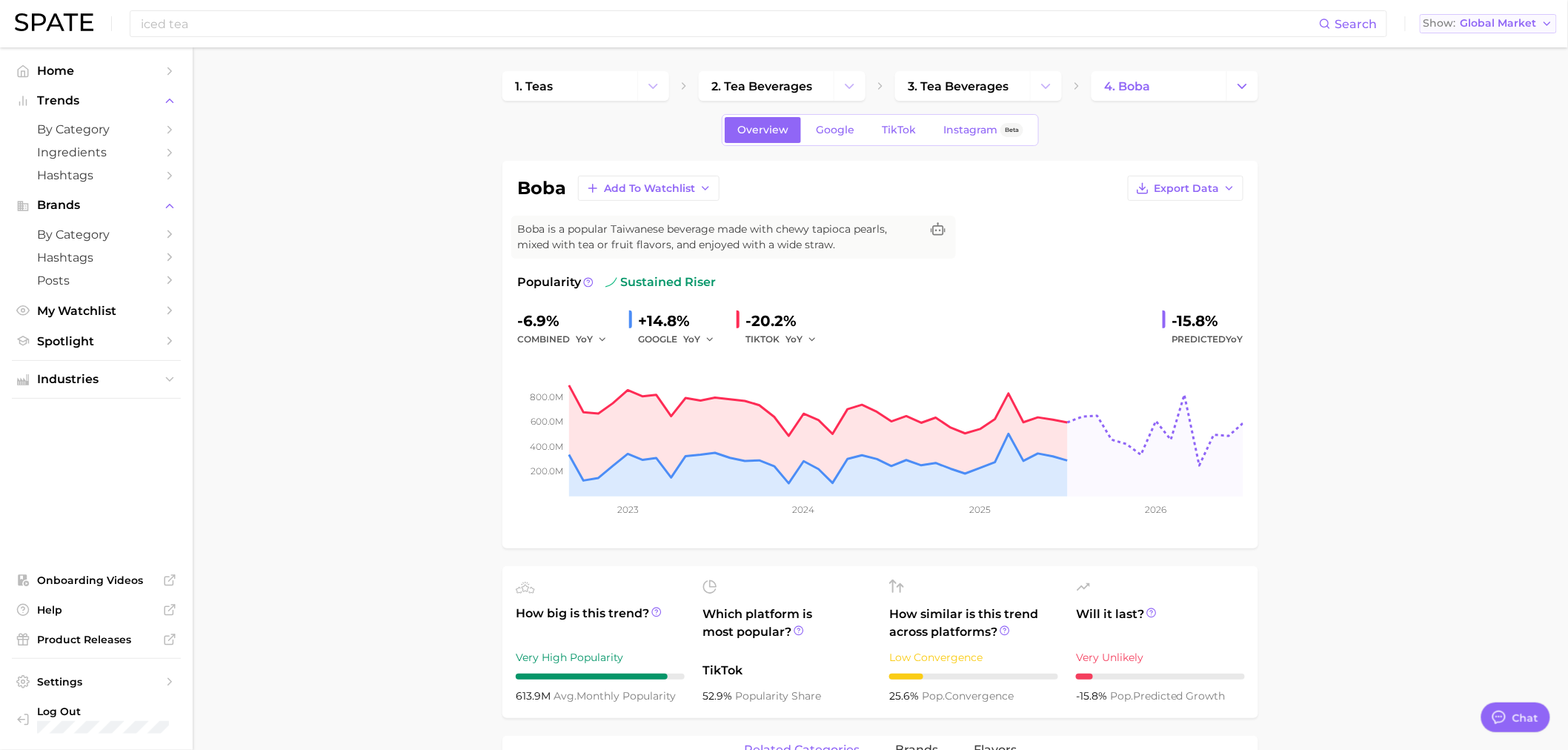
click at [1519, 26] on span "Global Market" at bounding box center [1498, 22] width 76 height 8
click at [1486, 46] on span "[GEOGRAPHIC_DATA]" at bounding box center [1484, 48] width 115 height 13
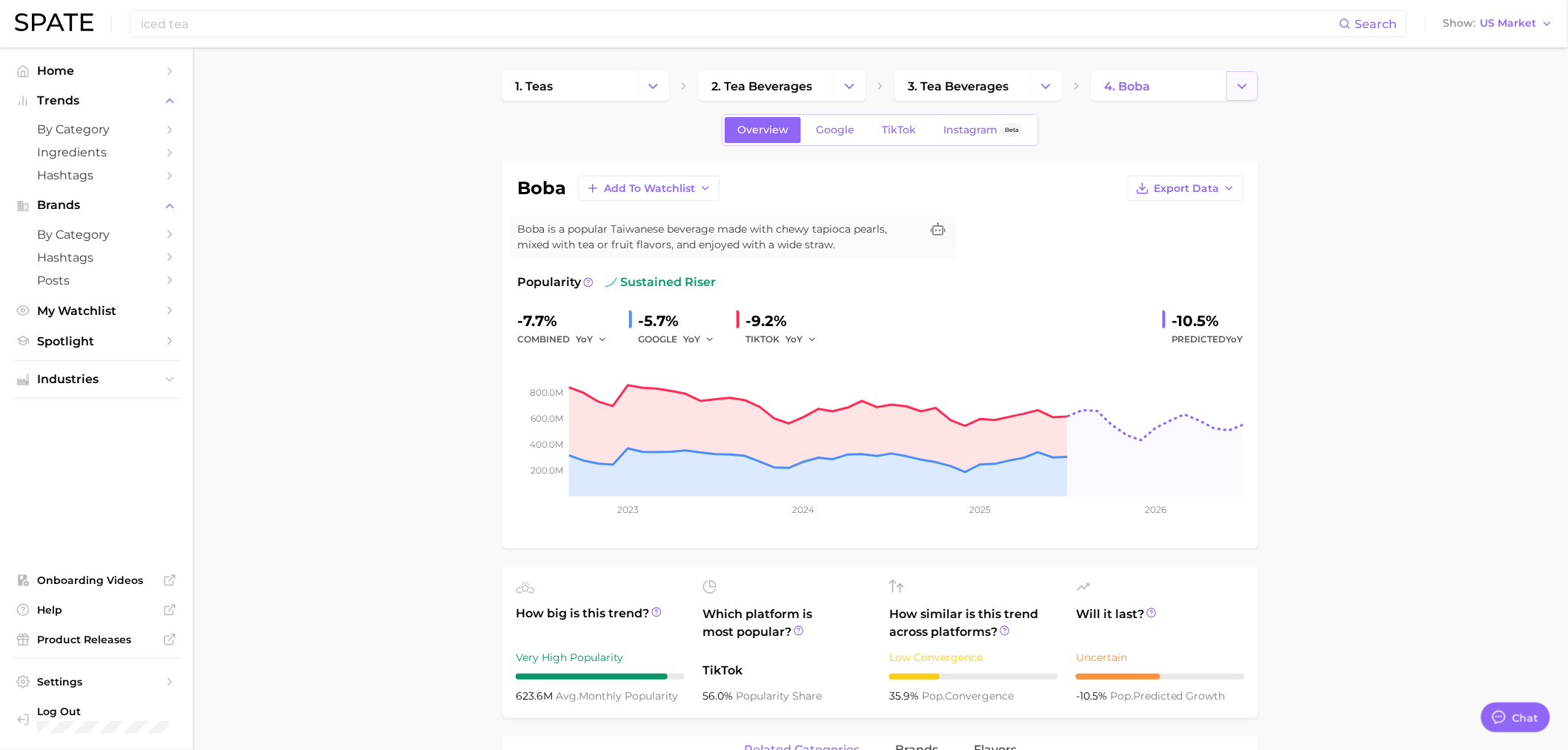
click at [1242, 84] on icon "Change Category" at bounding box center [1242, 85] width 15 height 15
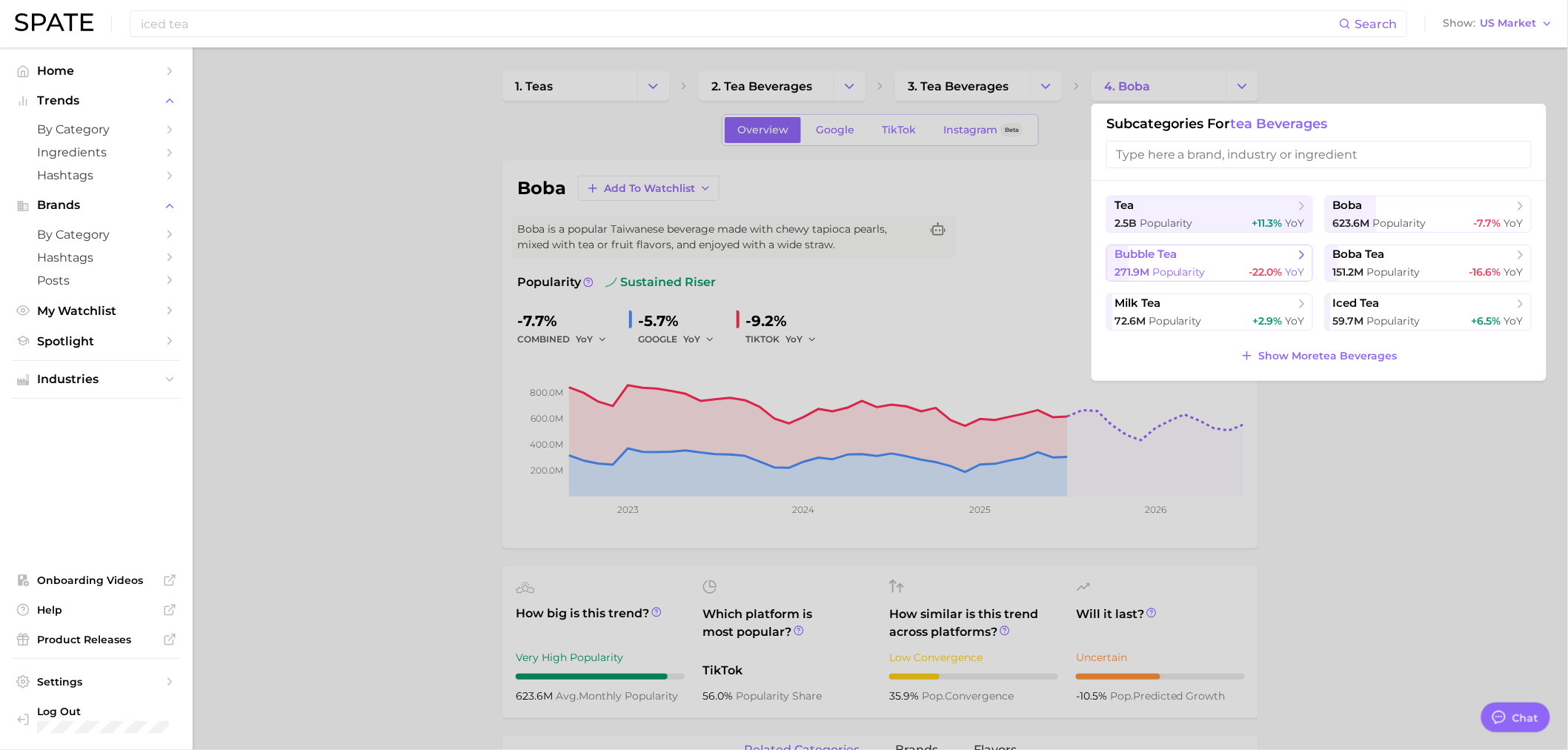
click at [1217, 258] on span "bubble tea" at bounding box center [1204, 254] width 180 height 14
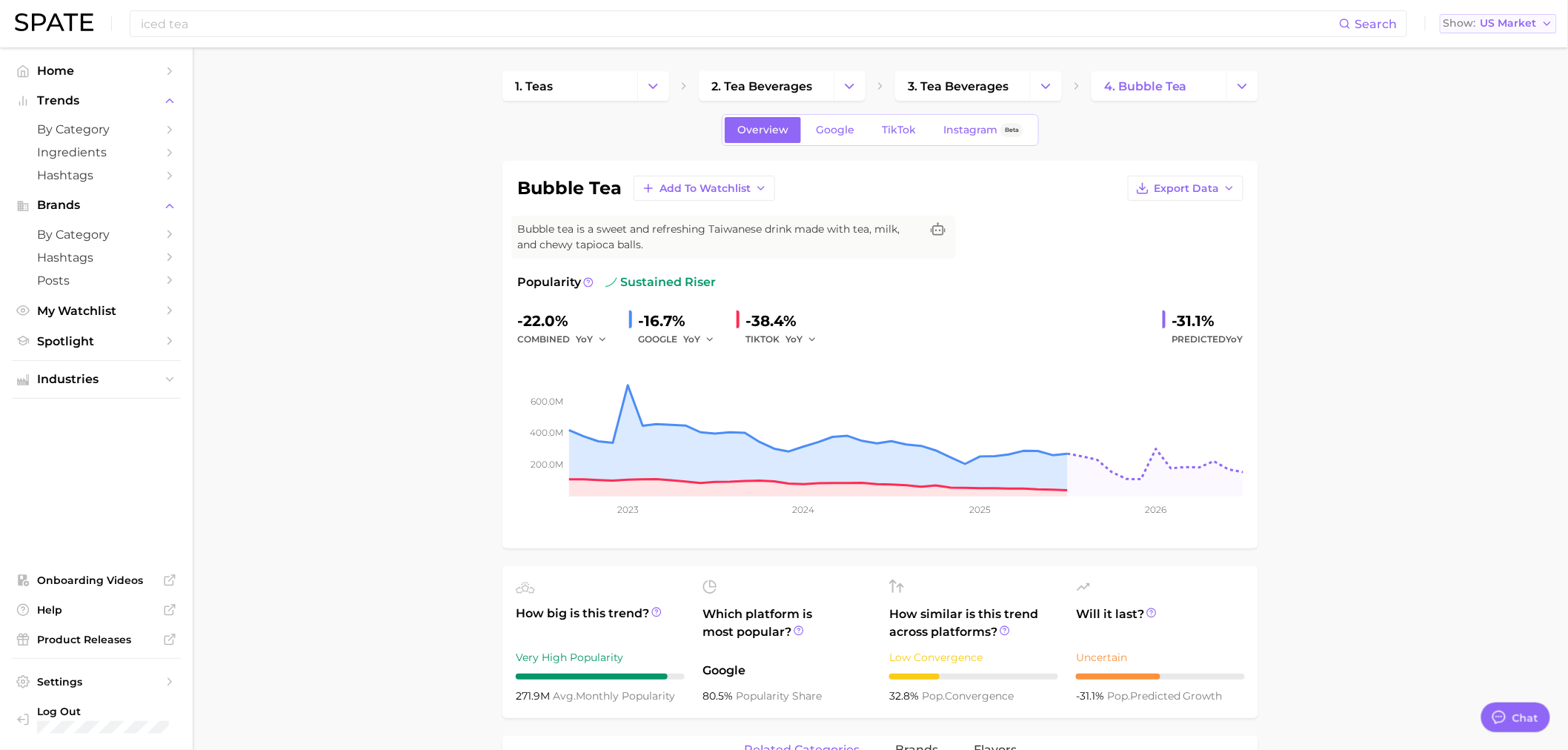
click at [1537, 21] on button "Show US Market" at bounding box center [1498, 23] width 117 height 19
click at [1480, 175] on span "Global" at bounding box center [1465, 181] width 34 height 13
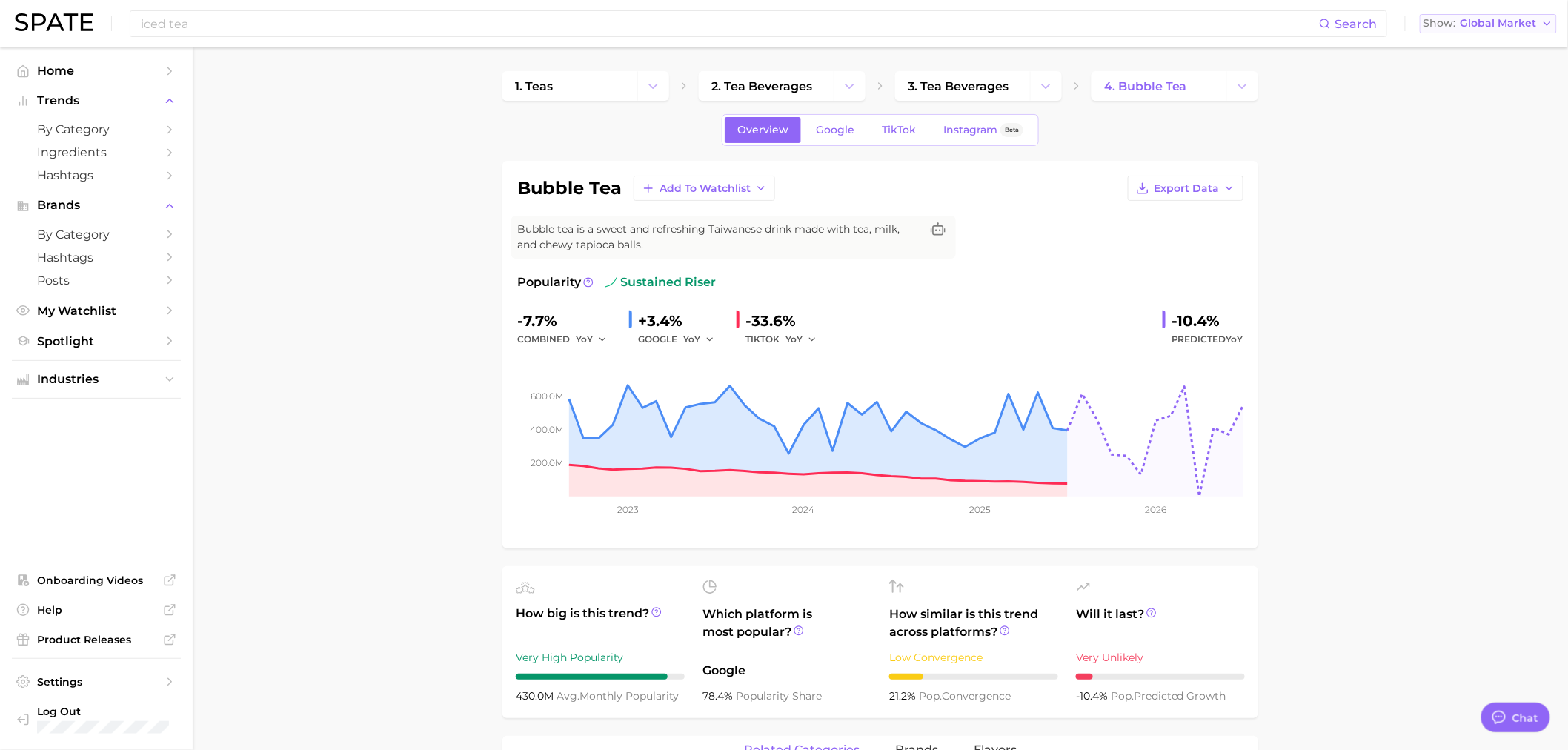
click at [1530, 23] on span "Global Market" at bounding box center [1498, 22] width 76 height 8
click at [1513, 66] on button "[GEOGRAPHIC_DATA]" at bounding box center [1488, 75] width 137 height 27
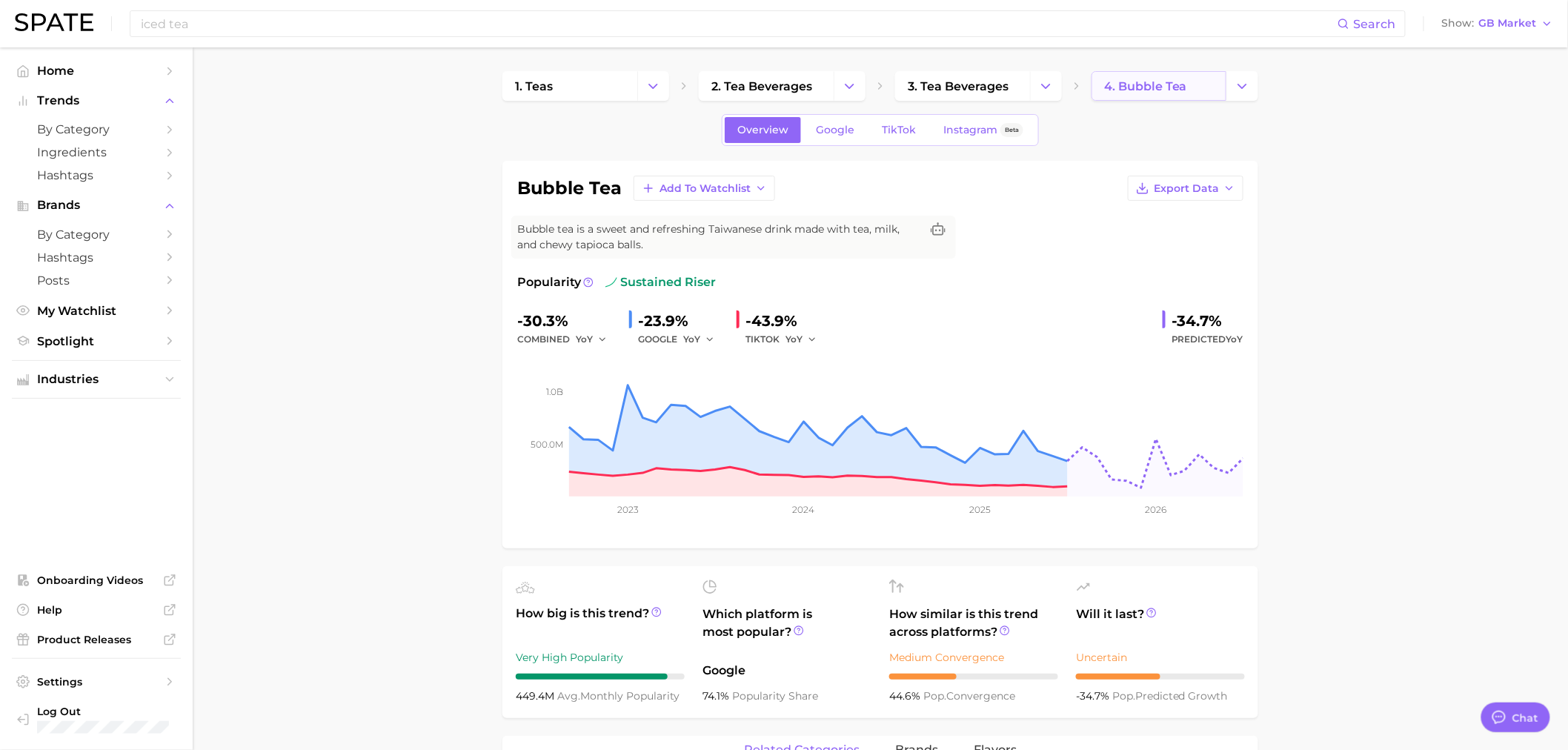
click at [1194, 83] on link "4. bubble tea" at bounding box center [1159, 85] width 135 height 30
click at [1227, 84] on button "Change Category" at bounding box center [1242, 85] width 31 height 30
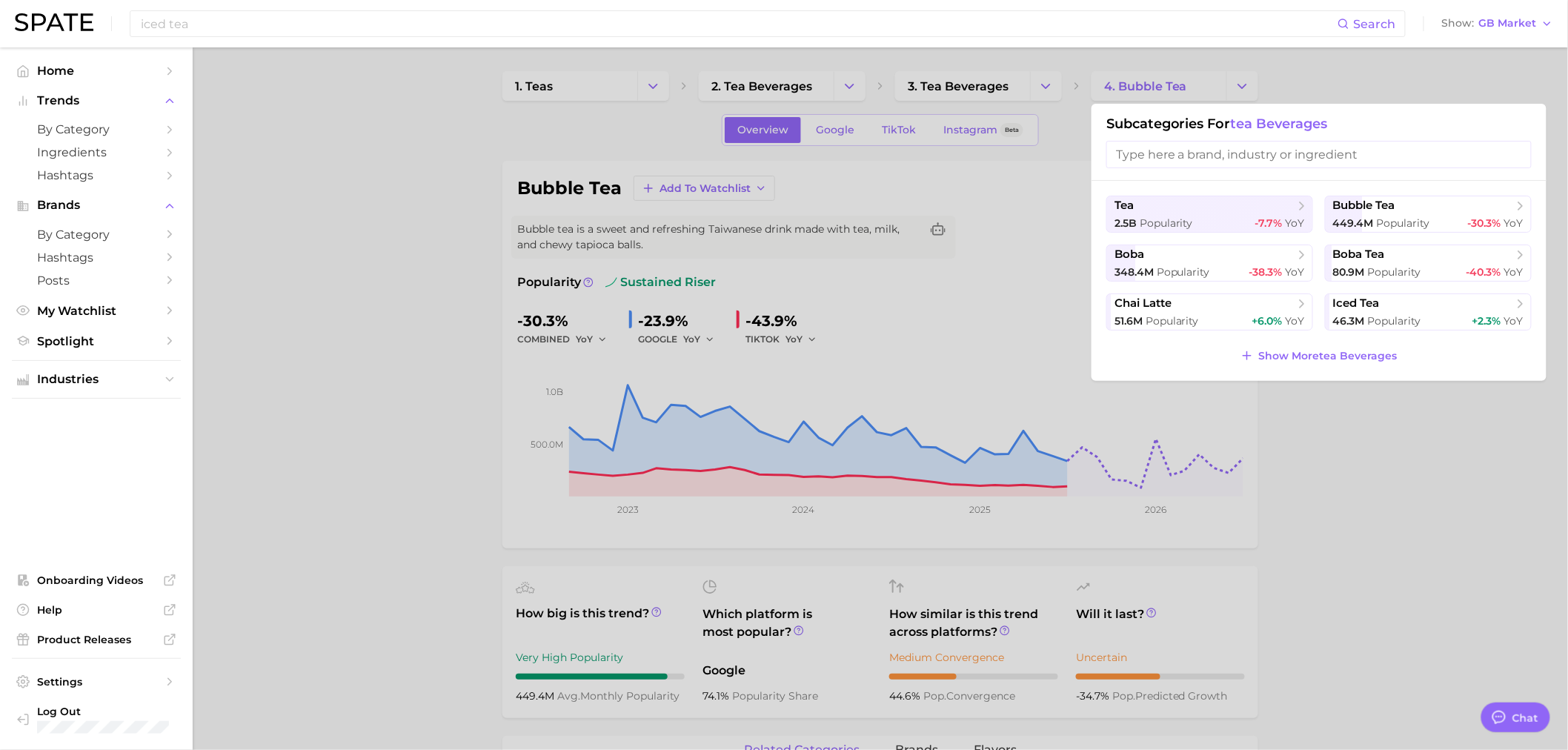
click at [1329, 209] on button "bubble tea 449.4m Popularity -30.3% YoY" at bounding box center [1428, 214] width 207 height 37
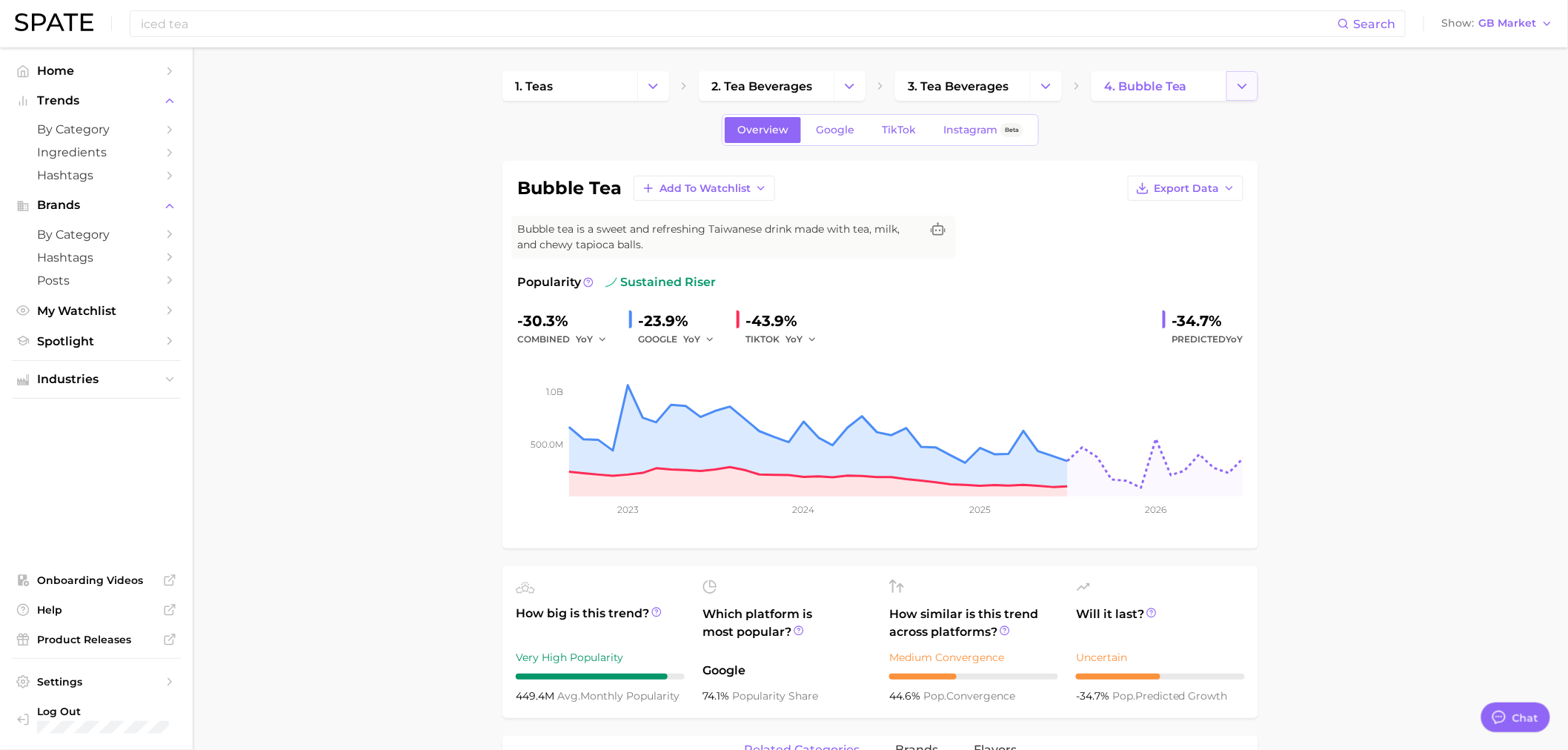
click at [1243, 97] on button "Change Category" at bounding box center [1242, 85] width 31 height 30
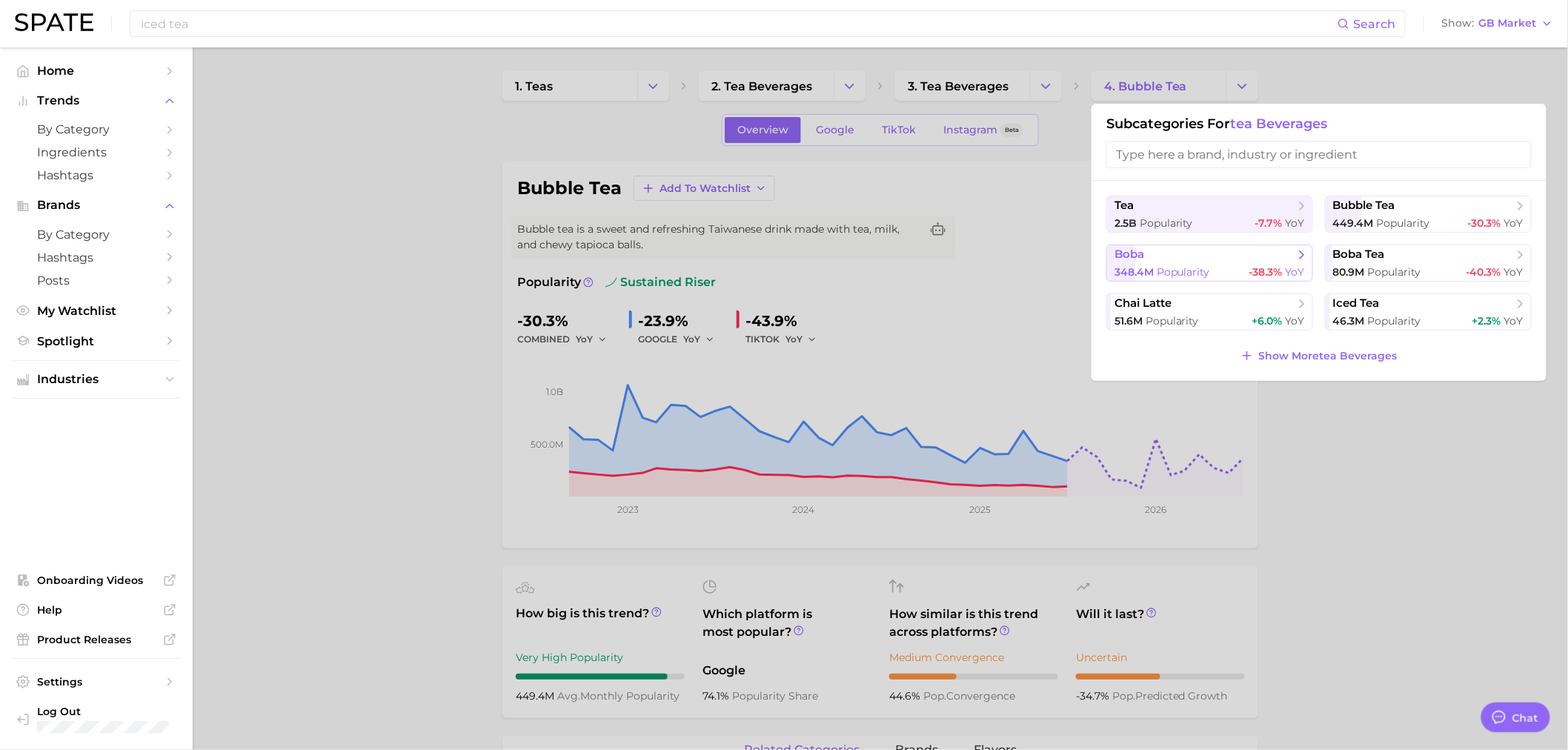
click at [1194, 260] on span "boba" at bounding box center [1204, 254] width 180 height 14
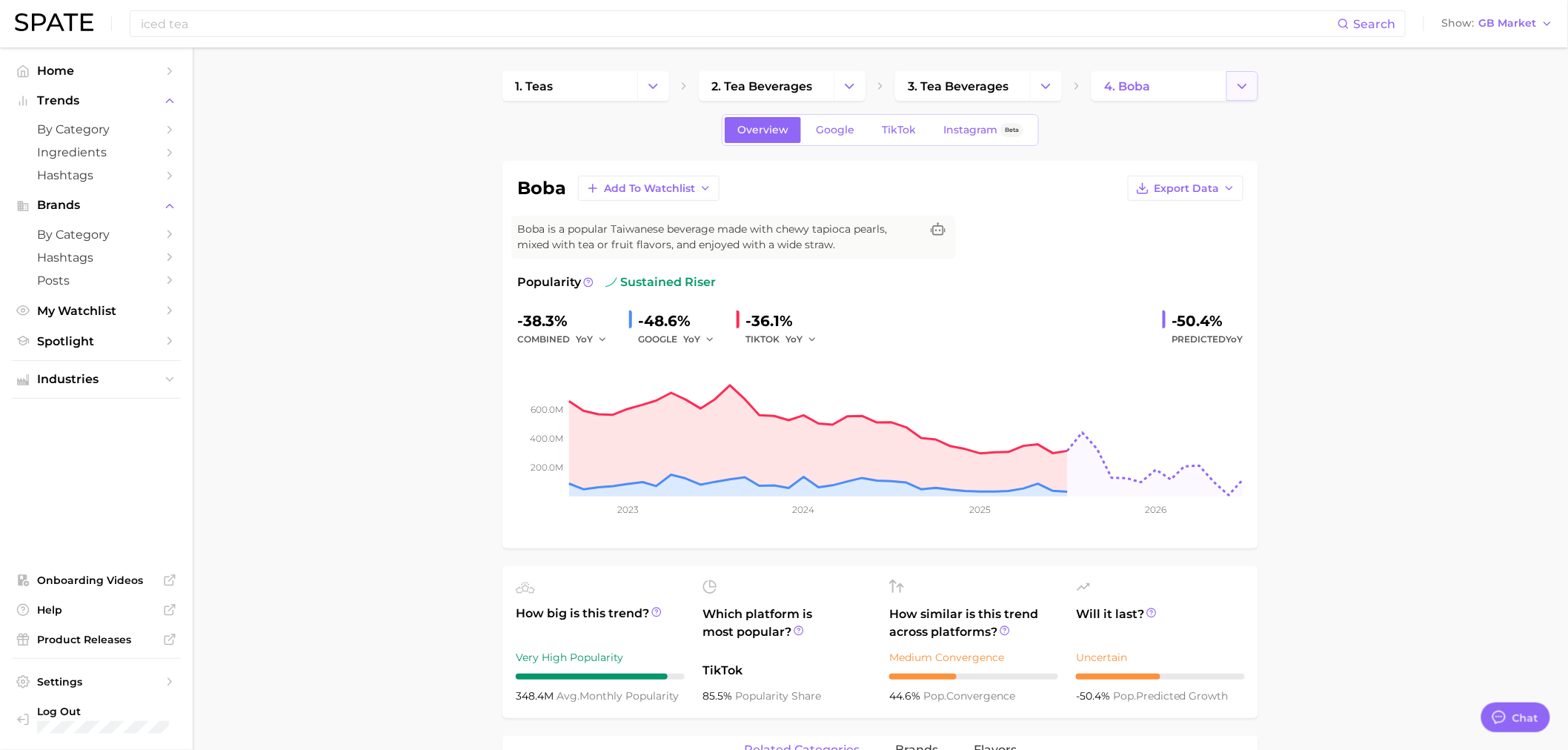
click at [1254, 83] on button "Change Category" at bounding box center [1242, 85] width 31 height 30
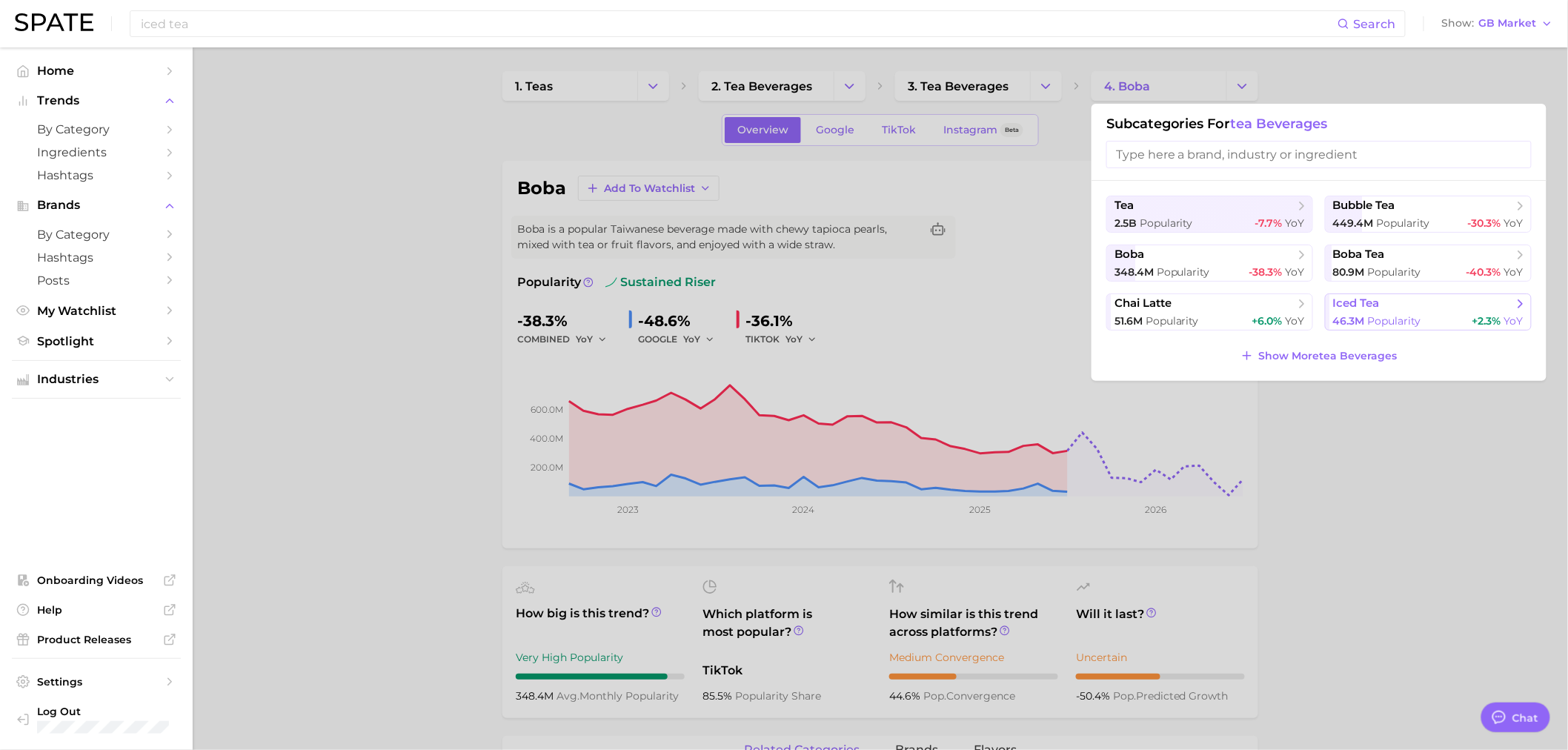
click at [1399, 322] on span "Popularity" at bounding box center [1394, 321] width 53 height 13
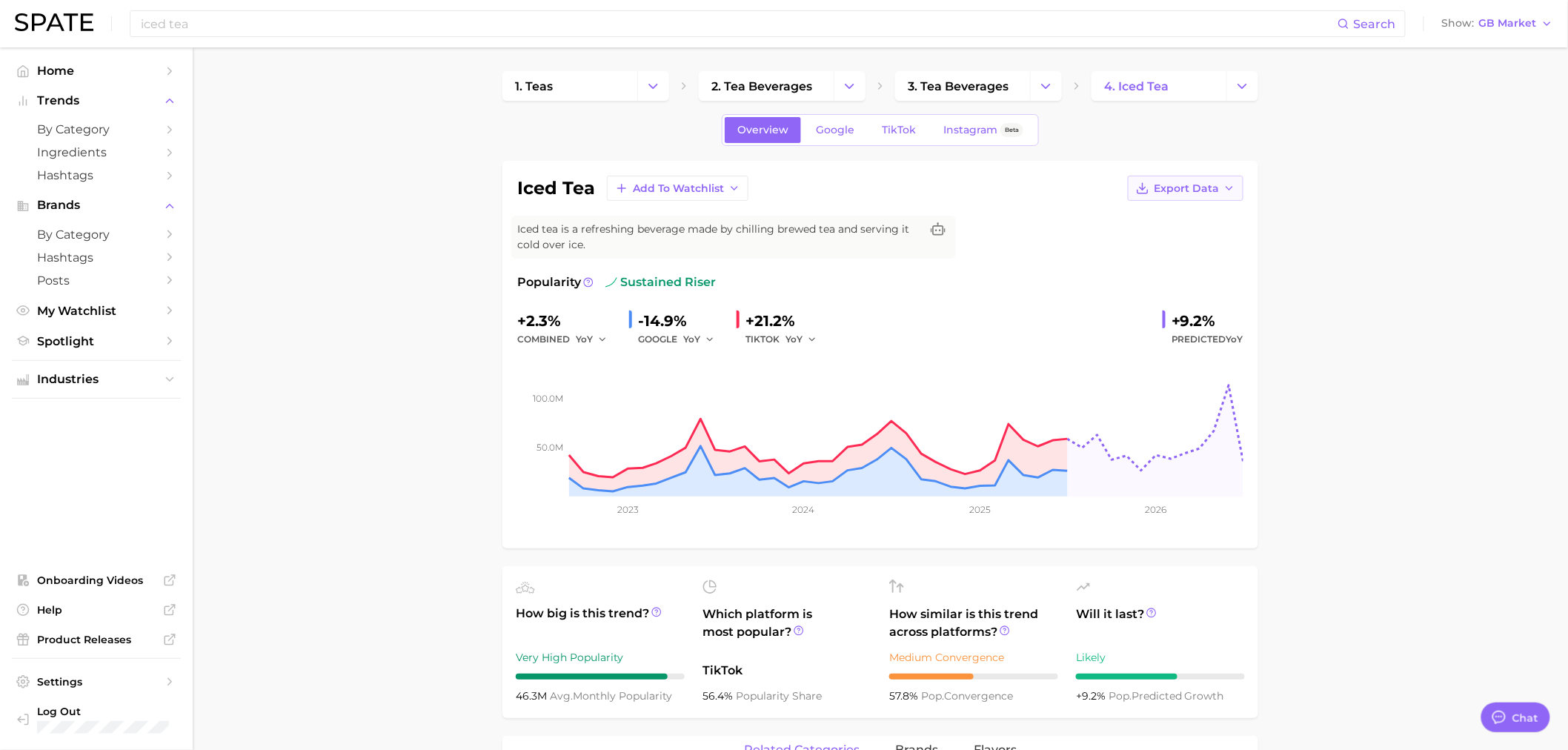
click at [1206, 189] on span "Export Data" at bounding box center [1186, 189] width 66 height 13
click at [1201, 247] on span "Time Series Image" at bounding box center [1155, 243] width 100 height 13
click at [1245, 86] on icon "Change Category" at bounding box center [1242, 85] width 15 height 15
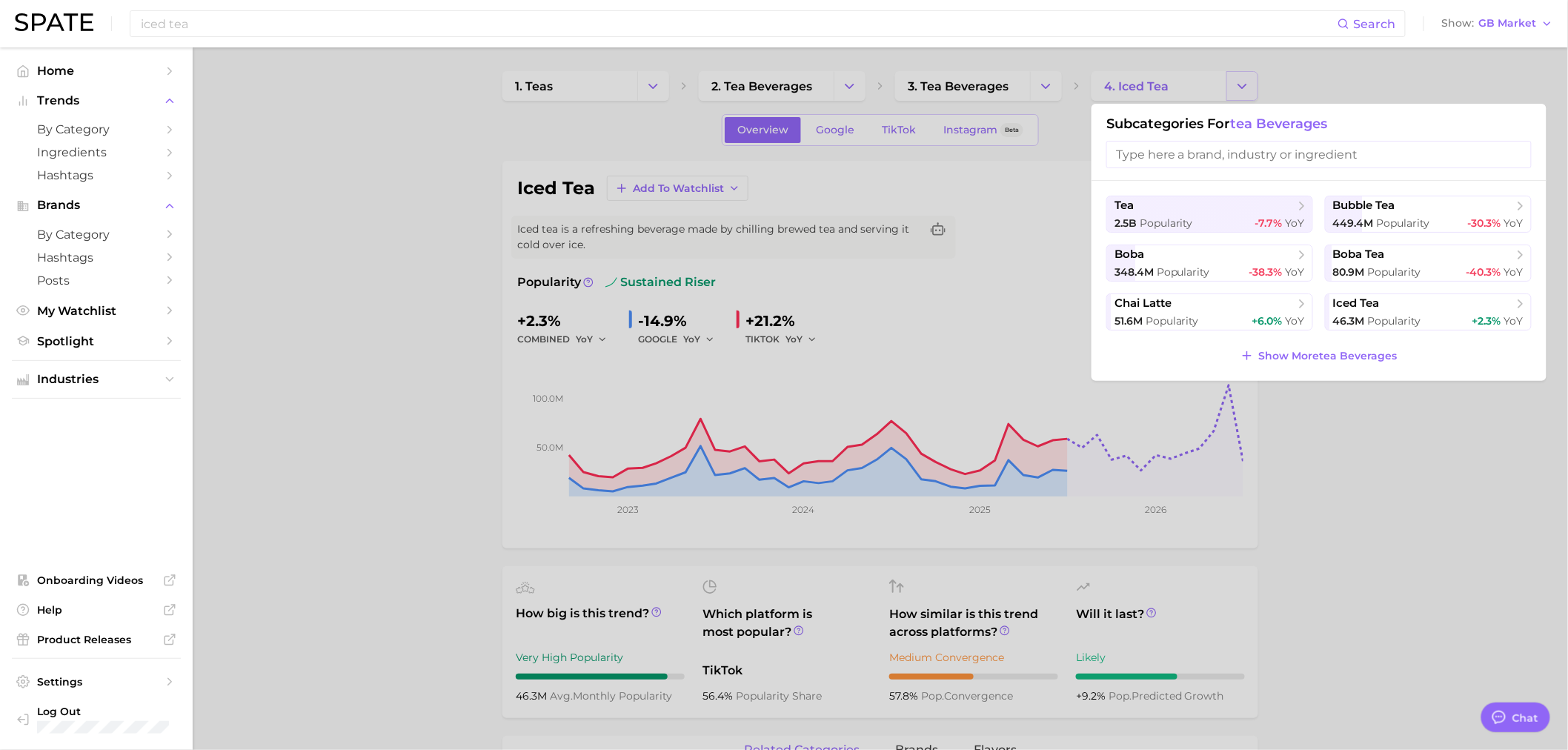
click at [1245, 86] on div at bounding box center [784, 375] width 1568 height 750
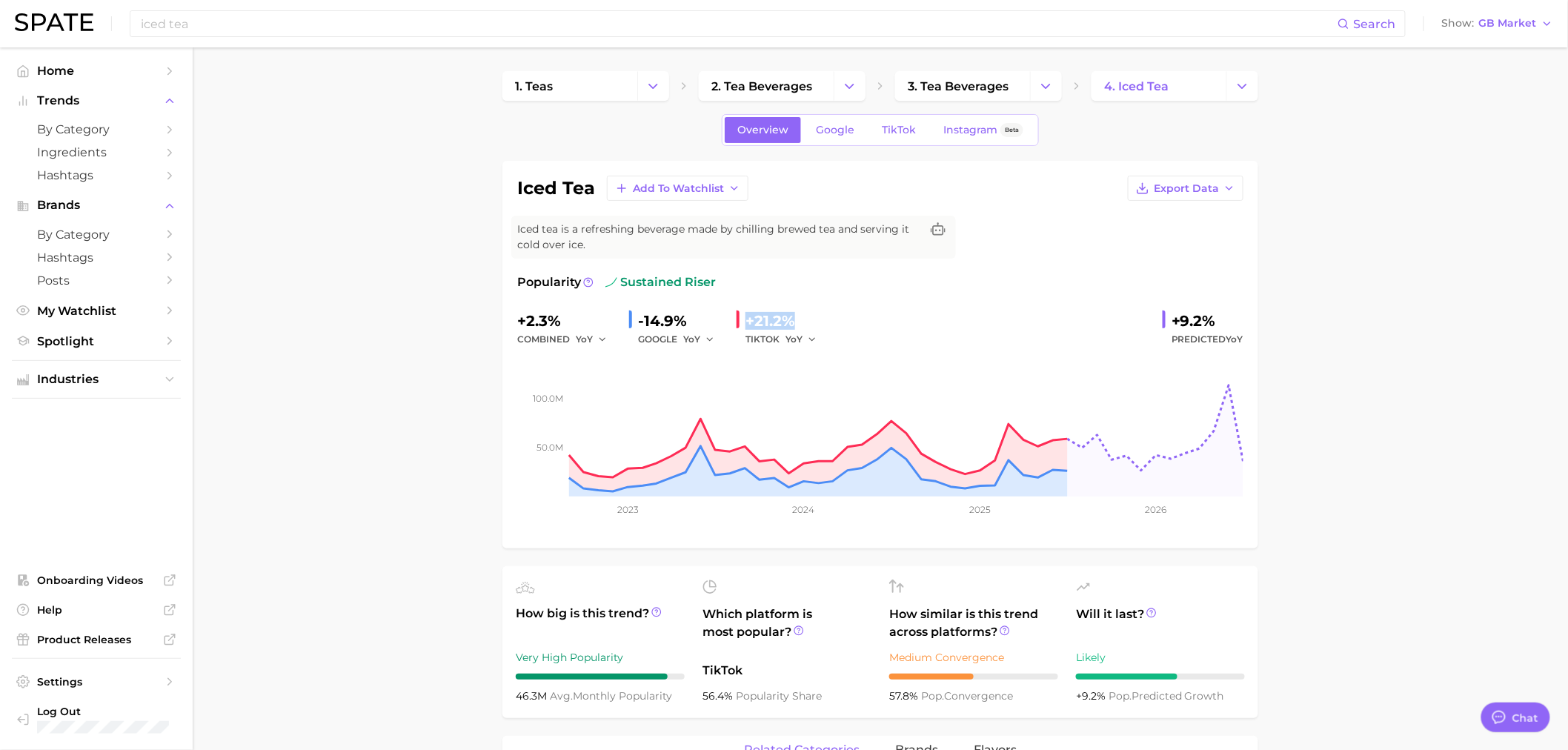
drag, startPoint x: 796, startPoint y: 319, endPoint x: 747, endPoint y: 321, distance: 49.0
click at [747, 321] on div "+21.2%" at bounding box center [786, 321] width 82 height 23
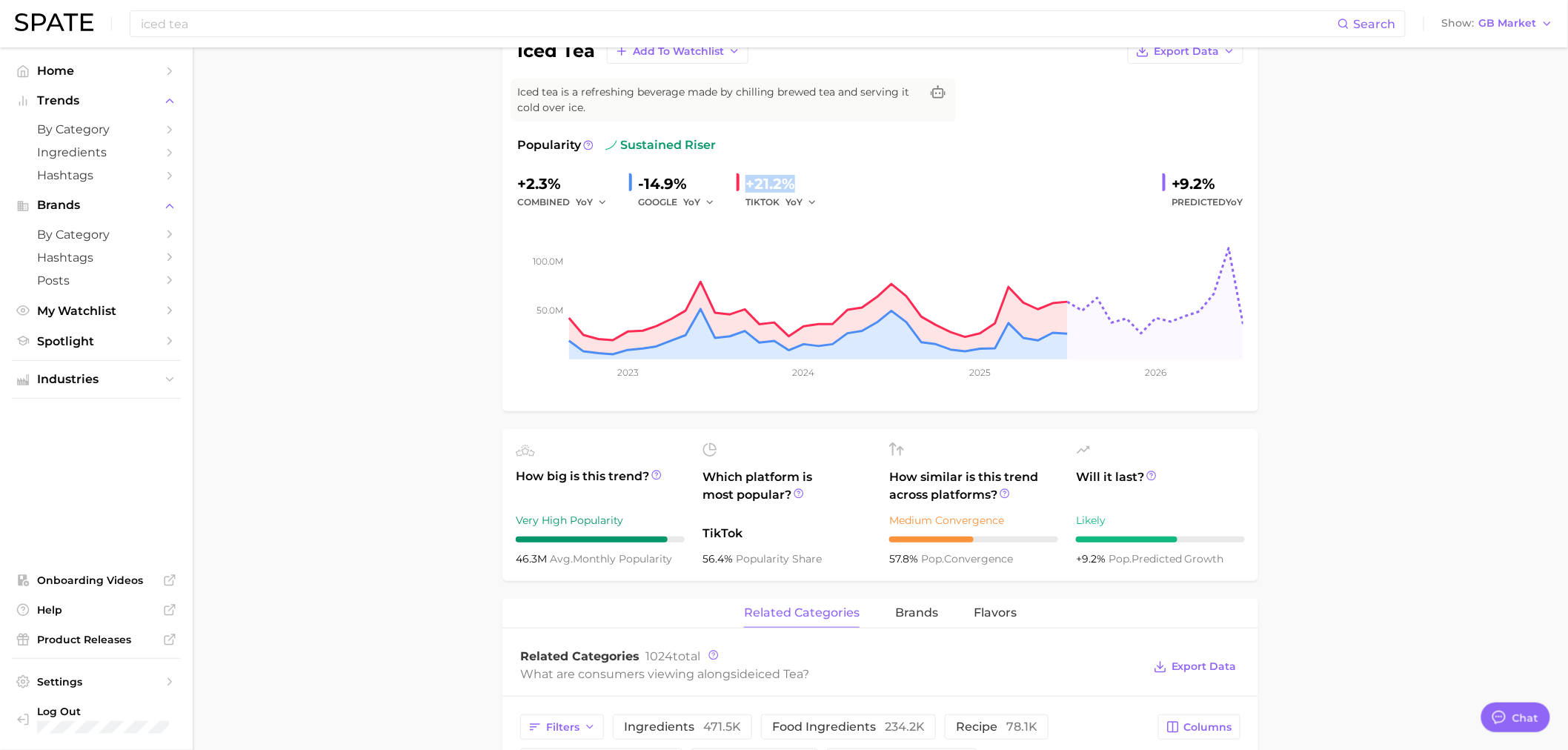
scroll to position [164, 0]
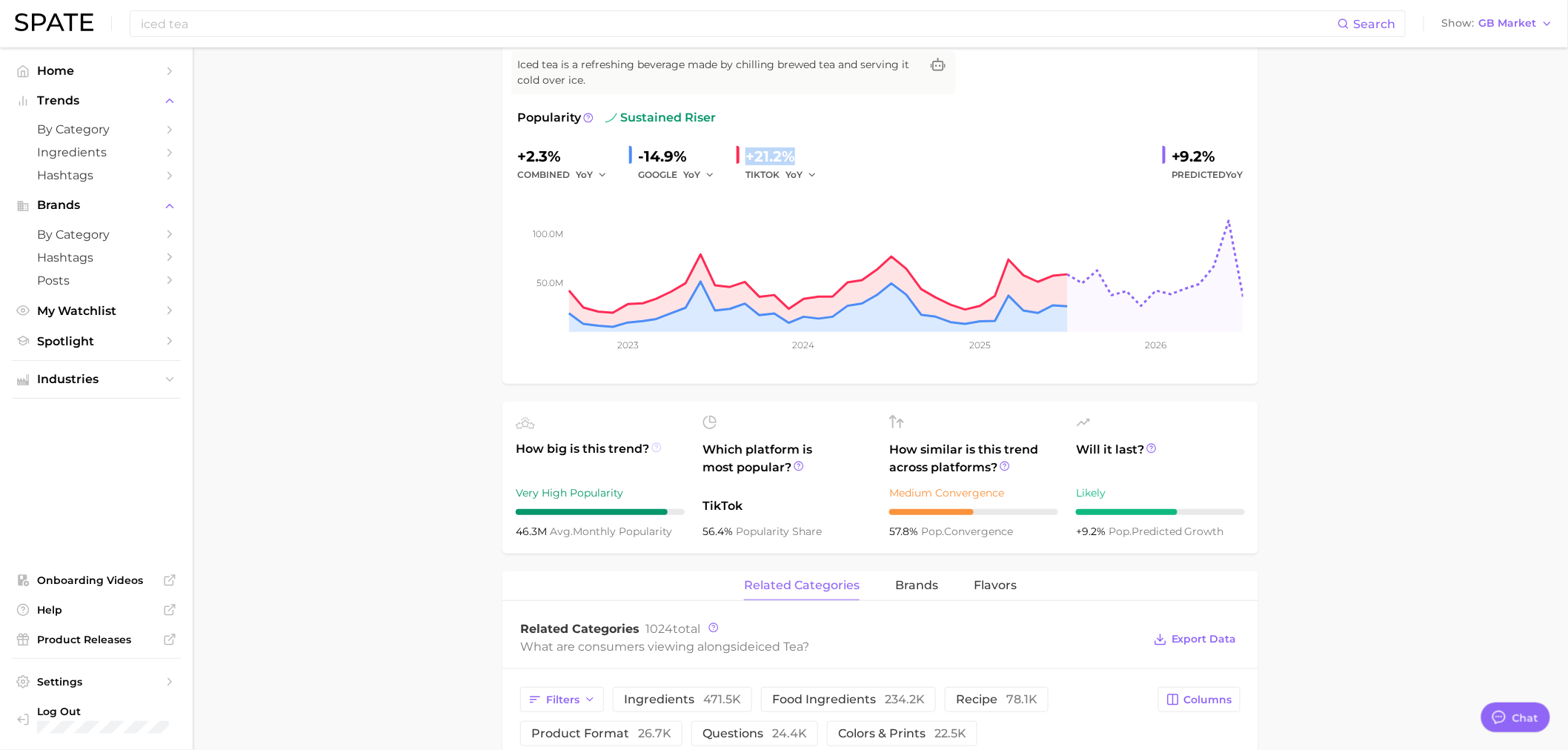
click at [656, 446] on icon at bounding box center [657, 447] width 11 height 11
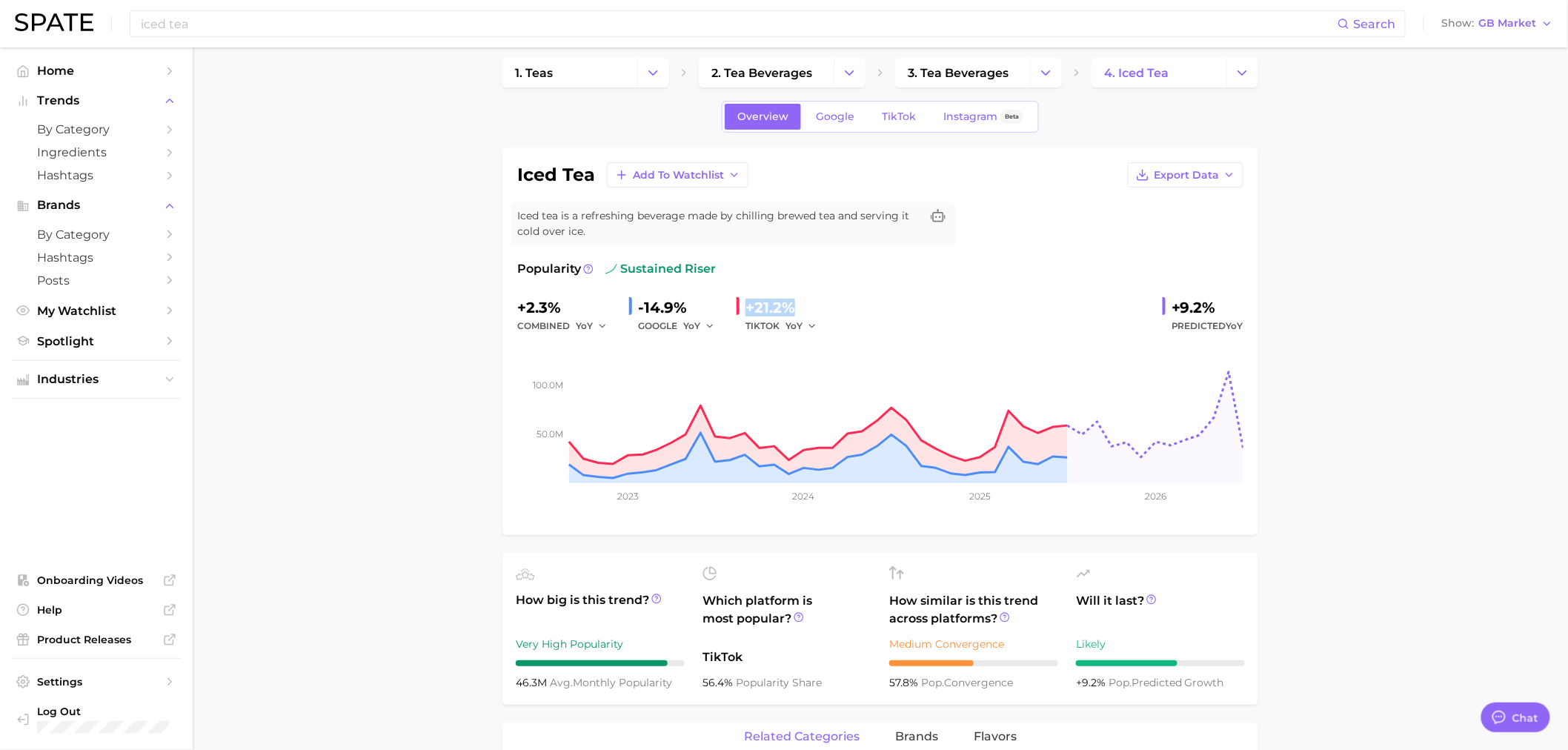
scroll to position [0, 0]
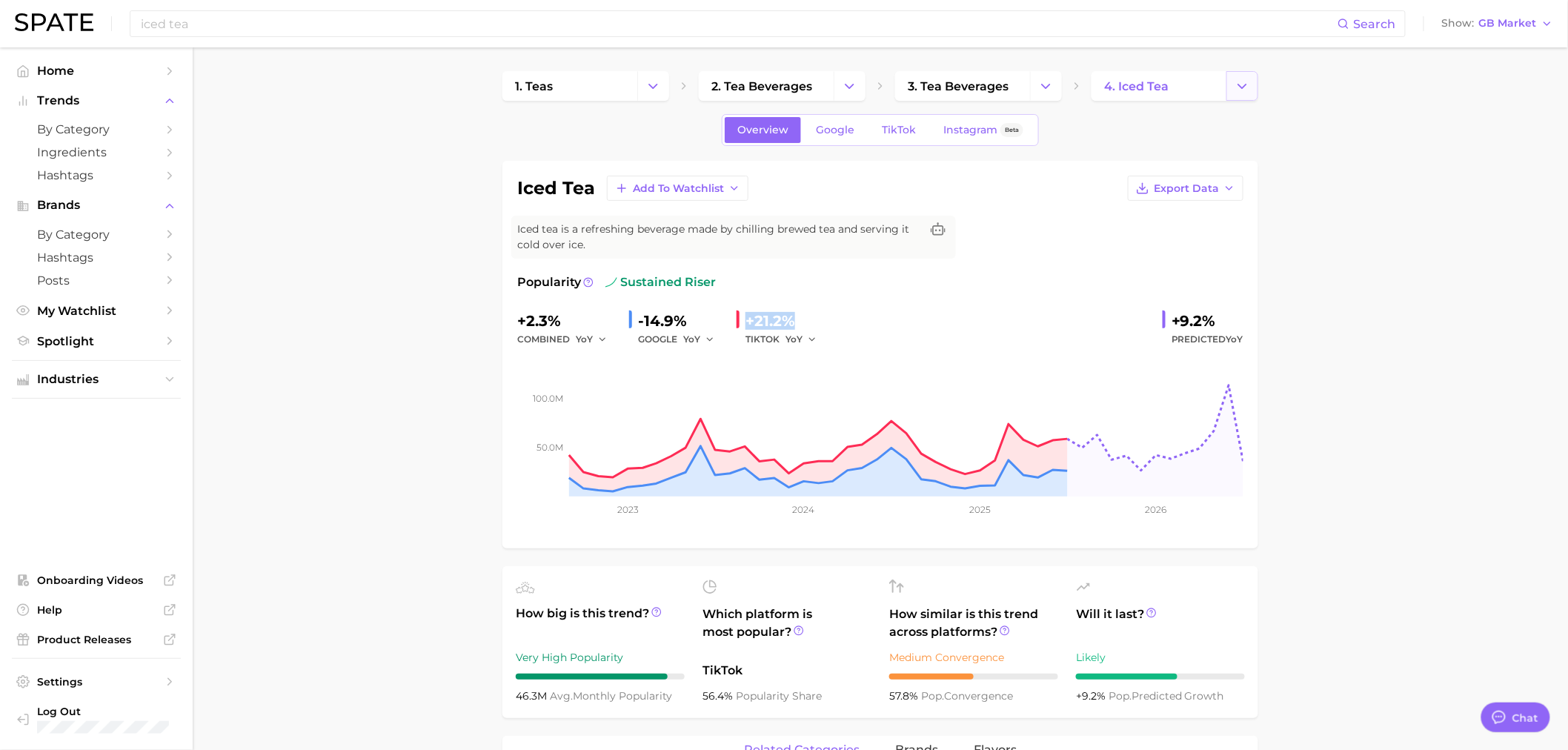
click at [1245, 87] on icon "Change Category" at bounding box center [1242, 85] width 15 height 15
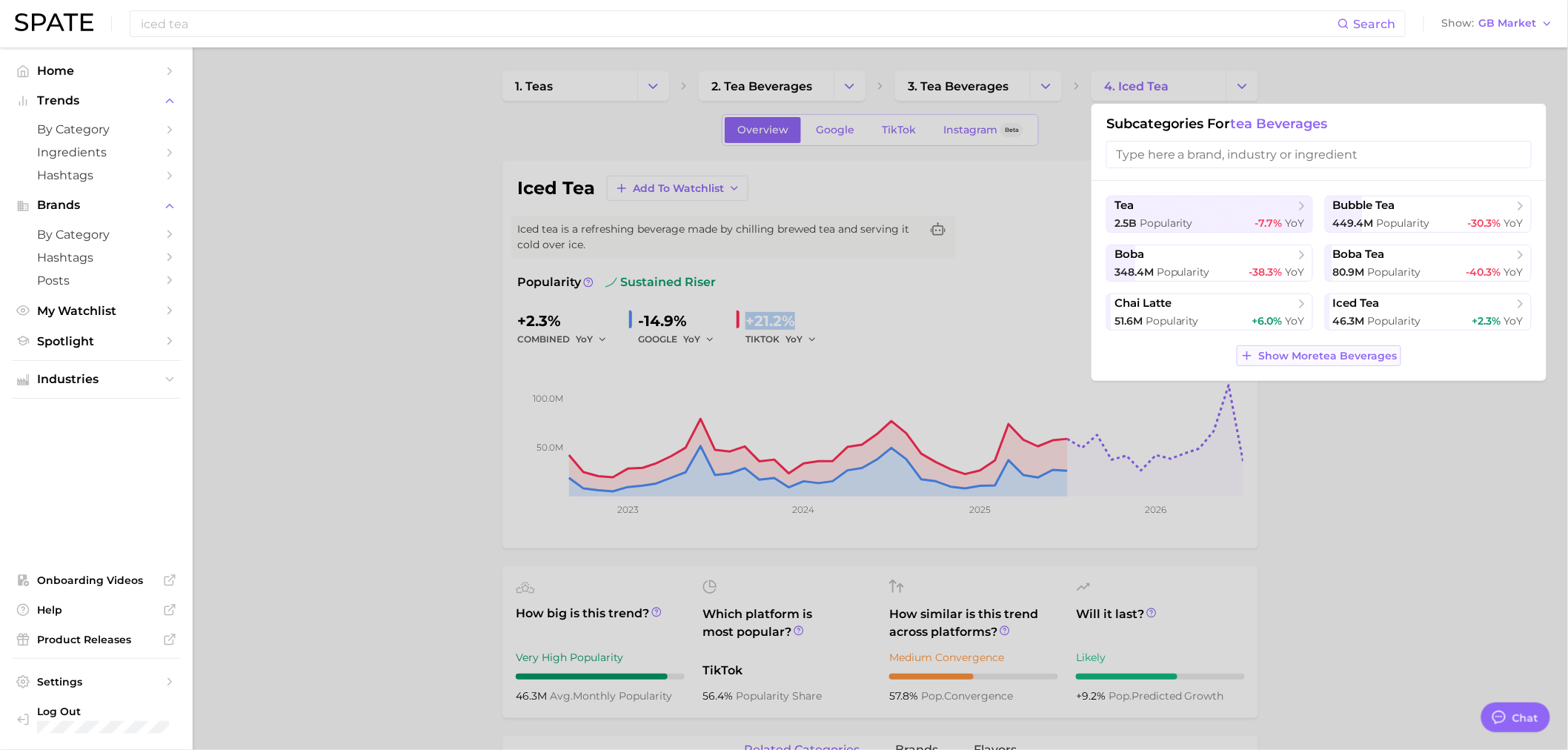
click at [1346, 358] on span "Show More tea beverages" at bounding box center [1328, 356] width 138 height 13
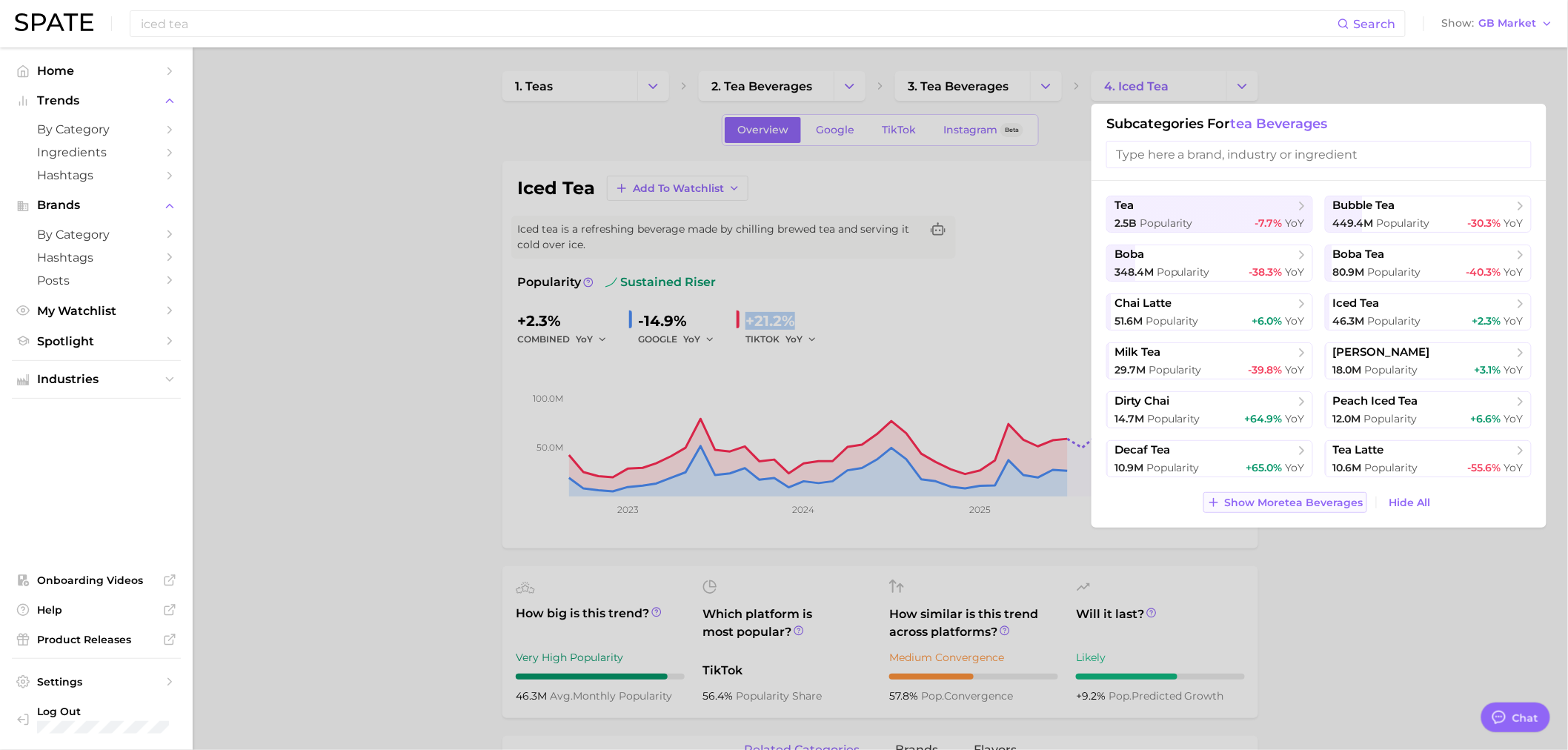
click at [1323, 507] on span "Show More tea beverages" at bounding box center [1294, 503] width 138 height 13
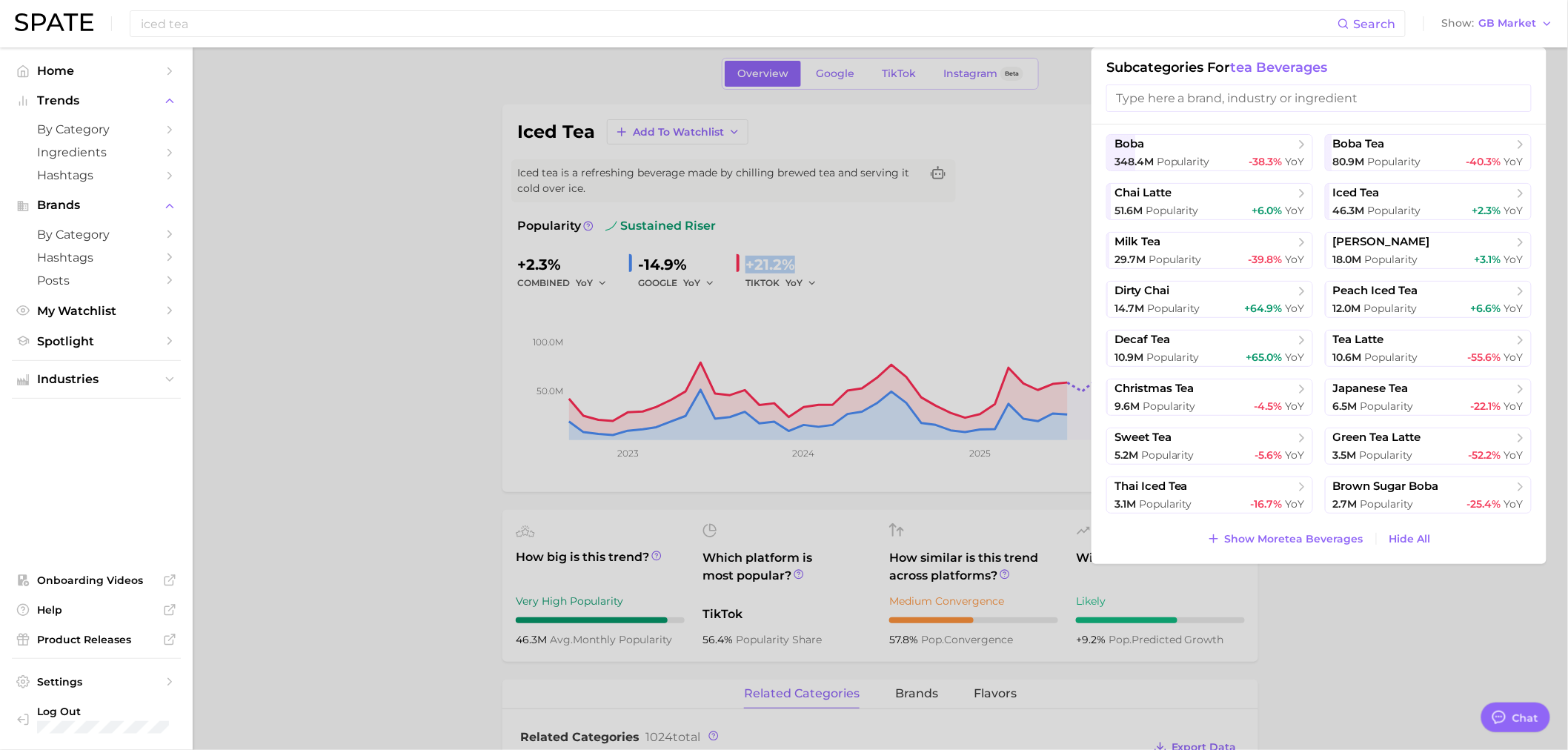
scroll to position [83, 0]
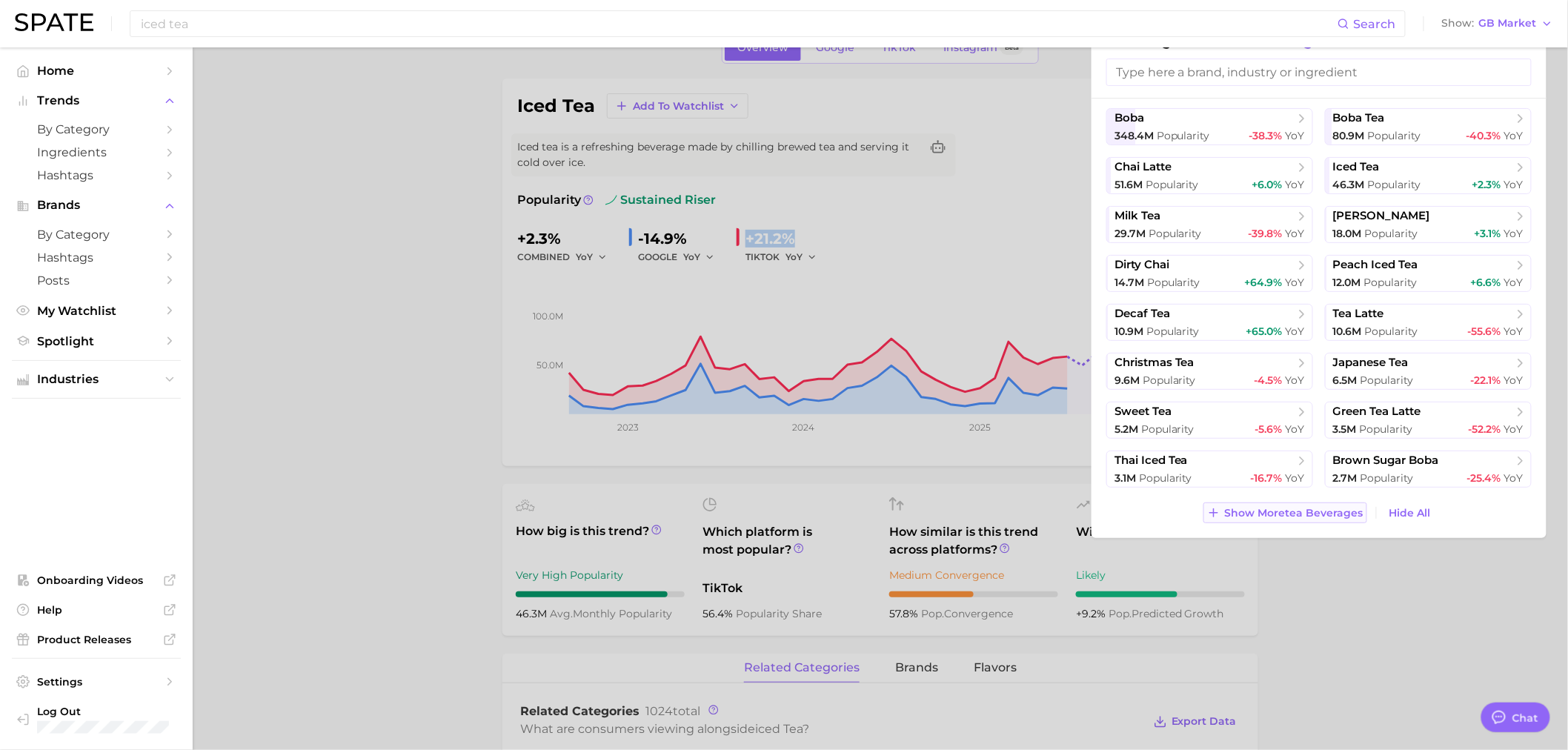
click at [1300, 514] on span "Show More tea beverages" at bounding box center [1294, 513] width 138 height 13
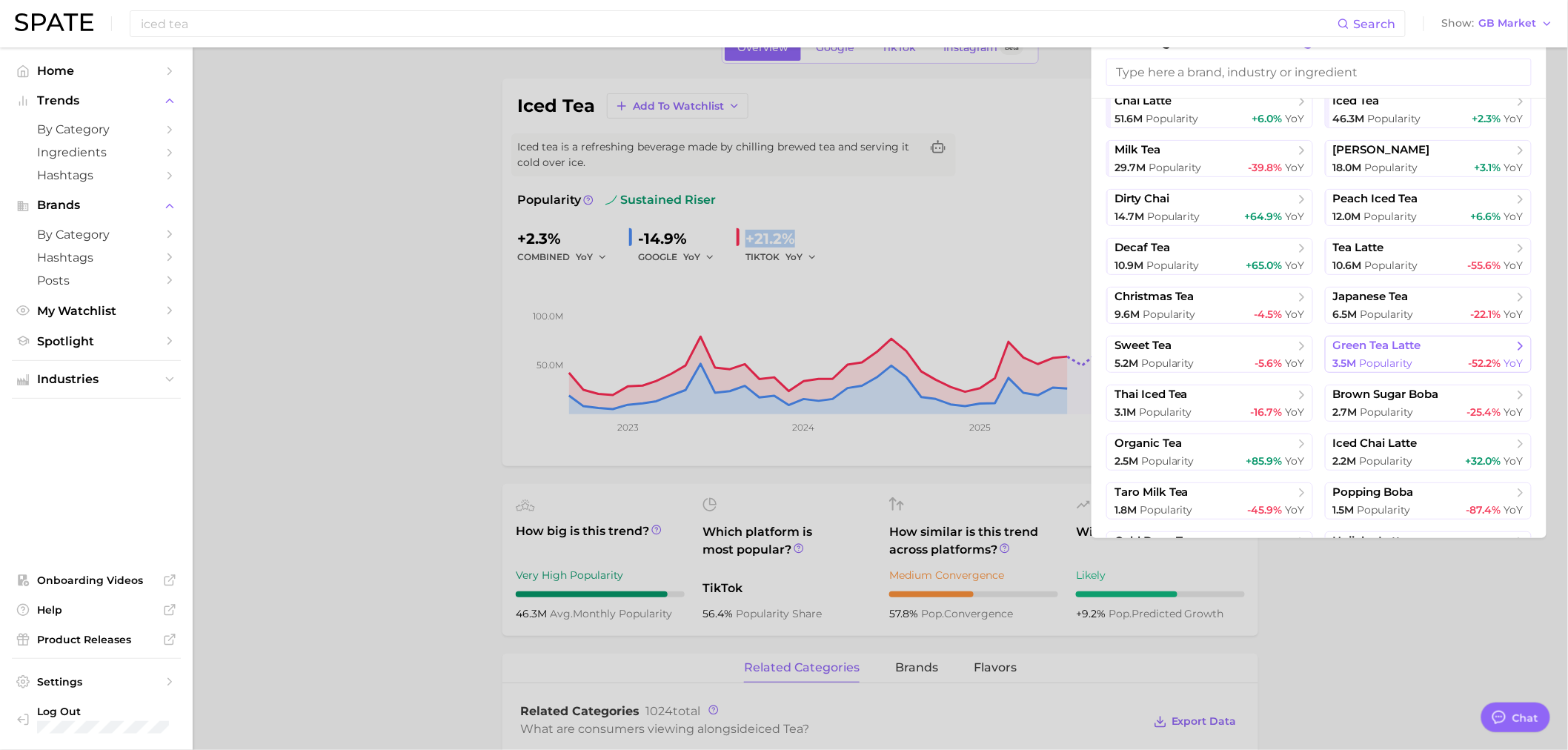
scroll to position [200, 0]
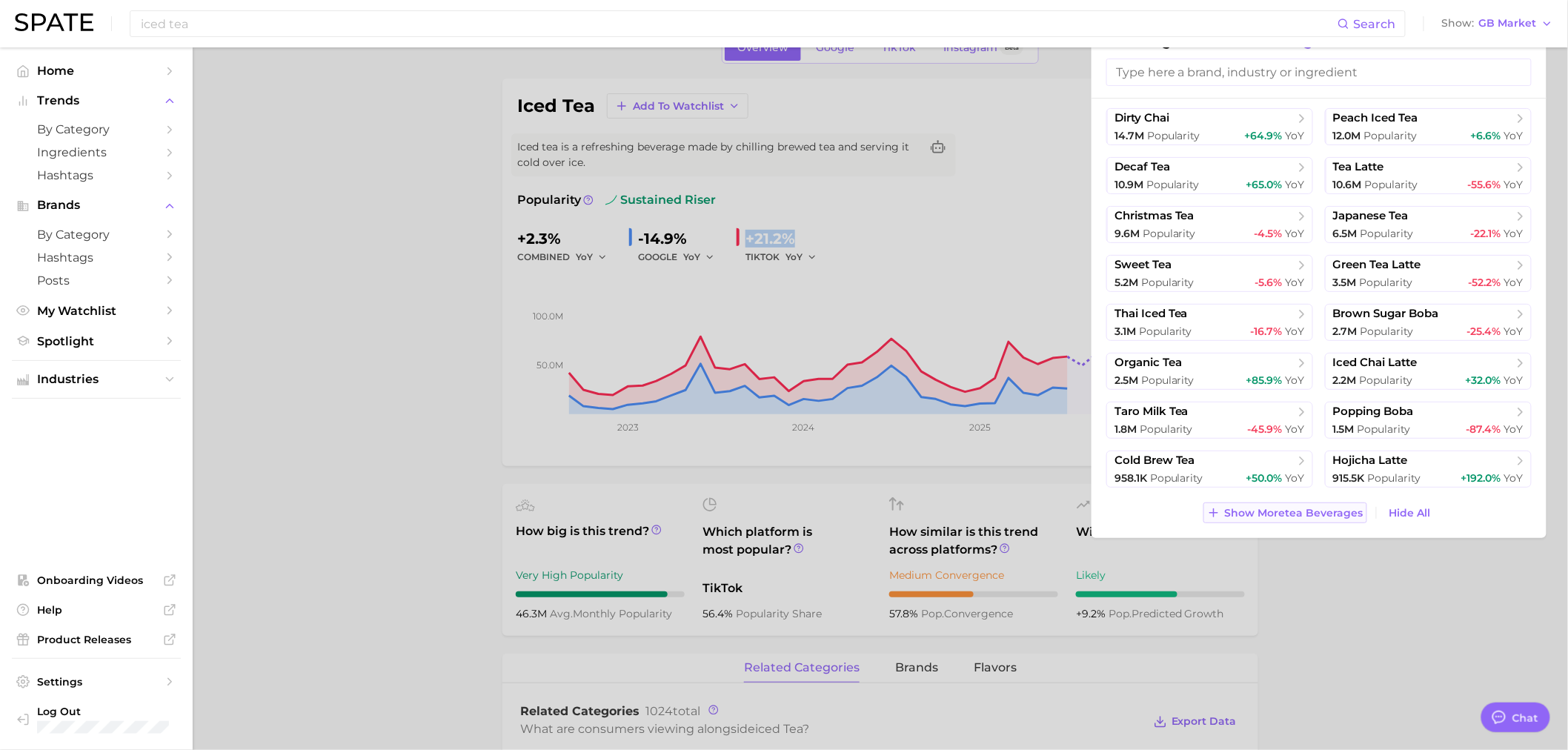
click at [1304, 513] on span "Show More tea beverages" at bounding box center [1294, 513] width 138 height 13
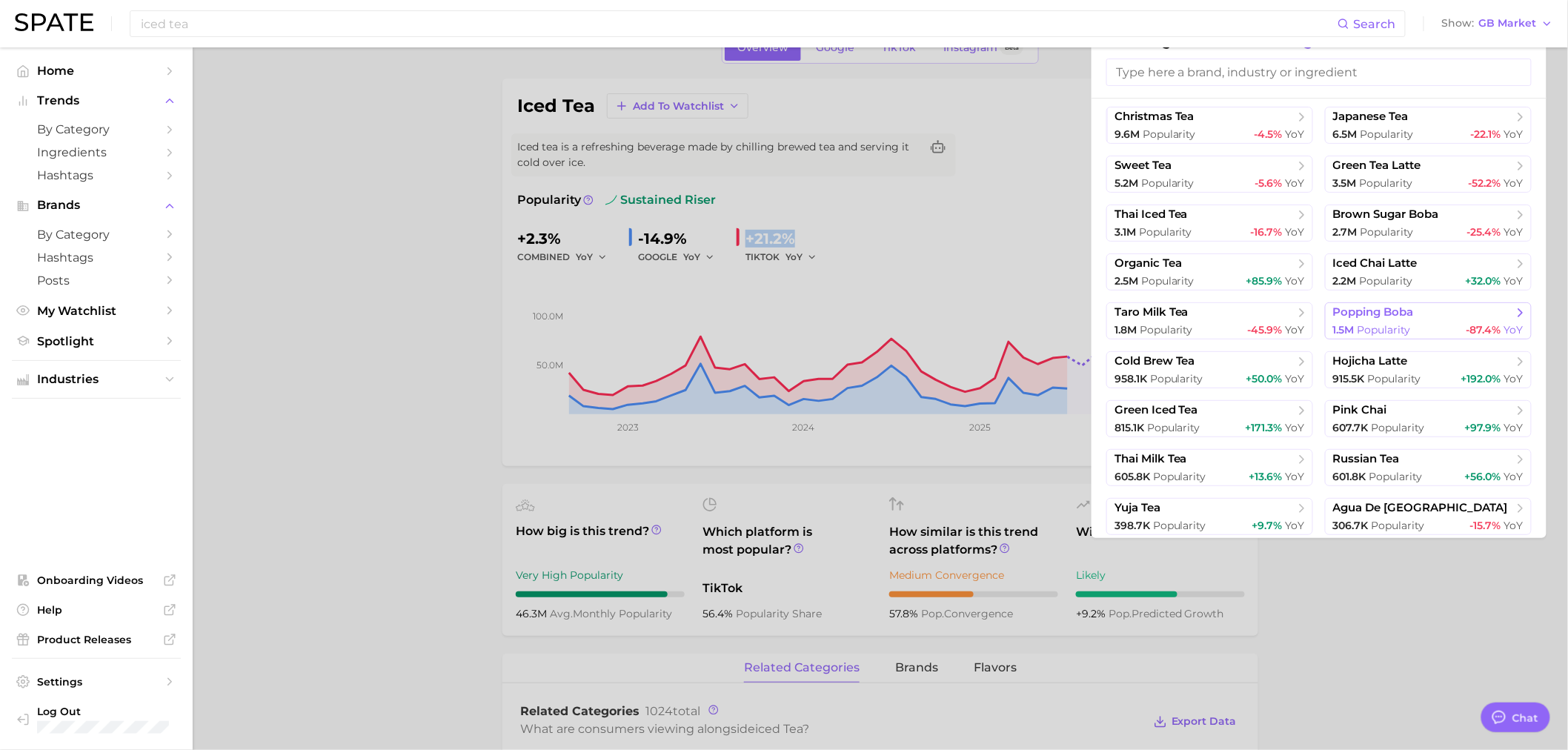
scroll to position [347, 0]
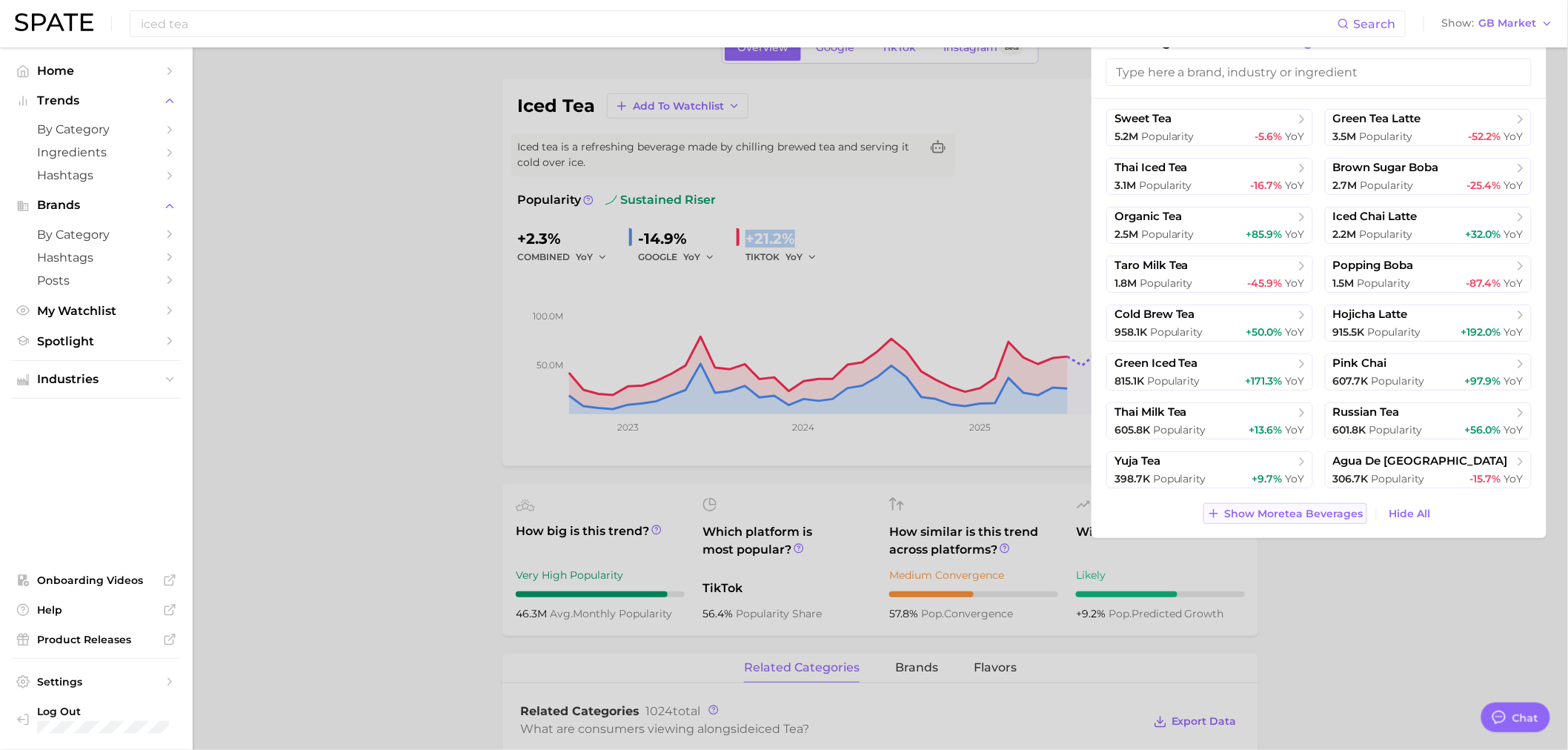
click at [1275, 516] on span "Show More tea beverages" at bounding box center [1294, 514] width 138 height 13
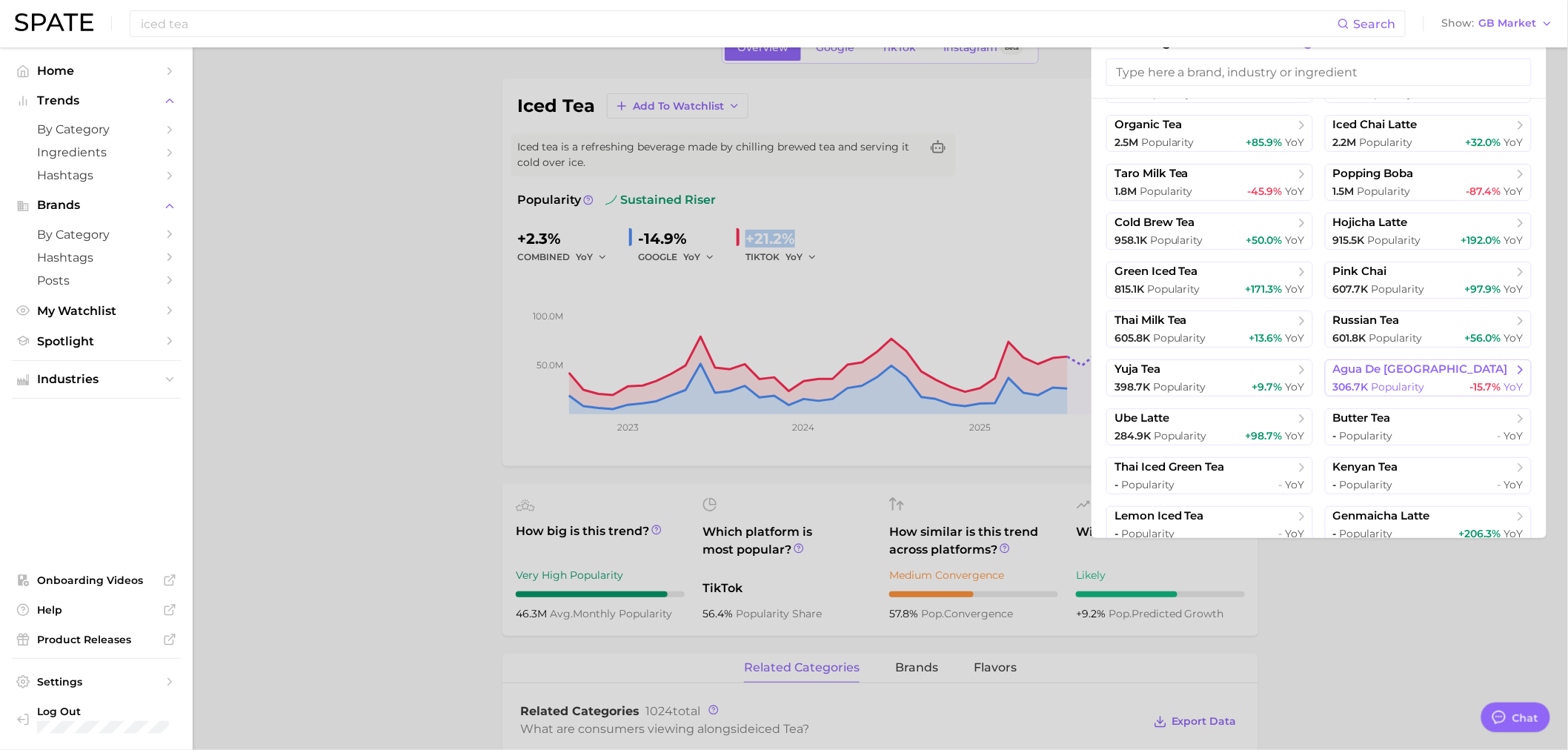
scroll to position [411, 0]
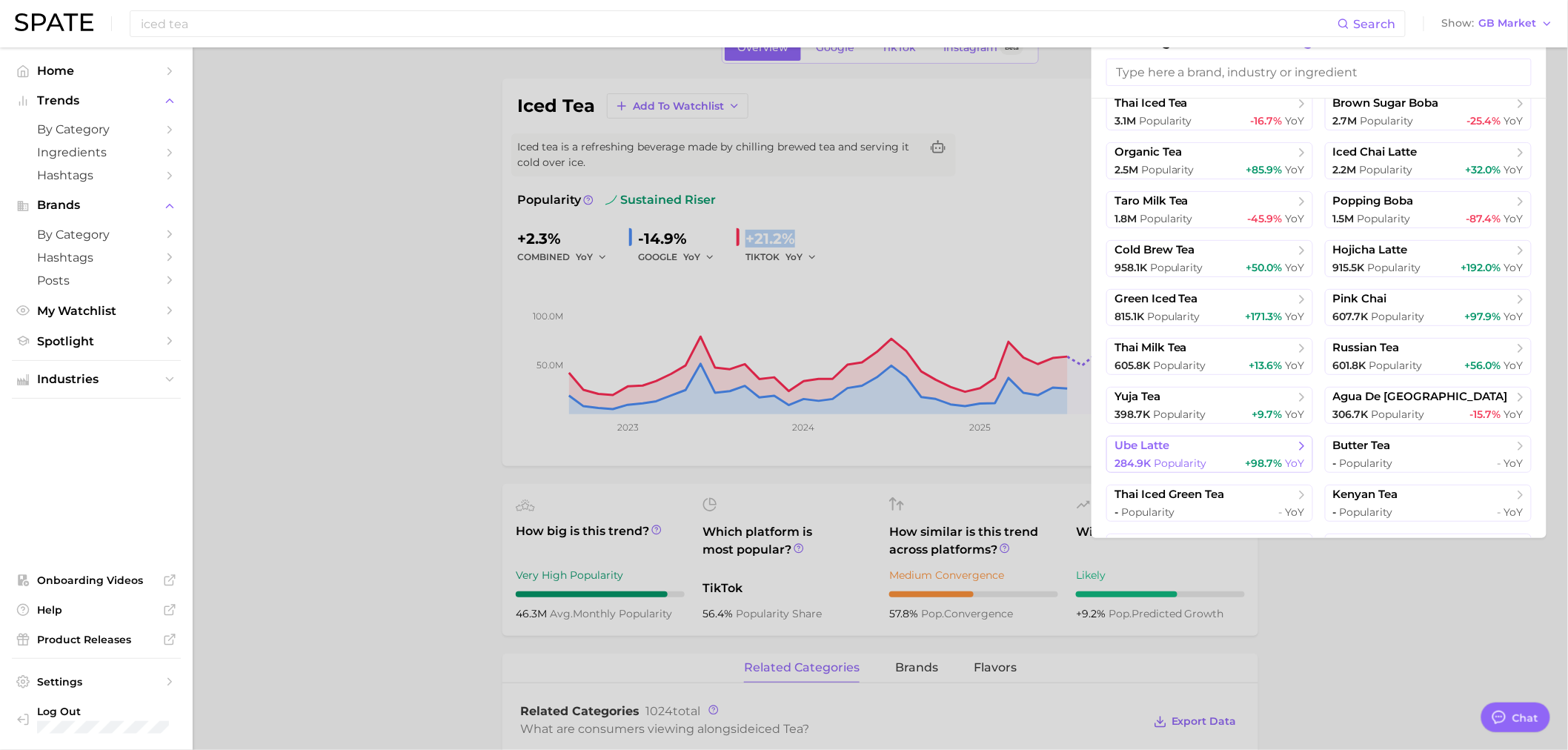
click at [1233, 446] on span "ube latte" at bounding box center [1204, 446] width 180 height 14
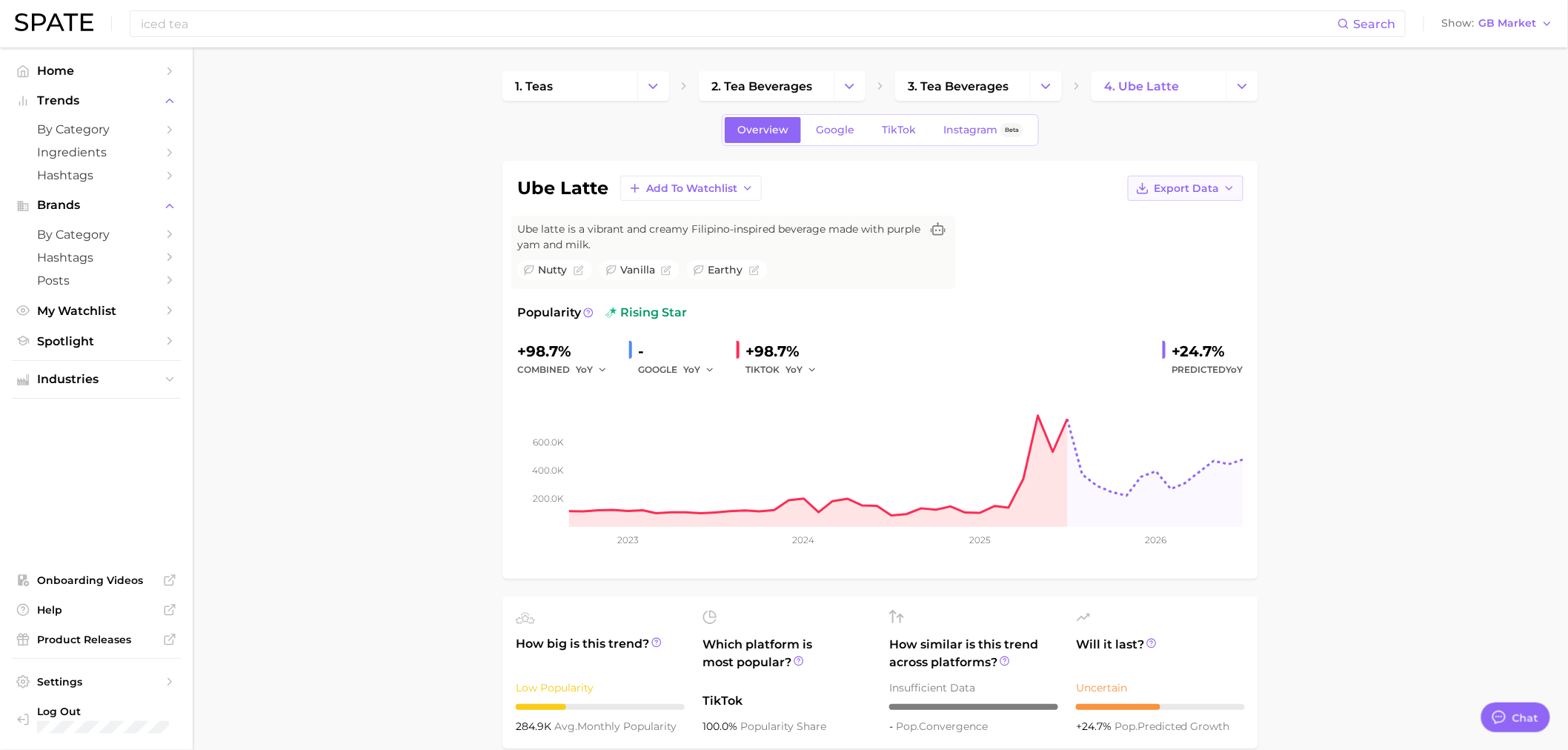
click at [1212, 188] on span "Export Data" at bounding box center [1186, 189] width 66 height 13
click at [1207, 241] on button "Time Series Image" at bounding box center [1161, 243] width 163 height 27
drag, startPoint x: 1530, startPoint y: 333, endPoint x: 1525, endPoint y: 323, distance: 11.2
click at [1510, 19] on span "GB Market" at bounding box center [1508, 22] width 58 height 8
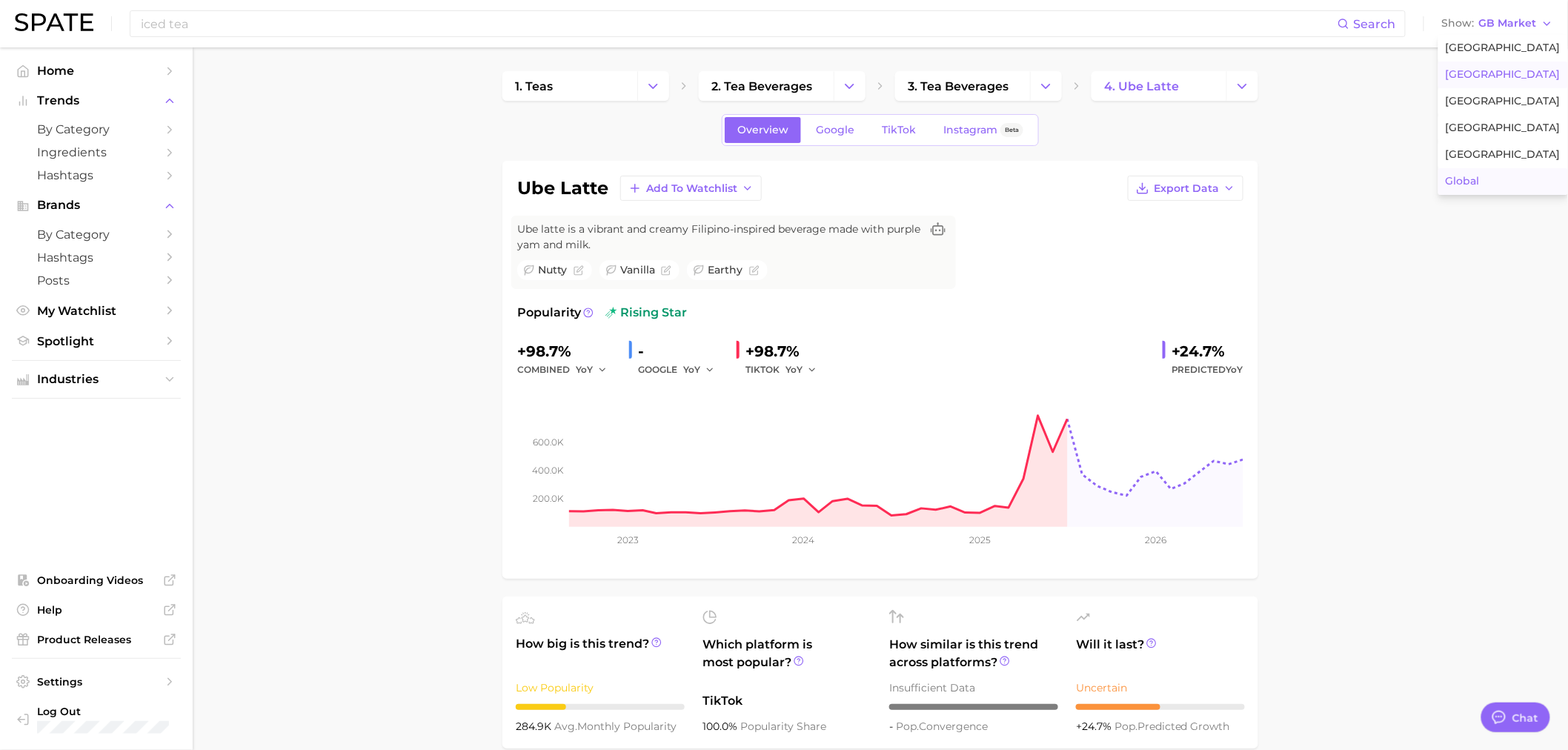
click at [1490, 181] on button "Global" at bounding box center [1503, 181] width 129 height 27
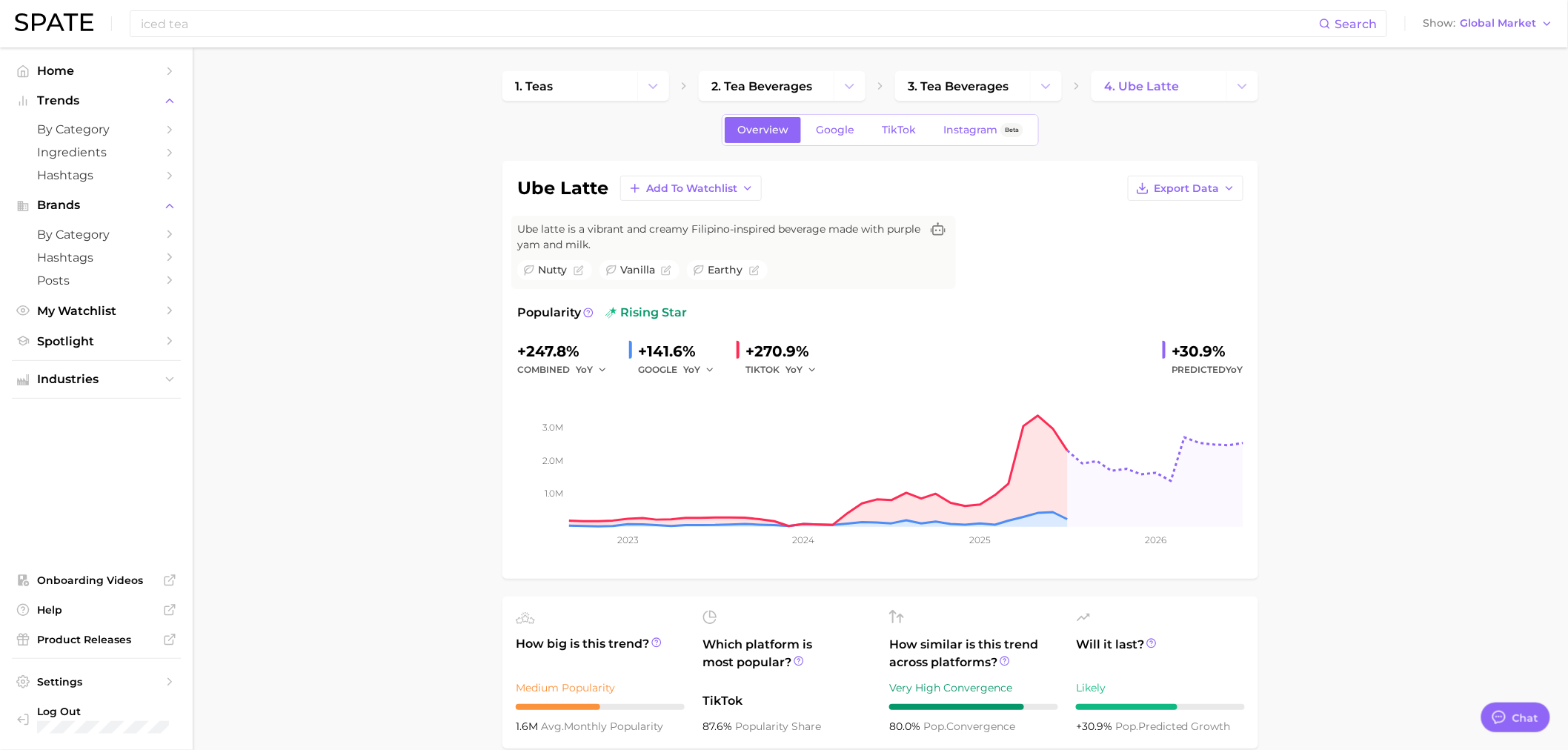
click at [1217, 190] on span "Export Data" at bounding box center [1186, 189] width 66 height 13
click at [1201, 246] on span "Time Series Image" at bounding box center [1155, 243] width 100 height 13
click at [313, 22] on input "iced tea" at bounding box center [729, 23] width 1180 height 25
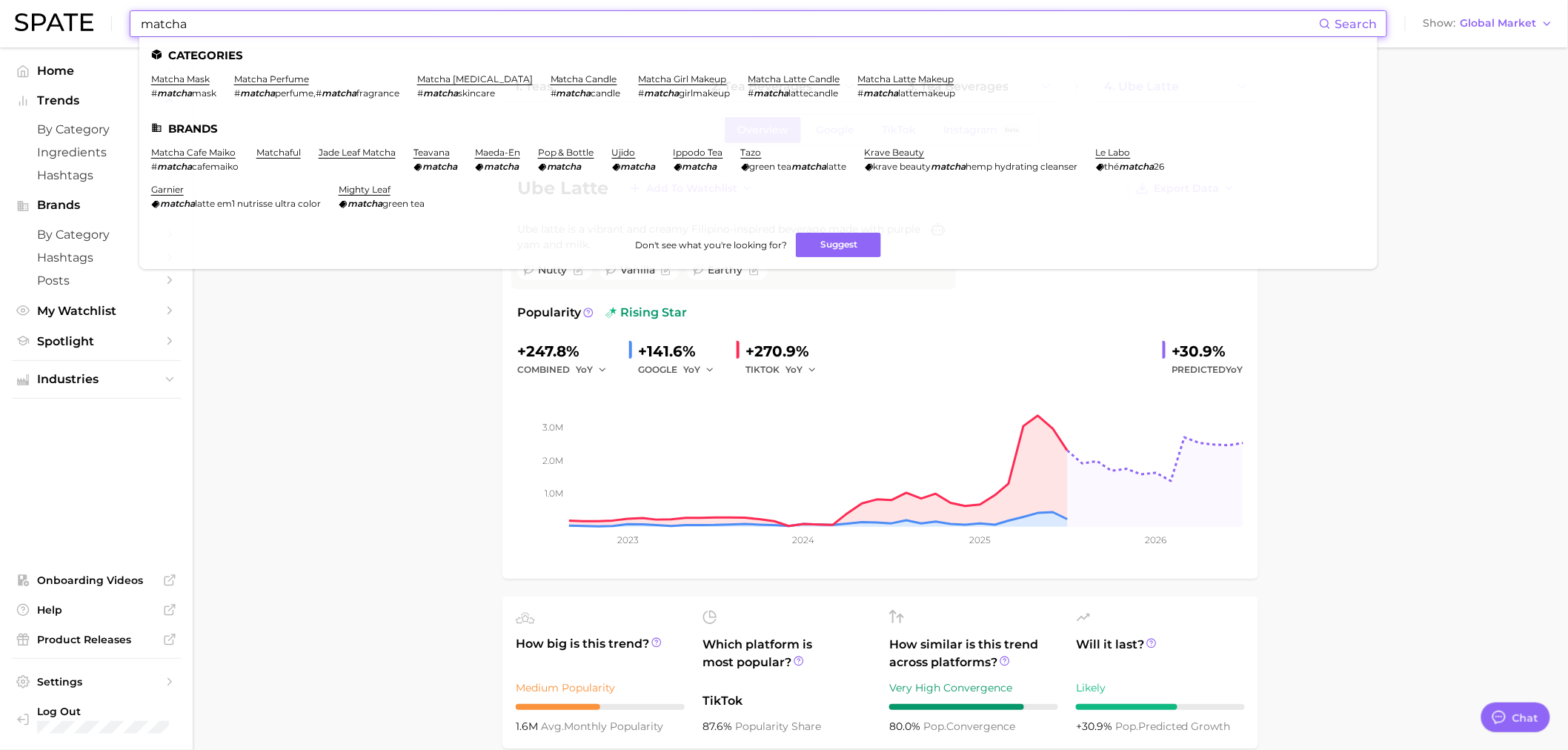
type input "matcha"
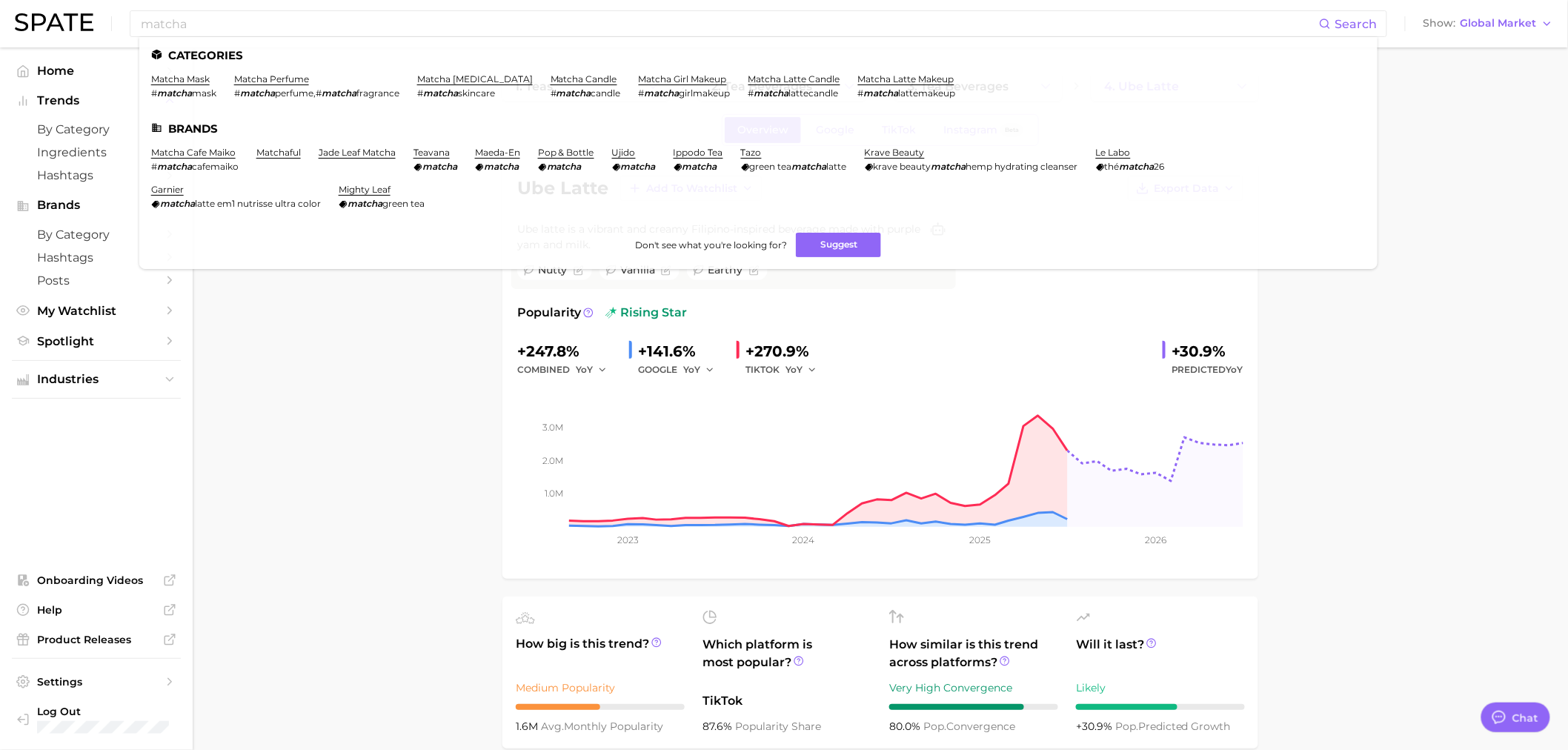
drag, startPoint x: 376, startPoint y: 467, endPoint x: 371, endPoint y: 450, distance: 17.7
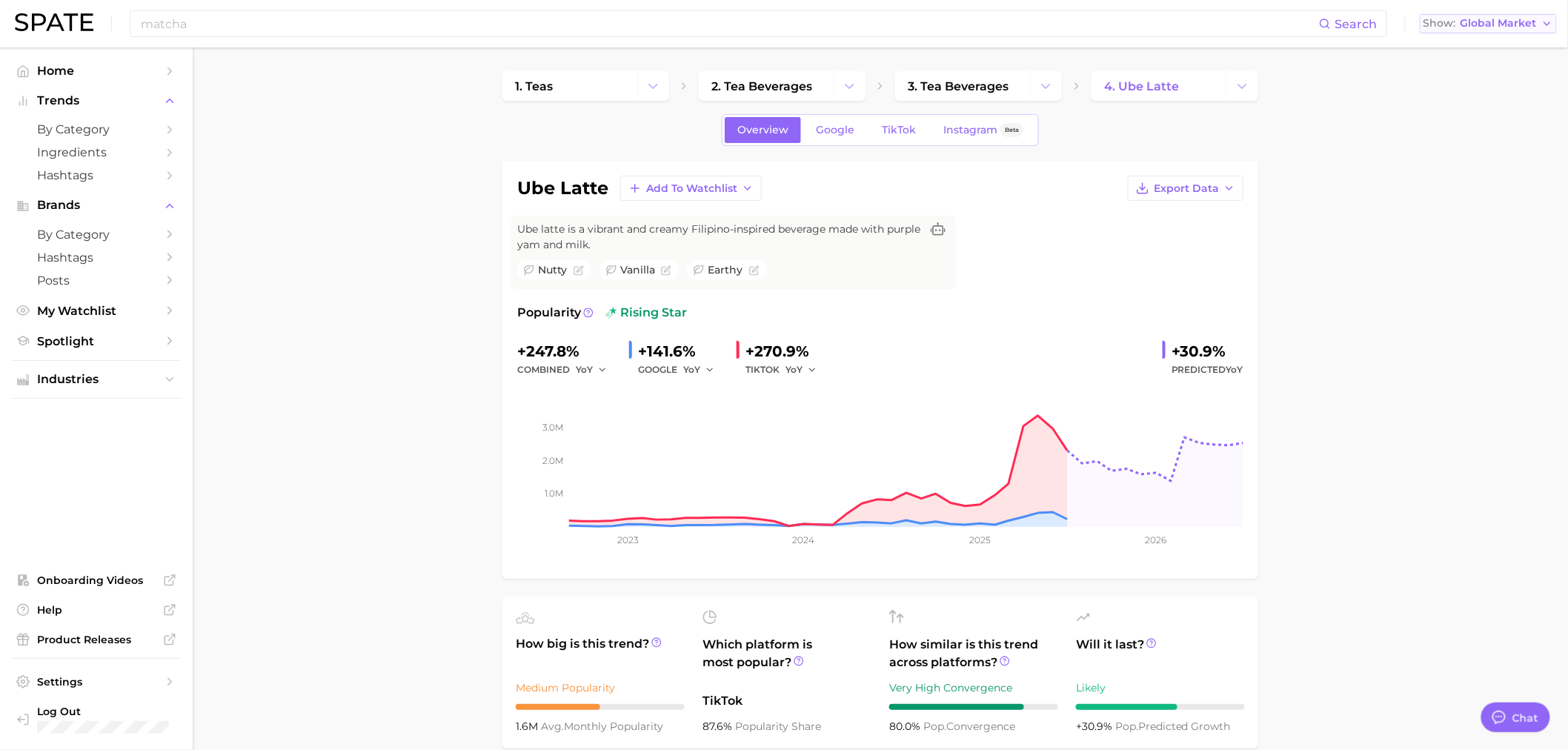
click at [1517, 26] on span "Global Market" at bounding box center [1498, 22] width 76 height 8
click at [1501, 69] on span "[GEOGRAPHIC_DATA]" at bounding box center [1484, 75] width 115 height 13
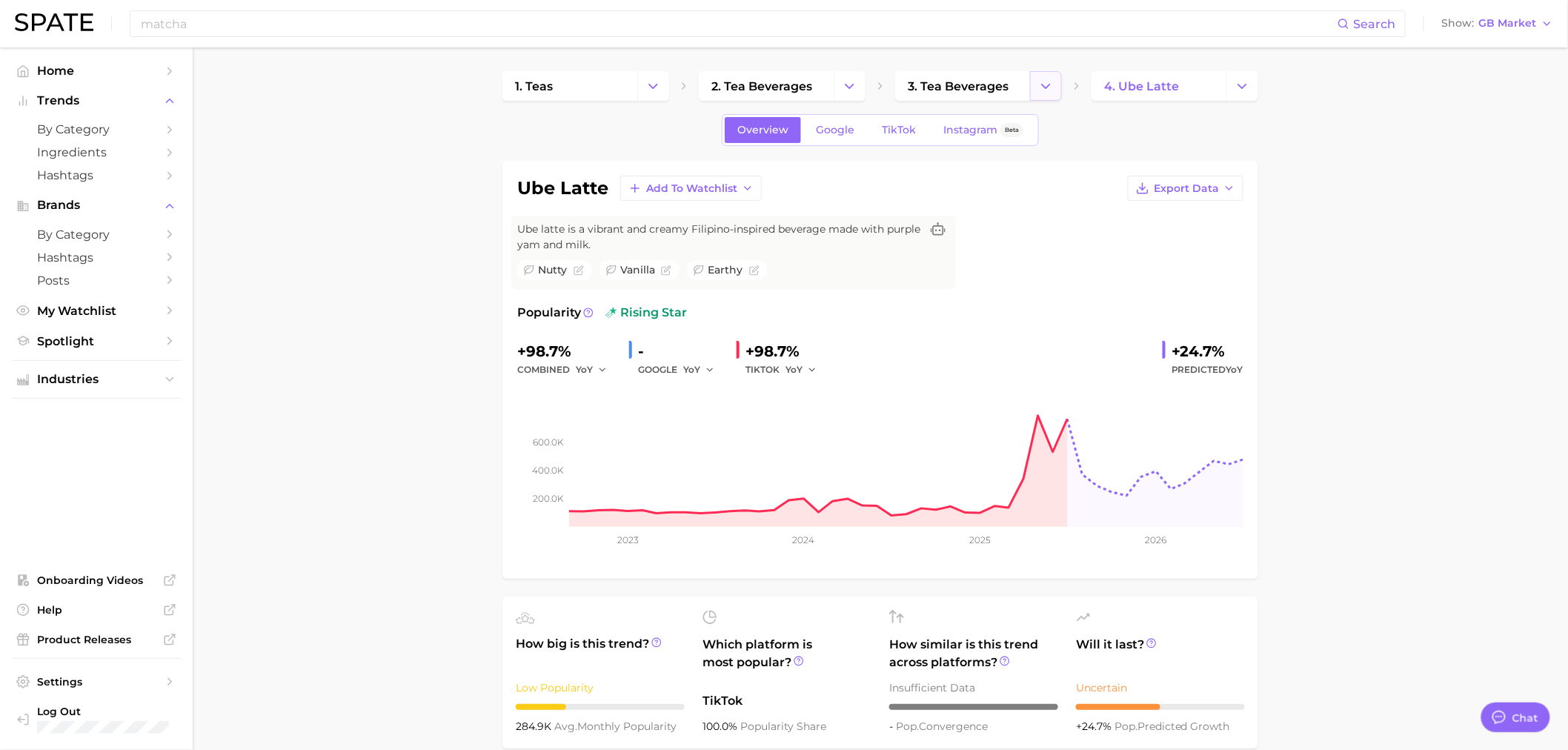
click at [1041, 90] on icon "Change Category" at bounding box center [1045, 85] width 15 height 15
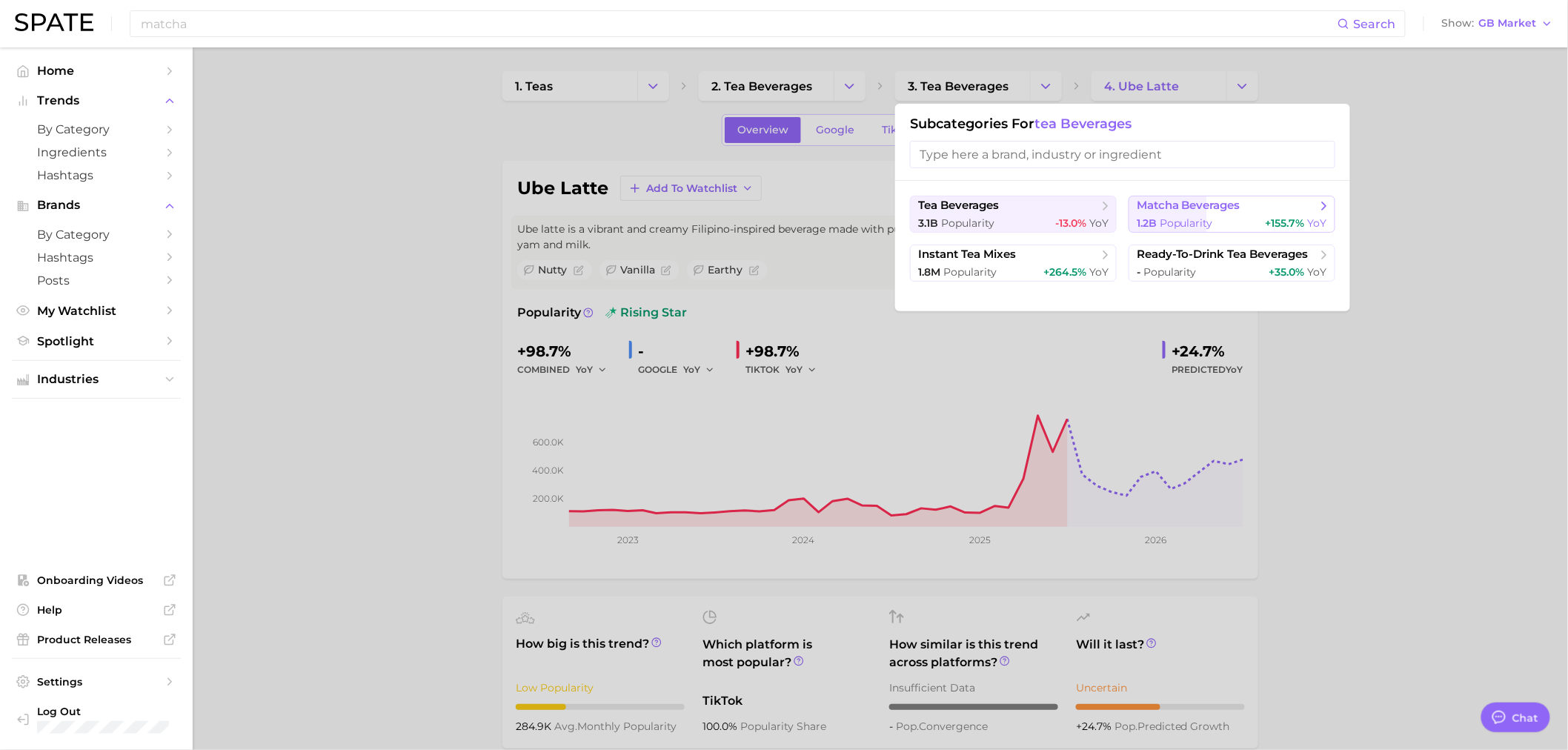
click at [1158, 213] on button "matcha beverages 1.2b Popularity +155.7% YoY" at bounding box center [1232, 214] width 207 height 37
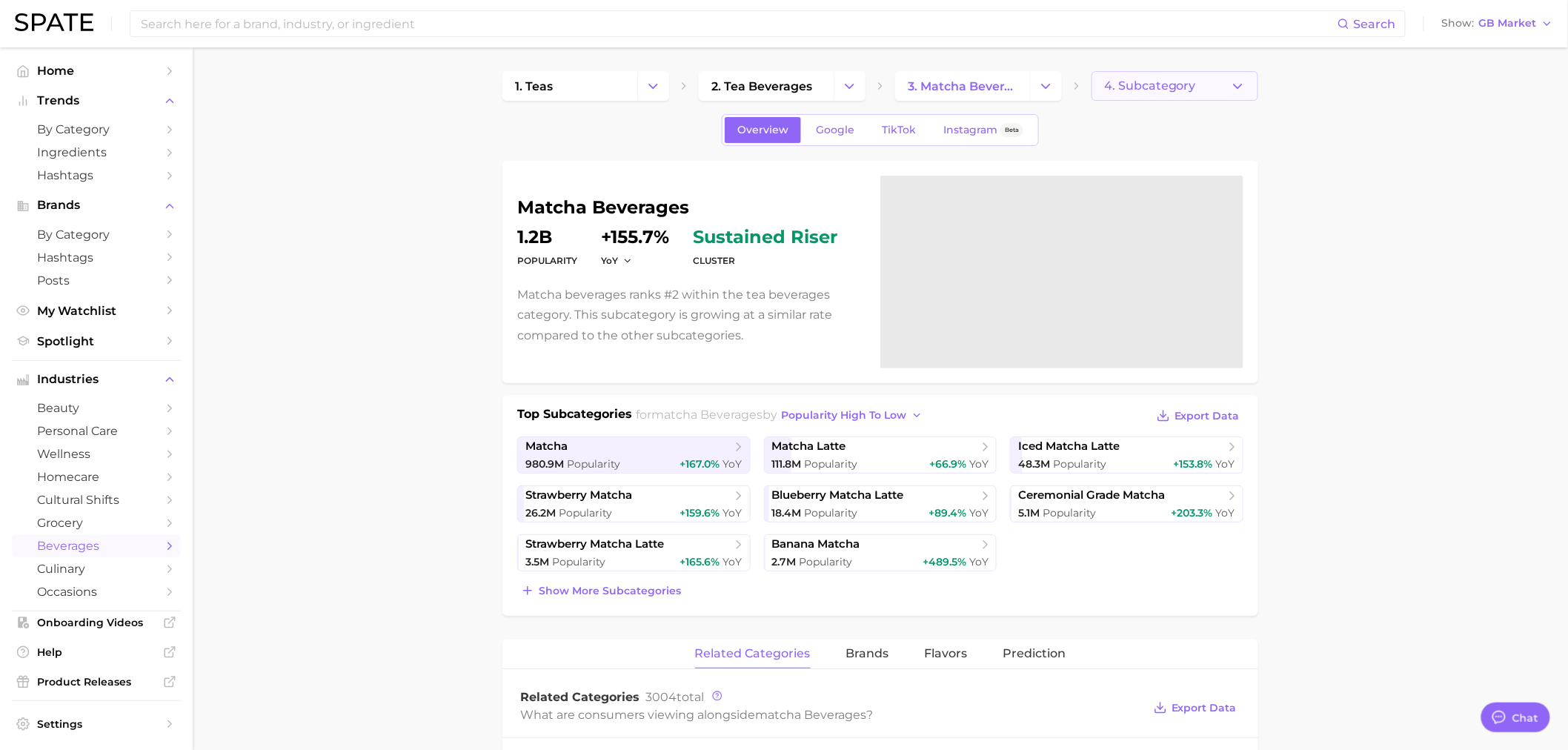
click at [1223, 100] on button "4. Subcategory" at bounding box center [1175, 85] width 167 height 30
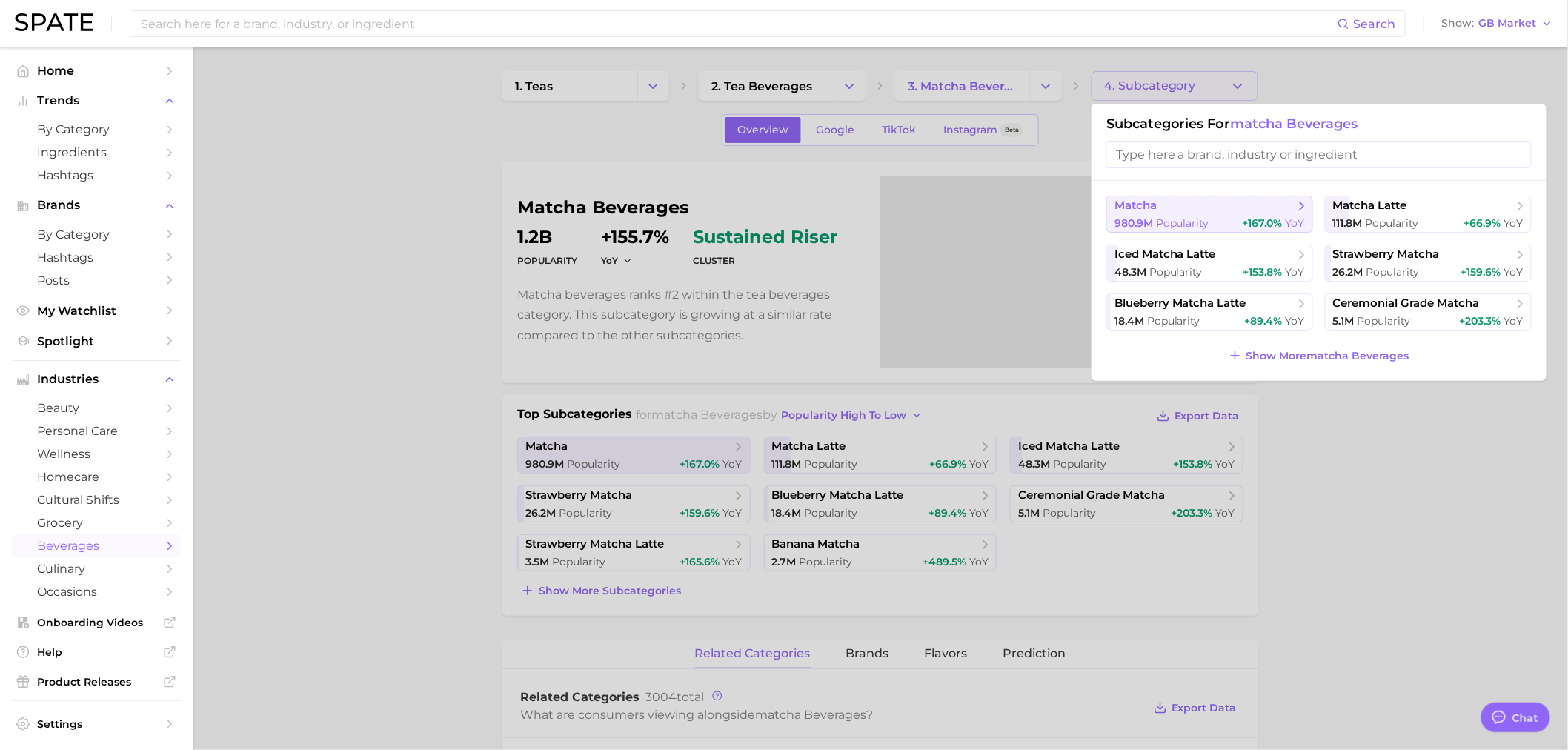
click at [1210, 225] on div "980.9m Popularity +167.0% YoY" at bounding box center [1209, 224] width 190 height 14
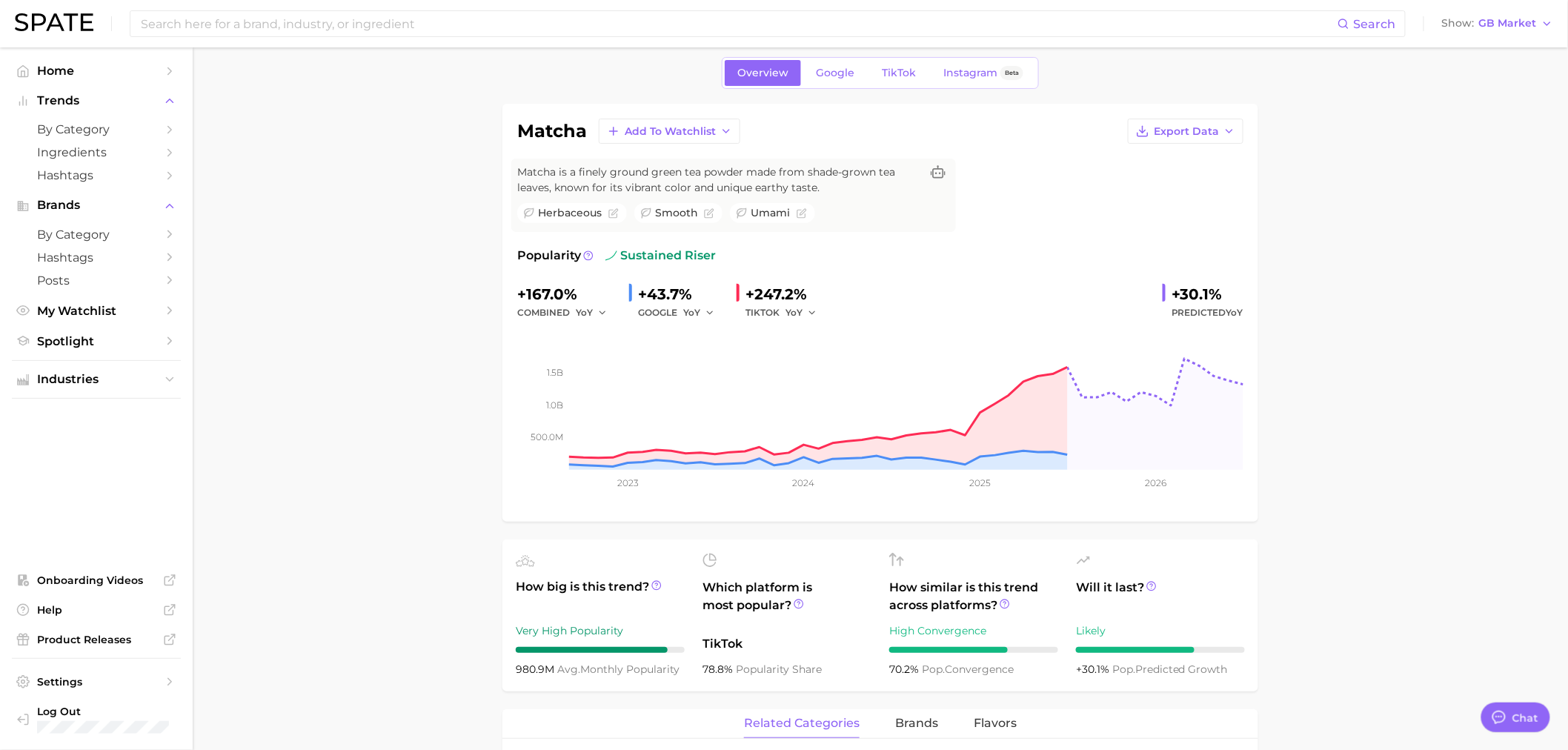
scroll to position [83, 0]
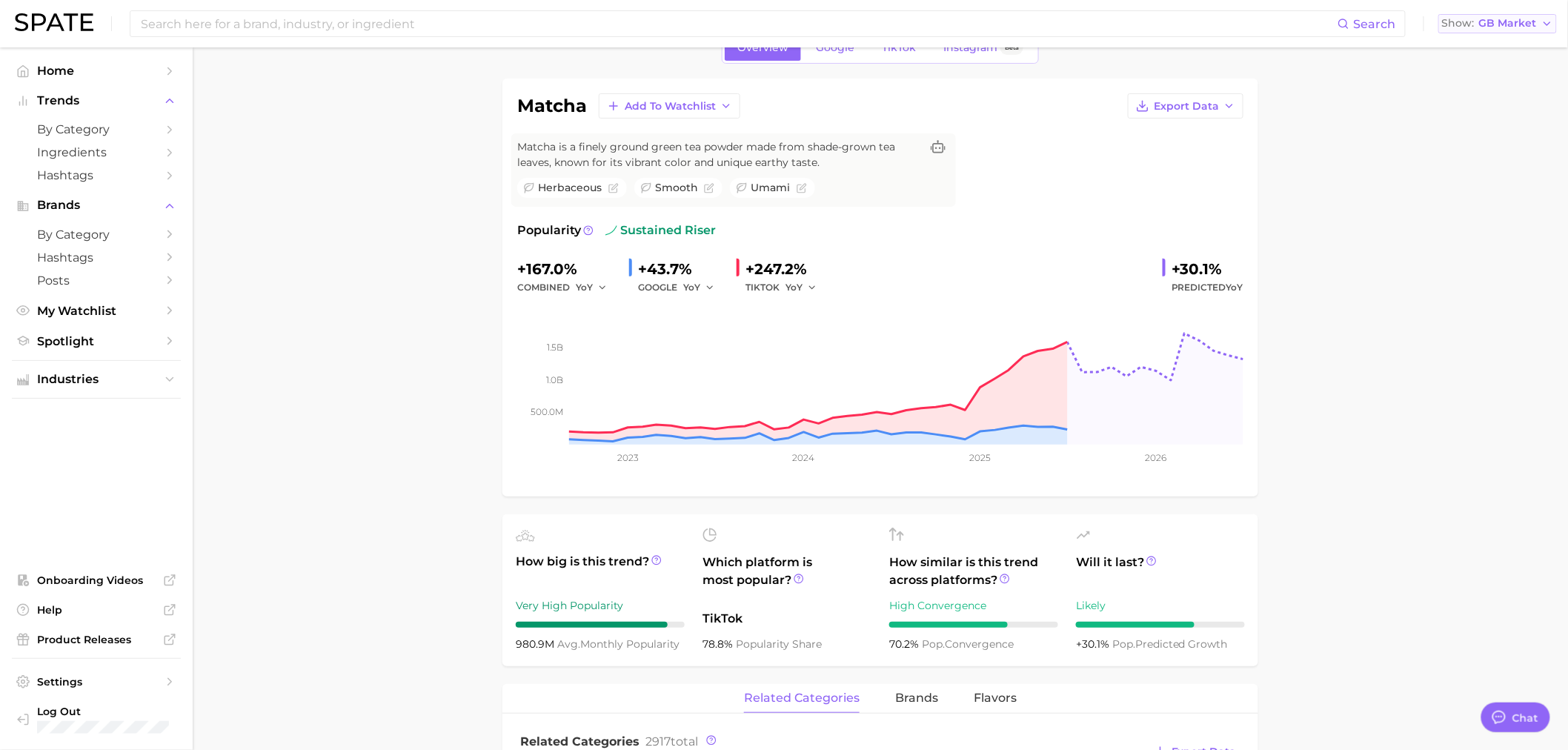
click at [1540, 23] on button "Show GB Market" at bounding box center [1498, 23] width 119 height 19
click at [1497, 181] on button "Global" at bounding box center [1503, 181] width 129 height 27
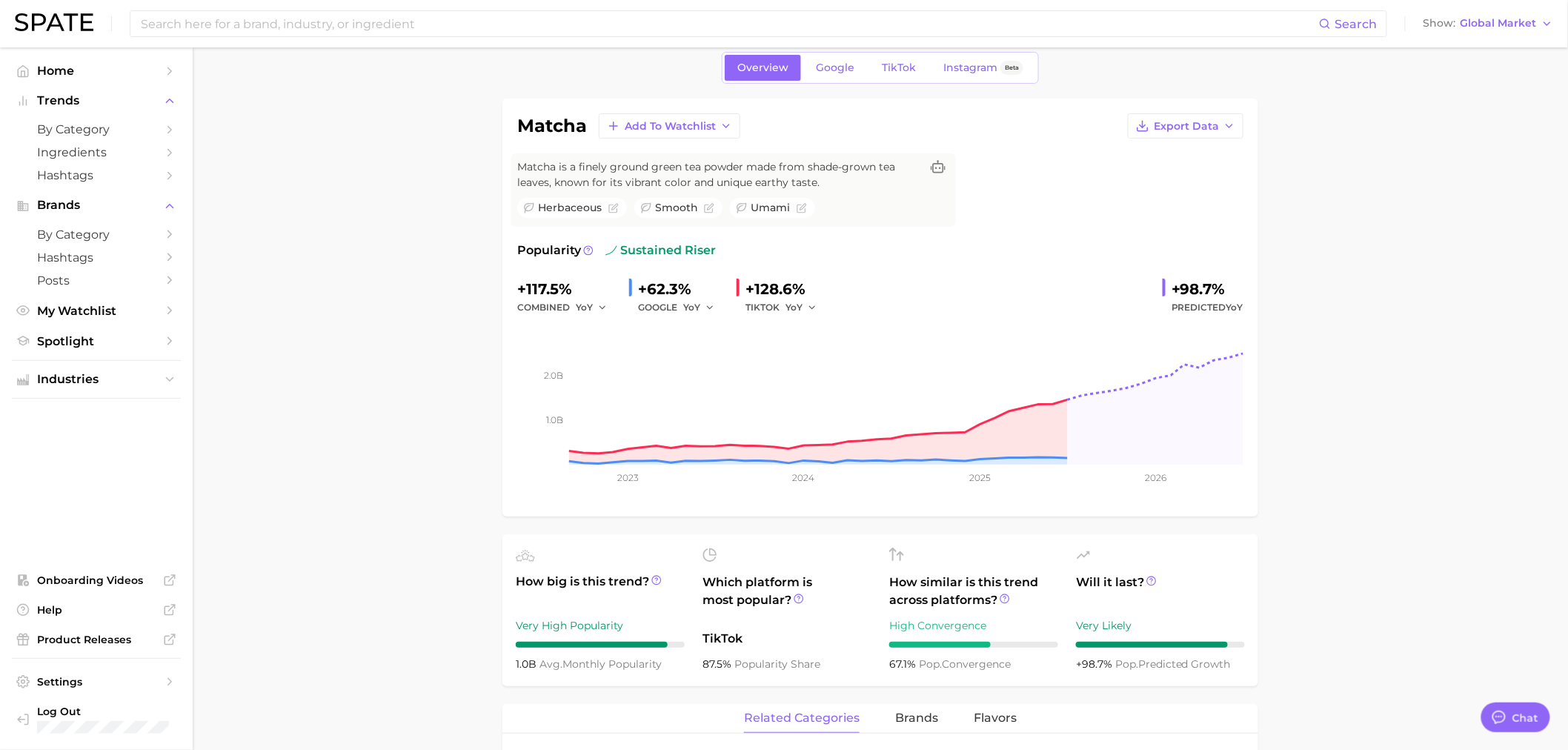
scroll to position [329, 0]
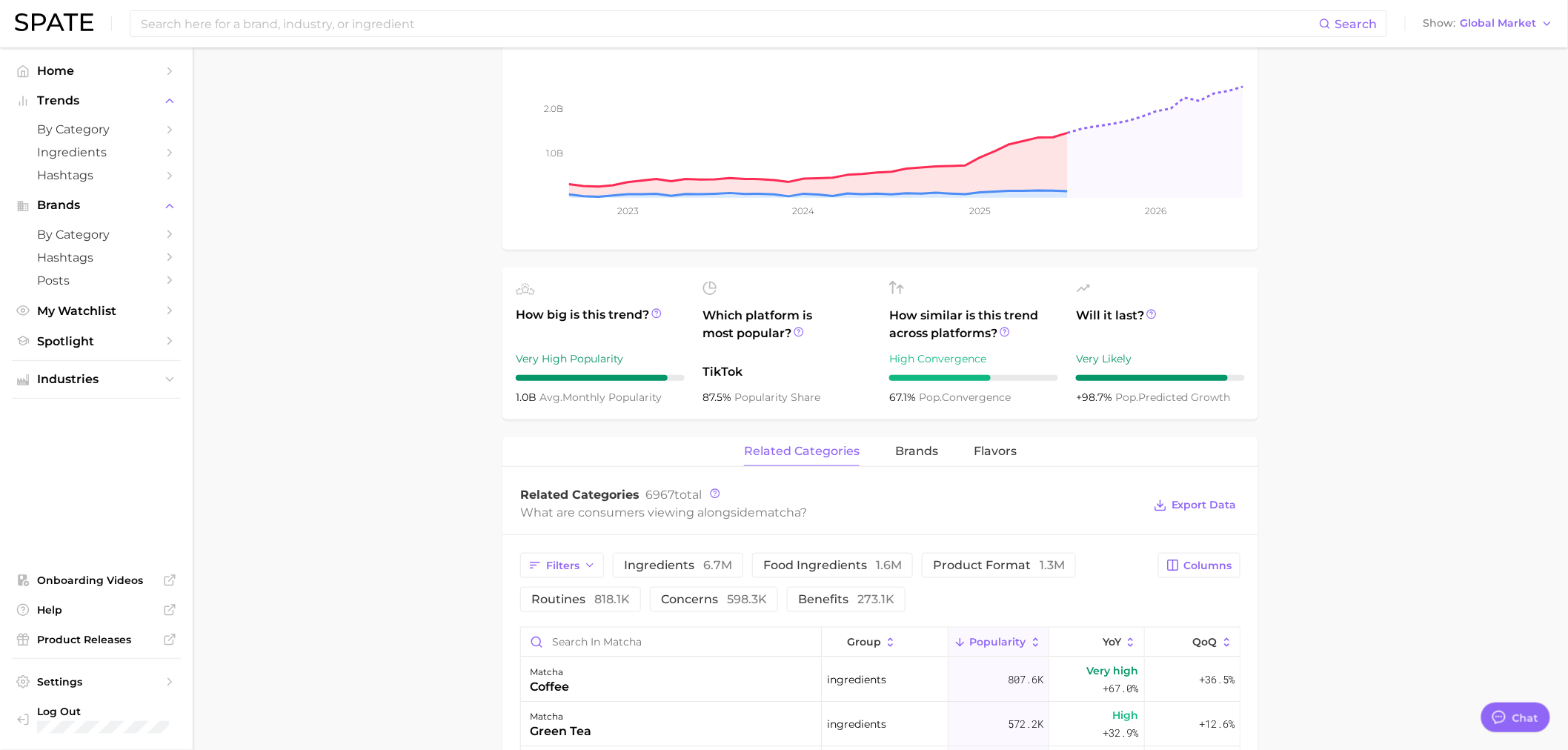
drag, startPoint x: 547, startPoint y: 396, endPoint x: 518, endPoint y: 396, distance: 29.0
click at [547, 396] on abbr "avg." at bounding box center [551, 397] width 23 height 13
click at [518, 396] on span "1.0b" at bounding box center [527, 397] width 23 height 13
click at [661, 313] on circle at bounding box center [657, 313] width 9 height 9
click at [436, 398] on main "1. teas 2. tea beverages 3. matcha beverages 4. matcha Overview Google TikTok I…" at bounding box center [880, 594] width 1376 height 1750
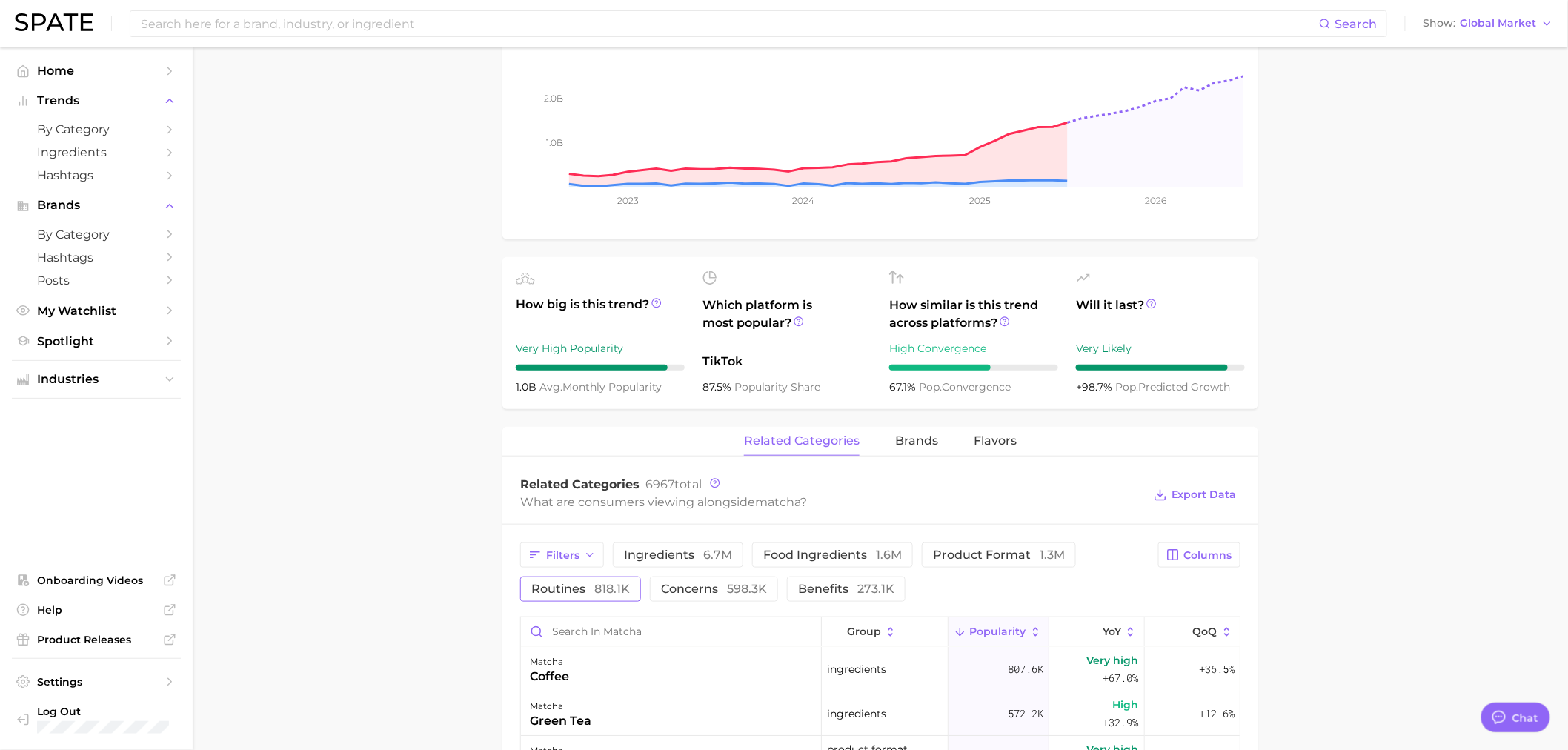
scroll to position [83, 0]
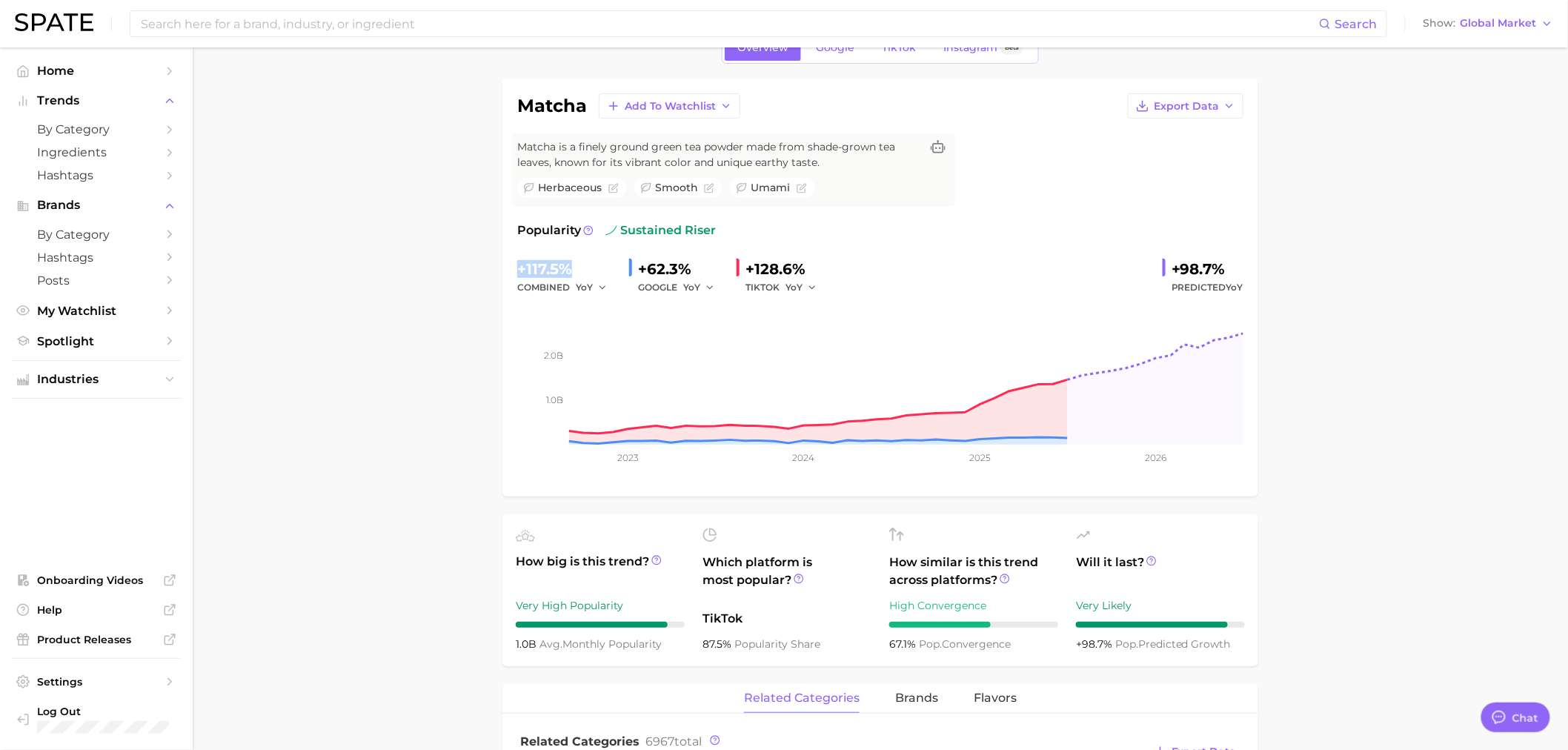
drag, startPoint x: 567, startPoint y: 269, endPoint x: 520, endPoint y: 268, distance: 47.0
click at [520, 268] on div "+117.5%" at bounding box center [567, 269] width 100 height 23
drag, startPoint x: 802, startPoint y: 271, endPoint x: 744, endPoint y: 269, distance: 58.0
click at [744, 269] on div "+128.6% TIKTOK YoY" at bounding box center [782, 277] width 91 height 40
copy div "+128.6%"
